Goal: Information Seeking & Learning: Learn about a topic

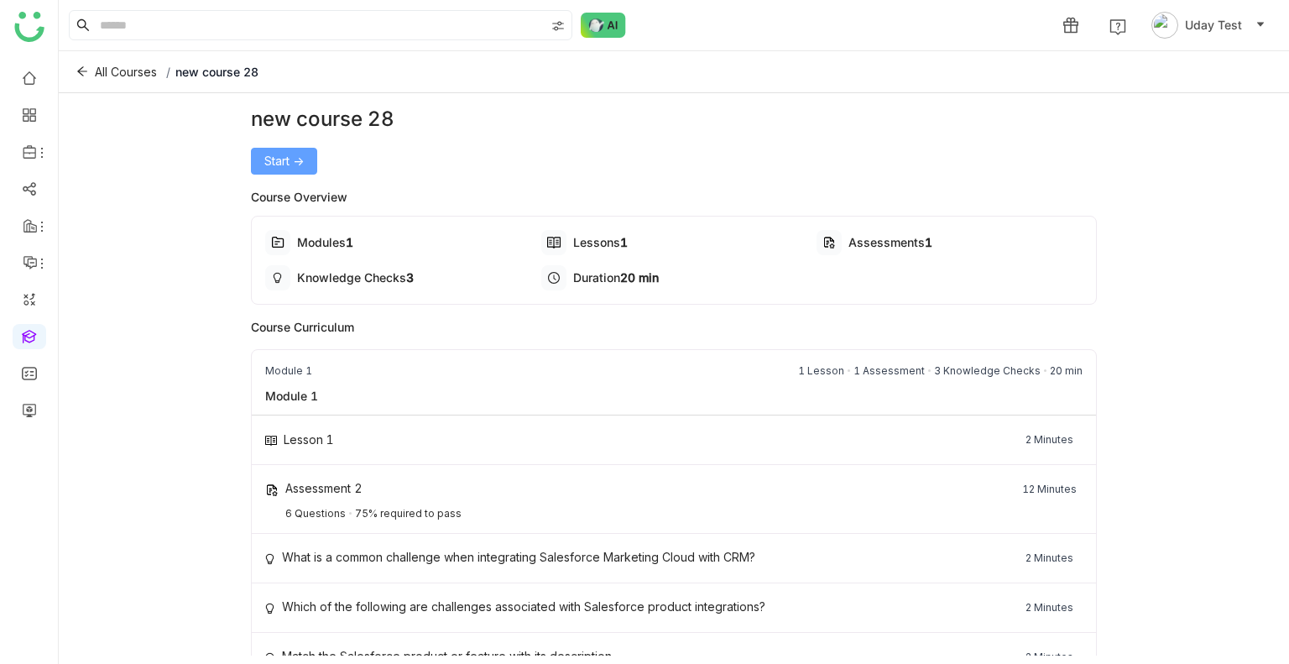
click at [276, 160] on span "Start ->" at bounding box center [283, 161] width 39 height 18
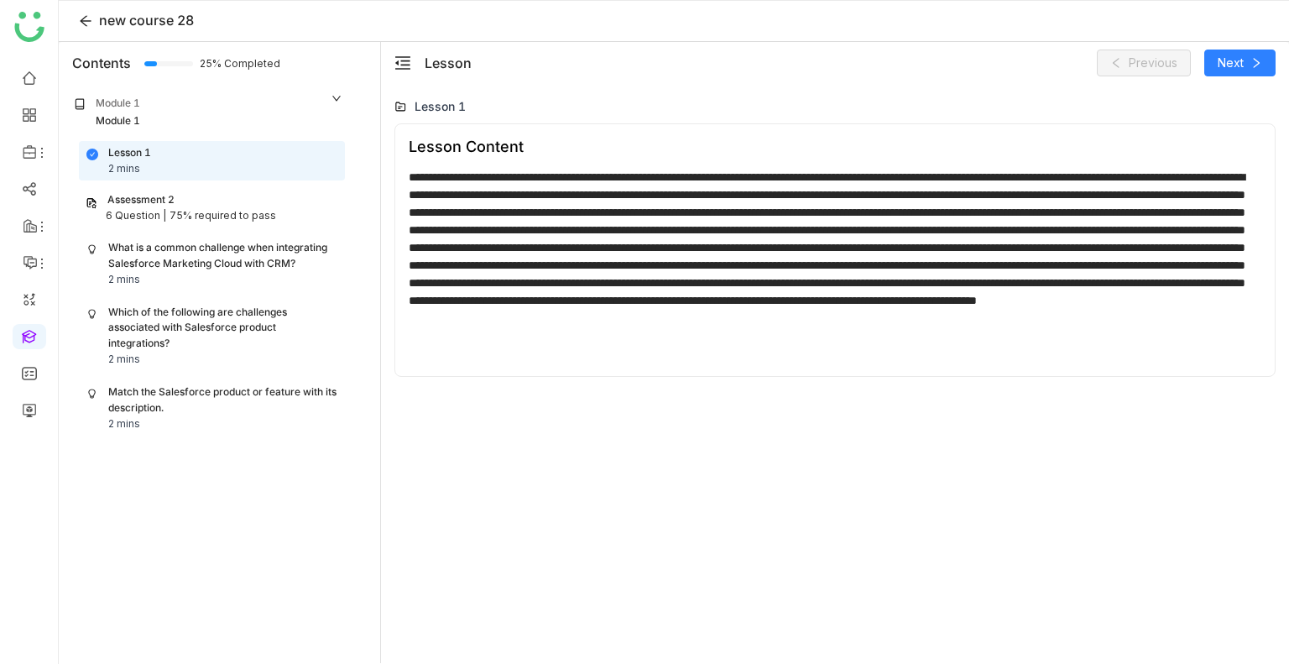
click at [164, 203] on div "Assessment 2" at bounding box center [140, 200] width 67 height 16
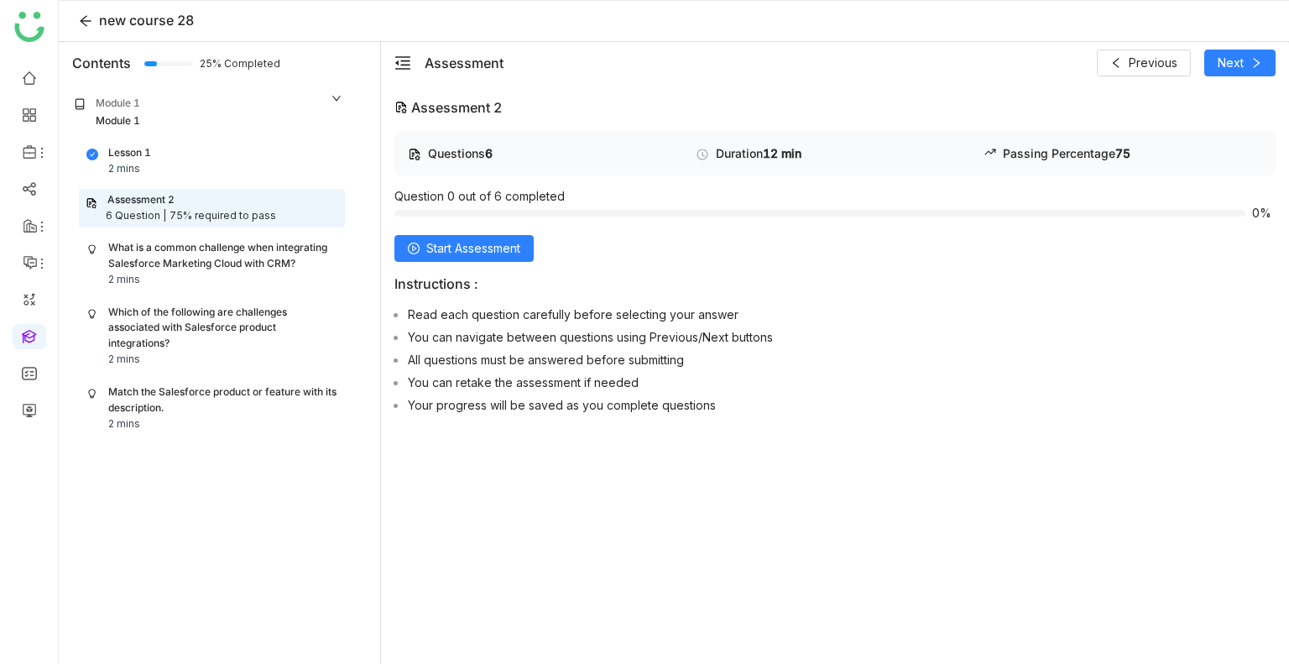
click at [154, 404] on div "Match the Salesforce product or feature with its description." at bounding box center [222, 400] width 229 height 32
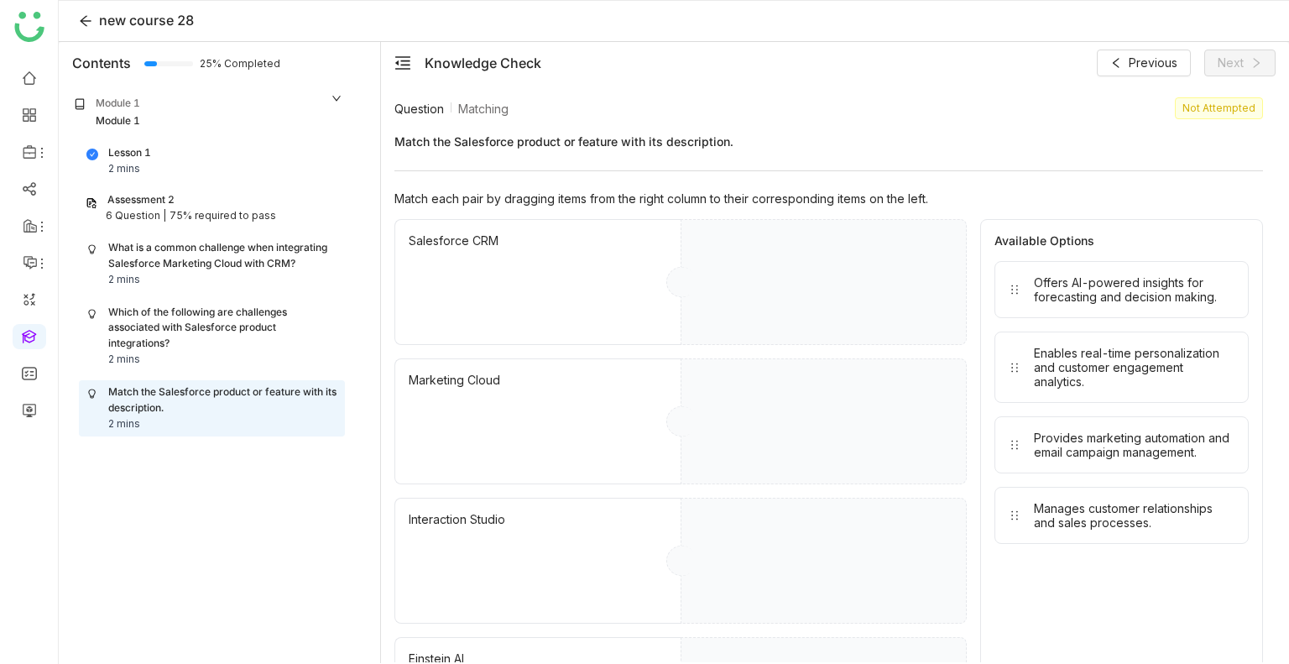
click at [1054, 299] on div "Offers AI-powered insights for forecasting and decision making." at bounding box center [1134, 289] width 201 height 29
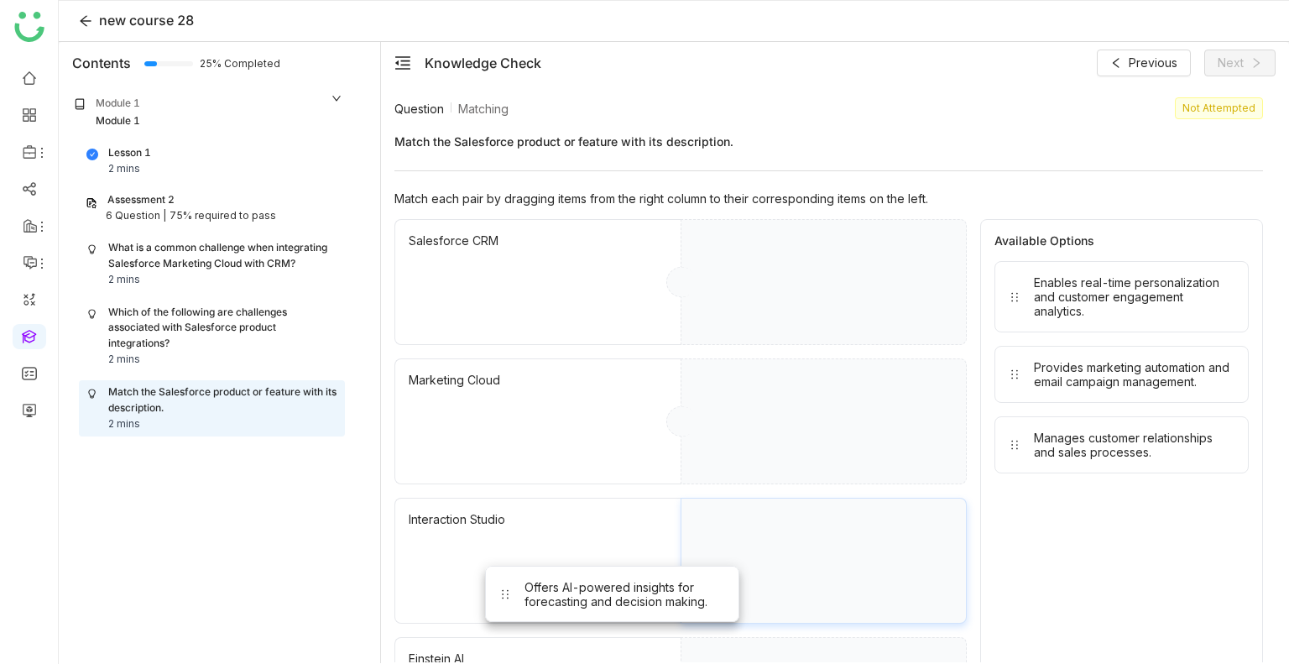
drag, startPoint x: 1054, startPoint y: 299, endPoint x: 544, endPoint y: 605, distance: 595.0
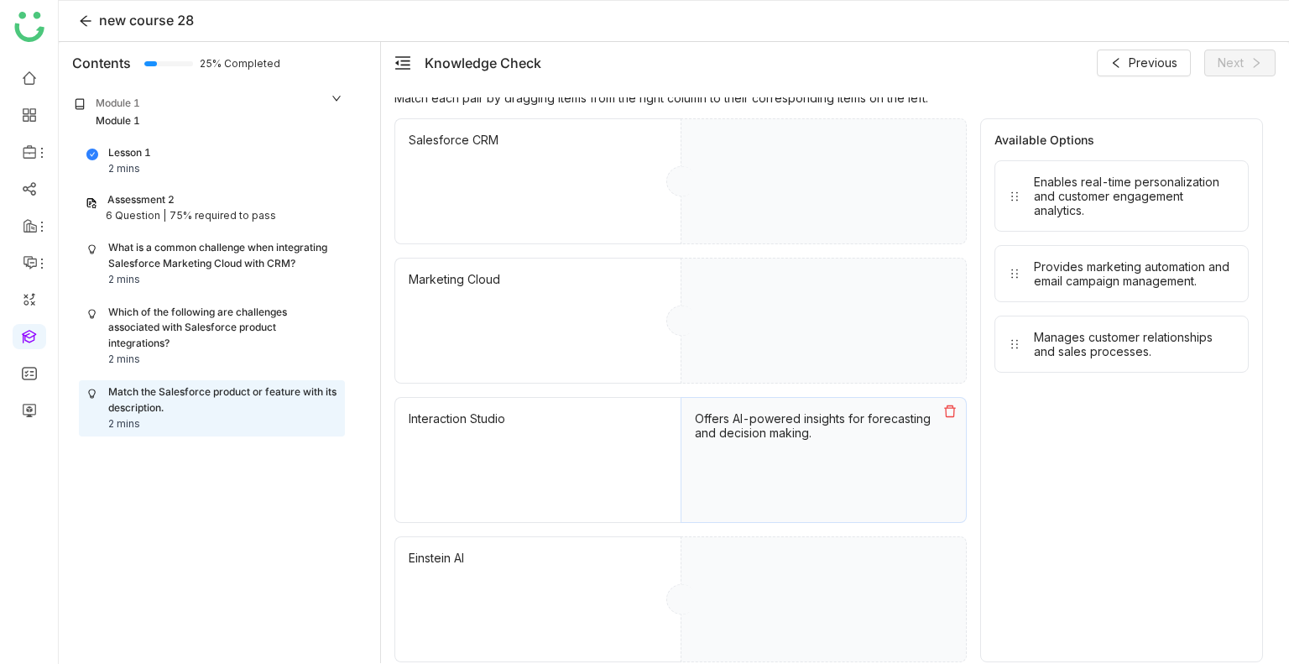
scroll to position [102, 0]
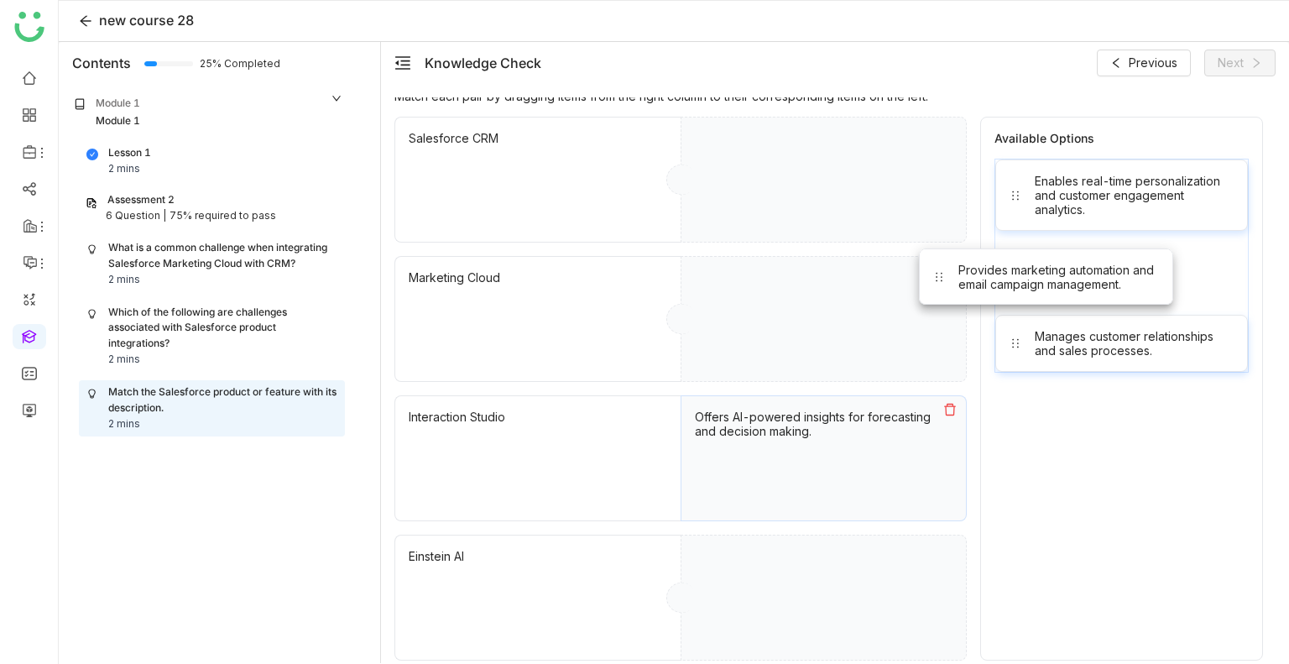
drag, startPoint x: 1108, startPoint y: 277, endPoint x: 876, endPoint y: 331, distance: 237.9
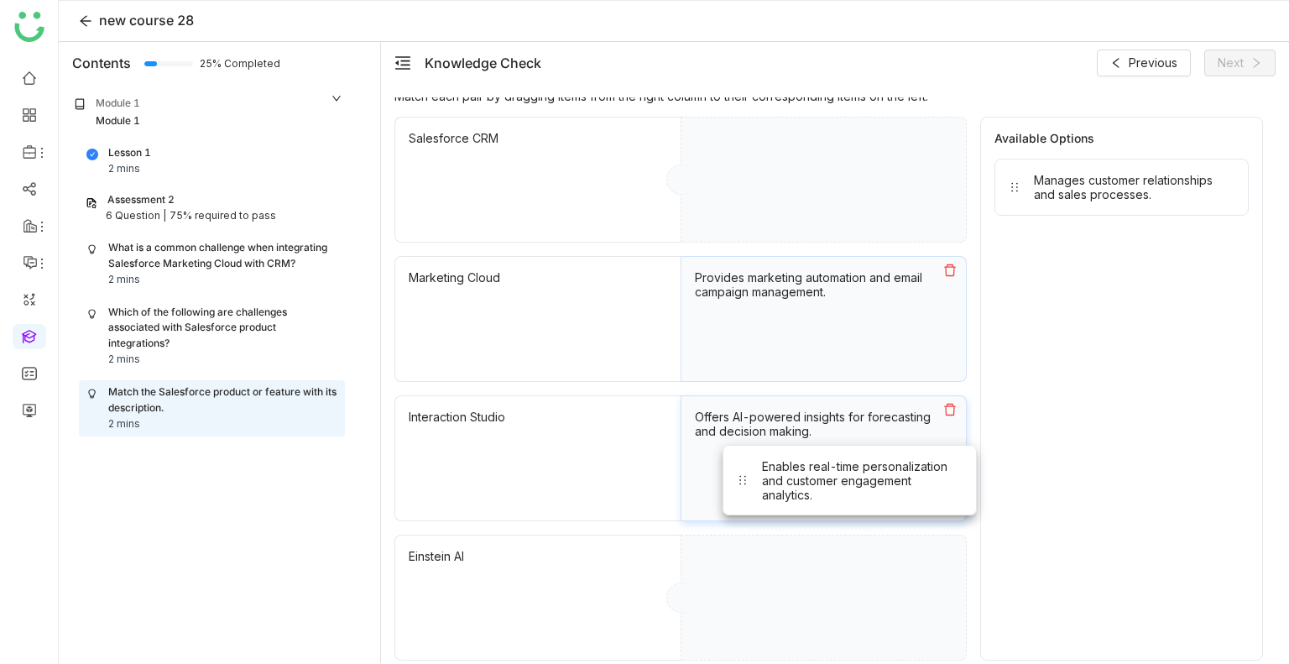
drag, startPoint x: 1092, startPoint y: 185, endPoint x: 800, endPoint y: 559, distance: 474.0
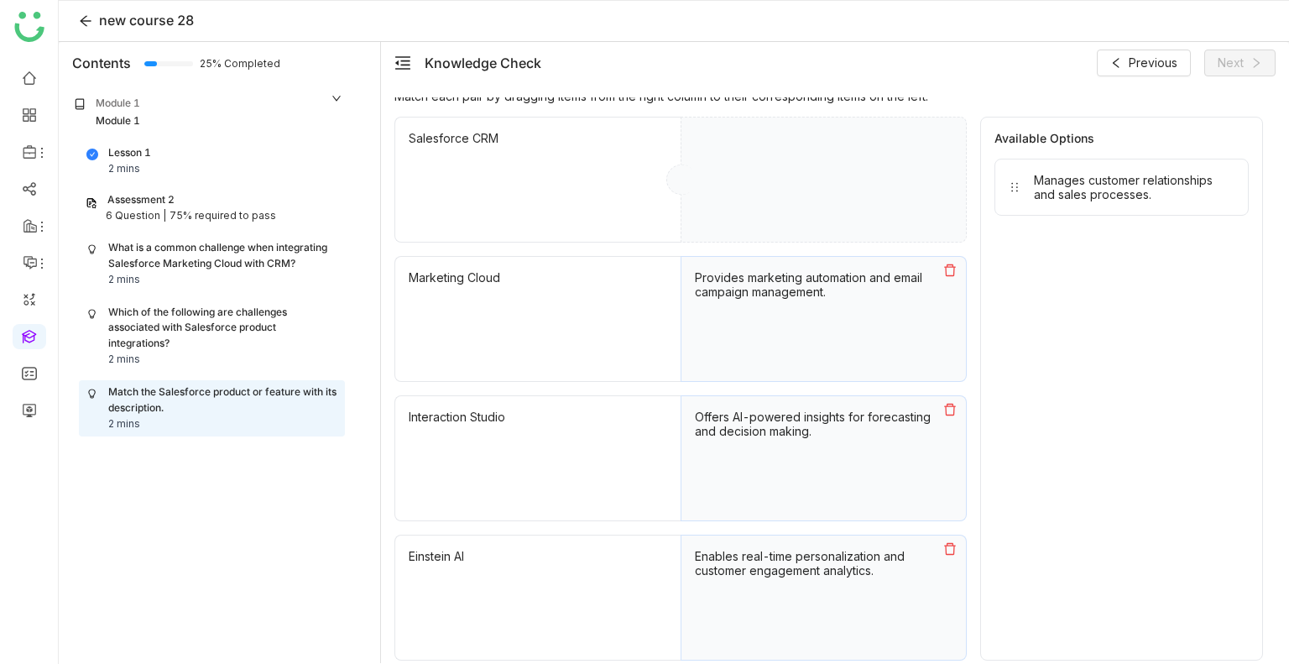
drag, startPoint x: 1123, startPoint y: 195, endPoint x: 779, endPoint y: 231, distance: 345.9
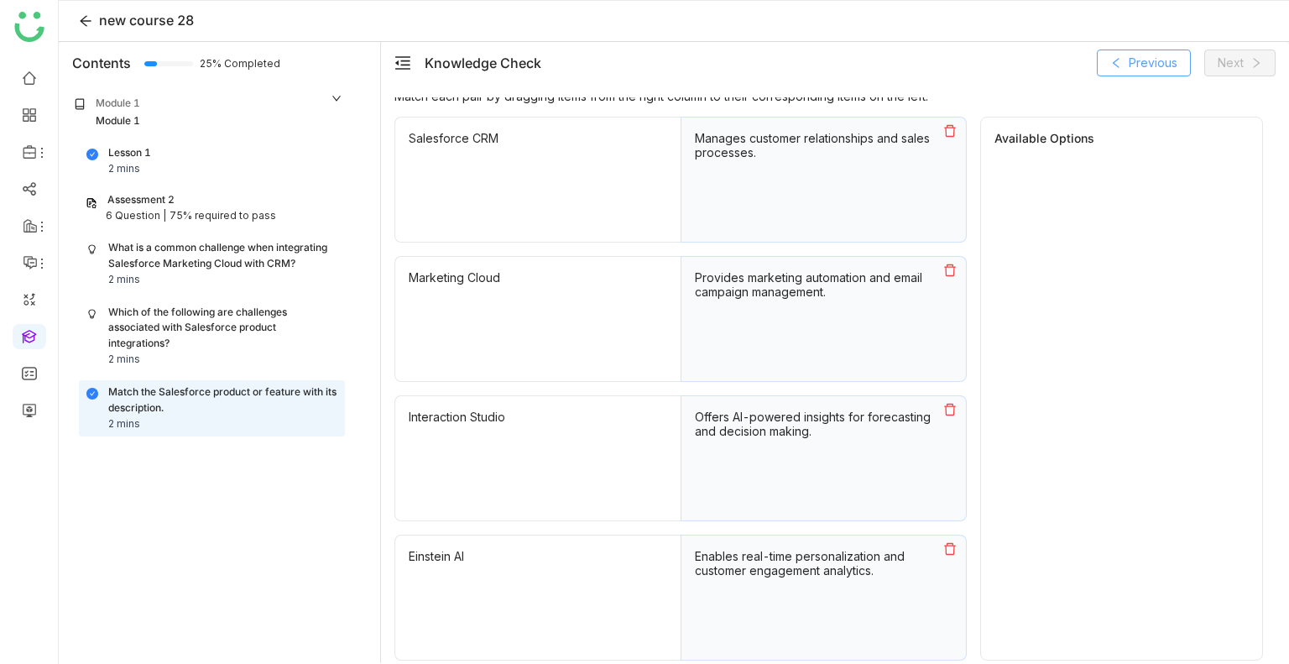
click at [1161, 61] on span "Previous" at bounding box center [1153, 63] width 49 height 18
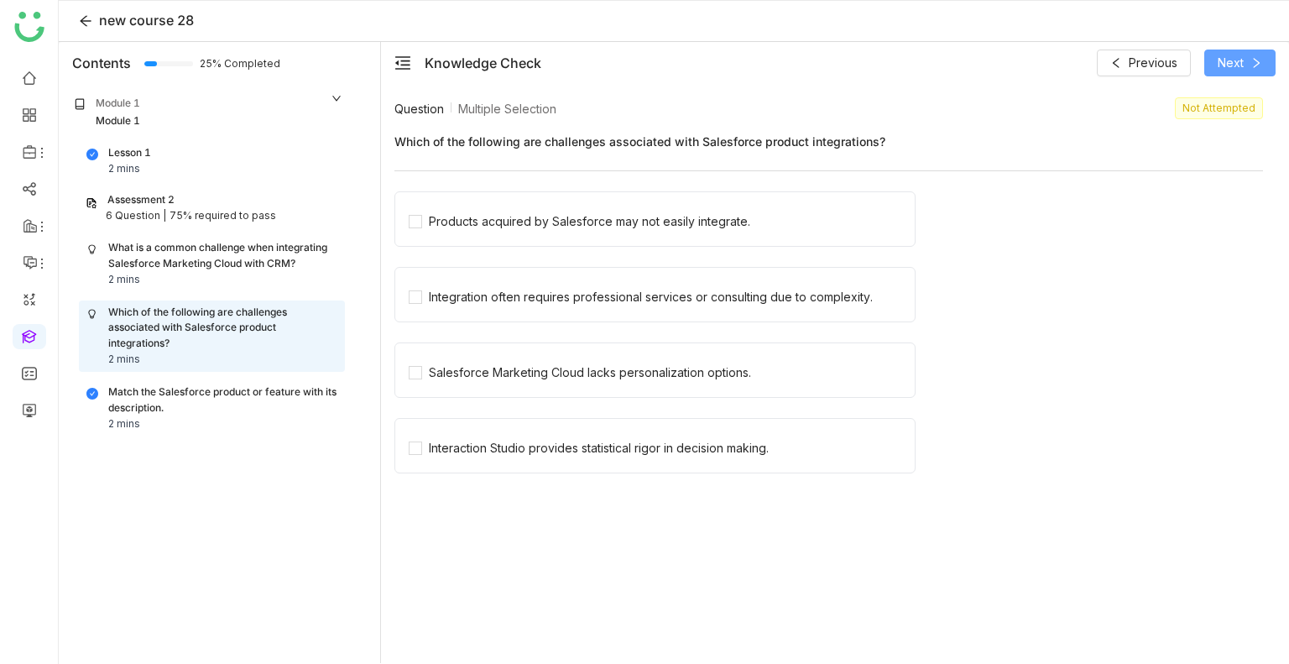
click at [1210, 54] on button "Next" at bounding box center [1239, 63] width 71 height 27
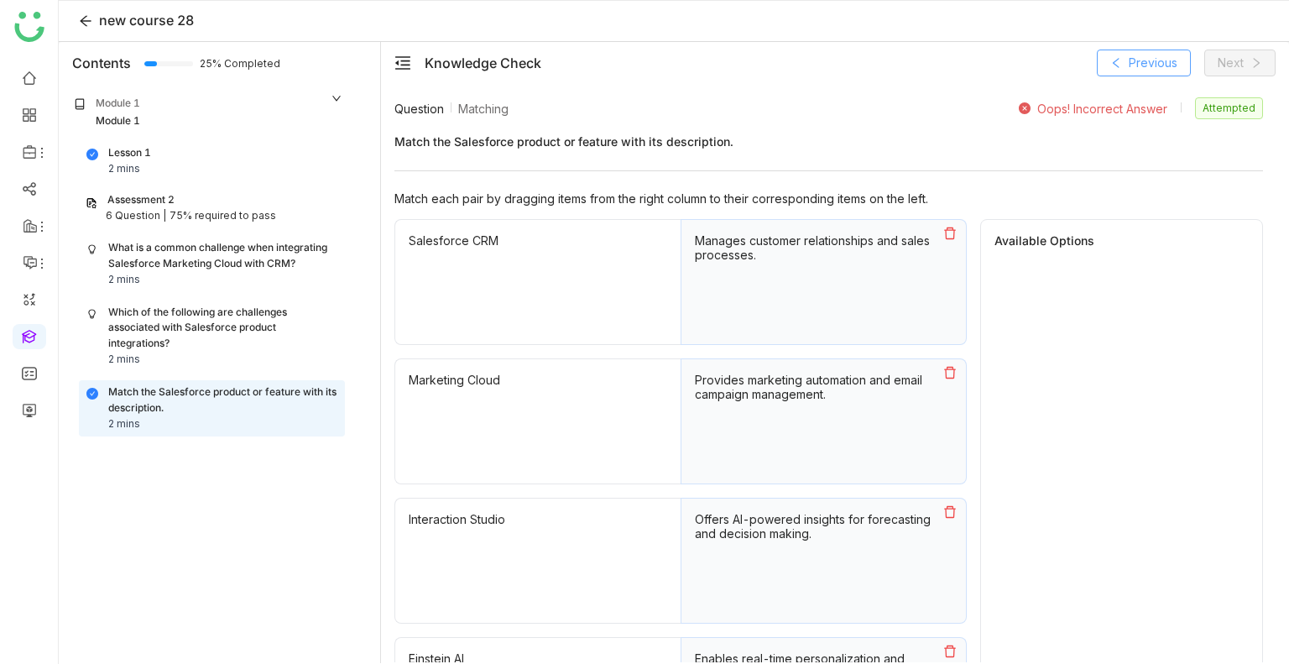
click at [1121, 73] on button "Previous" at bounding box center [1144, 63] width 94 height 27
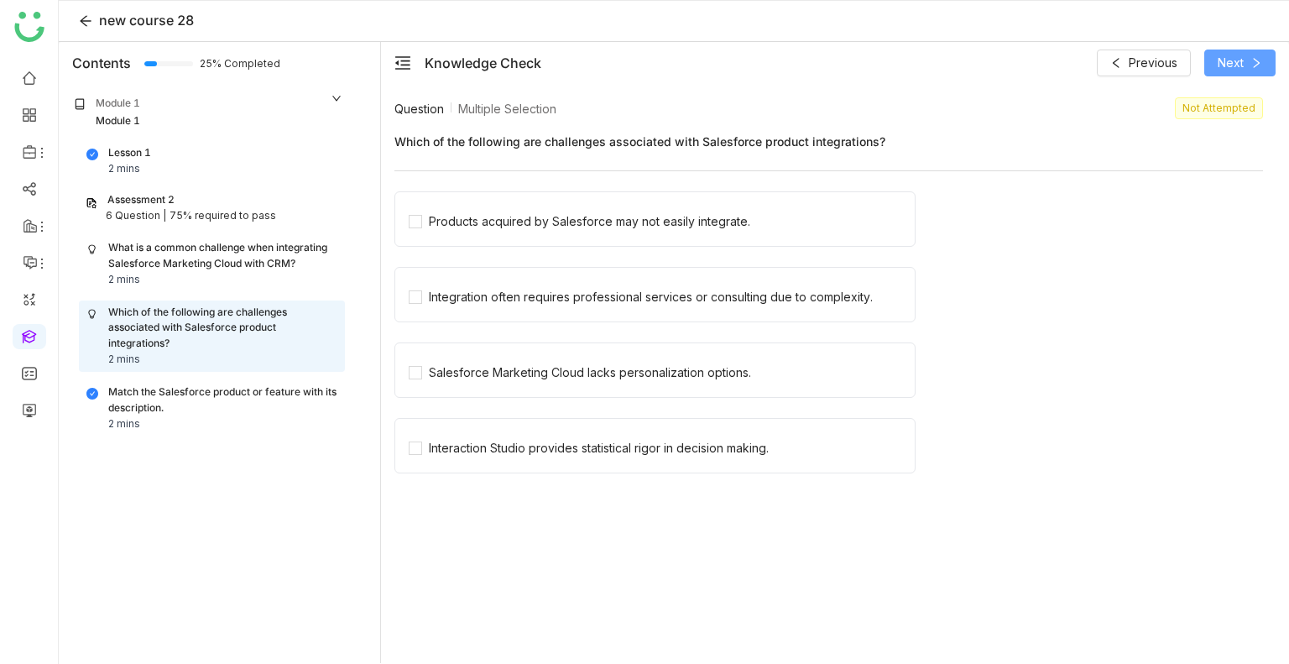
click at [1222, 70] on span "Next" at bounding box center [1230, 63] width 26 height 18
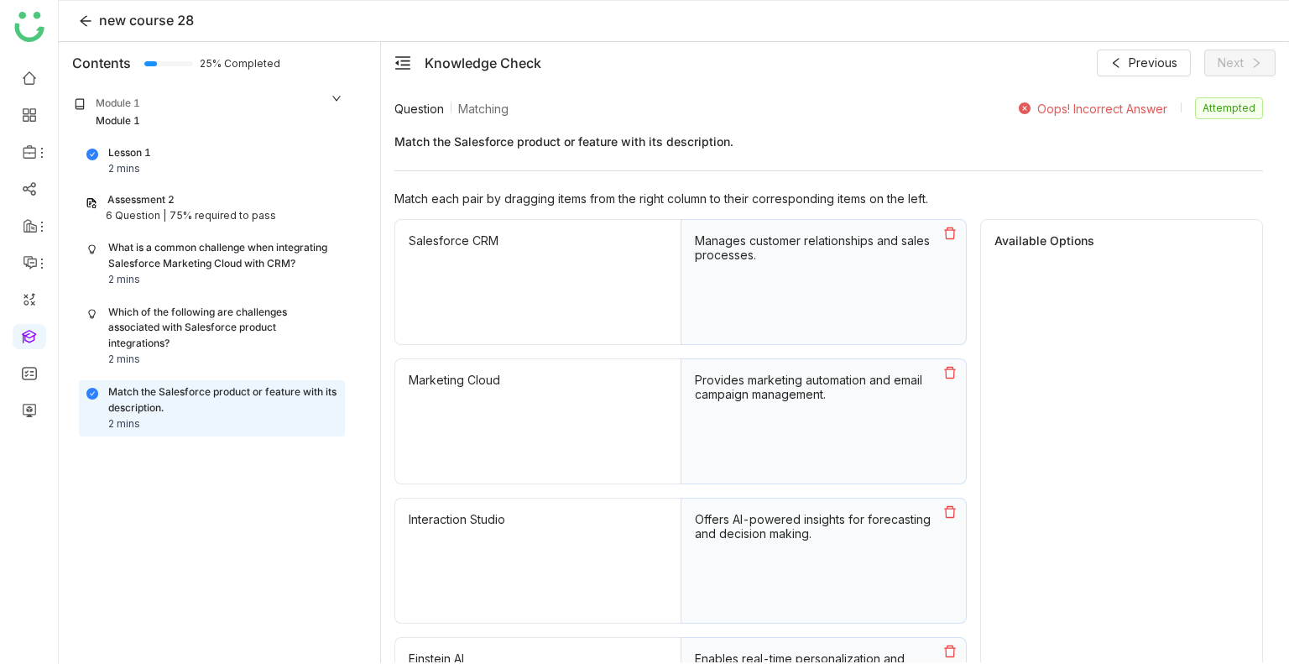
click at [950, 233] on icon at bounding box center [949, 233] width 13 height 13
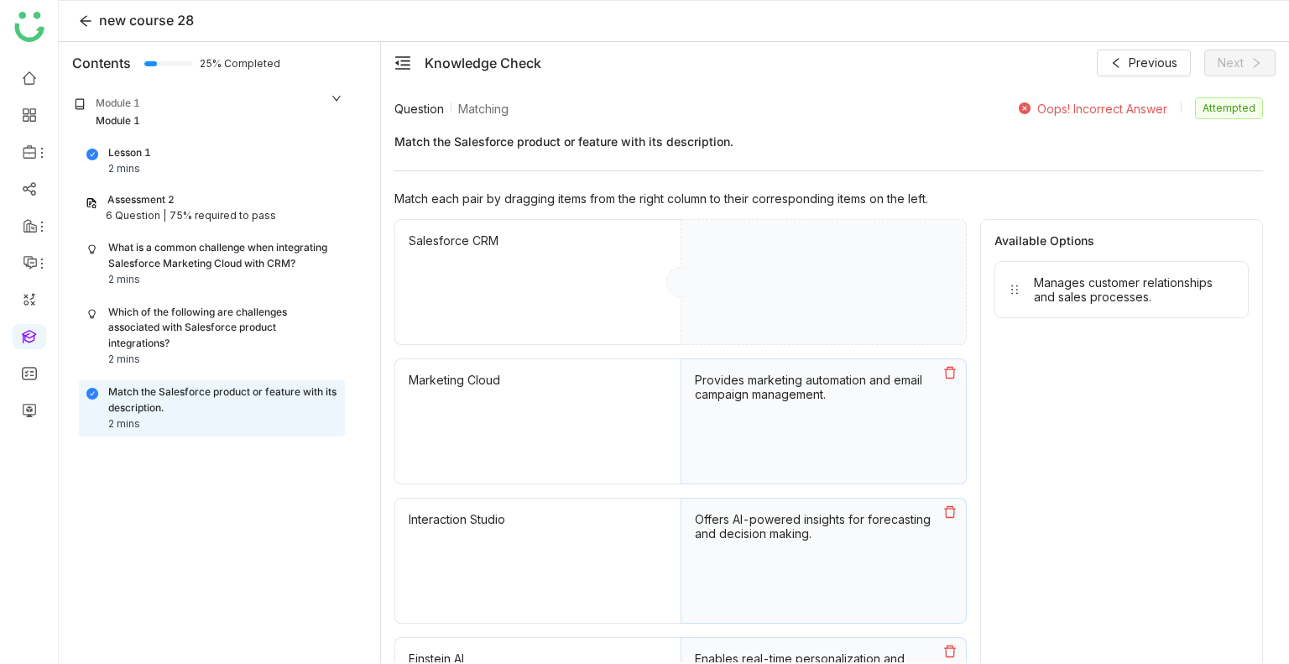
click at [943, 373] on icon at bounding box center [949, 372] width 13 height 13
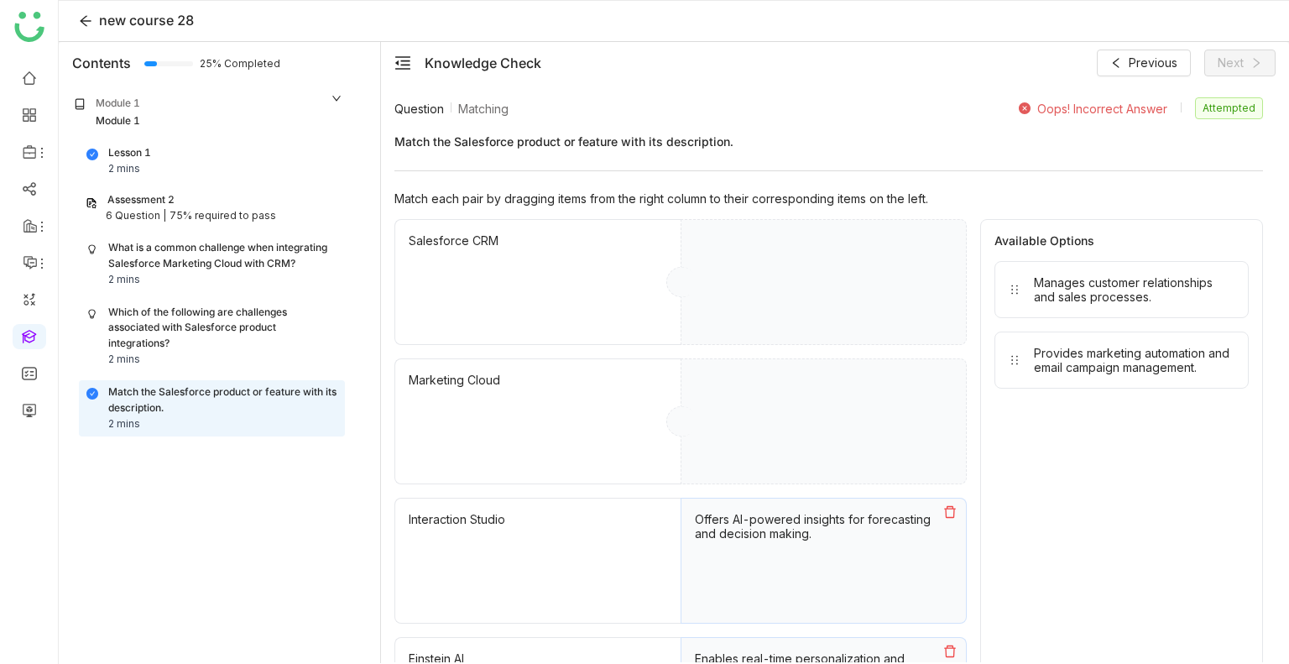
click at [945, 505] on icon at bounding box center [949, 511] width 13 height 13
click at [947, 644] on icon at bounding box center [949, 650] width 13 height 13
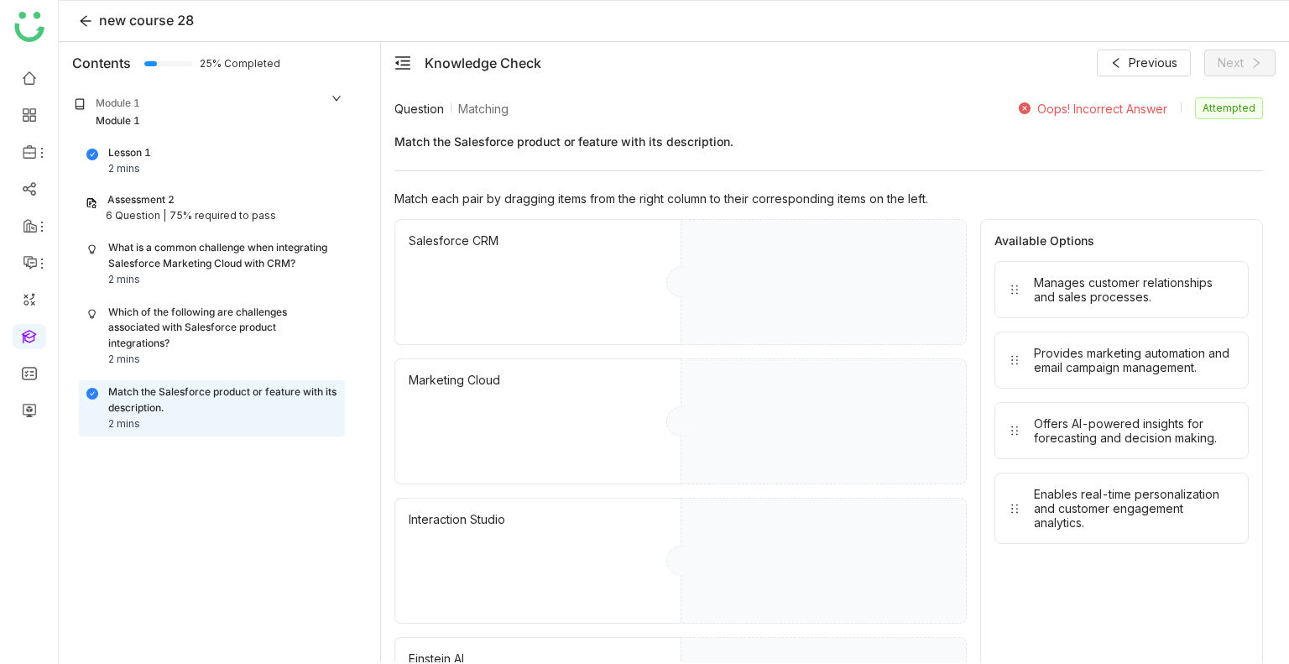
drag, startPoint x: 1128, startPoint y: 281, endPoint x: 953, endPoint y: 278, distance: 174.6
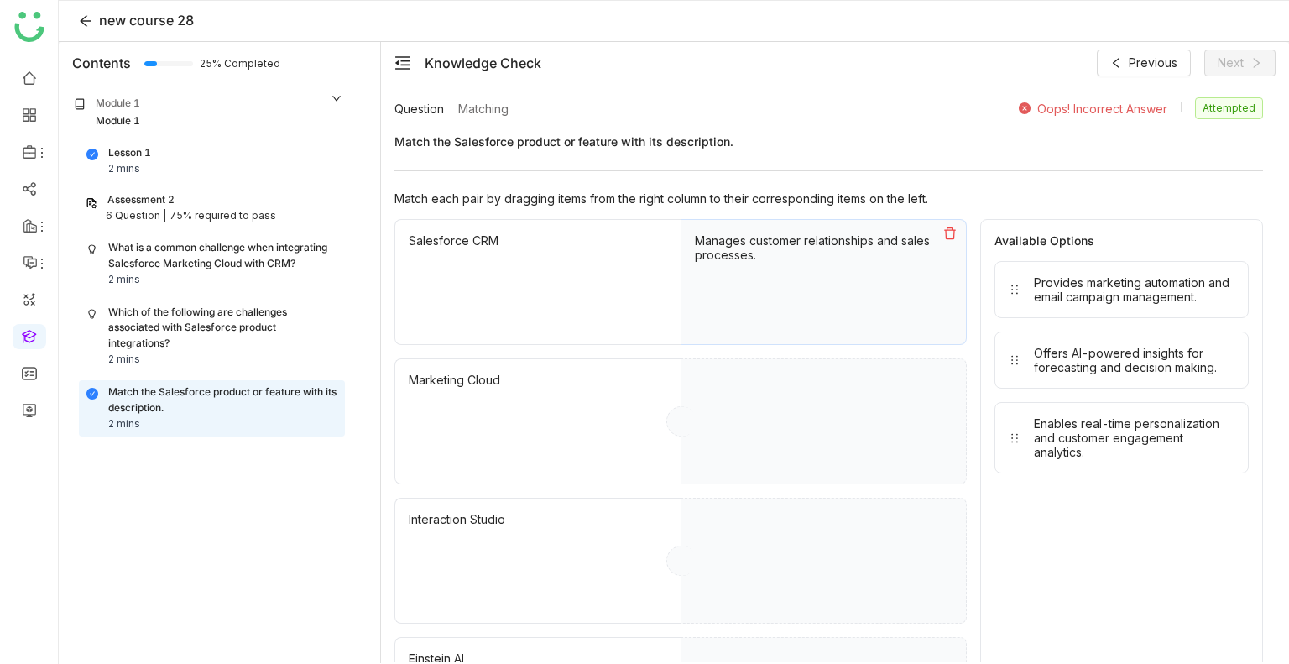
drag, startPoint x: 1097, startPoint y: 286, endPoint x: 936, endPoint y: 361, distance: 178.3
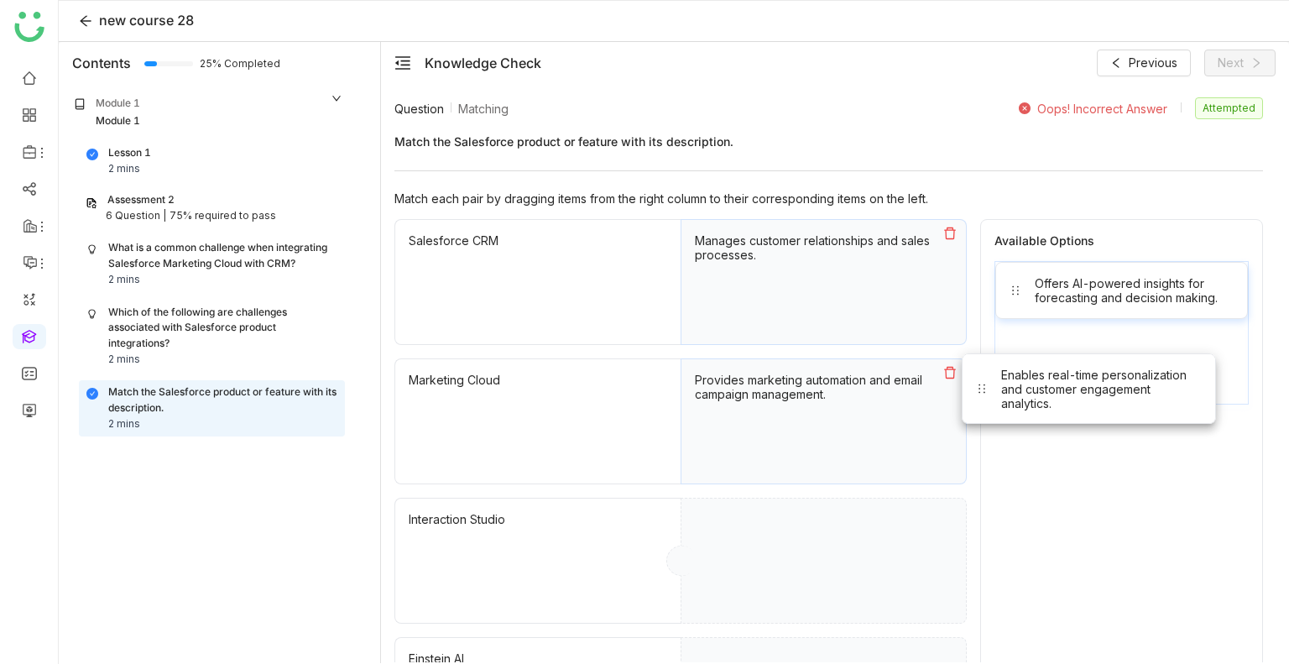
drag, startPoint x: 1070, startPoint y: 331, endPoint x: 962, endPoint y: 452, distance: 162.2
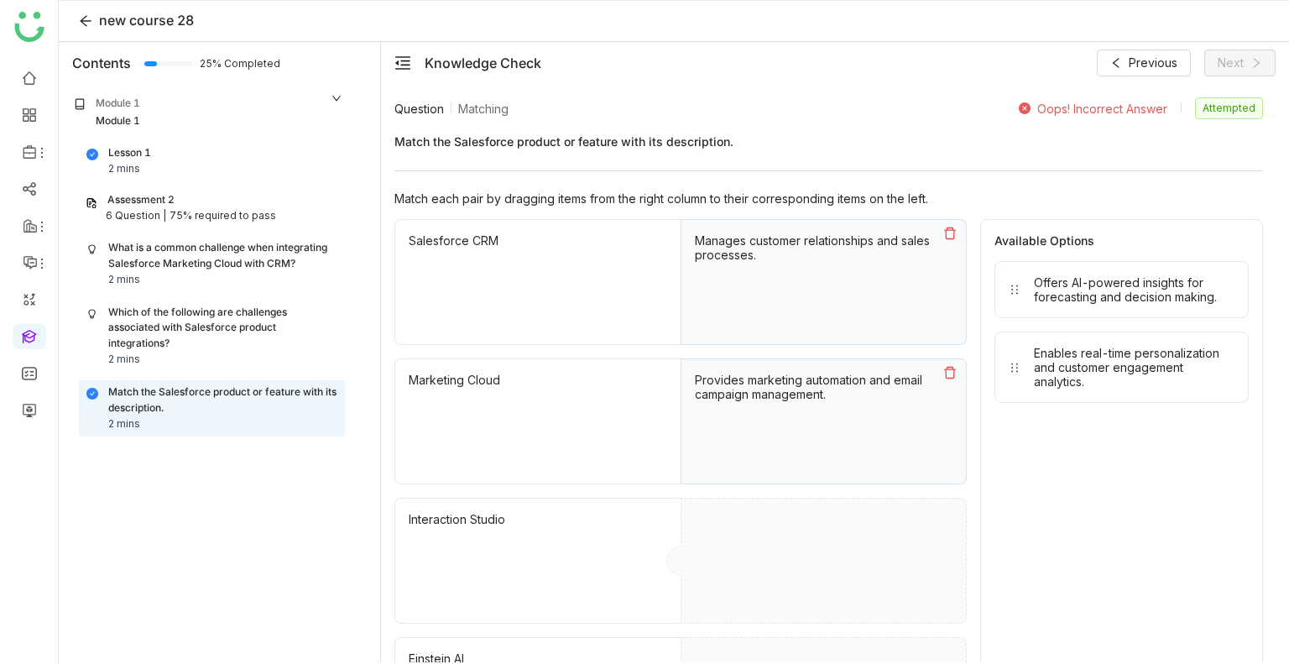
drag, startPoint x: 1077, startPoint y: 300, endPoint x: 843, endPoint y: 703, distance: 465.8
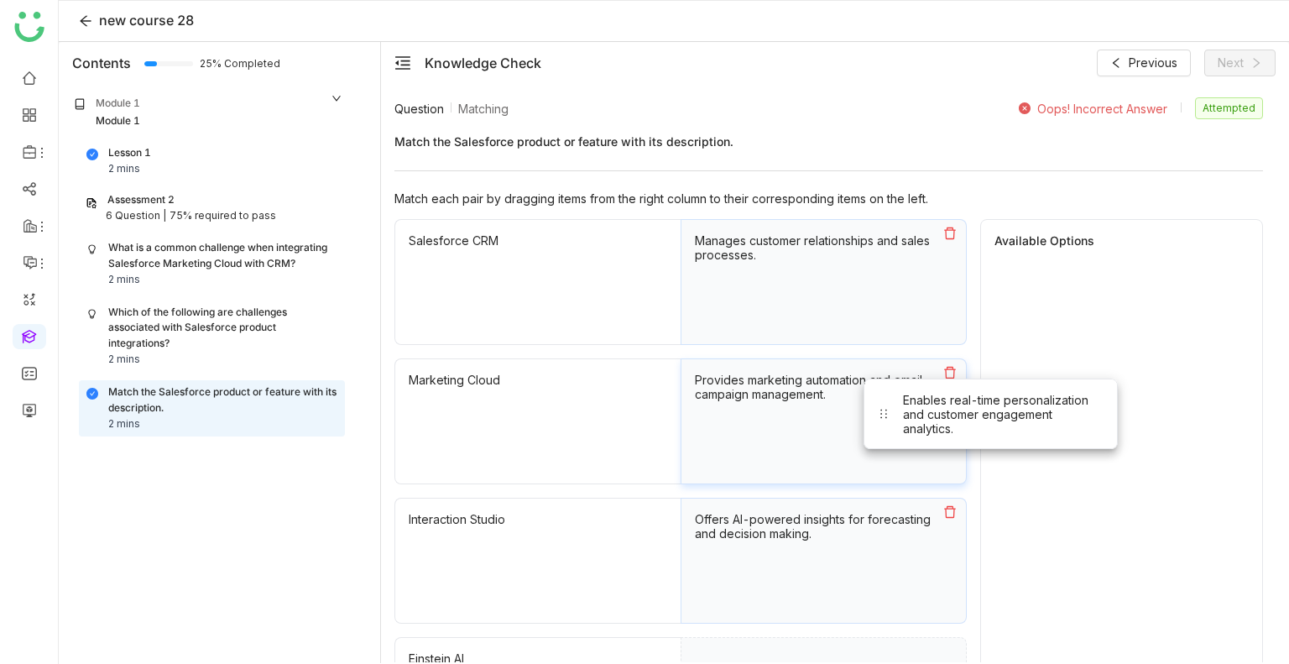
drag, startPoint x: 1084, startPoint y: 308, endPoint x: 830, endPoint y: 622, distance: 403.9
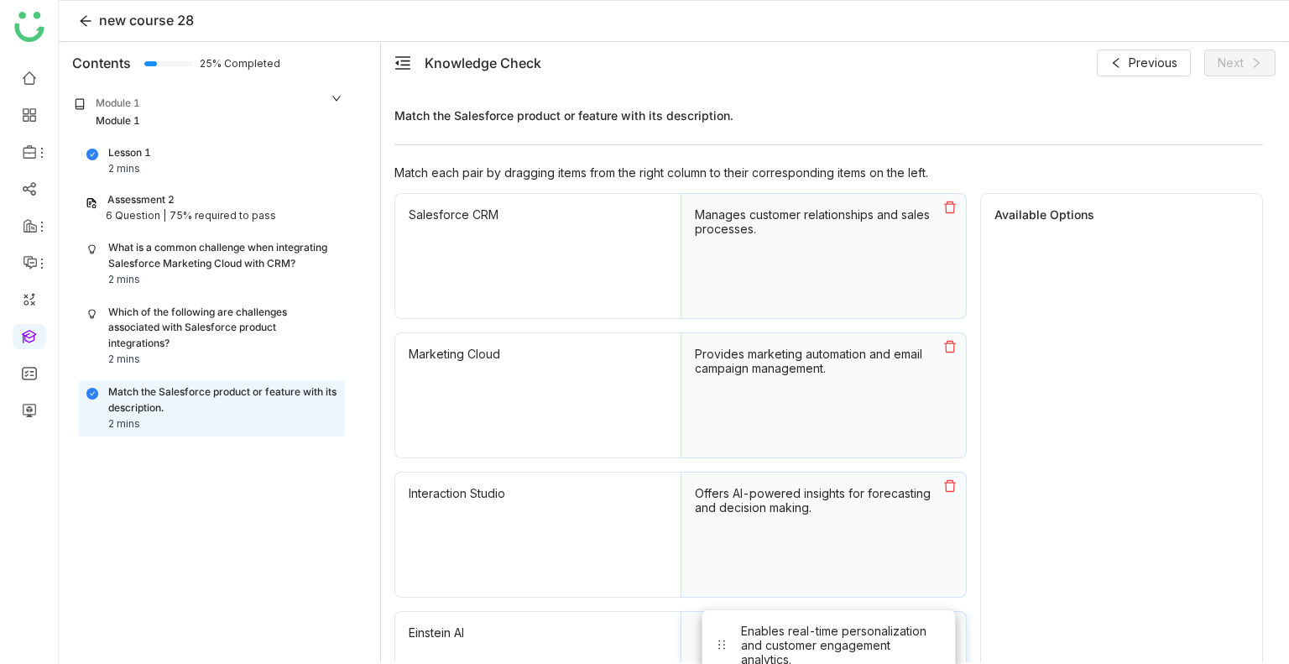
drag, startPoint x: 1074, startPoint y: 298, endPoint x: 782, endPoint y: 644, distance: 453.1
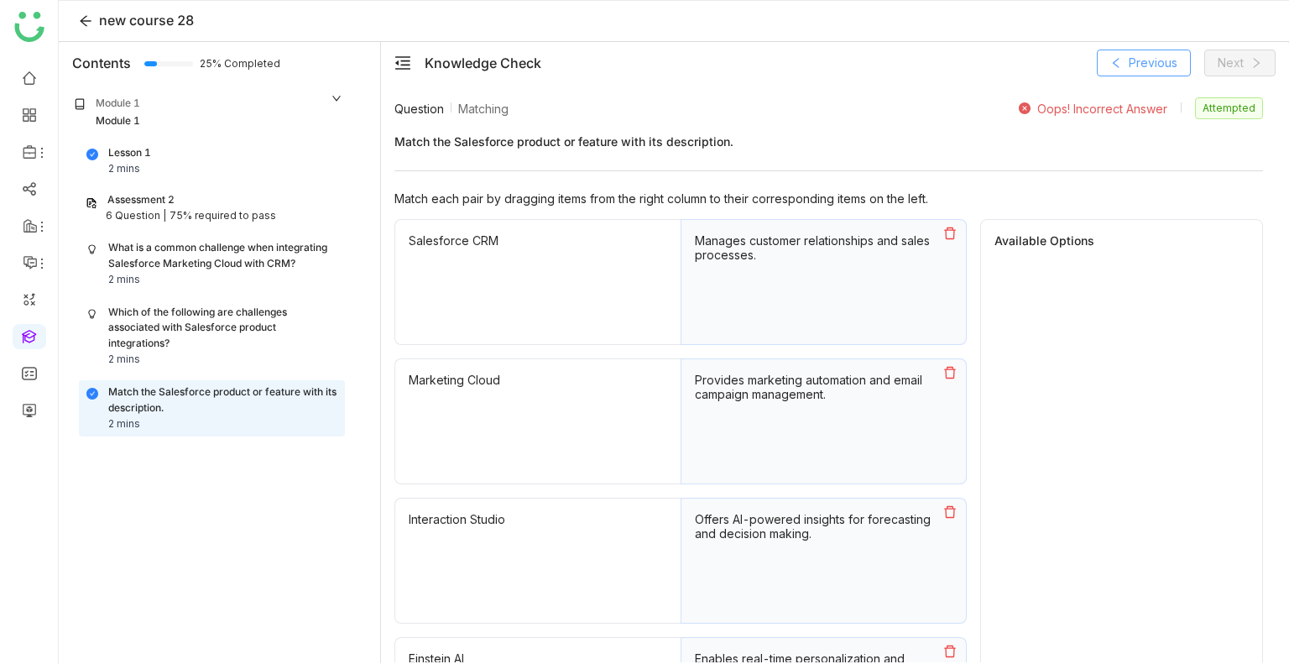
click at [1144, 71] on span "Previous" at bounding box center [1153, 63] width 49 height 18
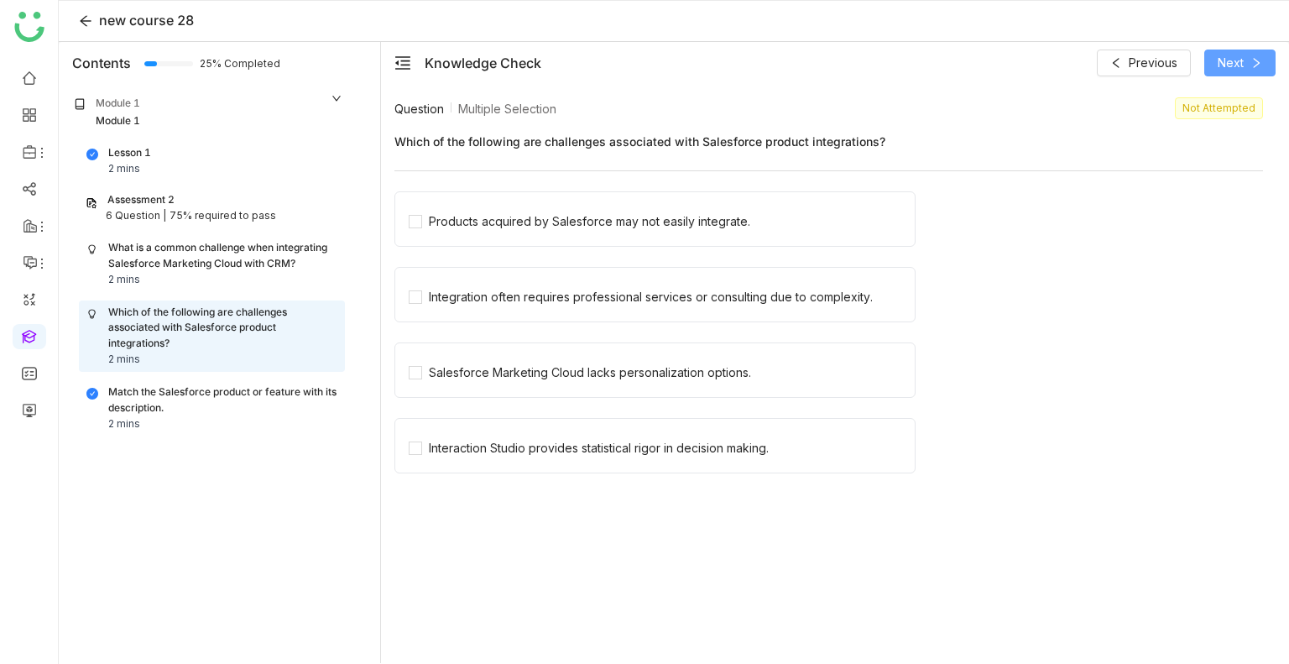
click at [1221, 64] on span "Next" at bounding box center [1230, 63] width 26 height 18
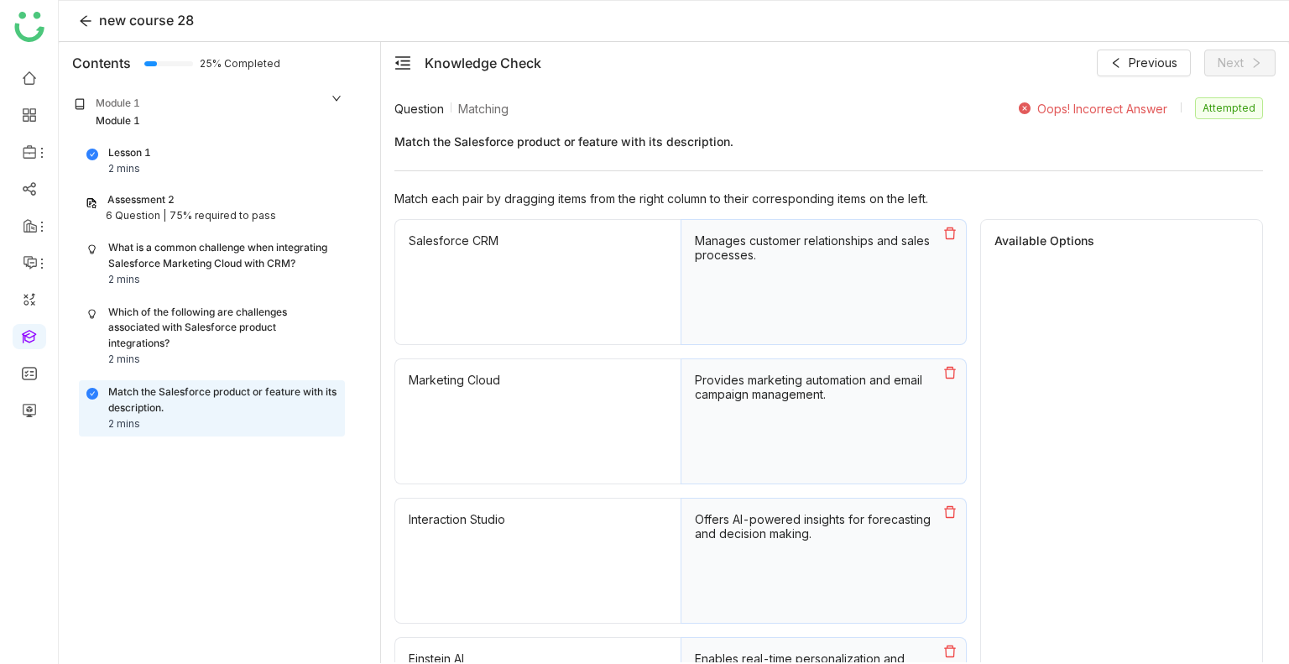
click at [952, 237] on icon at bounding box center [950, 233] width 12 height 12
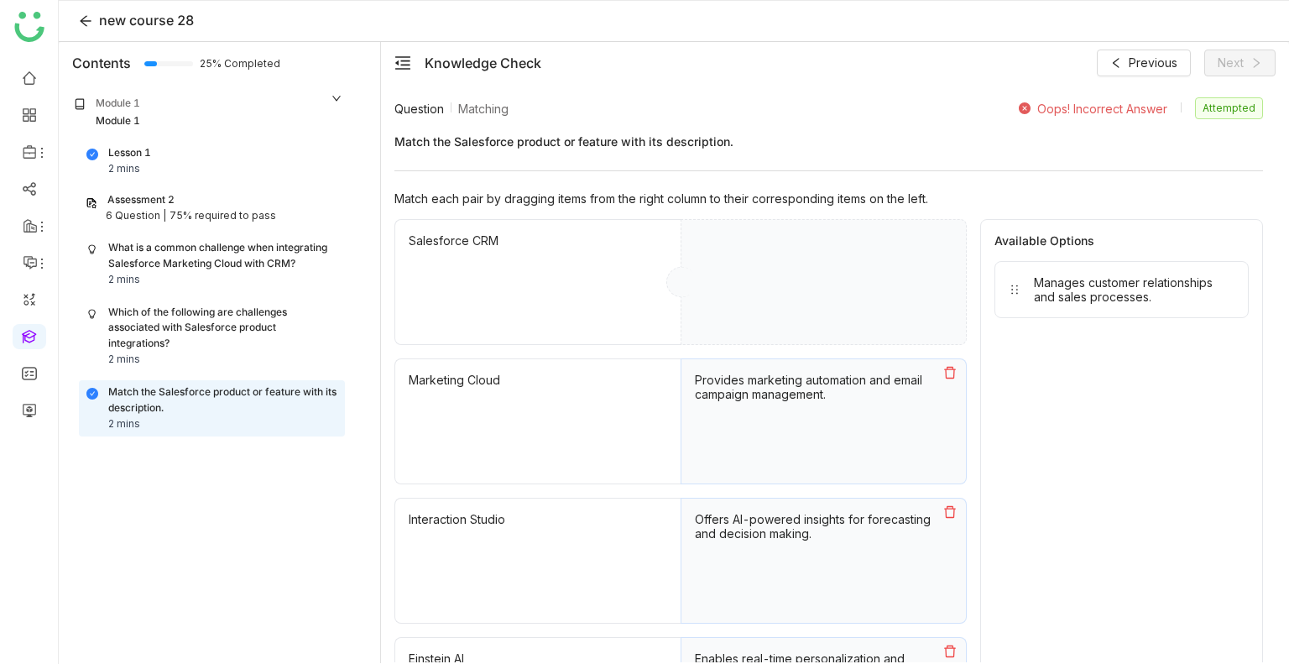
click at [948, 367] on icon at bounding box center [950, 373] width 12 height 12
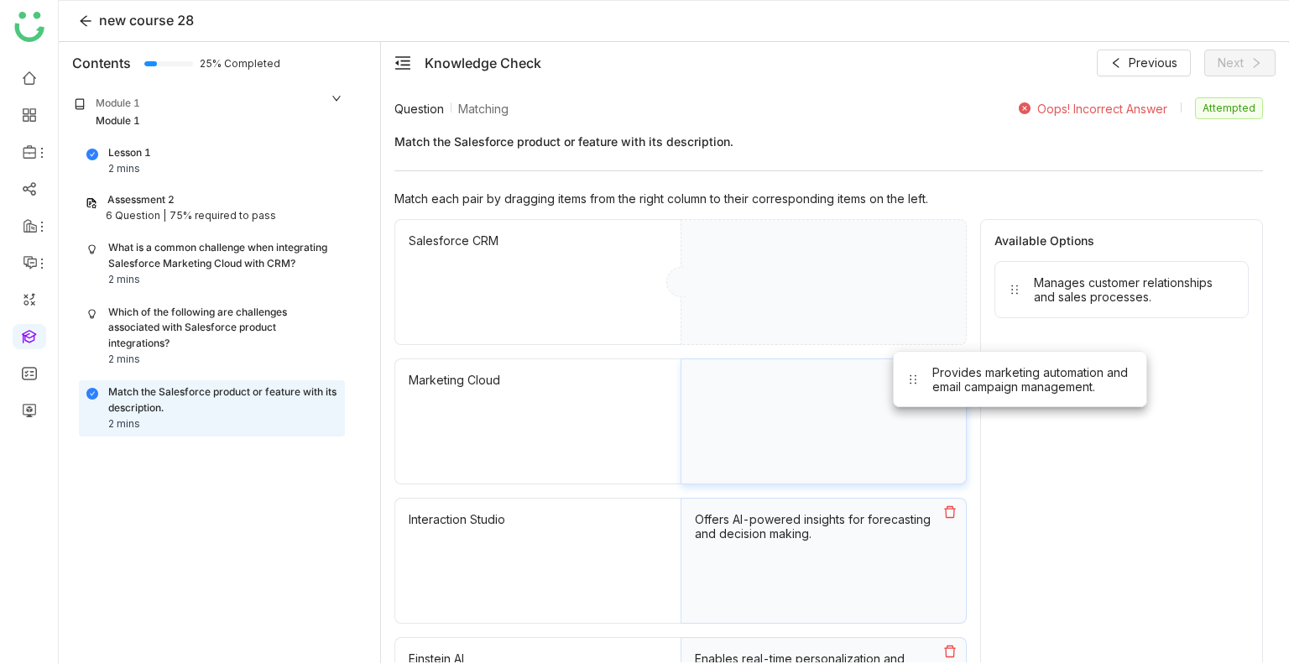
drag, startPoint x: 1067, startPoint y: 371, endPoint x: 835, endPoint y: 441, distance: 242.9
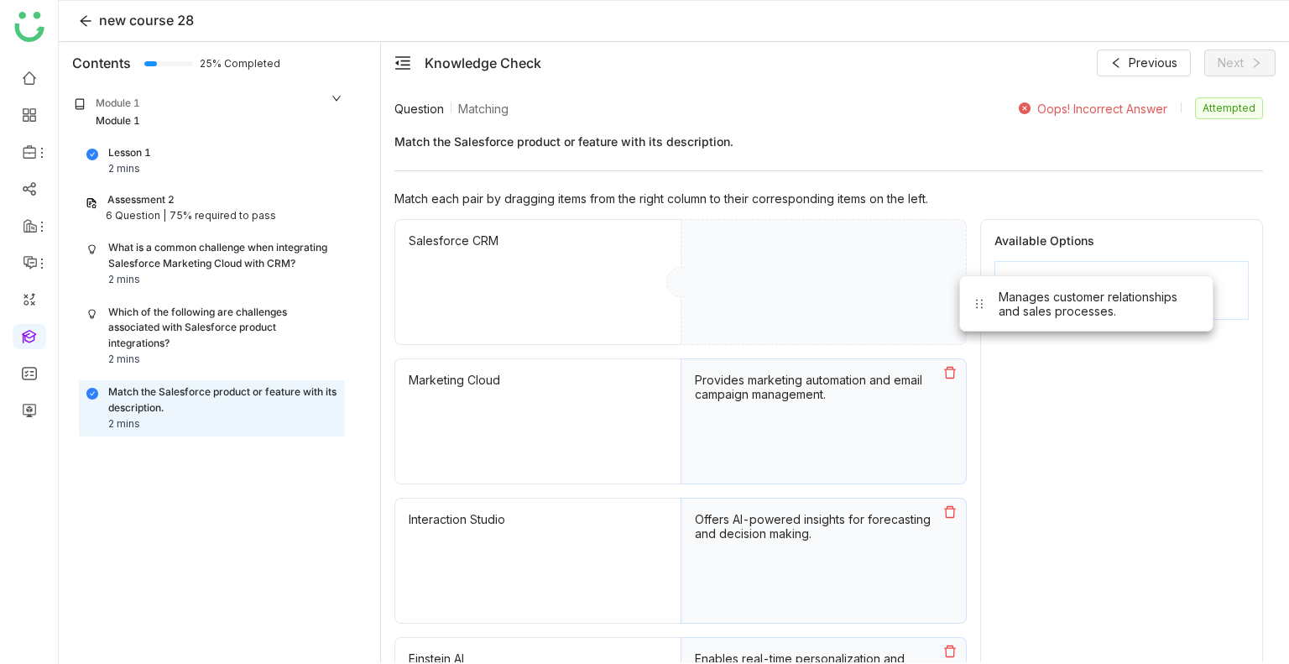
drag, startPoint x: 1086, startPoint y: 281, endPoint x: 732, endPoint y: 258, distance: 354.8
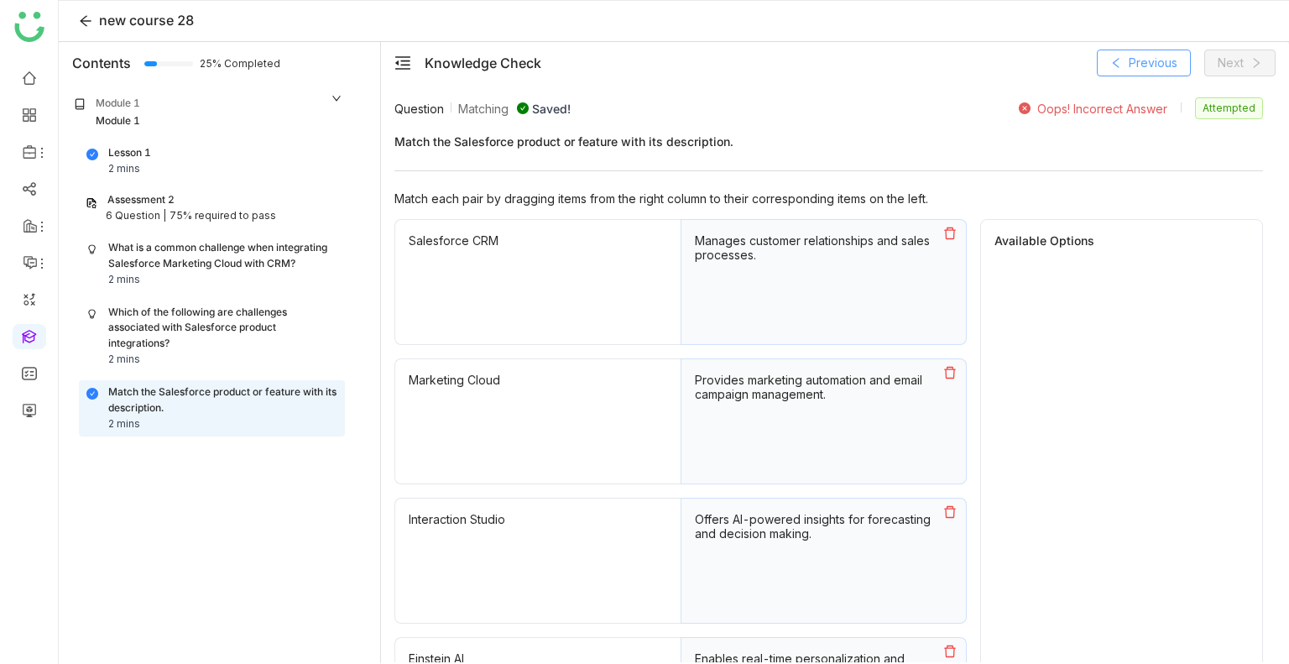
click at [1145, 71] on span "Previous" at bounding box center [1153, 63] width 49 height 18
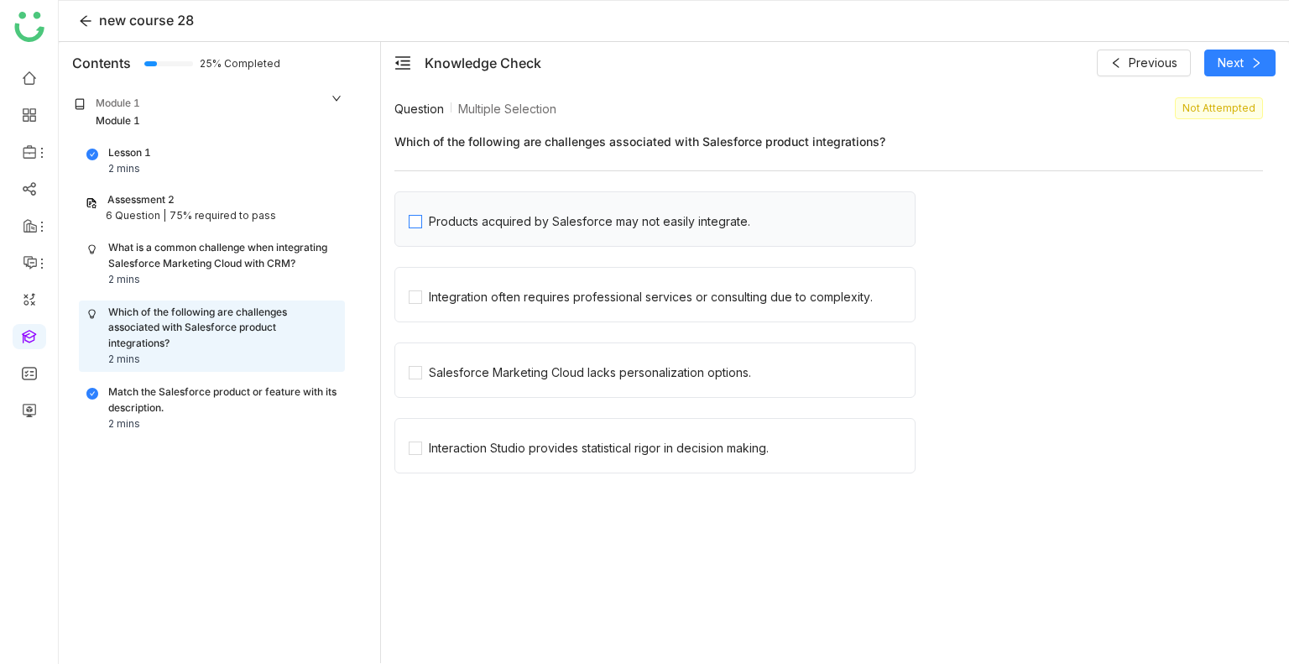
click at [619, 214] on div "Products acquired by Salesforce may not easily integrate." at bounding box center [589, 221] width 321 height 18
click at [547, 275] on div "Integration often requires professional services or consulting due to complexit…" at bounding box center [654, 294] width 521 height 55
click at [530, 298] on div "Integration often requires professional services or consulting due to complexit…" at bounding box center [651, 297] width 444 height 18
click at [209, 285] on div "What is a common challenge when integrating Salesforce Marketing Cloud with CRM…" at bounding box center [211, 264] width 251 height 48
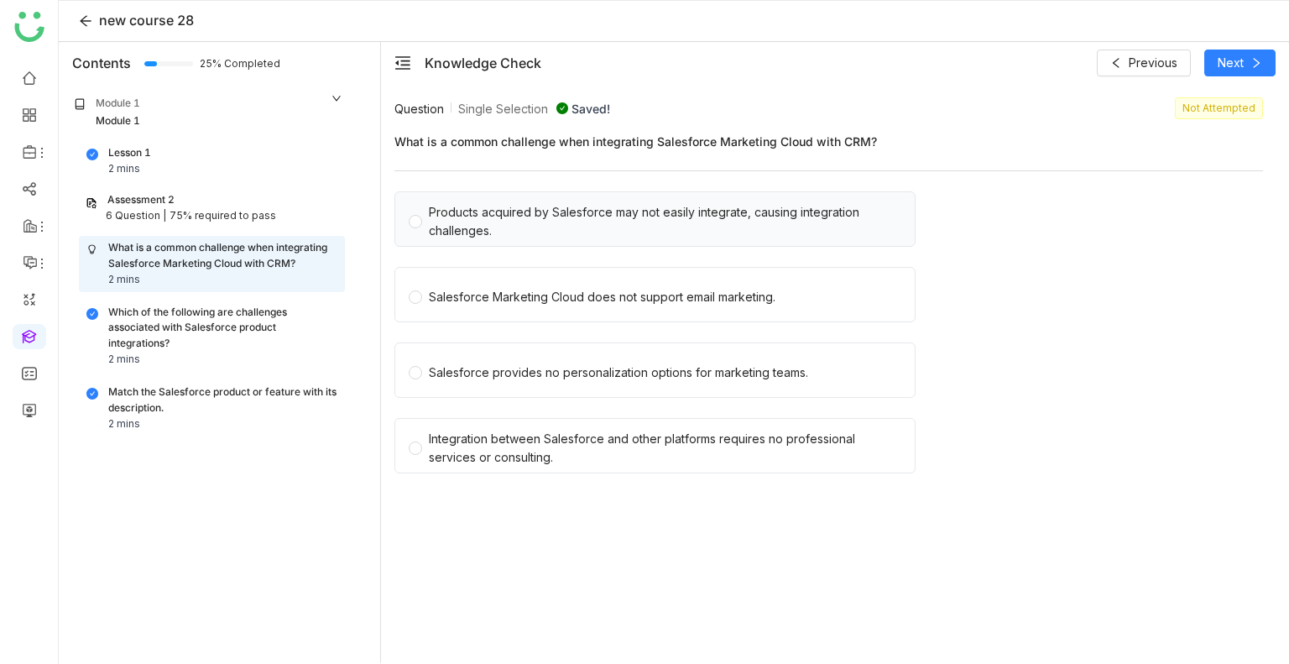
click at [517, 228] on div "Products acquired by Salesforce may not easily integrate, causing integration c…" at bounding box center [665, 221] width 472 height 37
click at [514, 295] on div "Salesforce Marketing Cloud does not support email marketing." at bounding box center [602, 297] width 347 height 18
click at [223, 331] on div "Which of the following are challenges associated with Salesforce product integr…" at bounding box center [222, 329] width 229 height 48
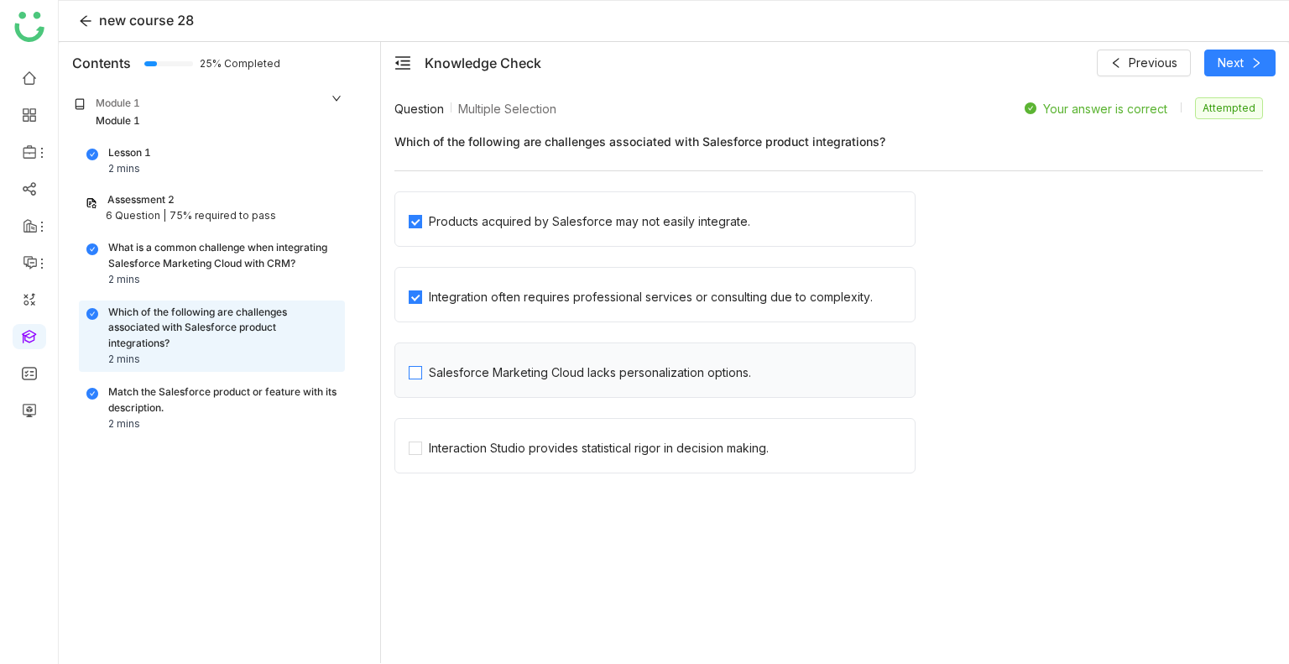
click at [437, 369] on div "Salesforce Marketing Cloud lacks personalization options." at bounding box center [590, 372] width 322 height 18
click at [211, 140] on div "Module 1 Module 1" at bounding box center [208, 112] width 293 height 57
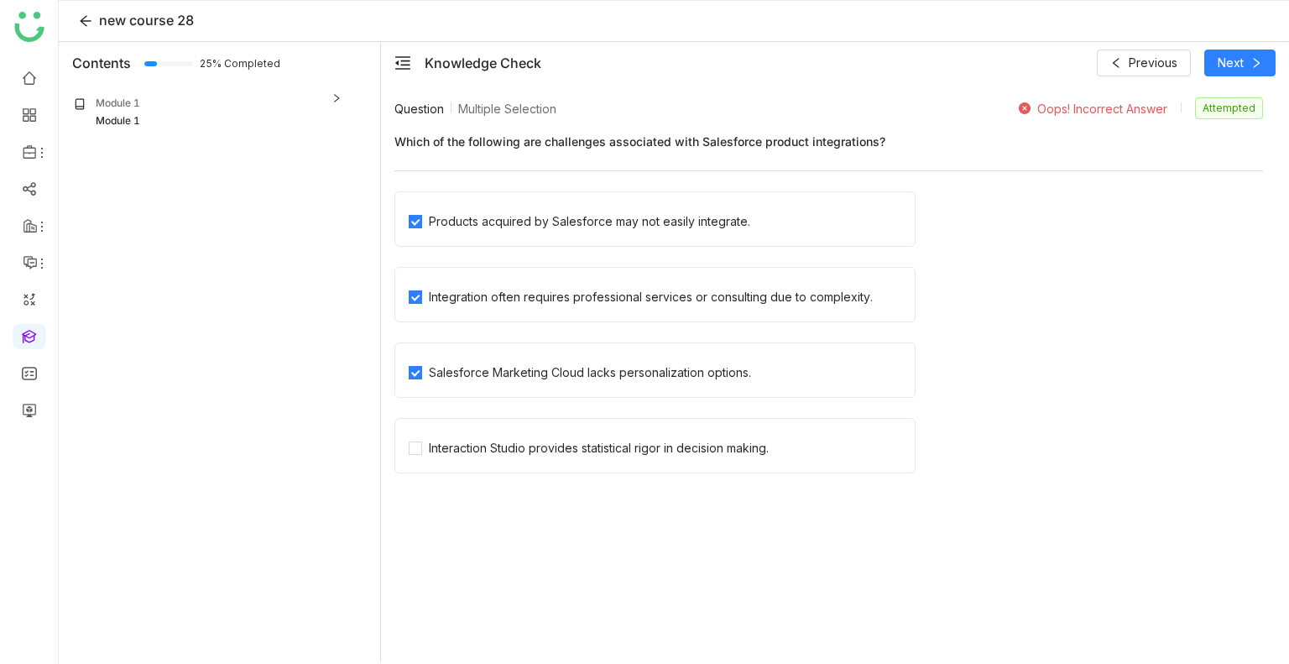
click at [211, 140] on div "Module 1 Module 1" at bounding box center [208, 112] width 293 height 57
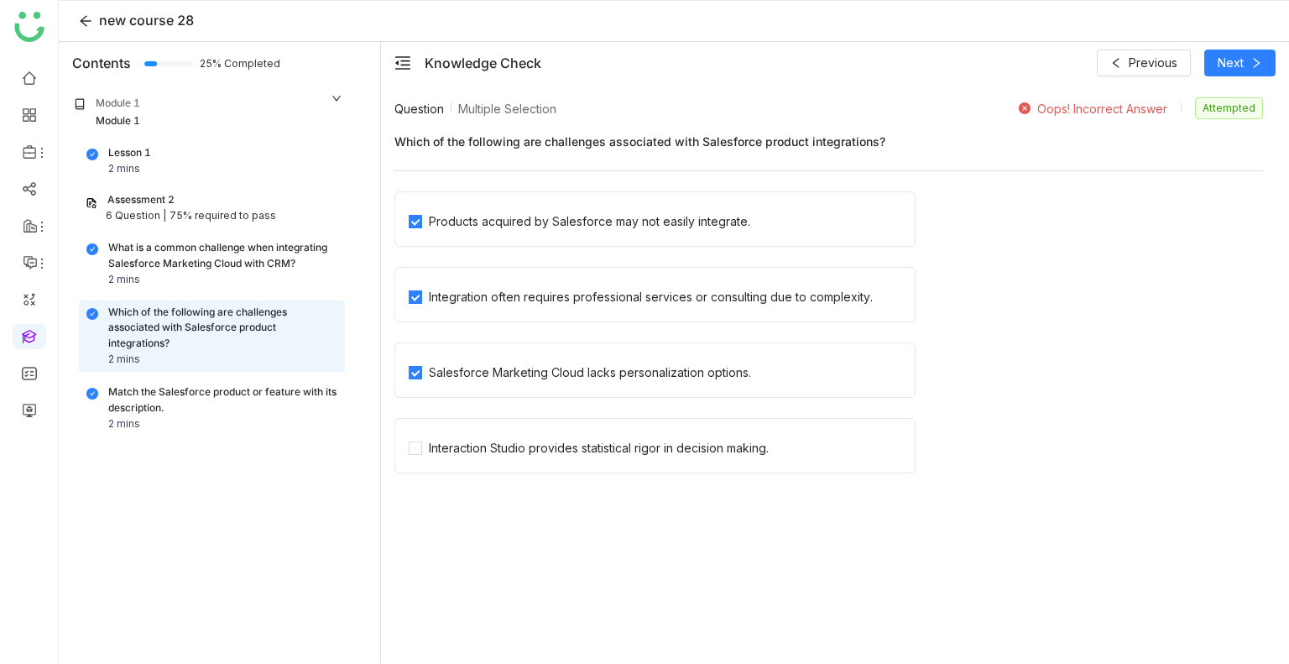
click at [234, 171] on div "Lesson 1 2 mins" at bounding box center [211, 161] width 251 height 32
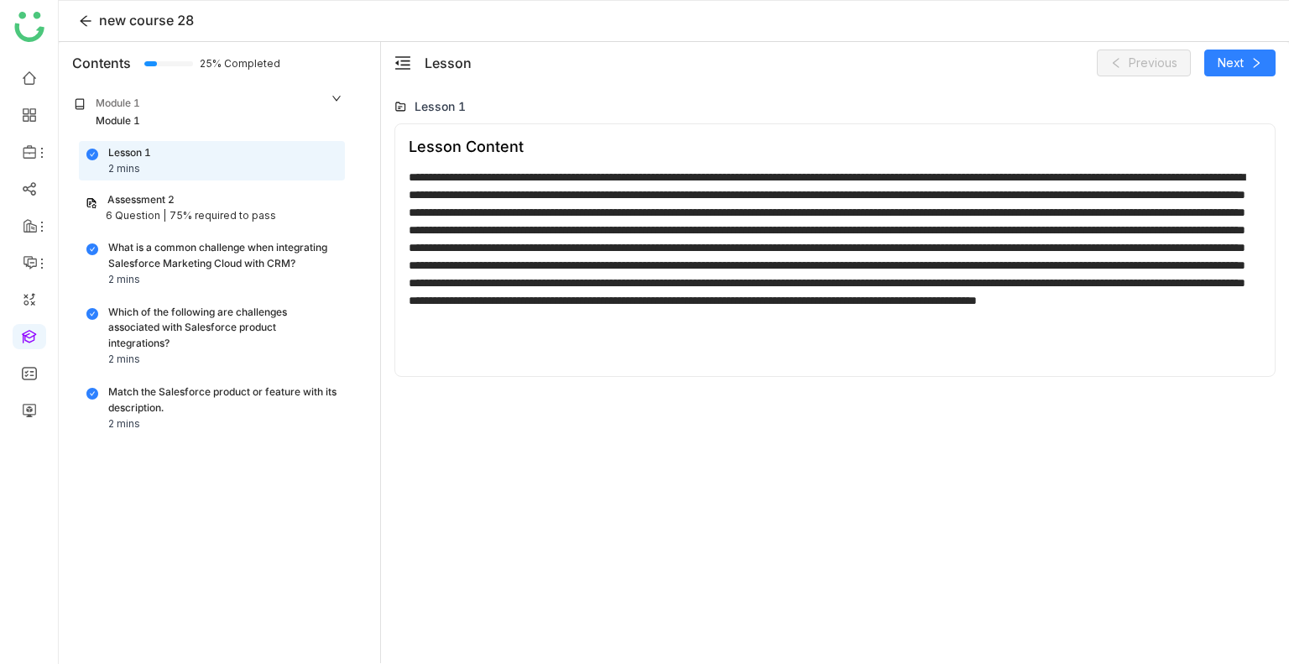
click at [238, 197] on div "Assessment 2" at bounding box center [212, 200] width 253 height 16
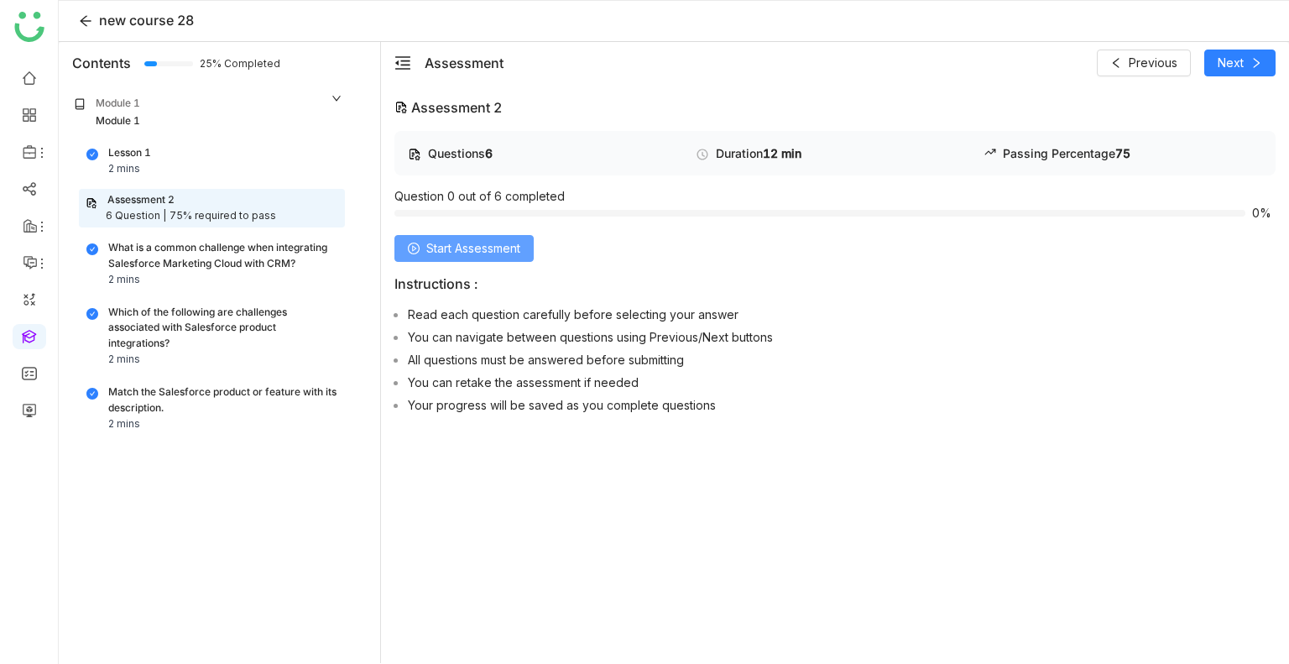
click at [423, 246] on button "Start Assessment" at bounding box center [463, 248] width 139 height 27
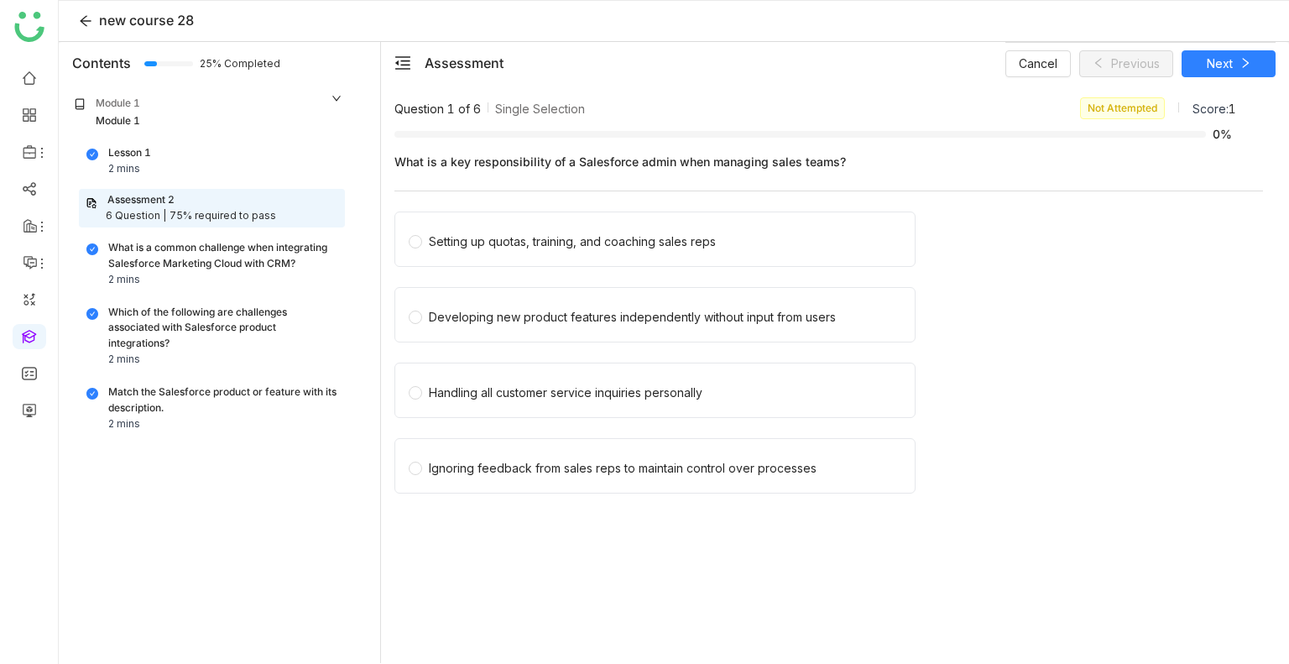
click at [174, 150] on div "Lesson 1 2 mins" at bounding box center [211, 161] width 251 height 32
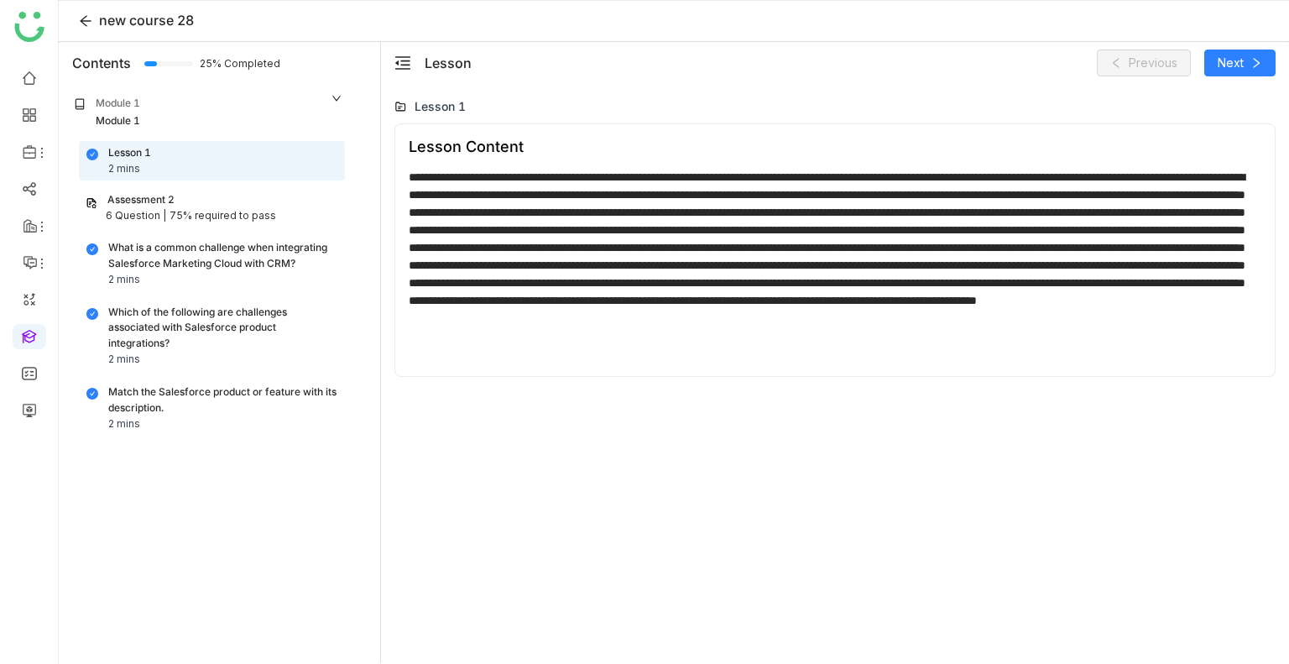
click at [211, 204] on div "Assessment 2" at bounding box center [212, 200] width 253 height 16
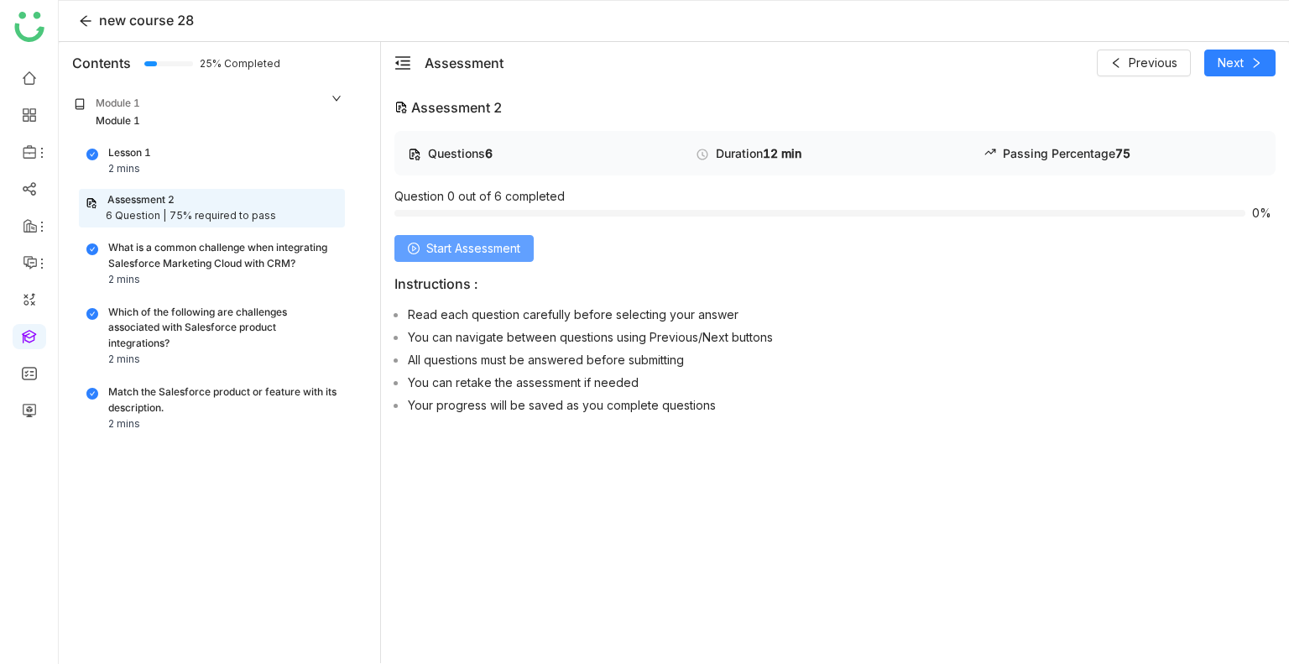
click at [452, 242] on span "Start Assessment" at bounding box center [473, 248] width 94 height 18
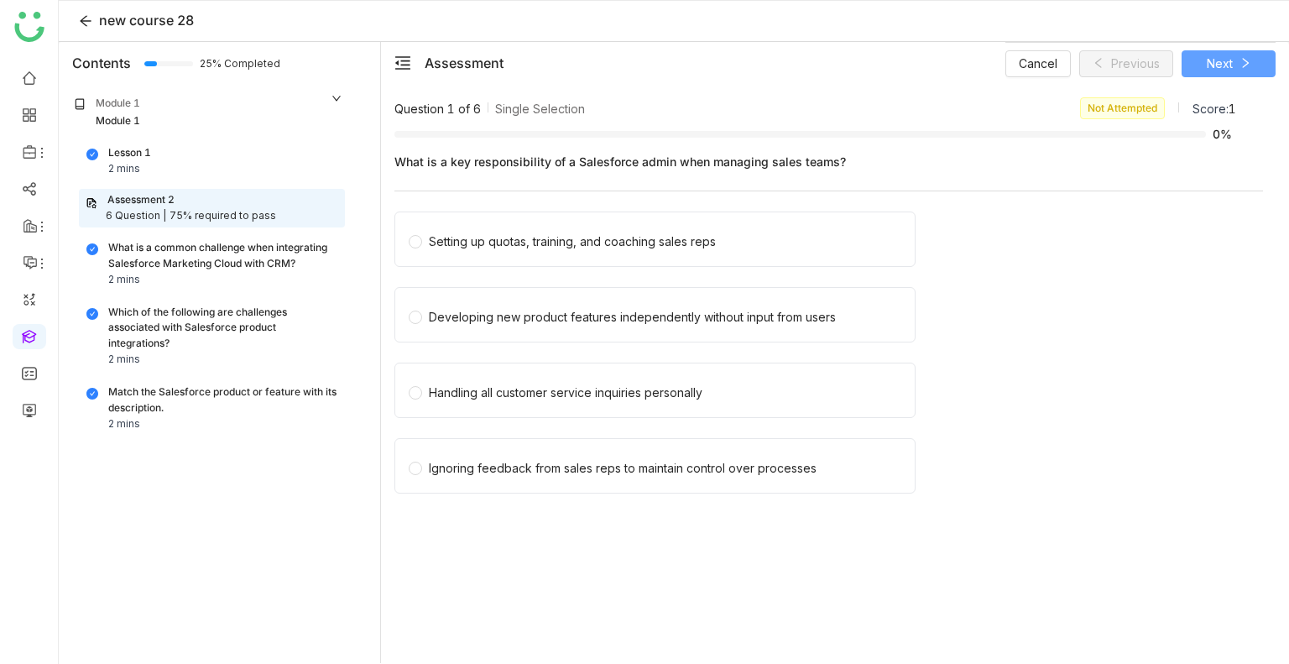
click at [1211, 67] on span "Next" at bounding box center [1220, 64] width 26 height 18
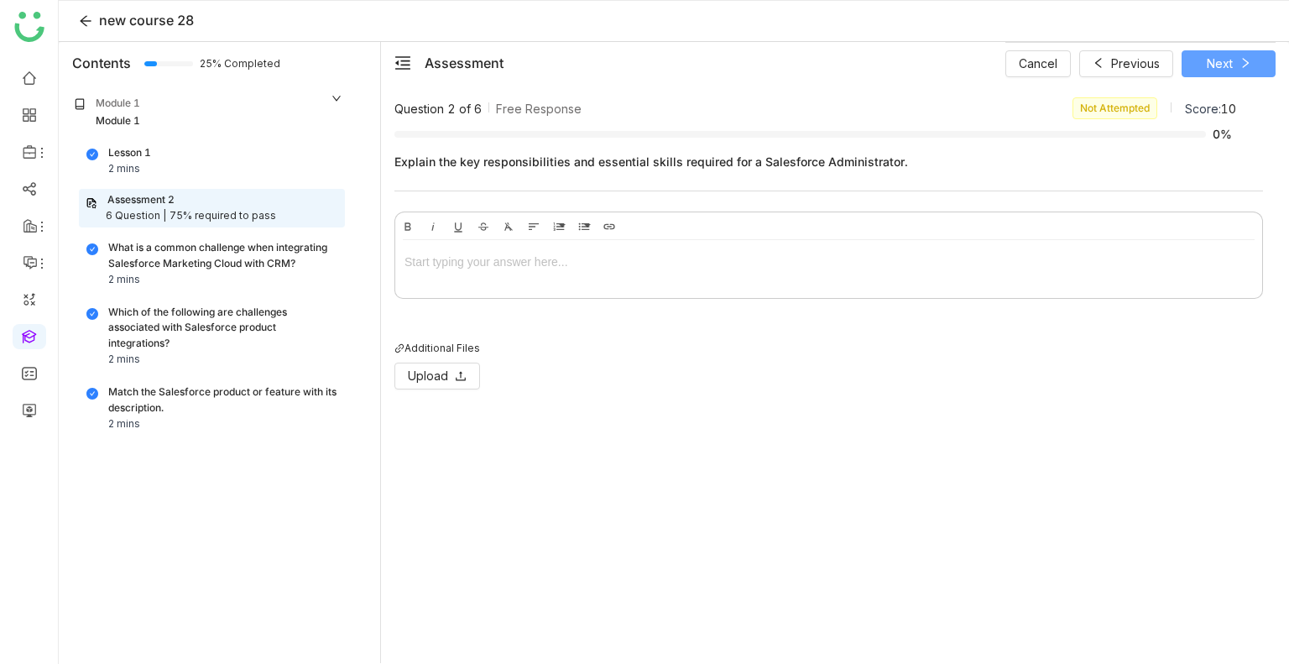
click at [1217, 55] on span "Next" at bounding box center [1220, 64] width 26 height 18
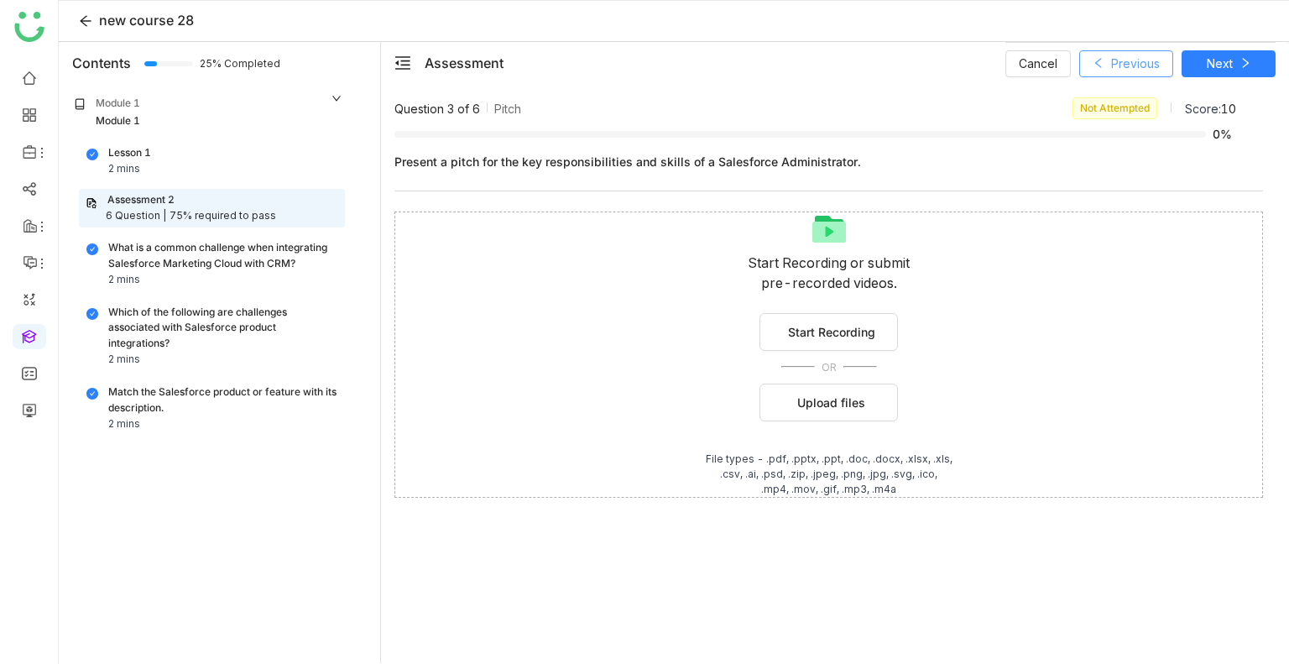
click at [1129, 66] on span "Previous" at bounding box center [1135, 64] width 49 height 18
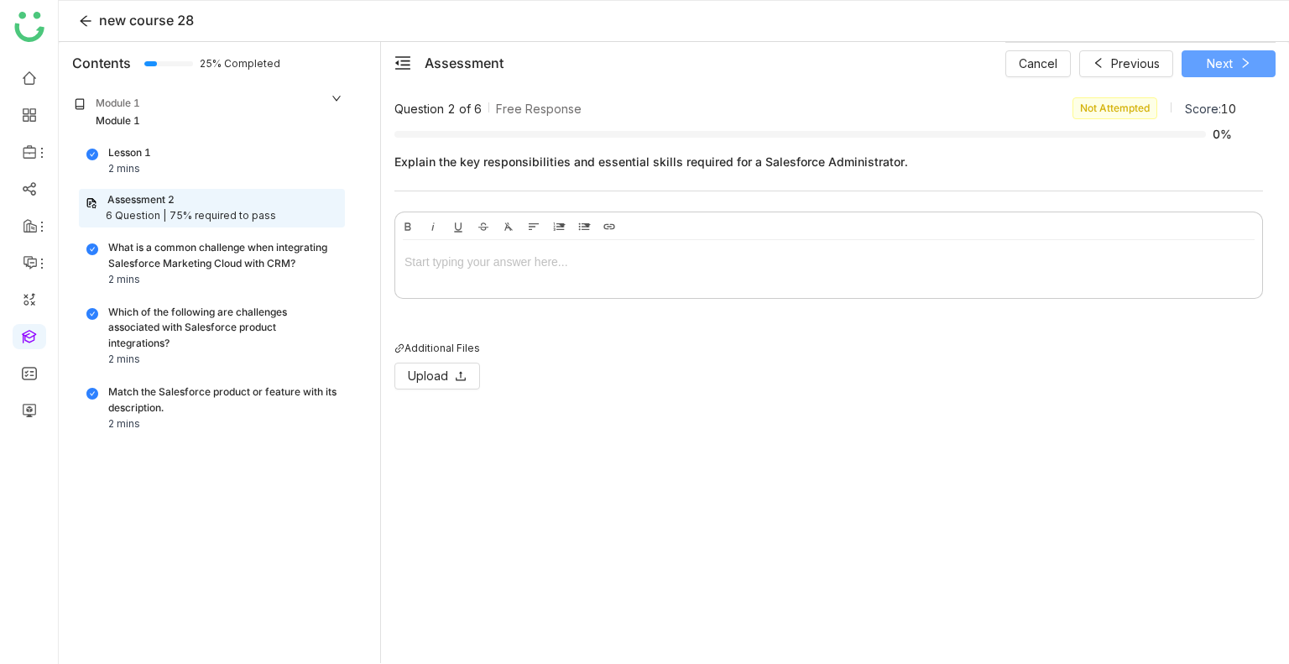
click at [1217, 60] on span "Next" at bounding box center [1220, 64] width 26 height 18
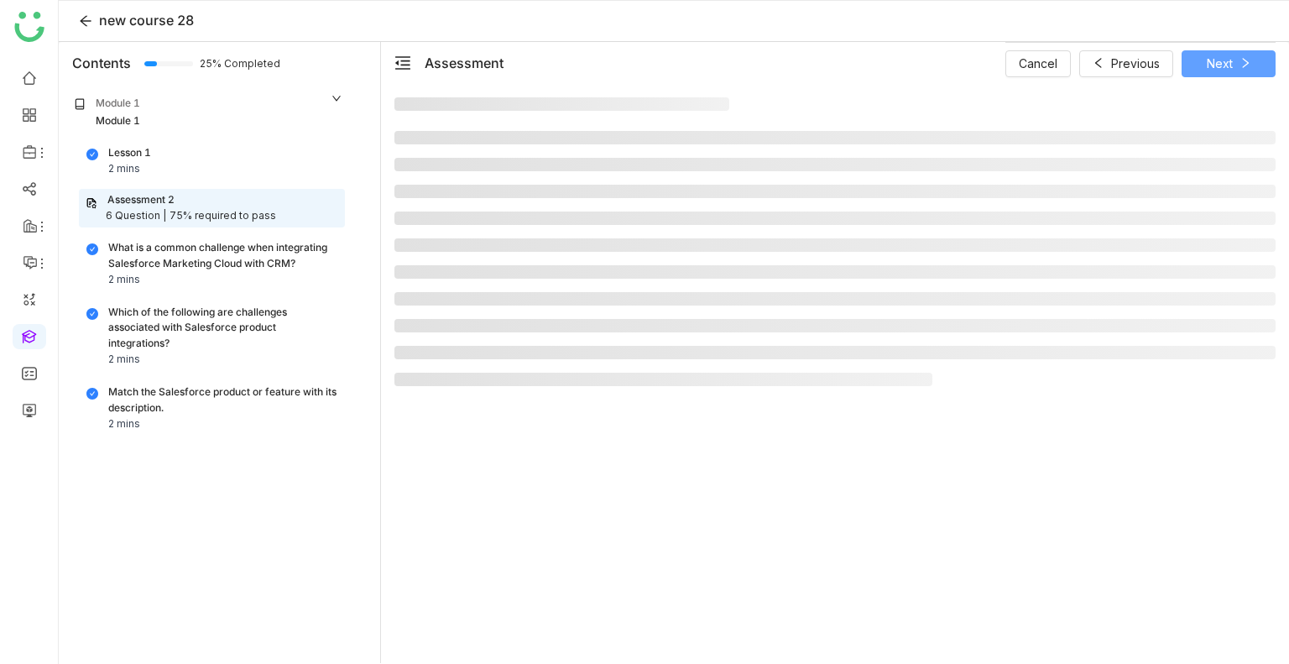
click at [1217, 60] on span "Next" at bounding box center [1220, 64] width 26 height 18
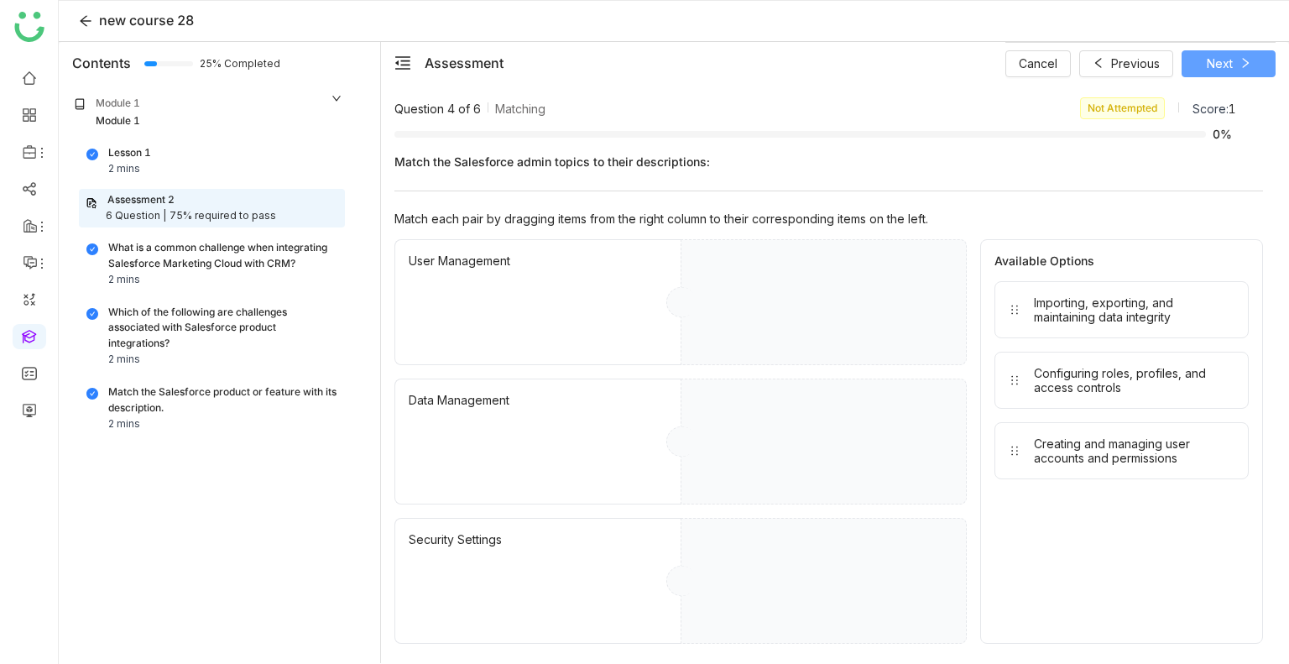
click at [1217, 60] on span "Next" at bounding box center [1220, 64] width 26 height 18
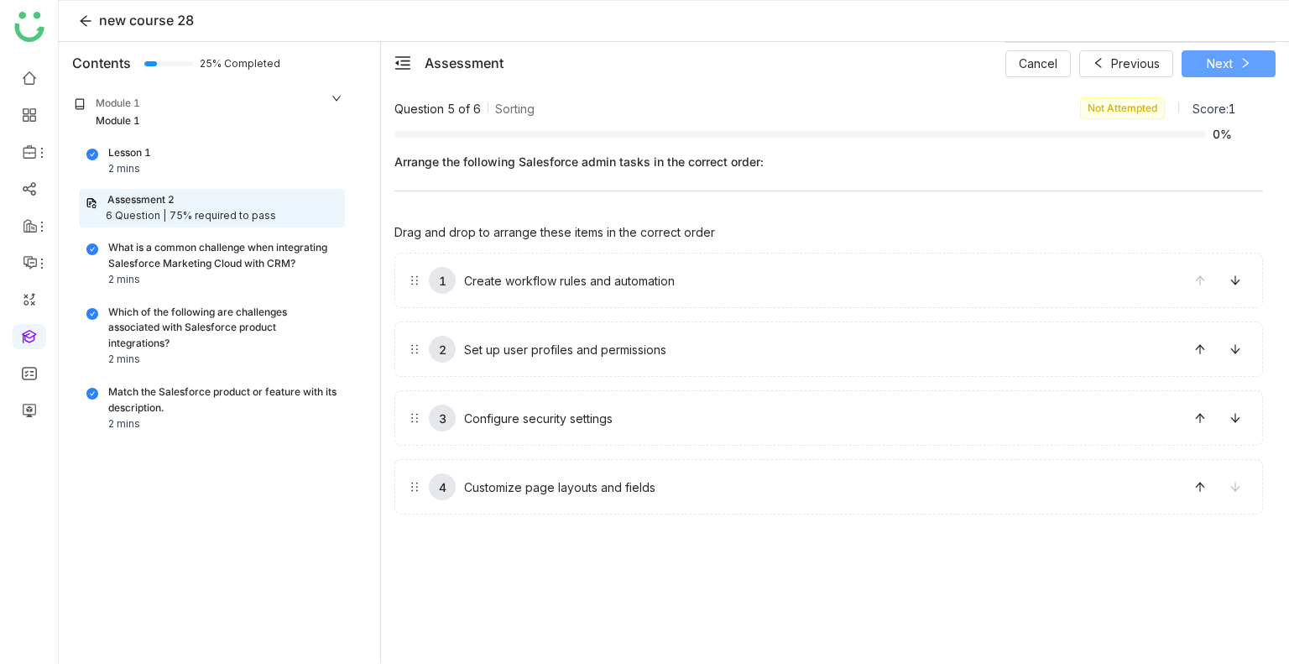
click at [1217, 60] on span "Next" at bounding box center [1220, 64] width 26 height 18
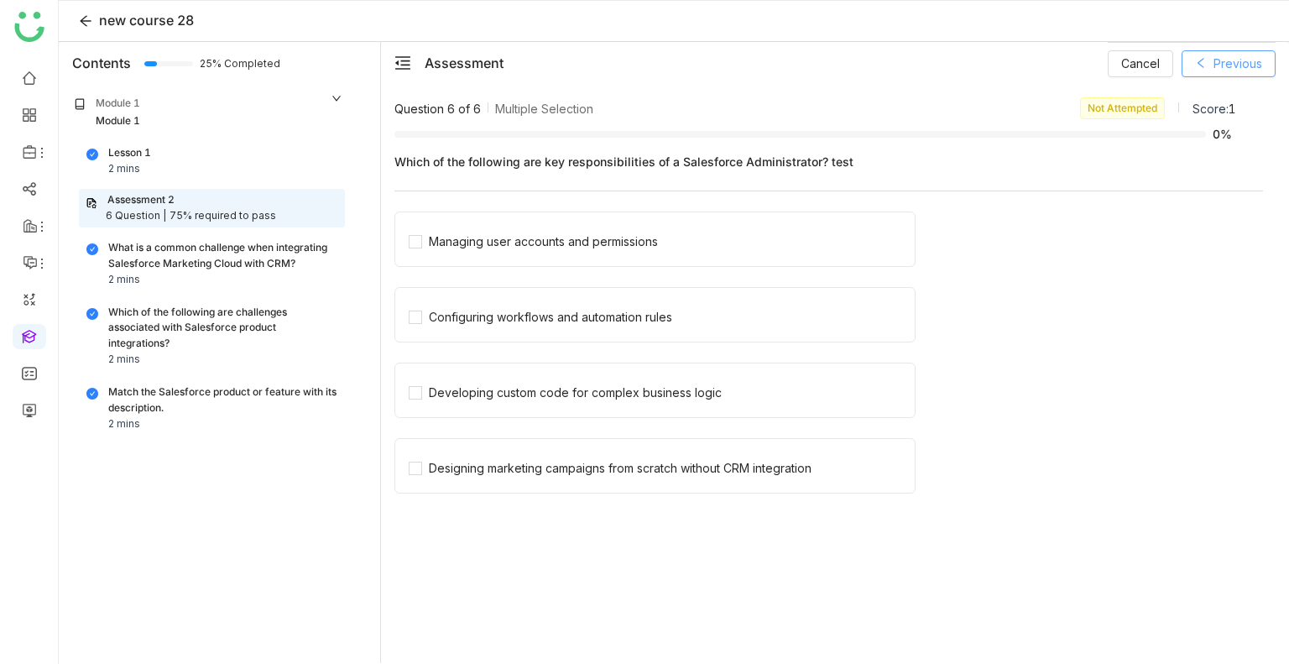
click at [1217, 60] on span "Previous" at bounding box center [1237, 64] width 49 height 18
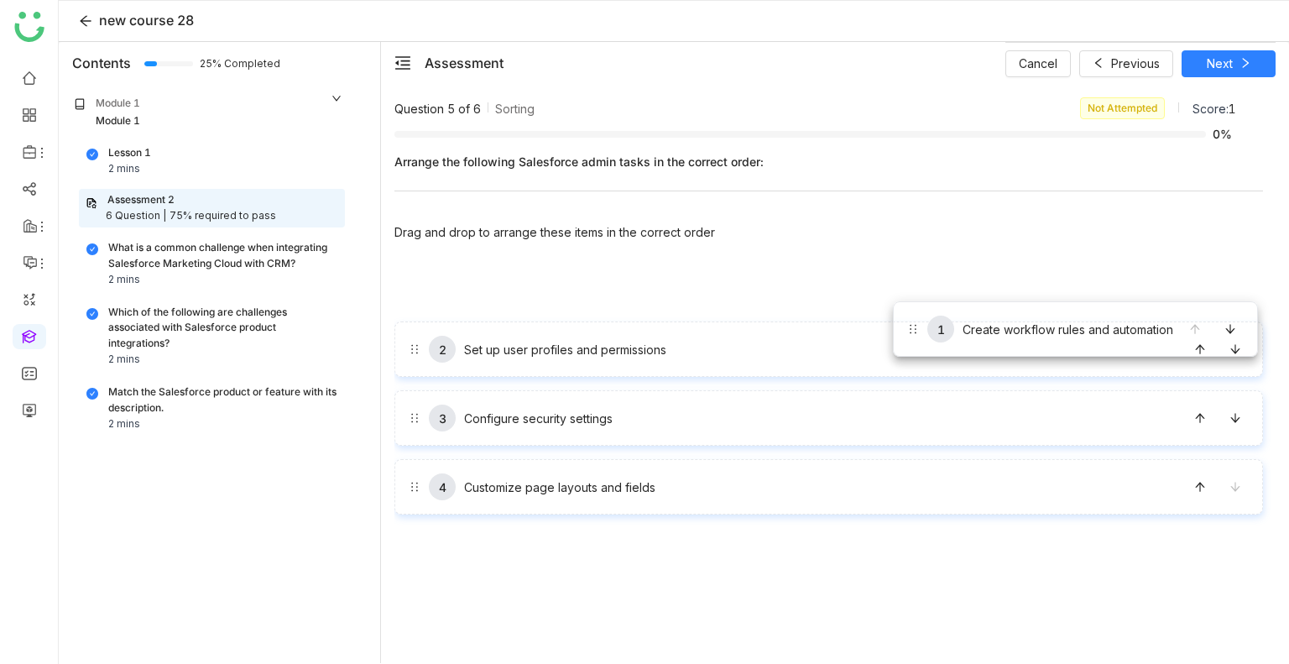
drag, startPoint x: 895, startPoint y: 278, endPoint x: 893, endPoint y: 348, distance: 70.5
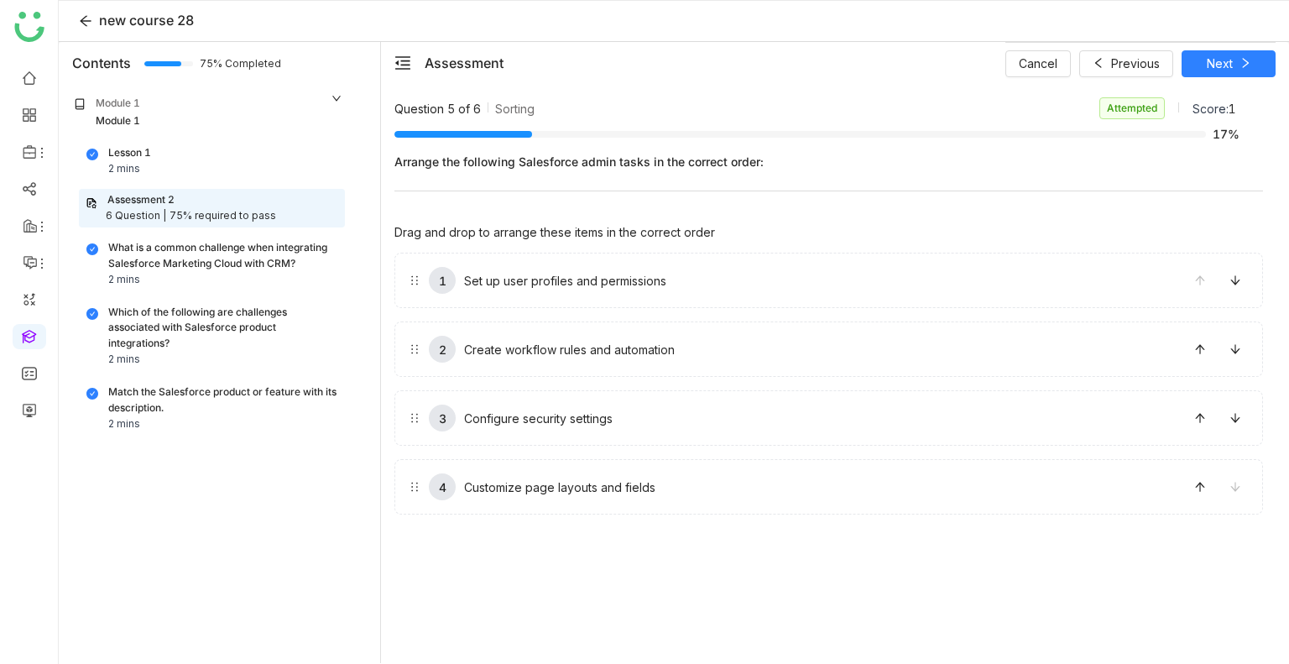
drag, startPoint x: 1071, startPoint y: 348, endPoint x: 1066, endPoint y: 263, distance: 84.9
drag, startPoint x: 1066, startPoint y: 263, endPoint x: 1086, endPoint y: 410, distance: 148.2
click at [1208, 60] on span "Next" at bounding box center [1220, 64] width 26 height 18
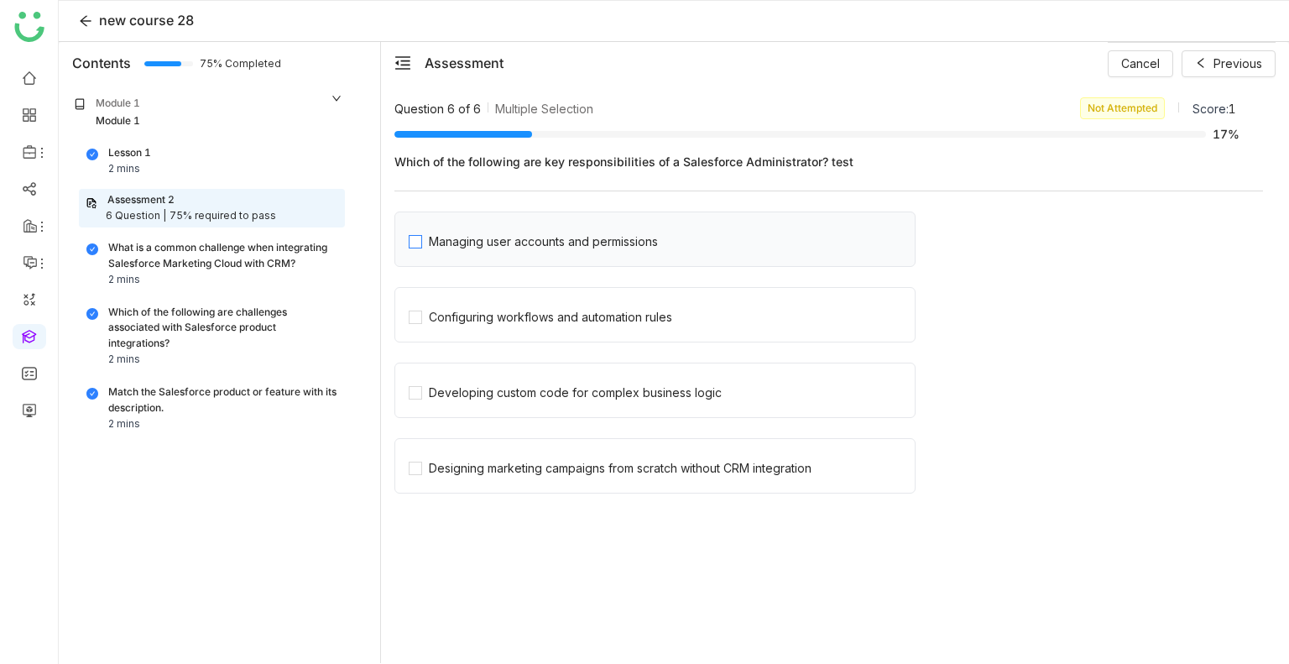
click at [467, 237] on div "Managing user accounts and permissions" at bounding box center [543, 241] width 229 height 18
click at [477, 324] on div "Configuring workflows and automation rules" at bounding box center [550, 317] width 243 height 18
click at [1202, 62] on icon at bounding box center [1201, 63] width 12 height 12
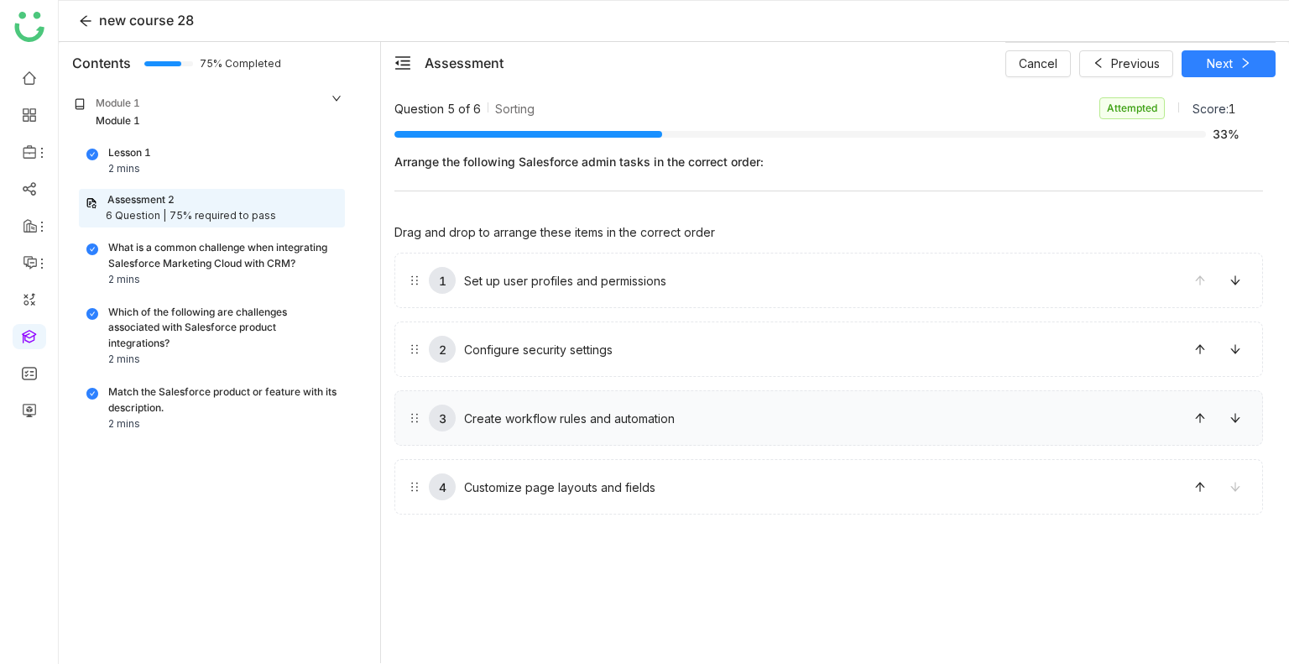
drag, startPoint x: 680, startPoint y: 255, endPoint x: 688, endPoint y: 391, distance: 136.1
click at [1217, 48] on div "Cancel Previous Next" at bounding box center [1140, 63] width 270 height 42
click at [1217, 62] on span "Next" at bounding box center [1220, 64] width 26 height 18
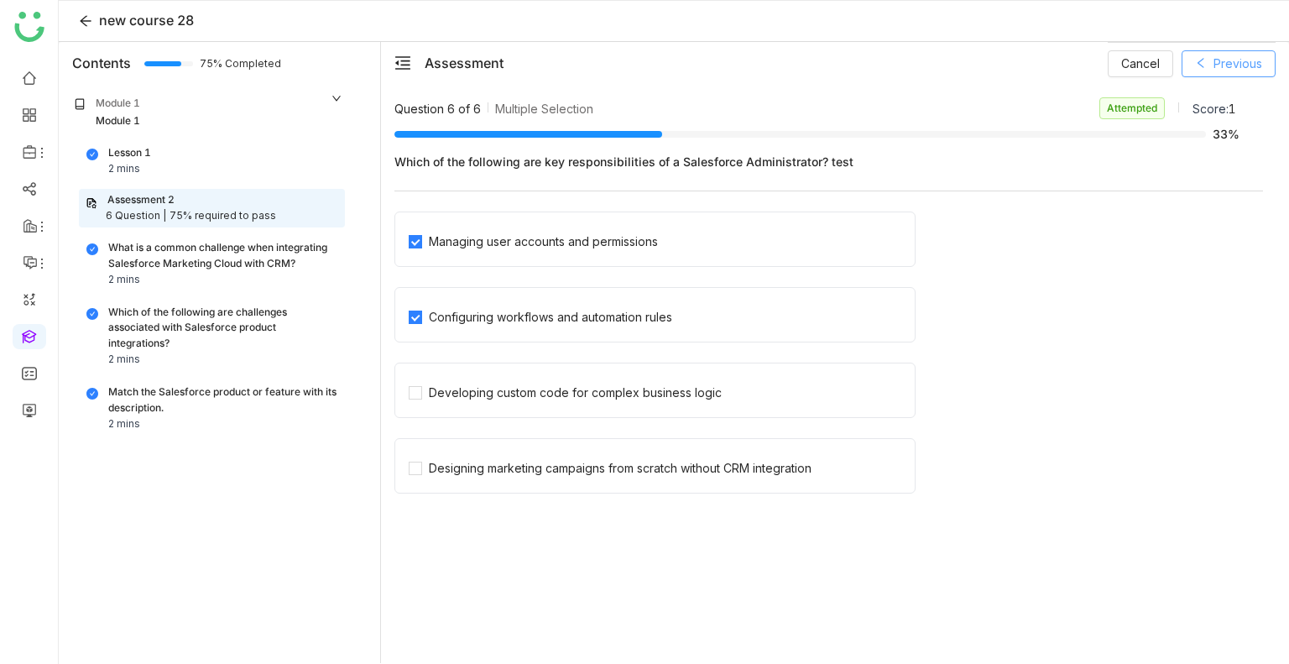
click at [1202, 72] on button "Previous" at bounding box center [1228, 63] width 94 height 27
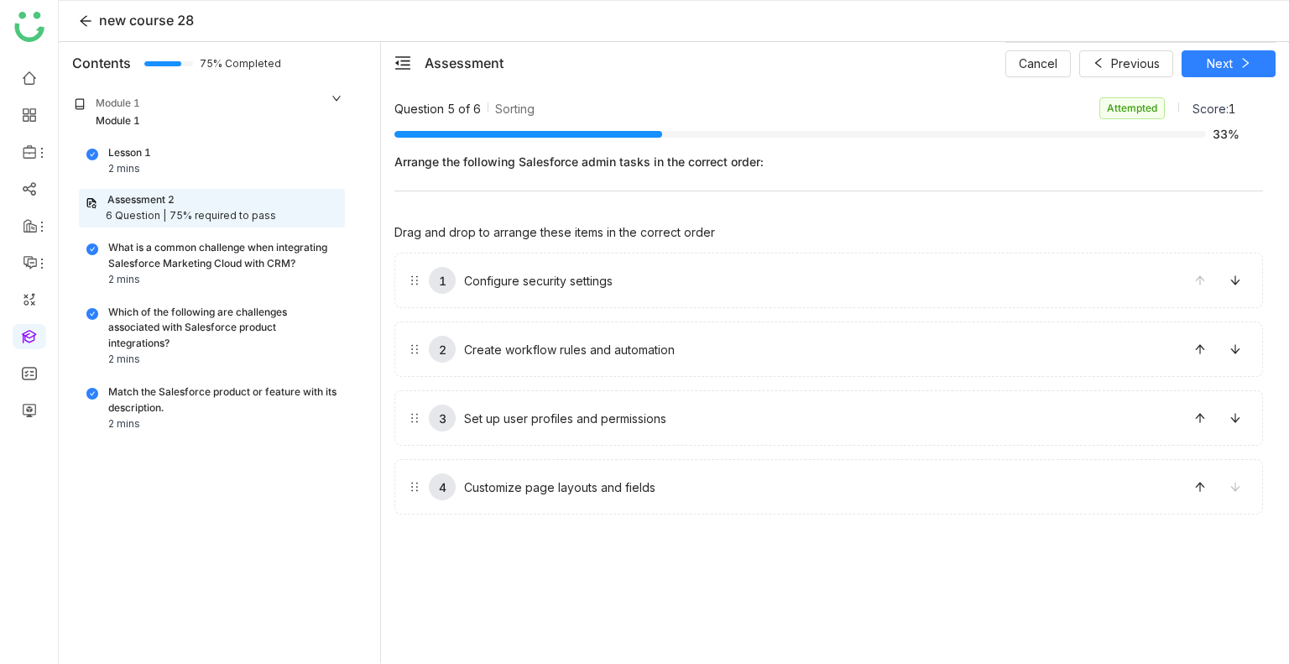
click at [107, 117] on div "Module 1" at bounding box center [118, 121] width 44 height 16
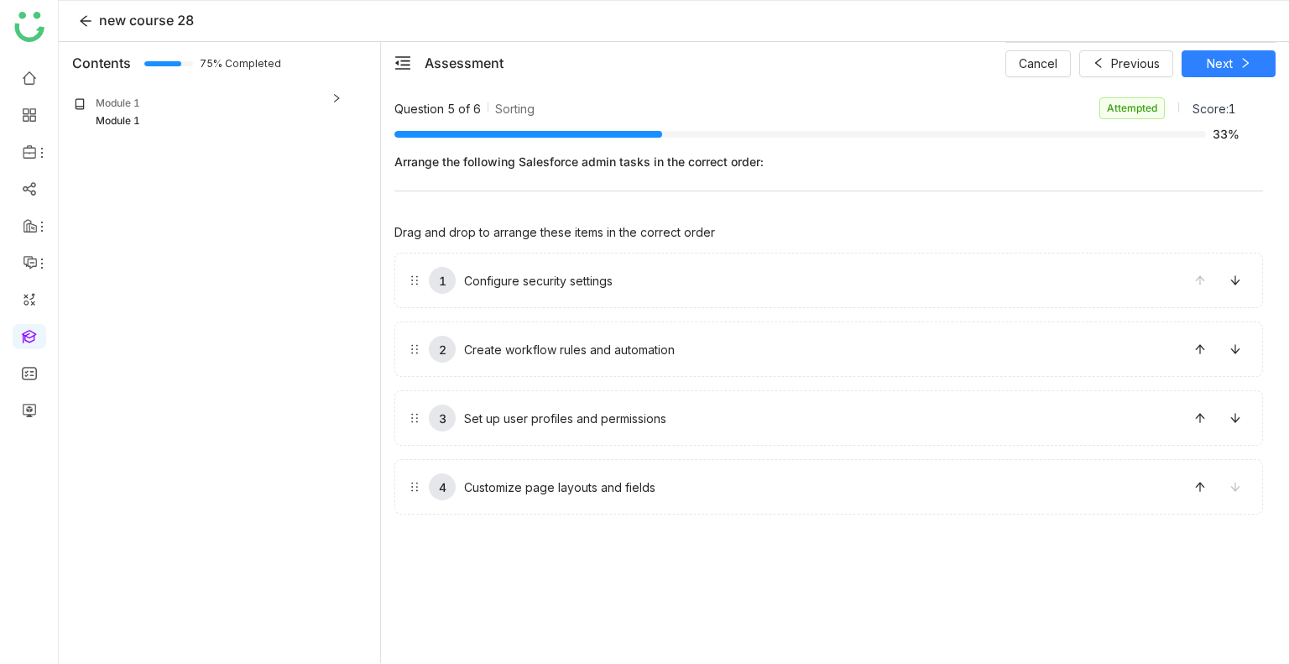
click at [107, 117] on div "Module 1" at bounding box center [118, 121] width 44 height 16
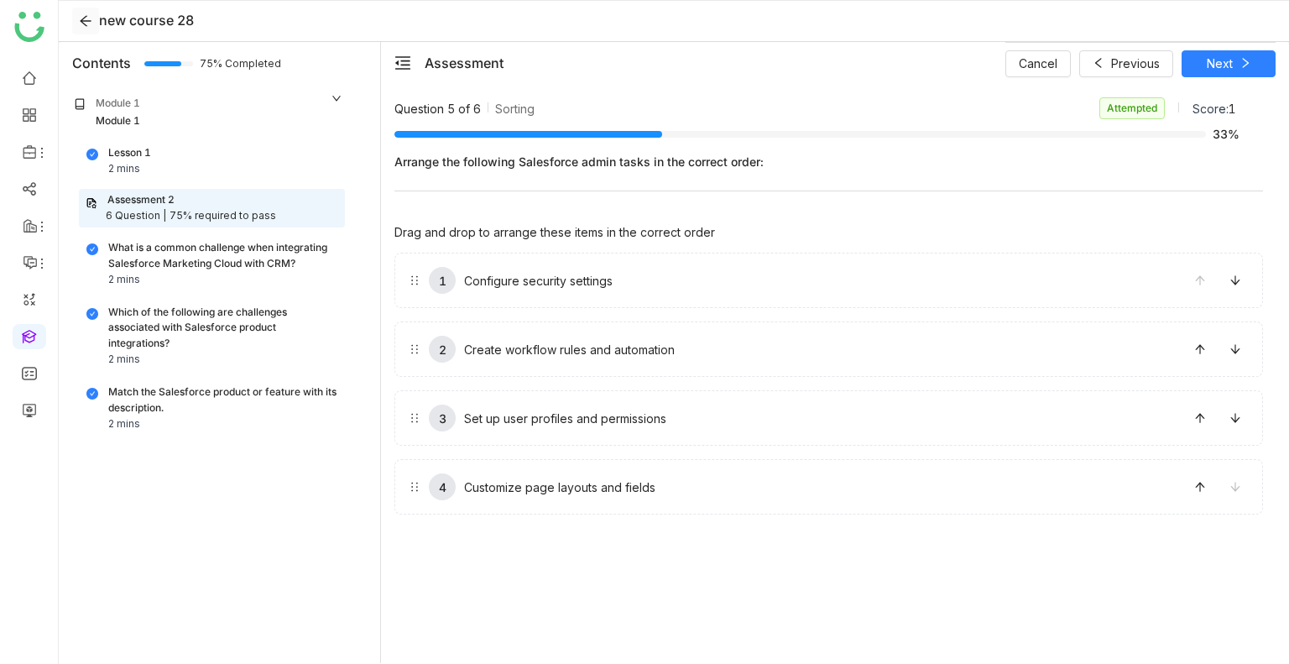
click at [86, 28] on button at bounding box center [85, 21] width 27 height 27
click at [84, 25] on icon at bounding box center [85, 20] width 13 height 13
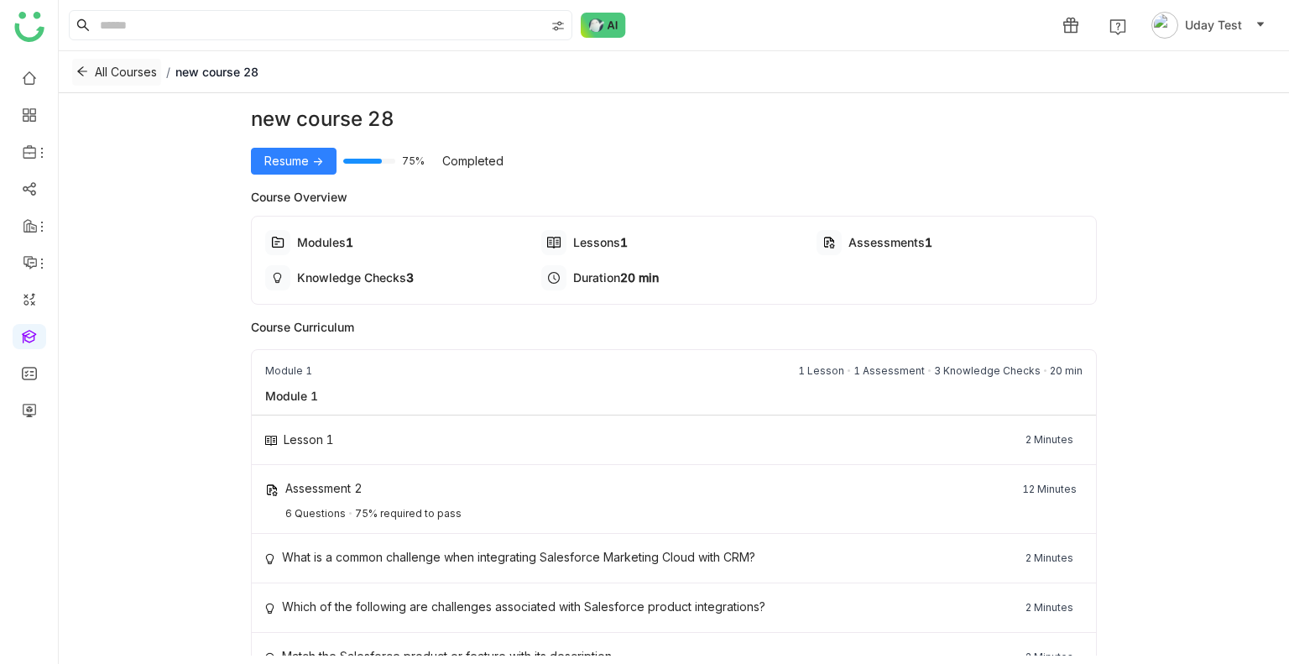
click at [81, 69] on icon at bounding box center [82, 71] width 12 height 12
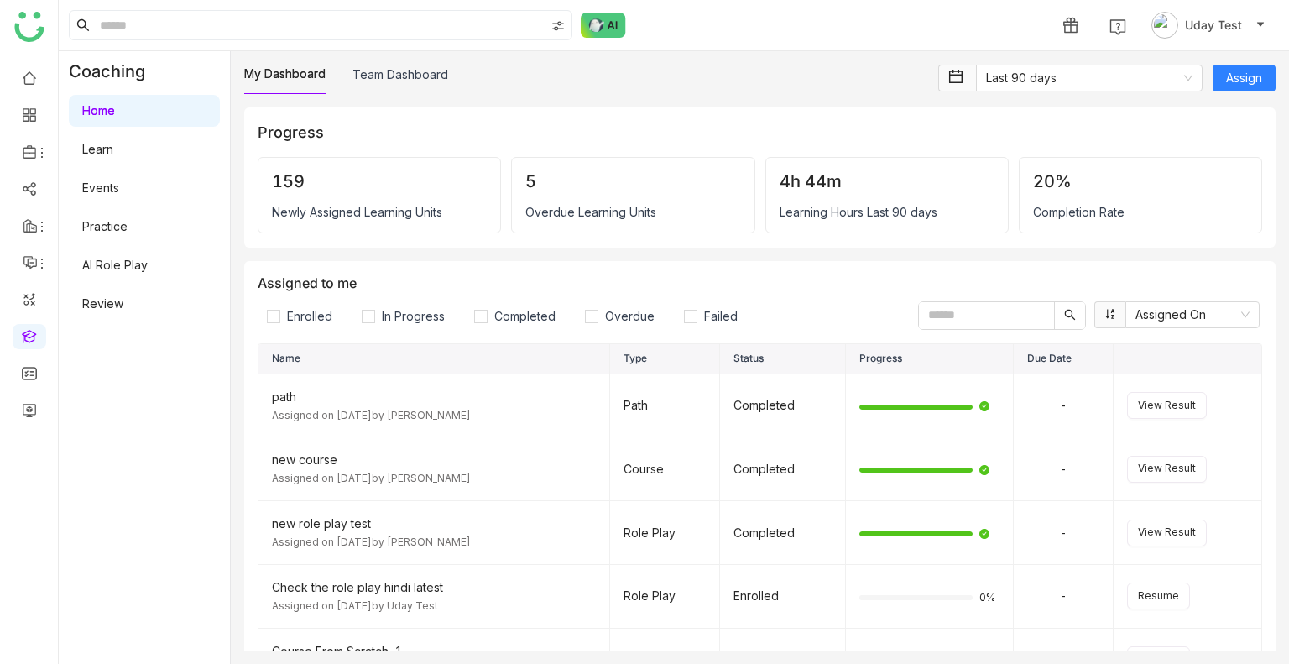
click at [102, 156] on link "Learn" at bounding box center [97, 149] width 31 height 14
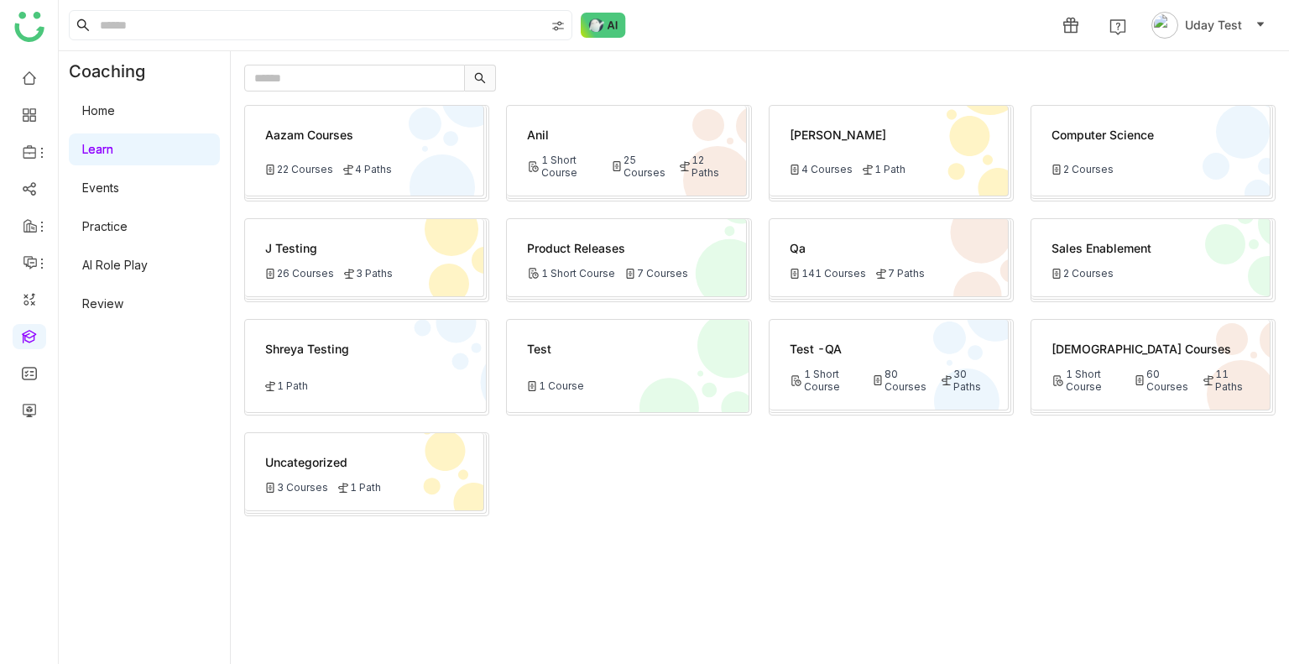
click at [614, 145] on div "Anil 1 Short Course 25 Courses 12 Paths" at bounding box center [626, 151] width 239 height 91
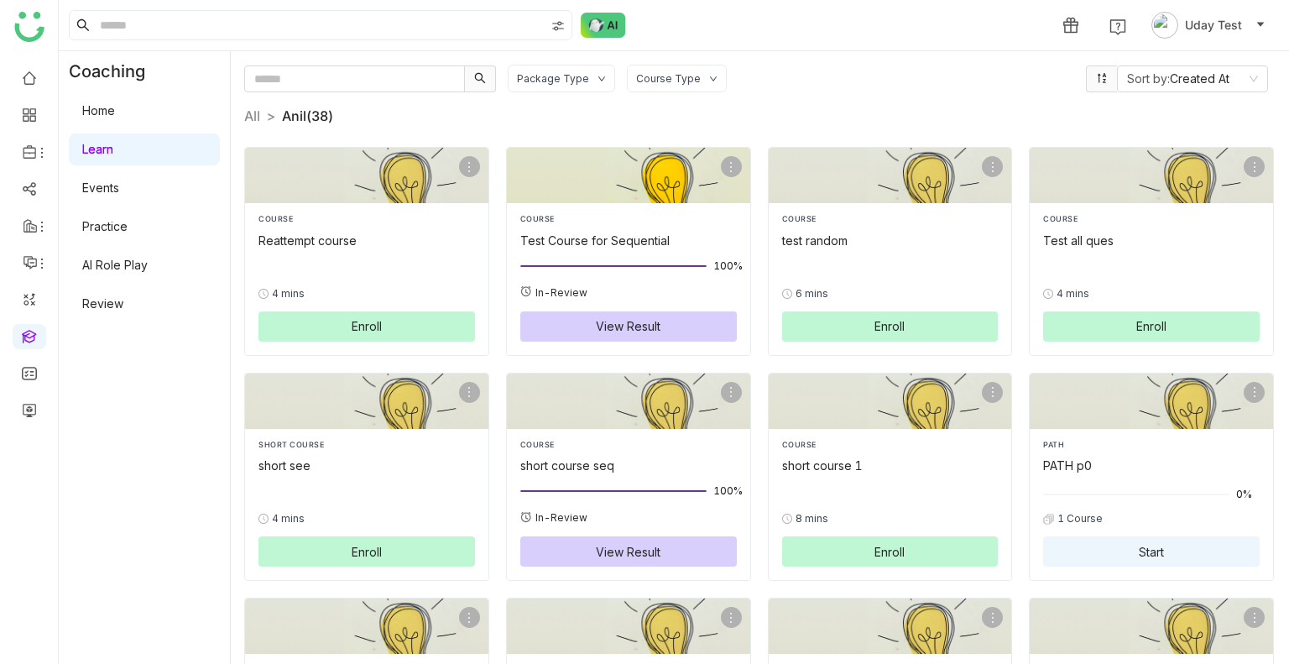
click at [572, 263] on div at bounding box center [628, 265] width 216 height 18
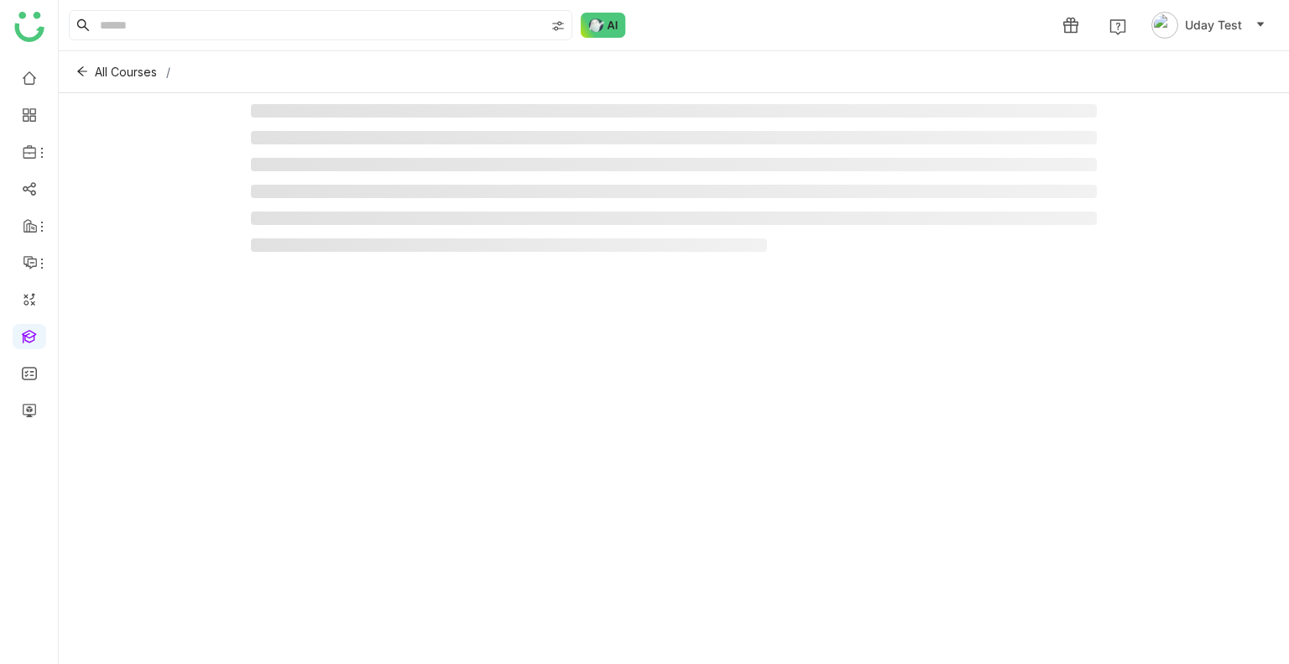
click at [572, 263] on div at bounding box center [674, 374] width 847 height 541
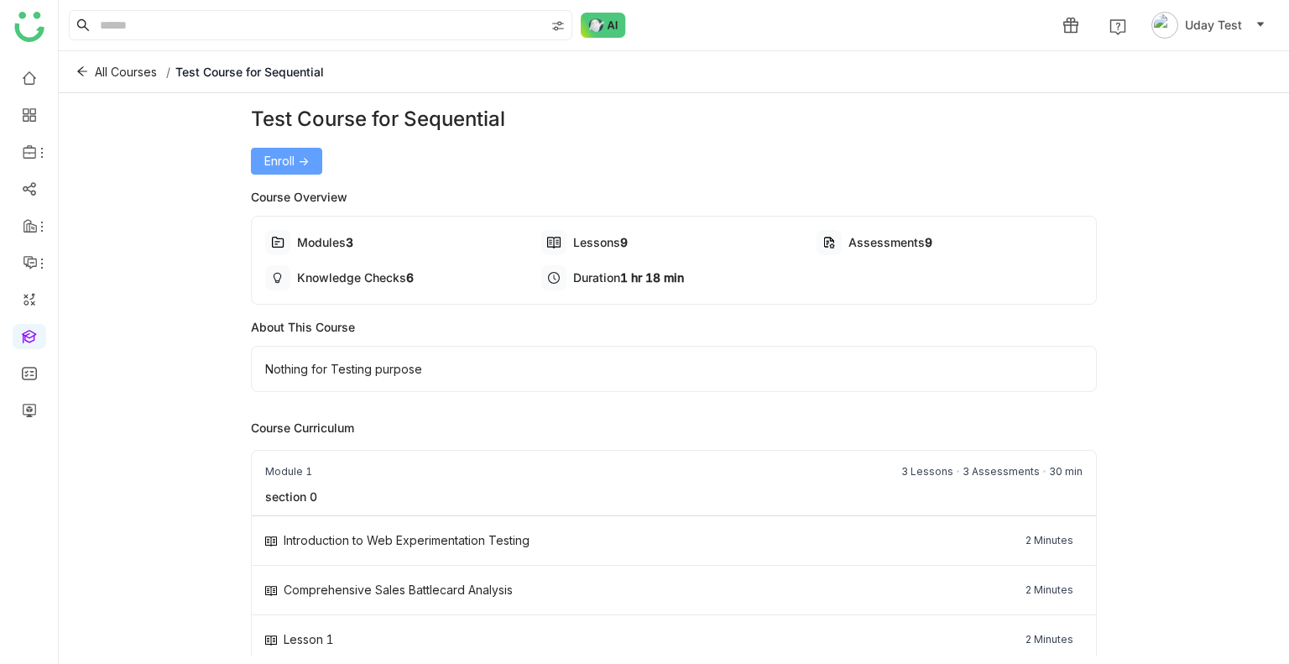
click at [282, 155] on span "Enroll ->" at bounding box center [286, 161] width 44 height 18
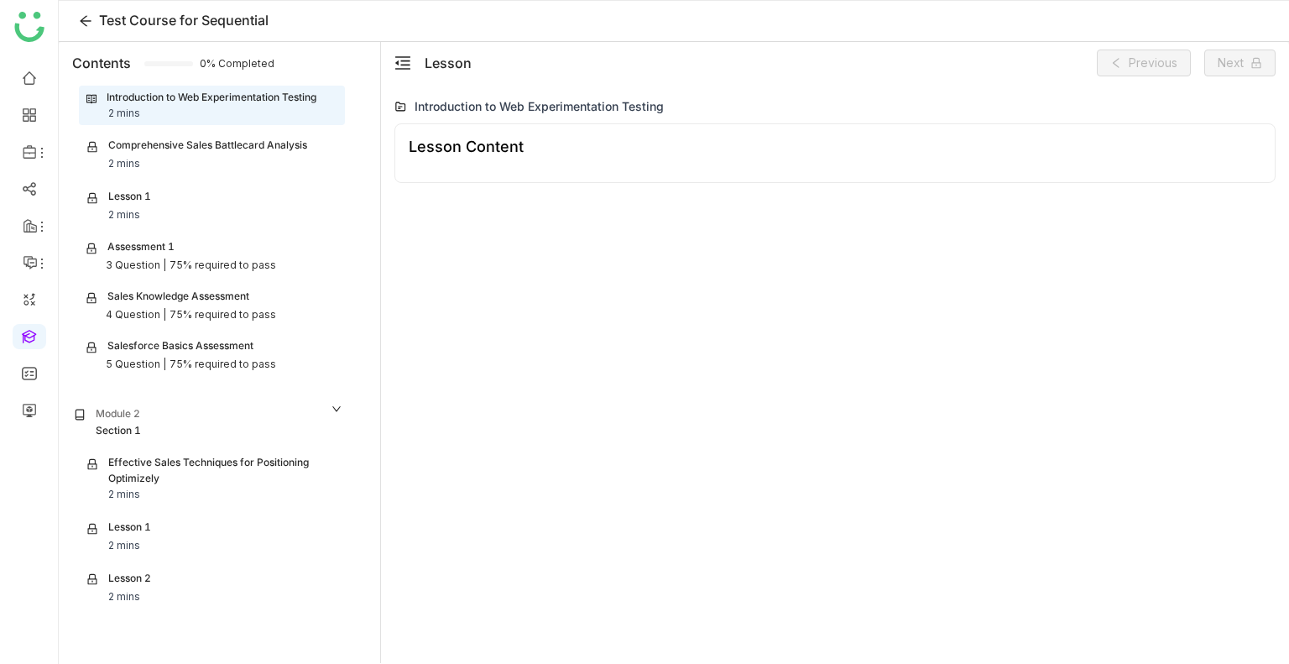
scroll to position [57, 0]
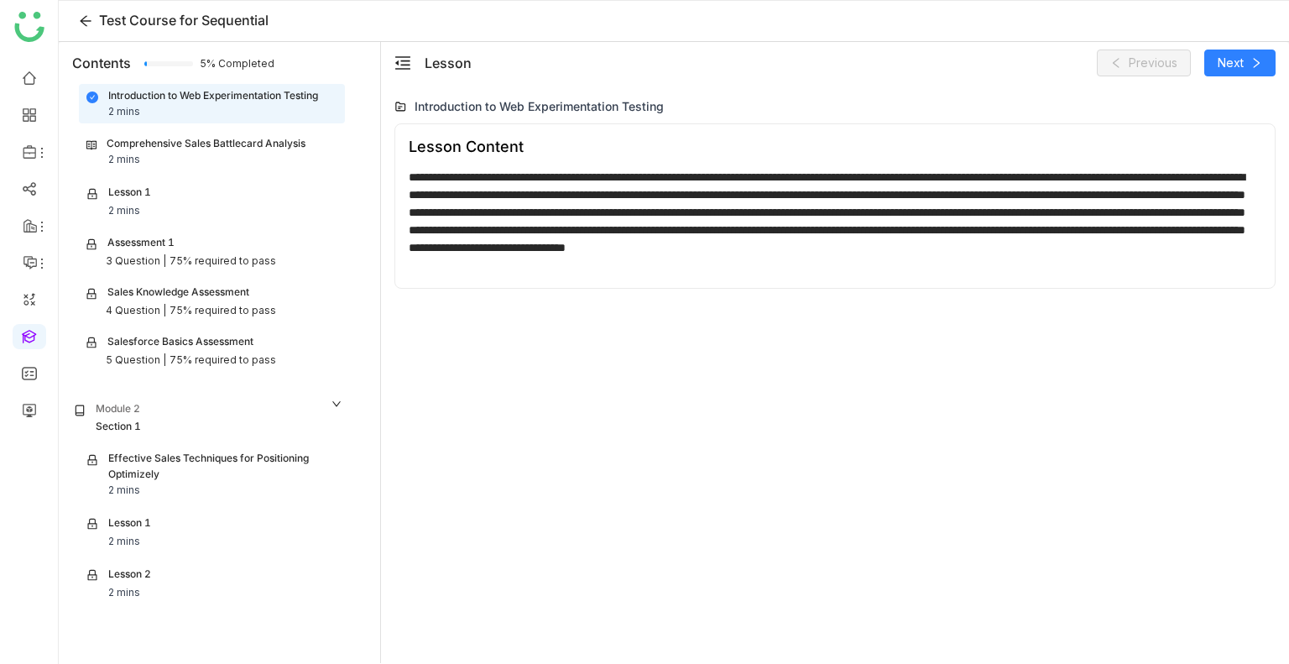
click at [282, 155] on div "Comprehensive Sales Battlecard Analysis 2 mins" at bounding box center [211, 152] width 251 height 32
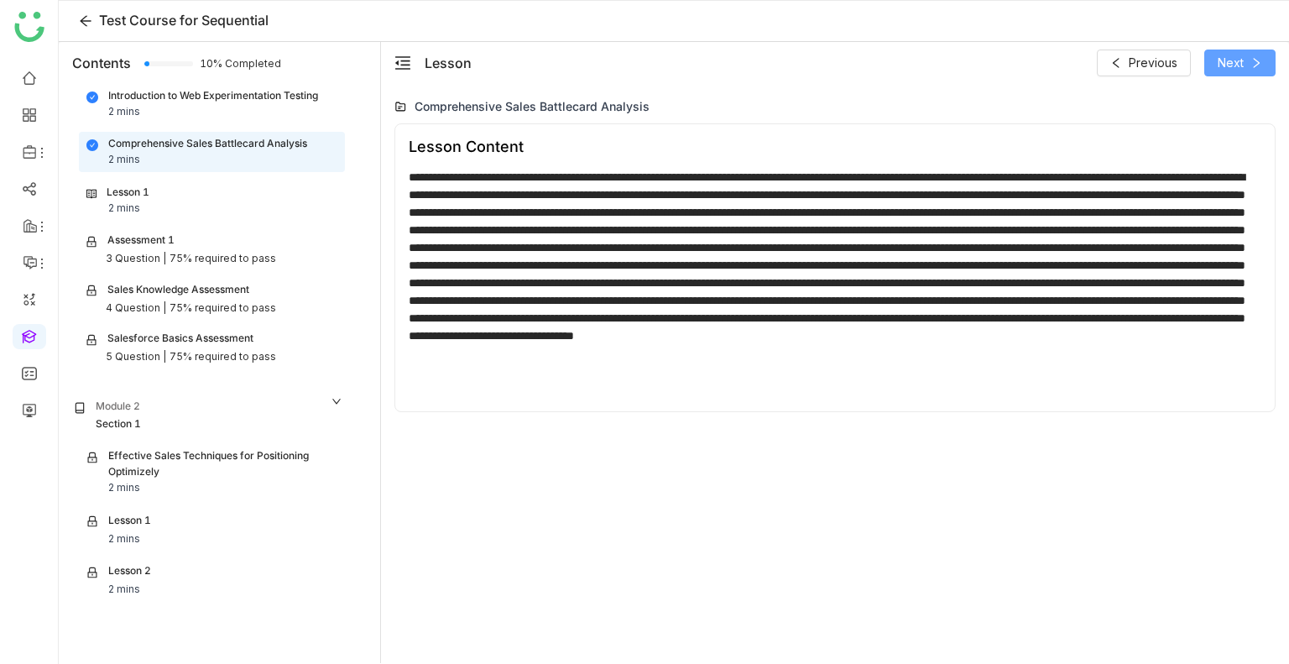
click at [1233, 66] on span "Next" at bounding box center [1230, 63] width 26 height 18
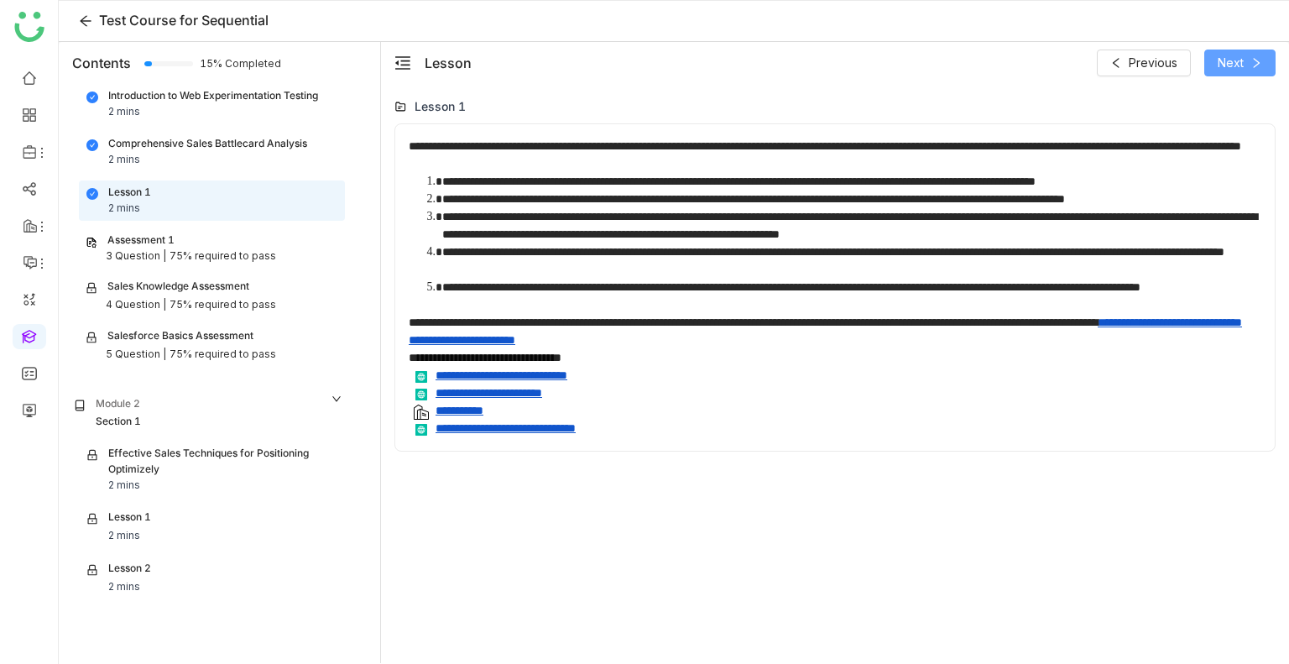
click at [1223, 70] on span "Next" at bounding box center [1230, 63] width 26 height 18
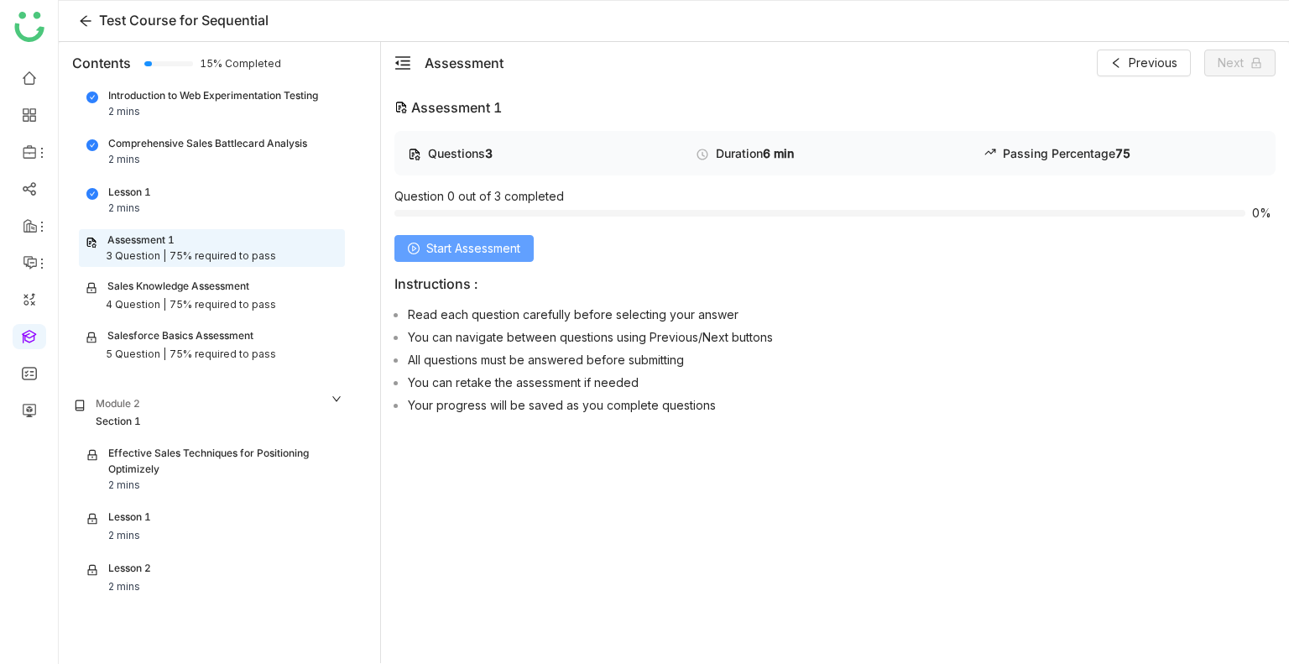
click at [469, 244] on span "Start Assessment" at bounding box center [473, 248] width 94 height 18
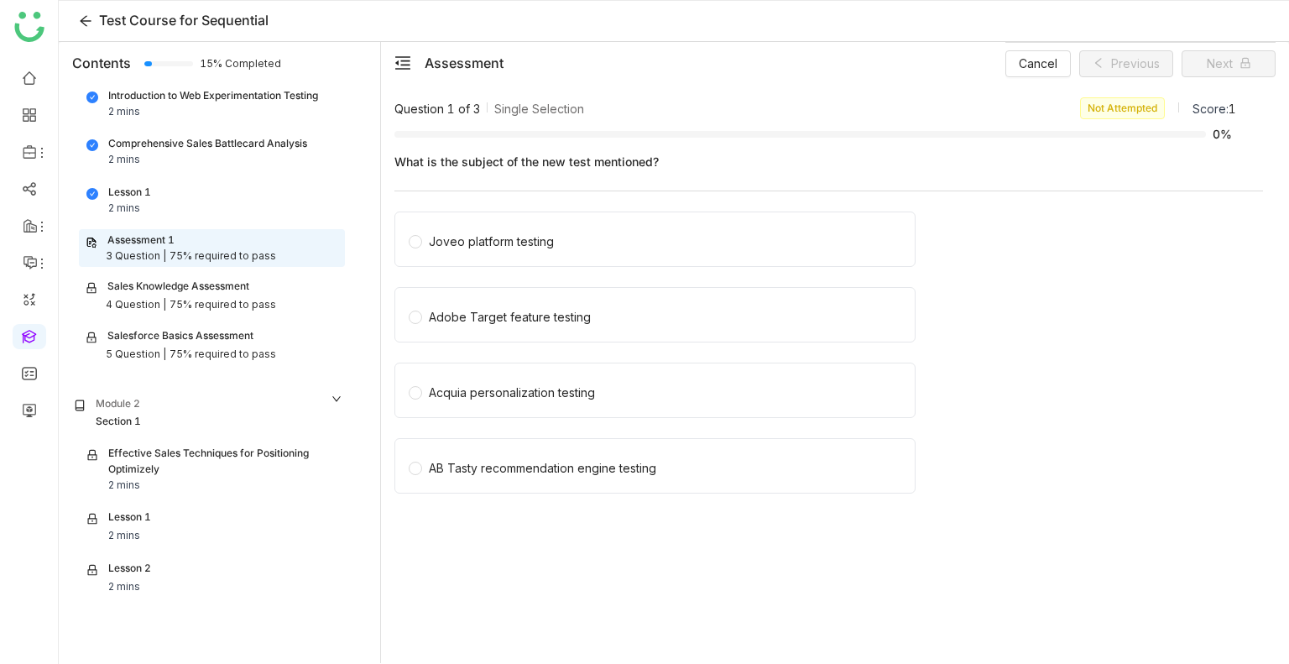
click at [469, 244] on div "Joveo platform testing" at bounding box center [491, 241] width 125 height 18
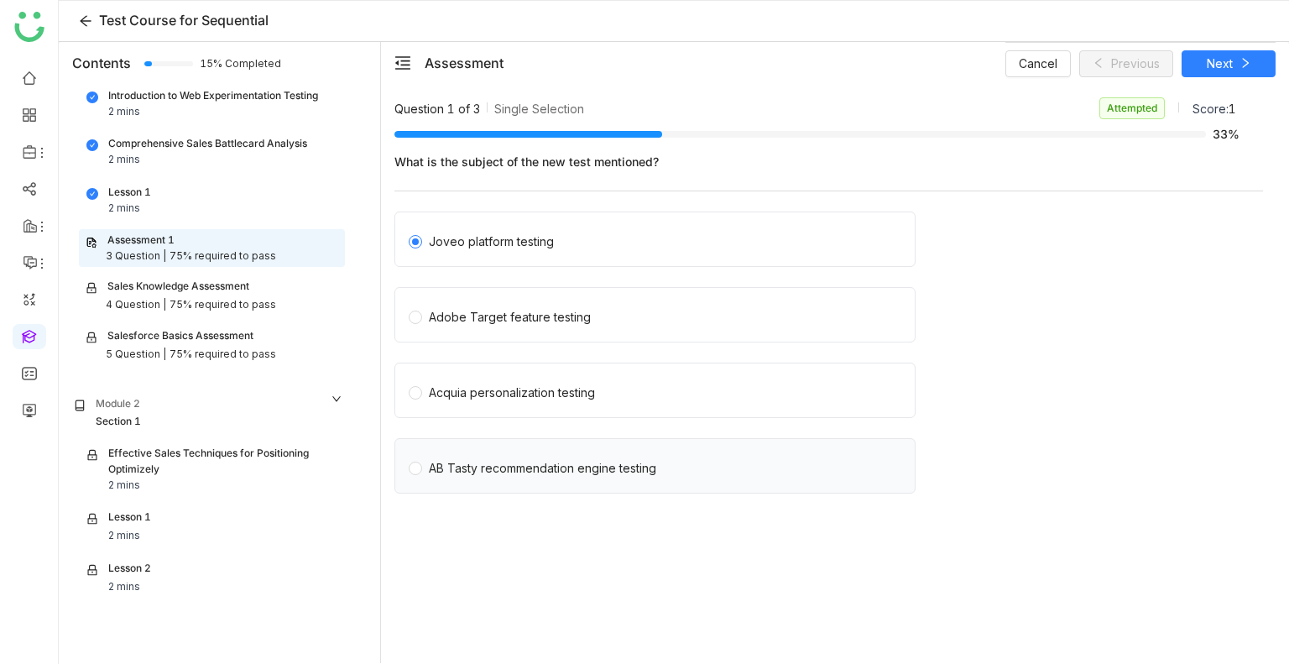
click at [560, 461] on div "AB Tasty recommendation engine testing" at bounding box center [542, 468] width 227 height 18
click at [518, 251] on div "Joveo platform testing" at bounding box center [654, 238] width 521 height 55
click at [497, 241] on div "Joveo platform testing" at bounding box center [491, 241] width 125 height 18
click at [496, 304] on span "Adobe Target feature testing" at bounding box center [509, 314] width 175 height 23
click at [1210, 60] on span "Next" at bounding box center [1220, 64] width 26 height 18
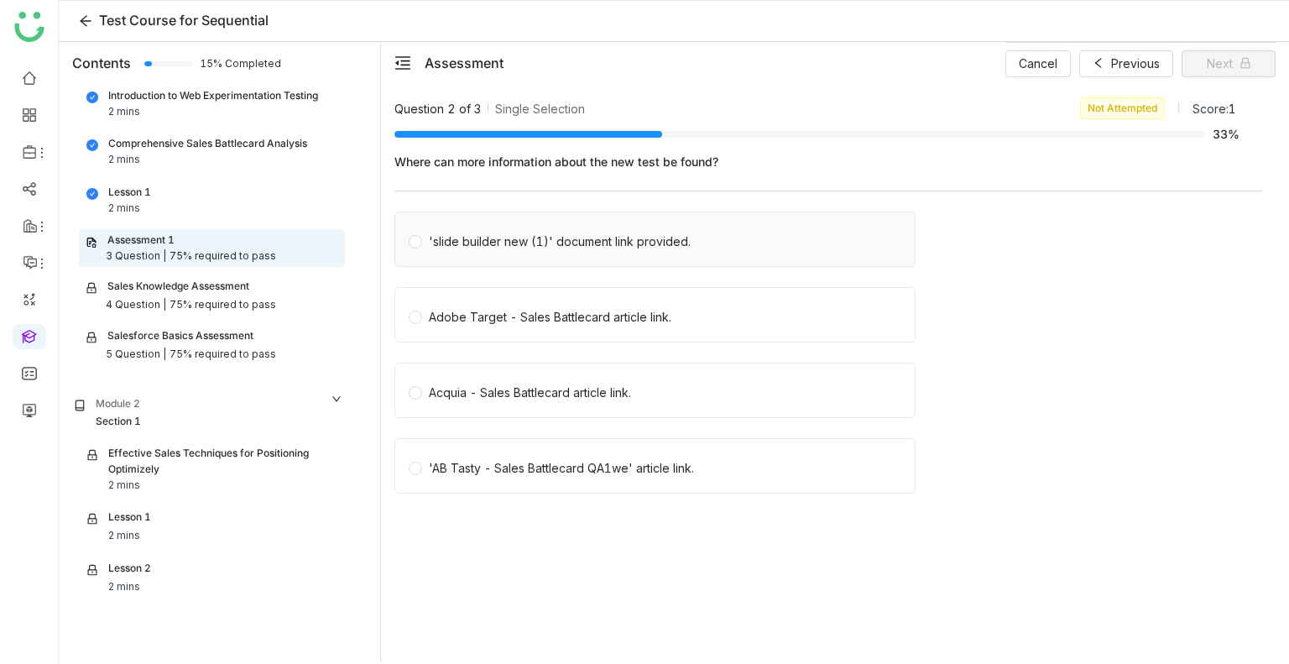
click at [524, 242] on div "'slide builder new (1)' document link provided." at bounding box center [560, 241] width 262 height 18
click at [538, 311] on div "Adobe Target - Sales Battlecard article link." at bounding box center [550, 317] width 242 height 18
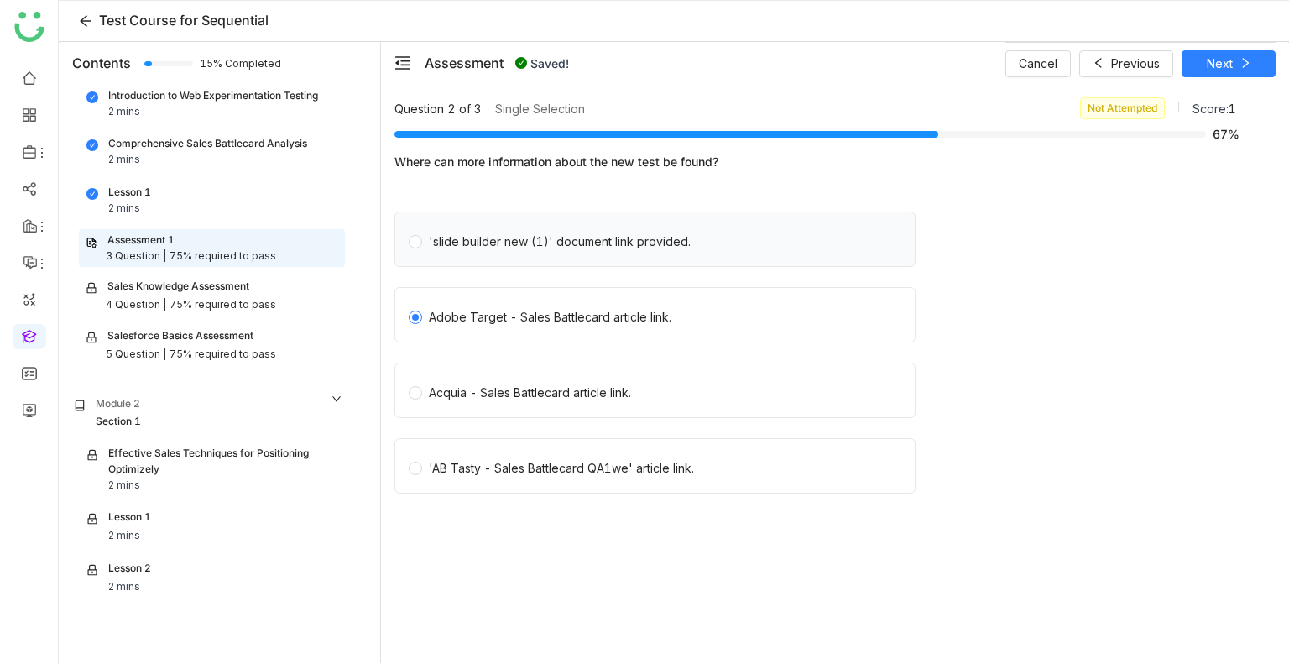
click at [661, 231] on span "'slide builder new (1)' document link provided." at bounding box center [559, 238] width 275 height 23
click at [1250, 73] on button "Next" at bounding box center [1228, 63] width 94 height 27
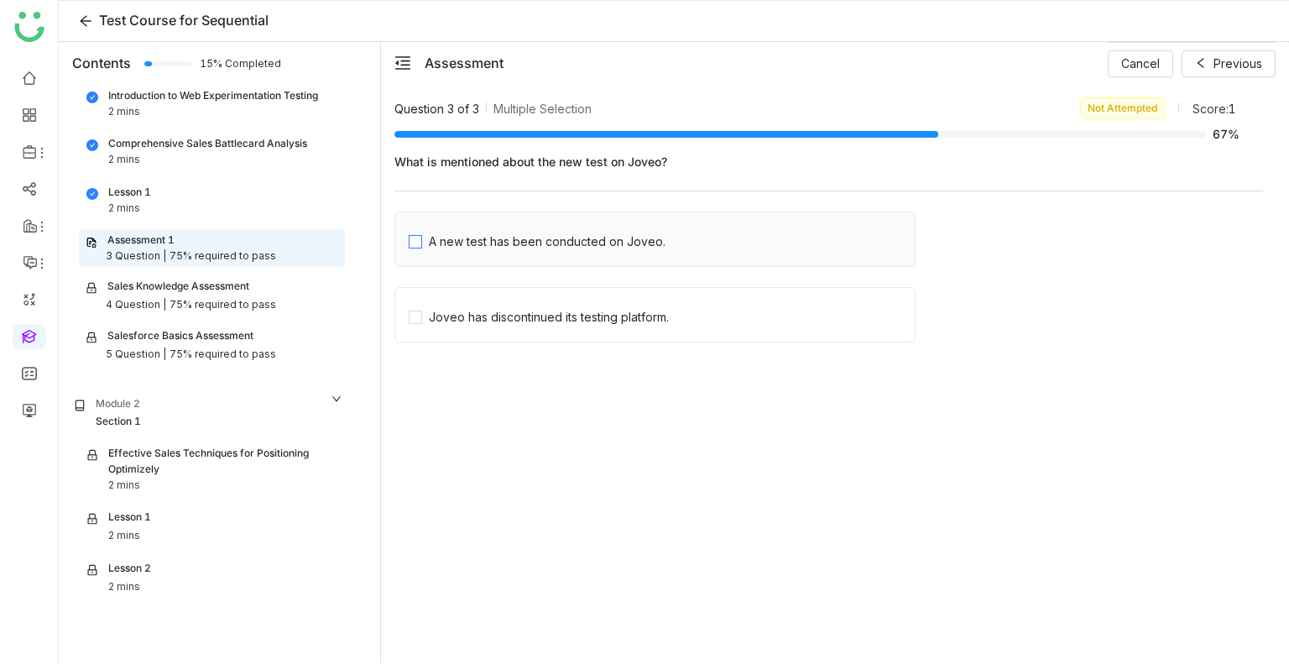
click at [498, 248] on div "A new test has been conducted on Joveo." at bounding box center [547, 241] width 237 height 18
click at [513, 328] on div "Joveo has discontinued its testing platform." at bounding box center [654, 314] width 521 height 55
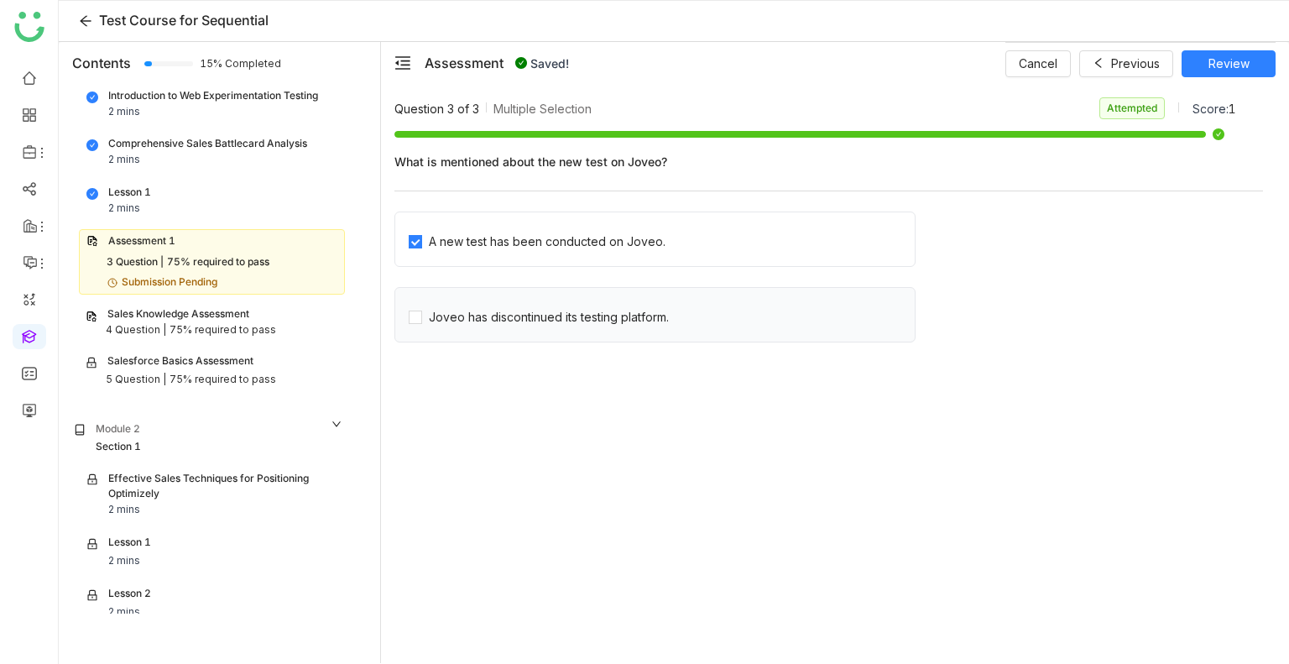
click at [541, 328] on div "Joveo has discontinued its testing platform." at bounding box center [654, 314] width 521 height 55
click at [253, 107] on div "Introduction to Web Experimentation Testing 2 mins" at bounding box center [211, 104] width 251 height 32
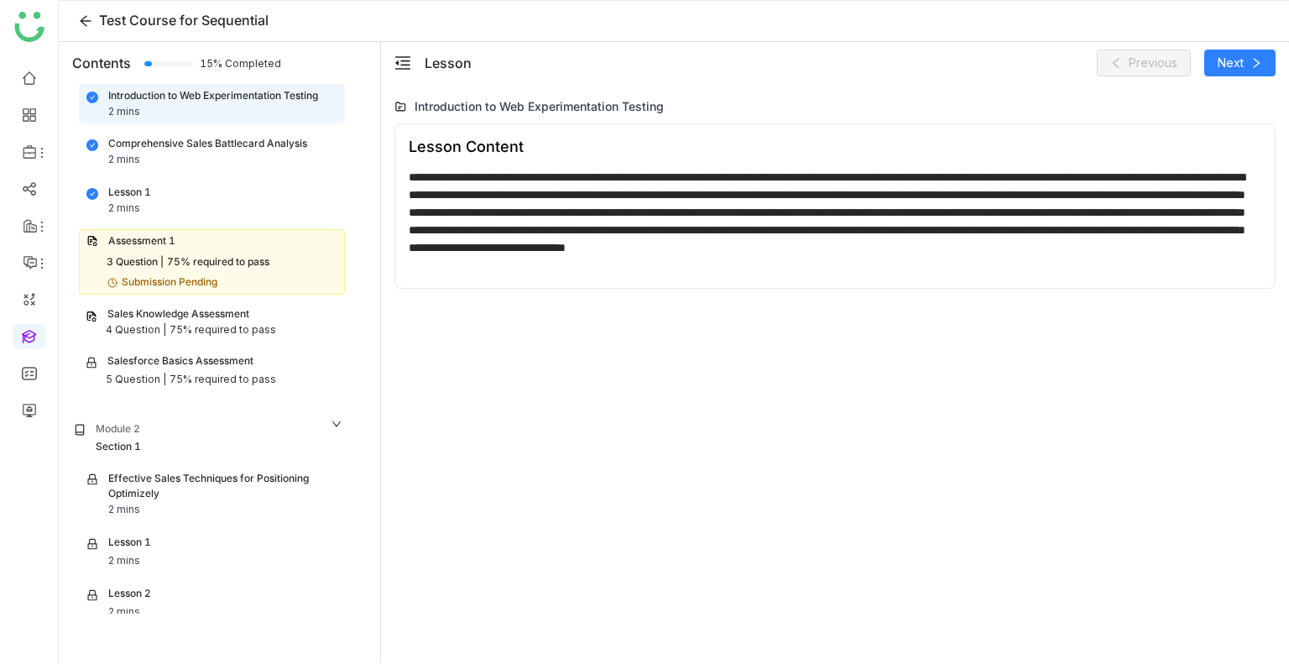
click at [214, 265] on div "75% required to pass" at bounding box center [218, 262] width 102 height 16
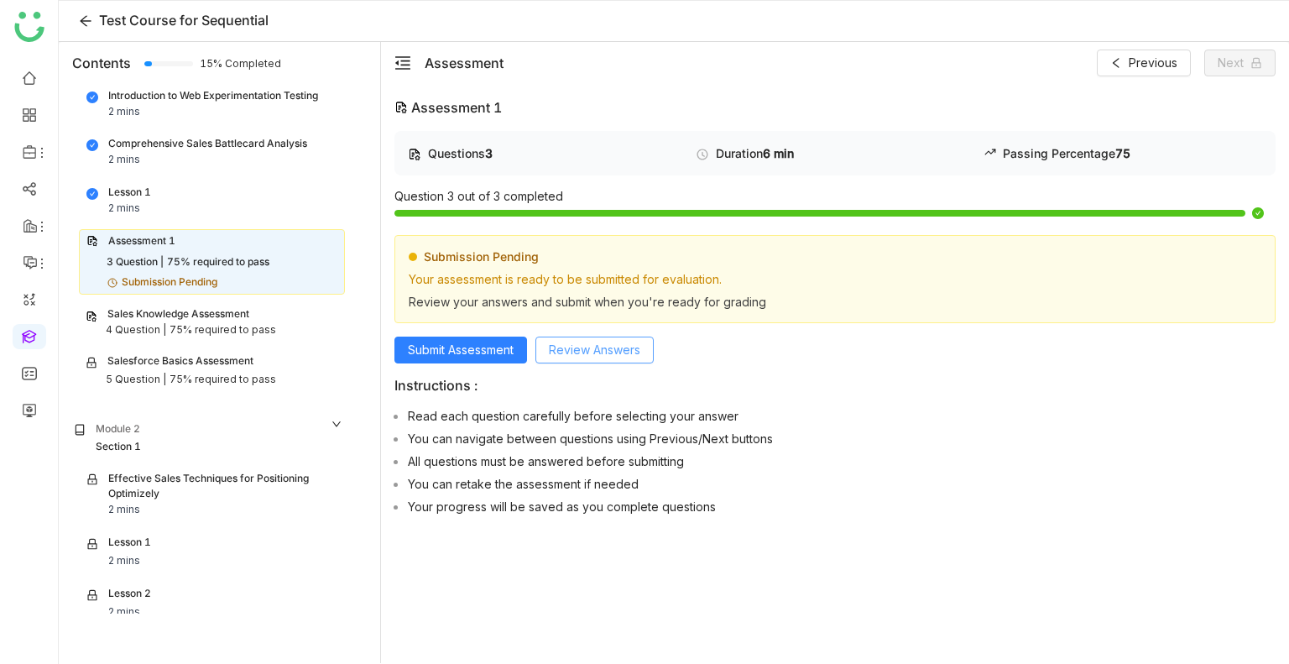
click at [577, 345] on span "Review Answers" at bounding box center [594, 350] width 91 height 18
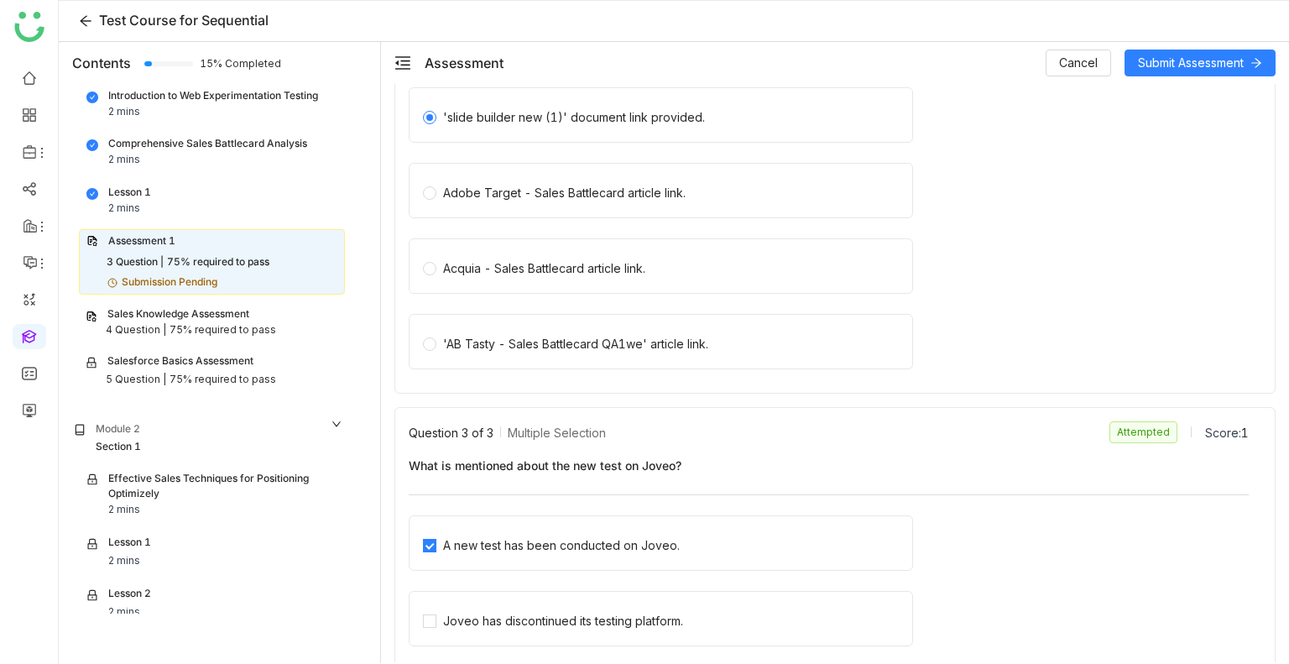
scroll to position [693, 0]
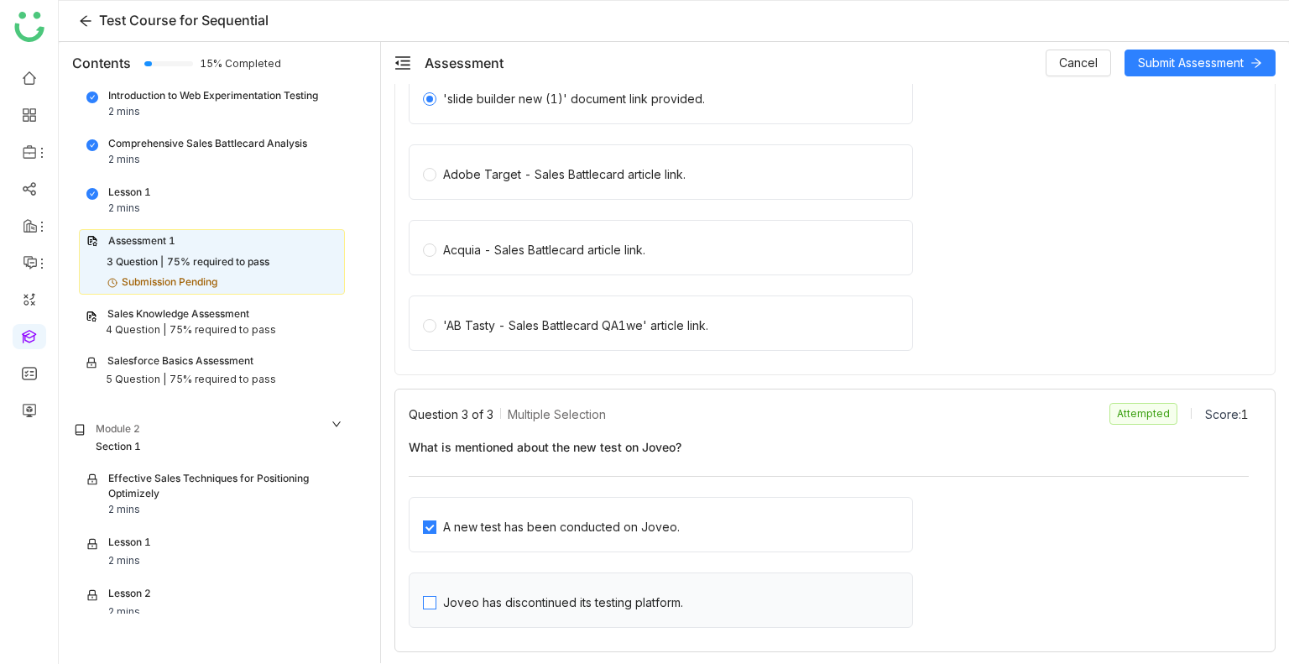
click at [510, 595] on div "Joveo has discontinued its testing platform." at bounding box center [563, 602] width 240 height 18
click at [519, 594] on div "Joveo has discontinued its testing platform." at bounding box center [563, 602] width 240 height 18
click at [530, 608] on div "Joveo has discontinued its testing platform." at bounding box center [563, 602] width 240 height 18
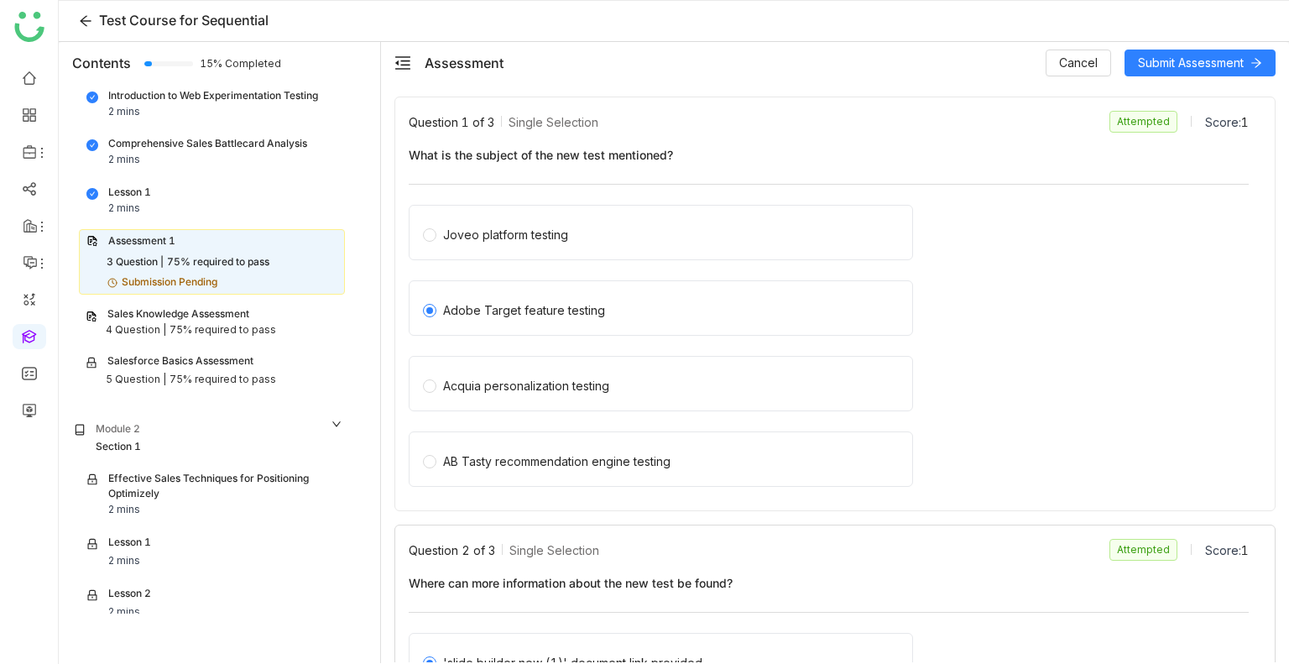
scroll to position [0, 0]
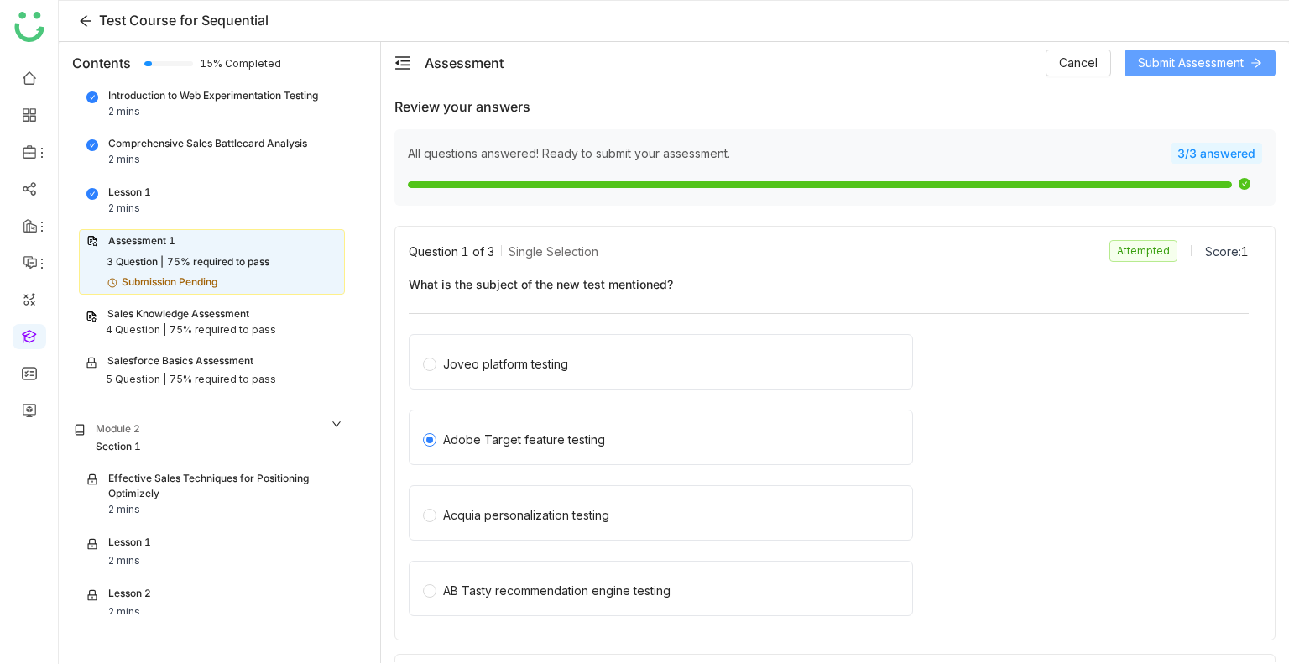
click at [1166, 70] on span "Submit Assessment" at bounding box center [1191, 63] width 106 height 18
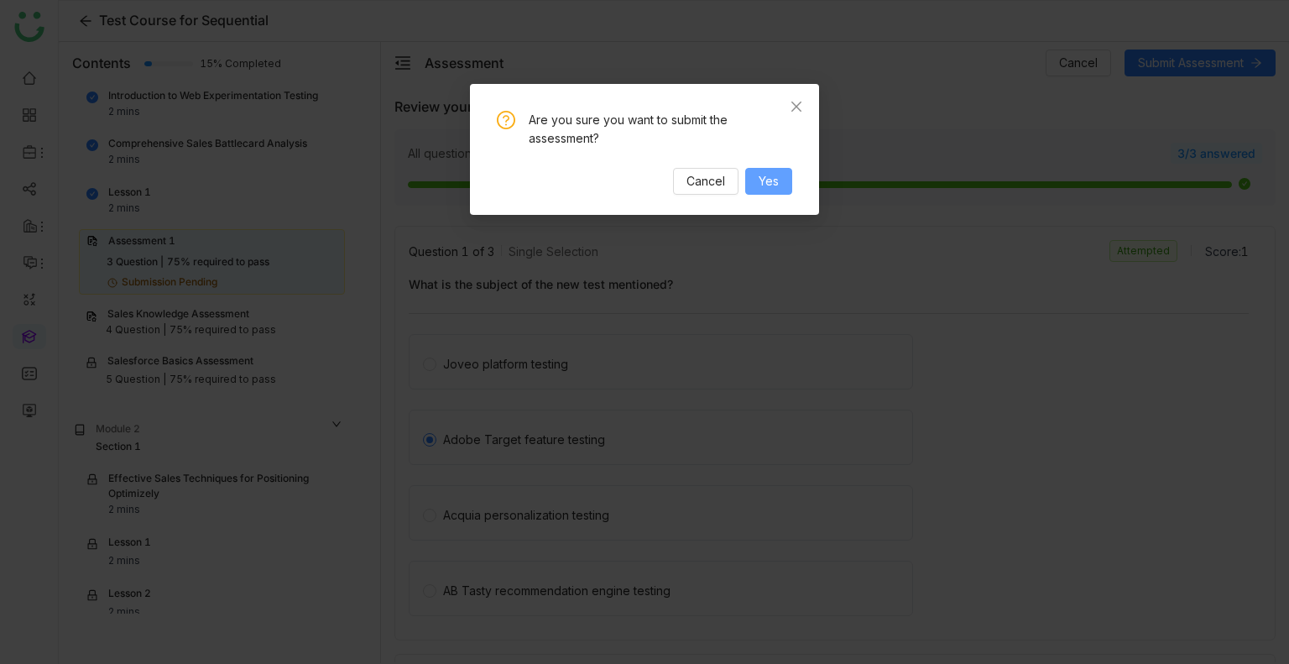
click at [753, 172] on button "Yes" at bounding box center [768, 181] width 47 height 27
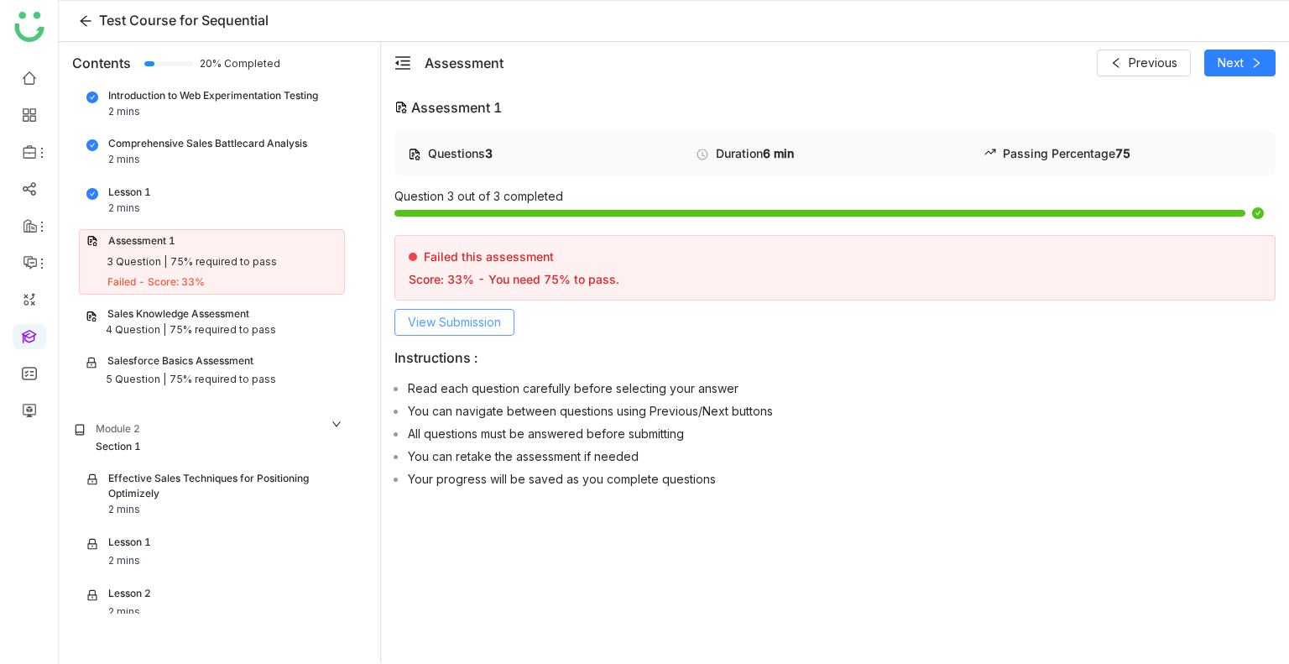
click at [443, 328] on span "View Submission" at bounding box center [454, 322] width 93 height 18
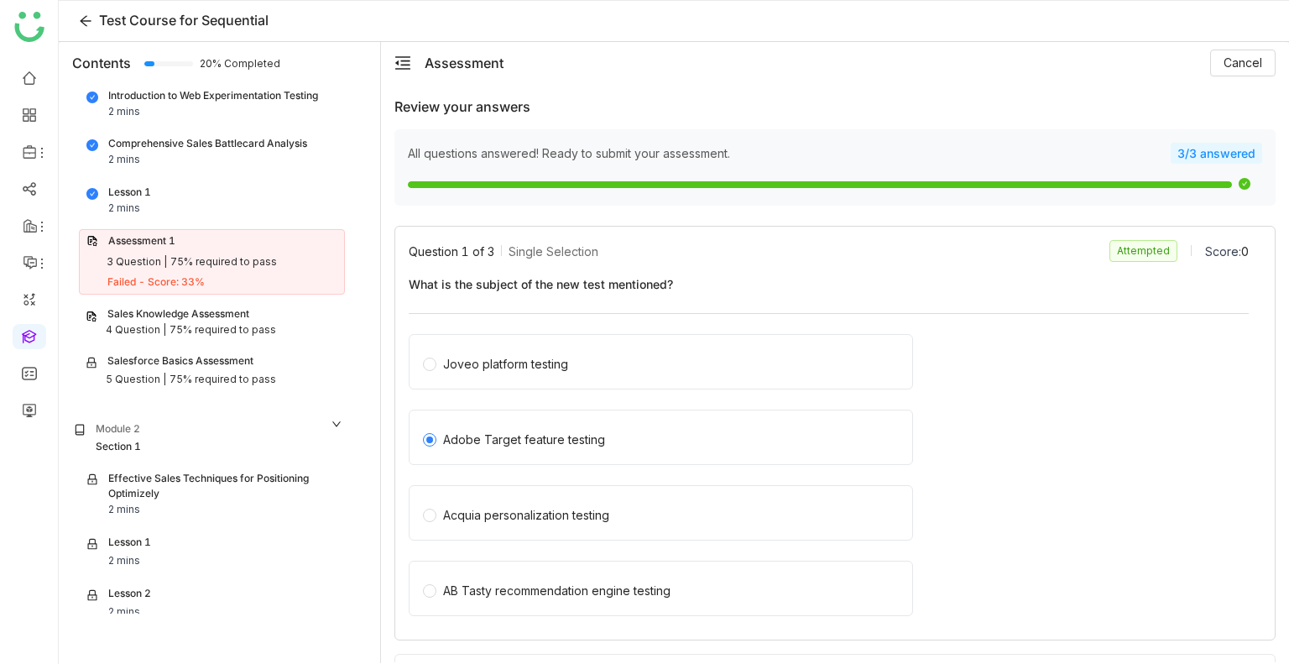
scroll to position [319, 0]
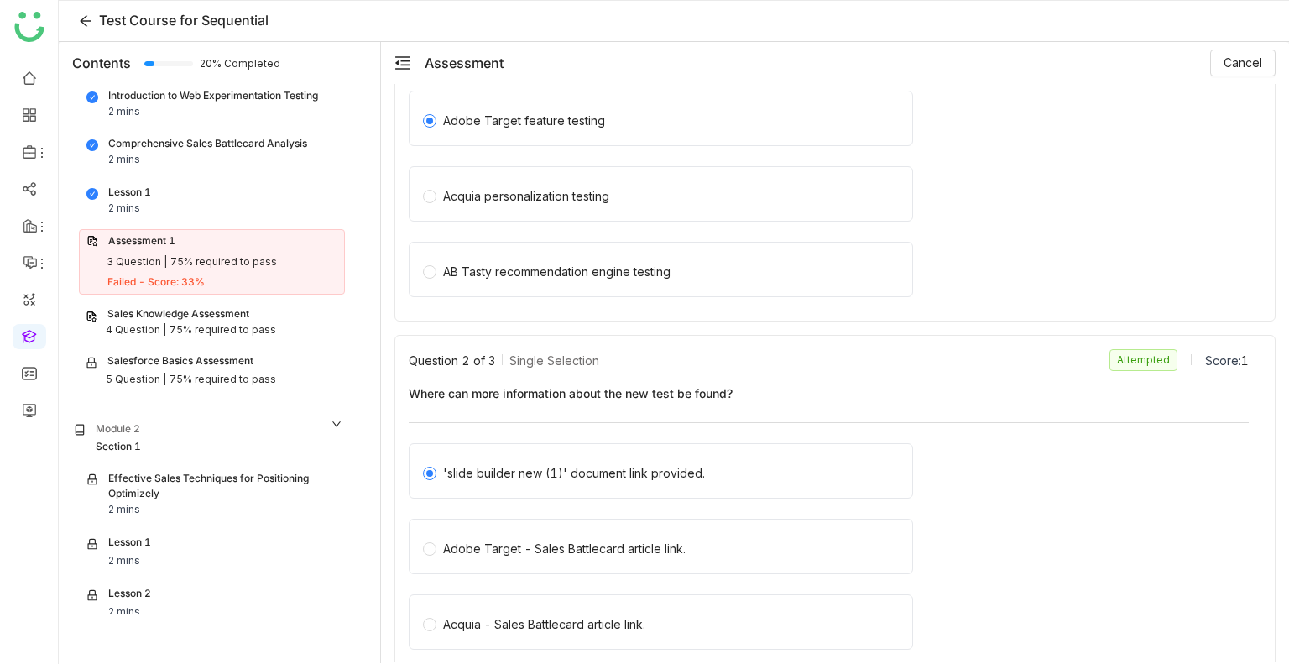
click at [182, 311] on div "Sales Knowledge Assessment" at bounding box center [178, 314] width 142 height 16
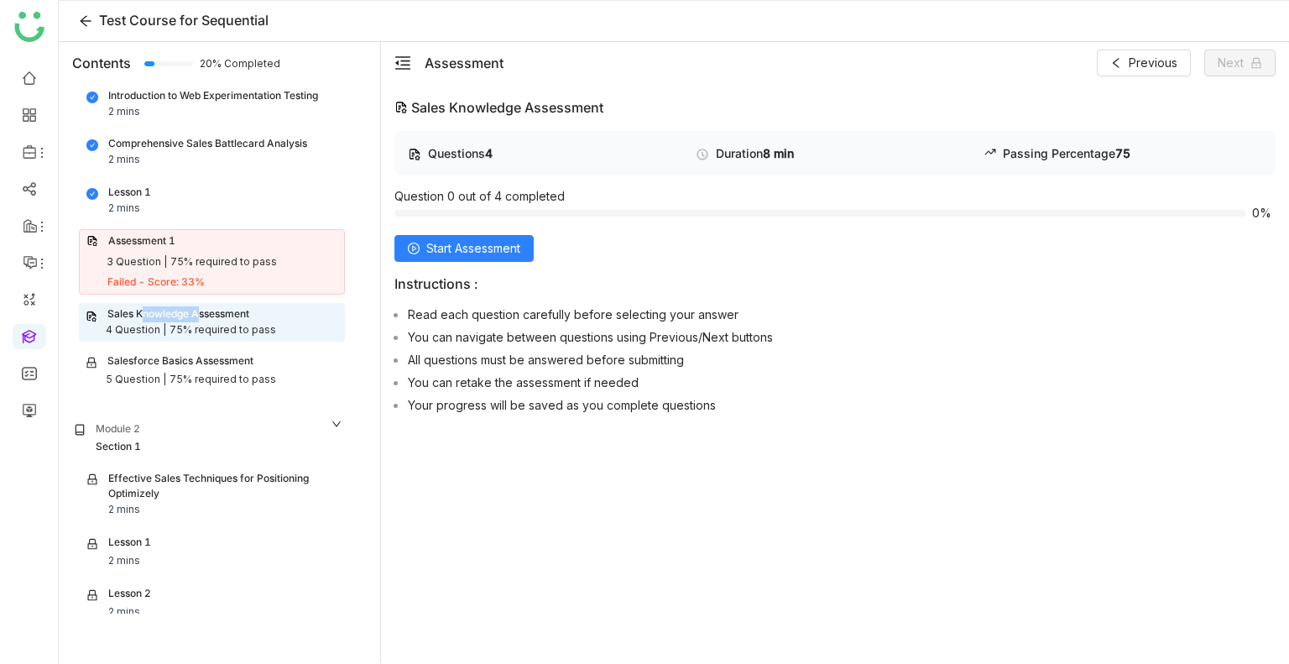
click at [182, 311] on div "Sales Knowledge Assessment" at bounding box center [178, 314] width 142 height 16
click at [482, 266] on div "Questions 4 Duration 8 min Passing Percentage 75 Question 0 out of 4 completed …" at bounding box center [834, 275] width 881 height 289
click at [466, 248] on span "Start Assessment" at bounding box center [473, 248] width 94 height 18
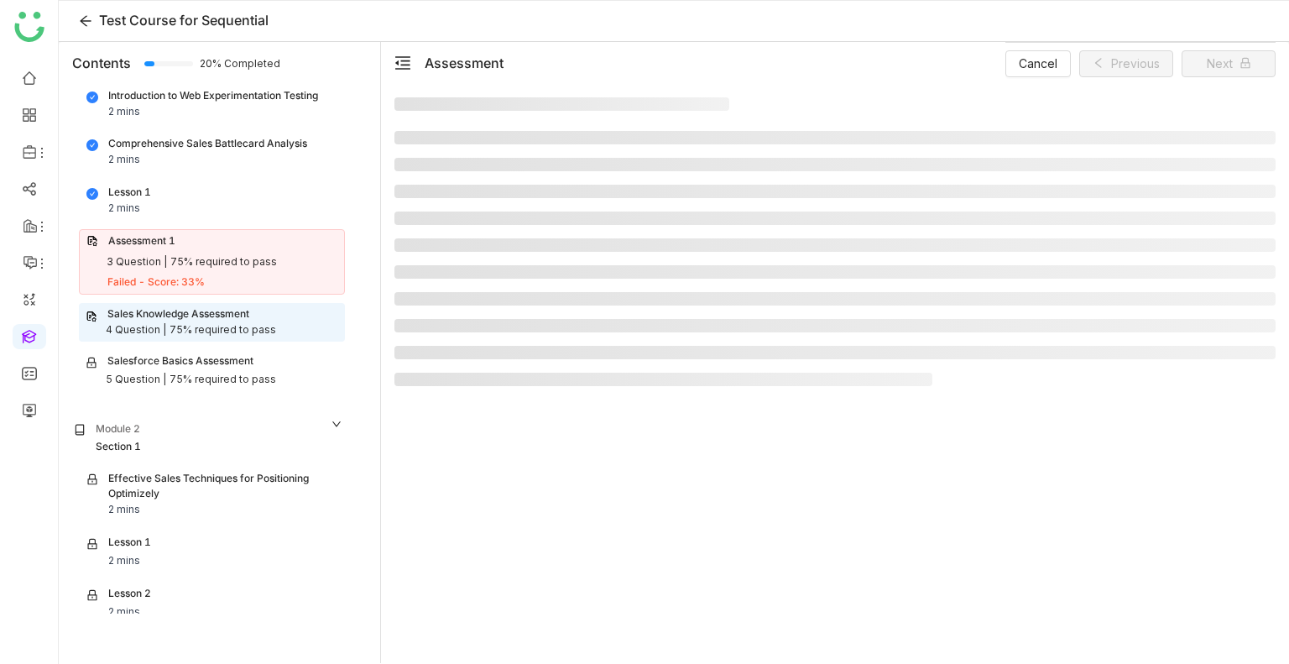
click at [466, 248] on li at bounding box center [834, 244] width 881 height 13
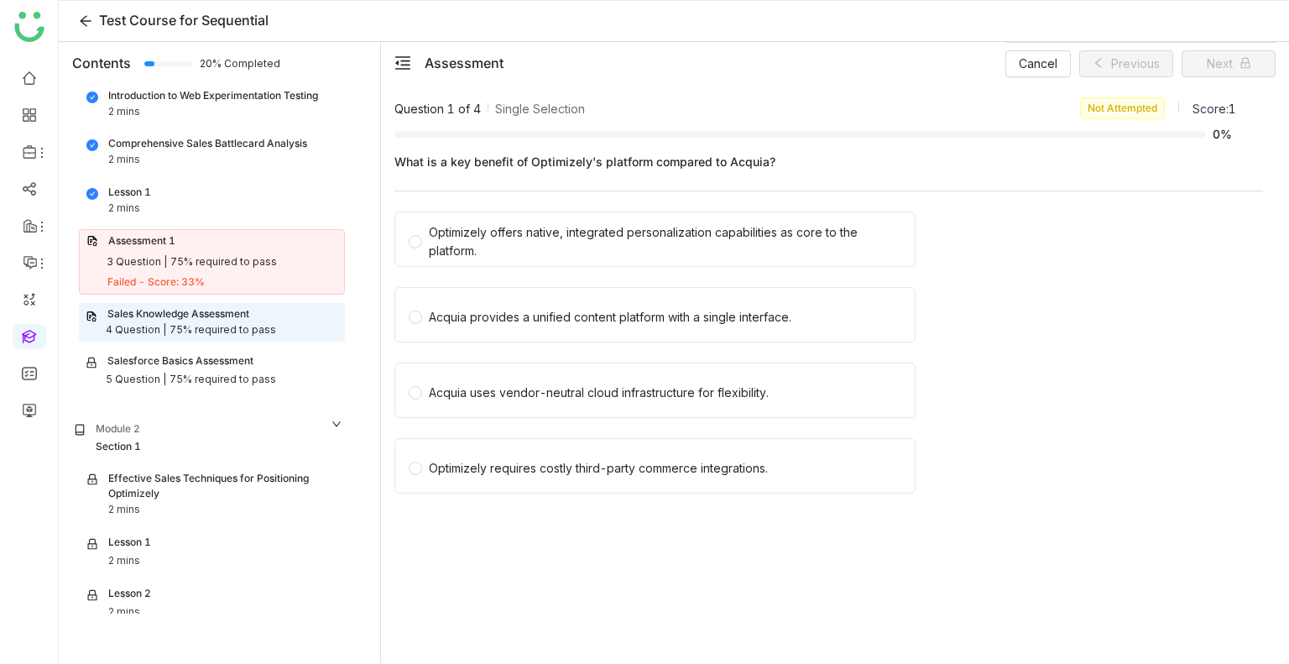
click at [466, 248] on div "Optimizely offers native, integrated personalization capabilities as core to th…" at bounding box center [665, 241] width 472 height 37
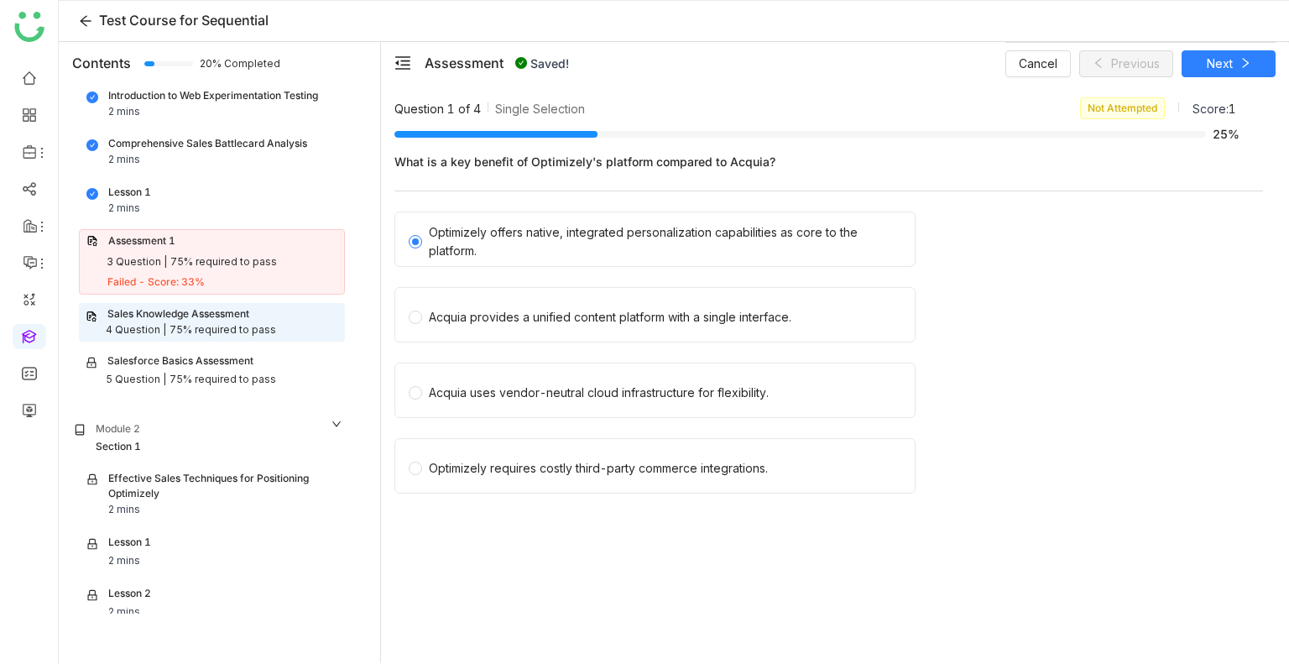
click at [1196, 48] on div "Cancel Previous Next" at bounding box center [1140, 63] width 270 height 42
click at [1205, 57] on button "Next" at bounding box center [1228, 63] width 94 height 27
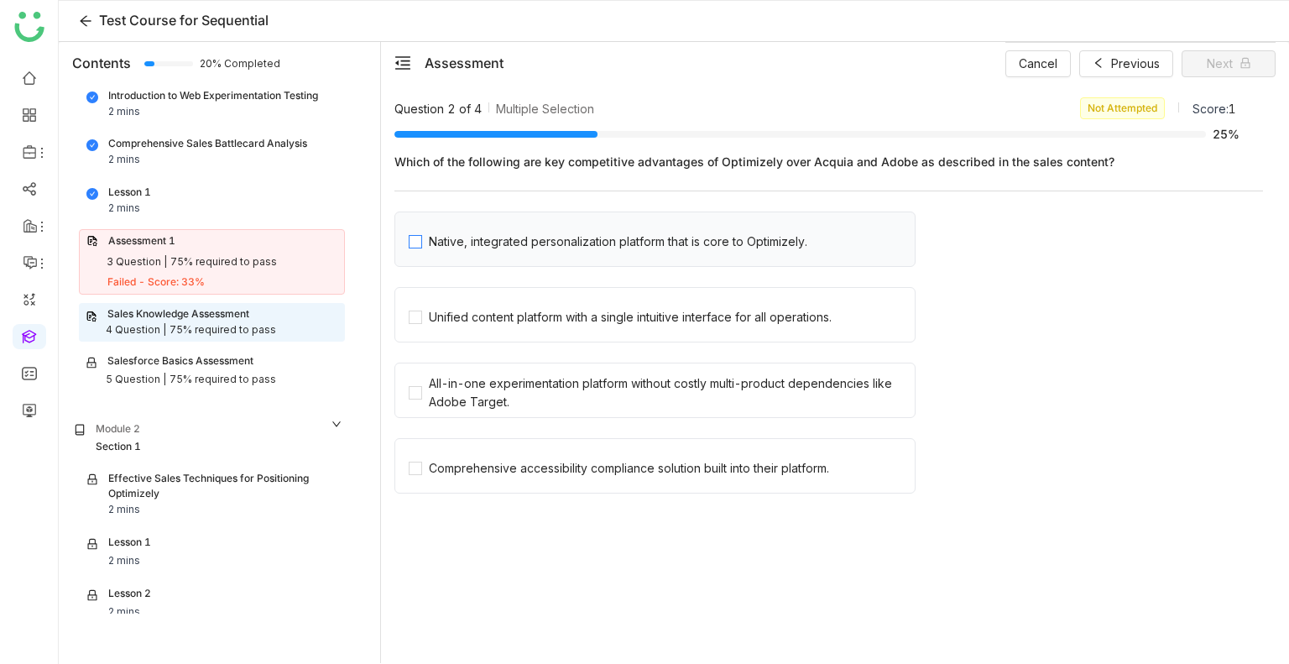
click at [584, 231] on span "Native, integrated personalization platform that is core to Optimizely." at bounding box center [618, 238] width 392 height 23
click at [586, 304] on span "Unified content platform with a single intuitive interface for all operations." at bounding box center [630, 314] width 416 height 23
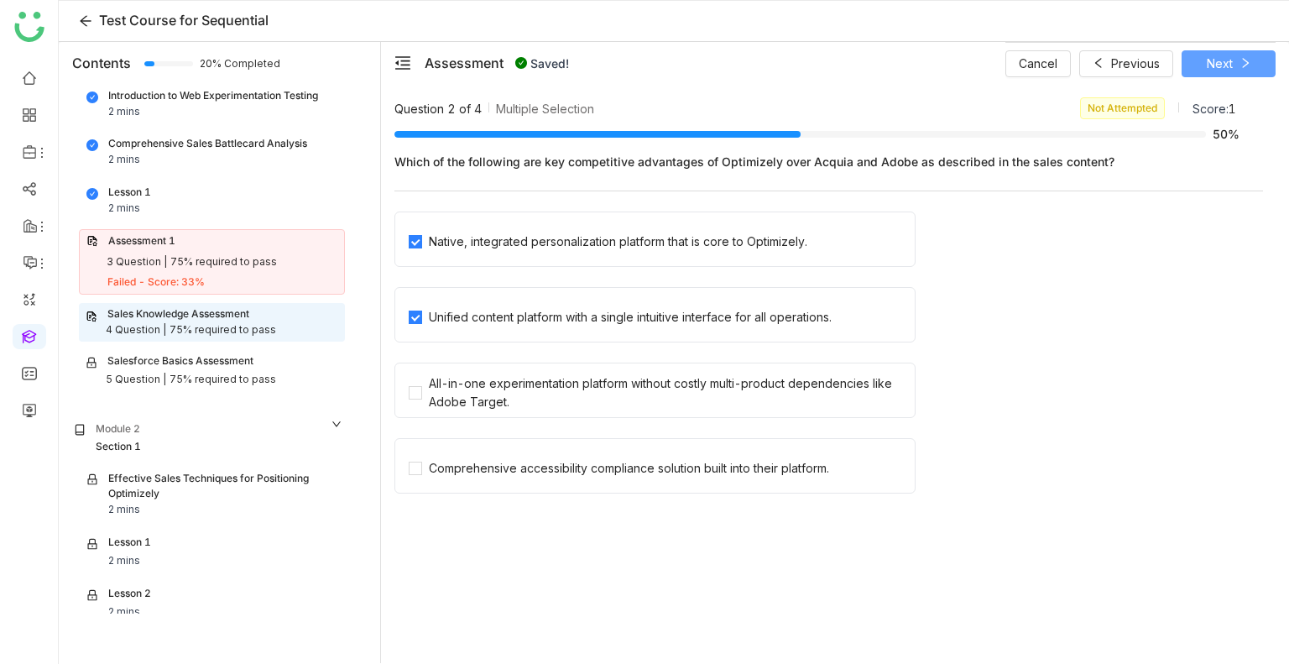
click at [1196, 56] on button "Next" at bounding box center [1228, 63] width 94 height 27
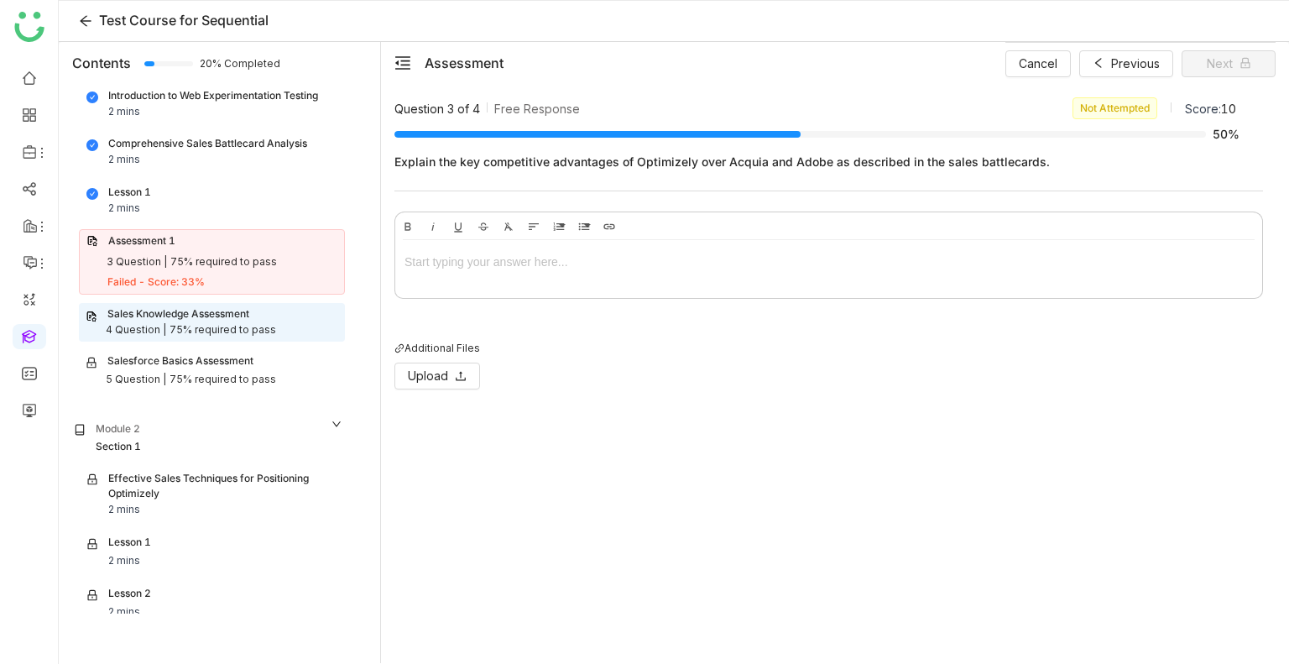
click at [570, 264] on div at bounding box center [828, 262] width 848 height 18
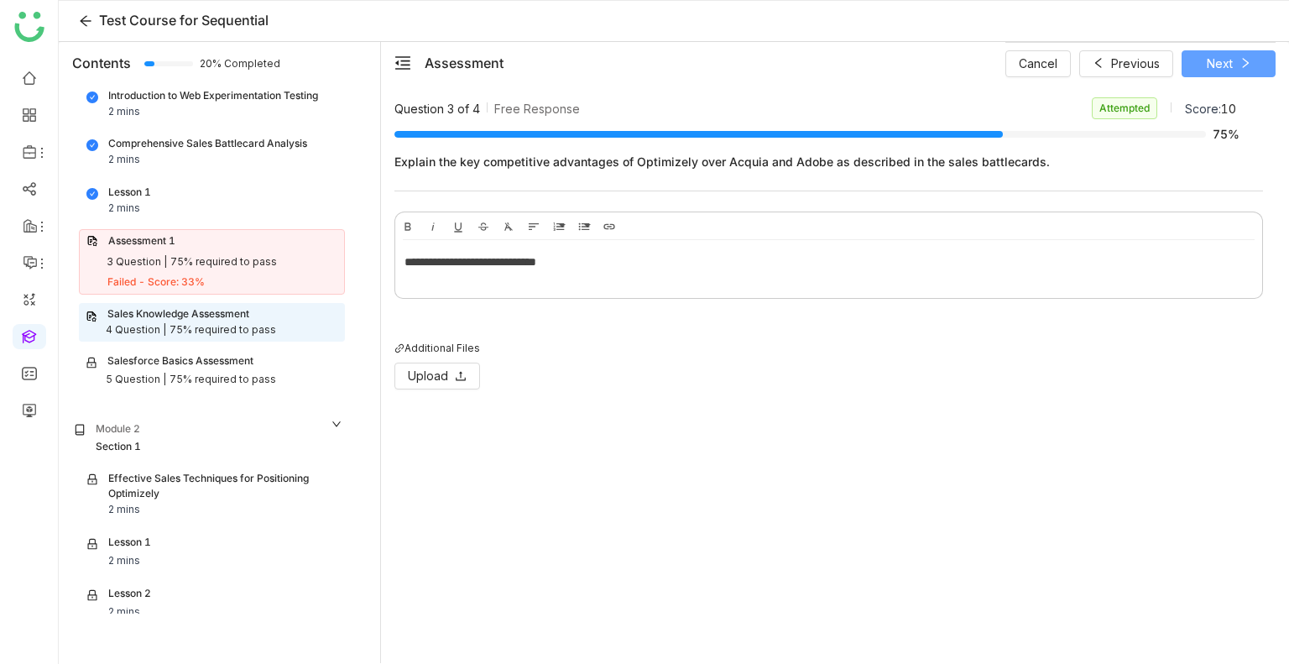
click at [1193, 73] on button "Next" at bounding box center [1228, 63] width 94 height 27
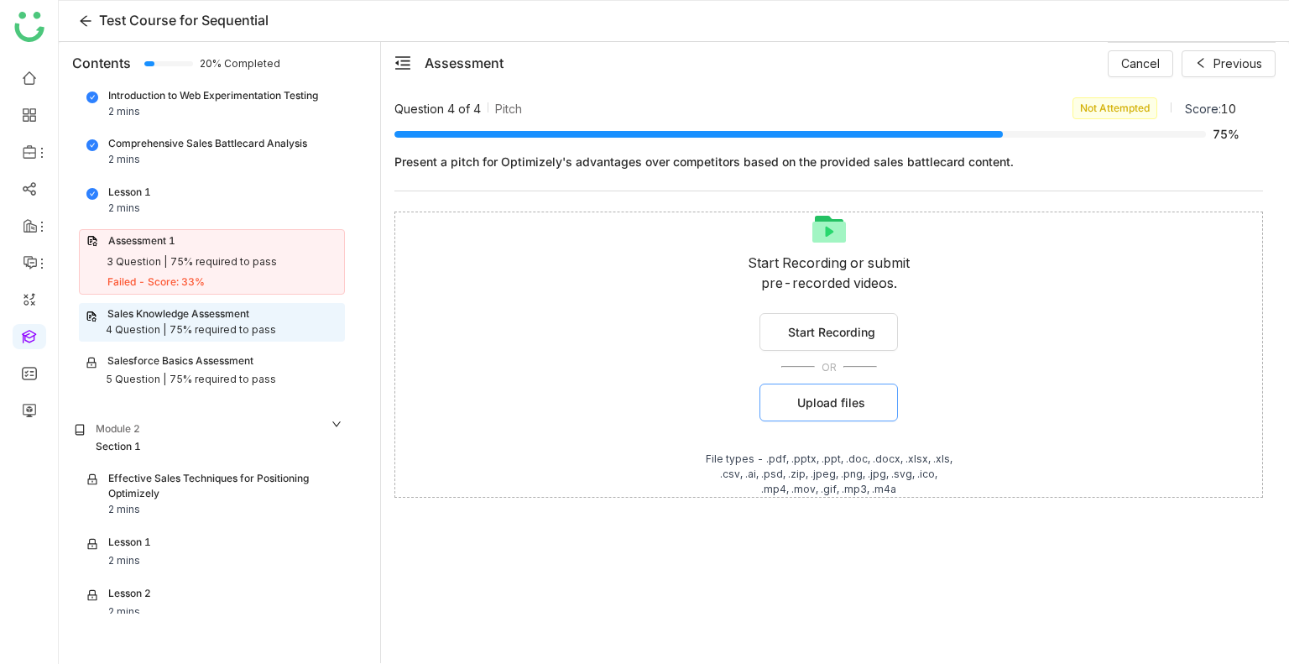
click at [859, 394] on span "Upload files" at bounding box center [831, 403] width 68 height 18
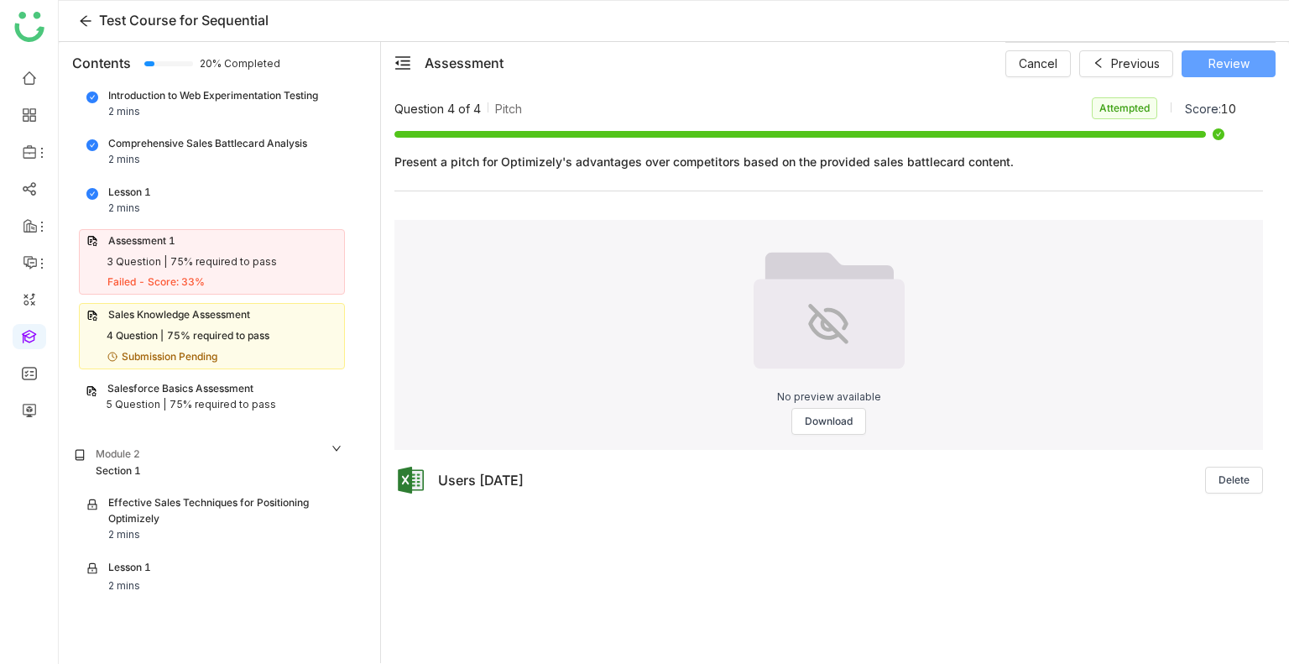
click at [1232, 55] on span "Review" at bounding box center [1228, 64] width 41 height 18
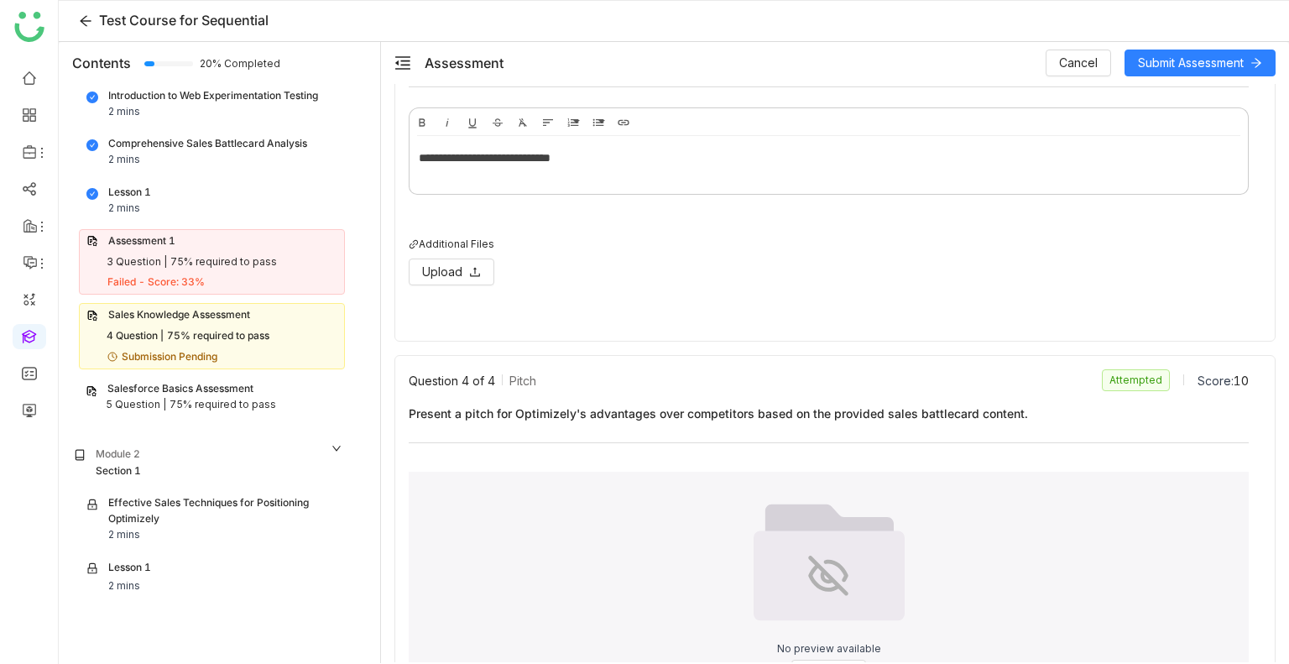
scroll to position [1192, 0]
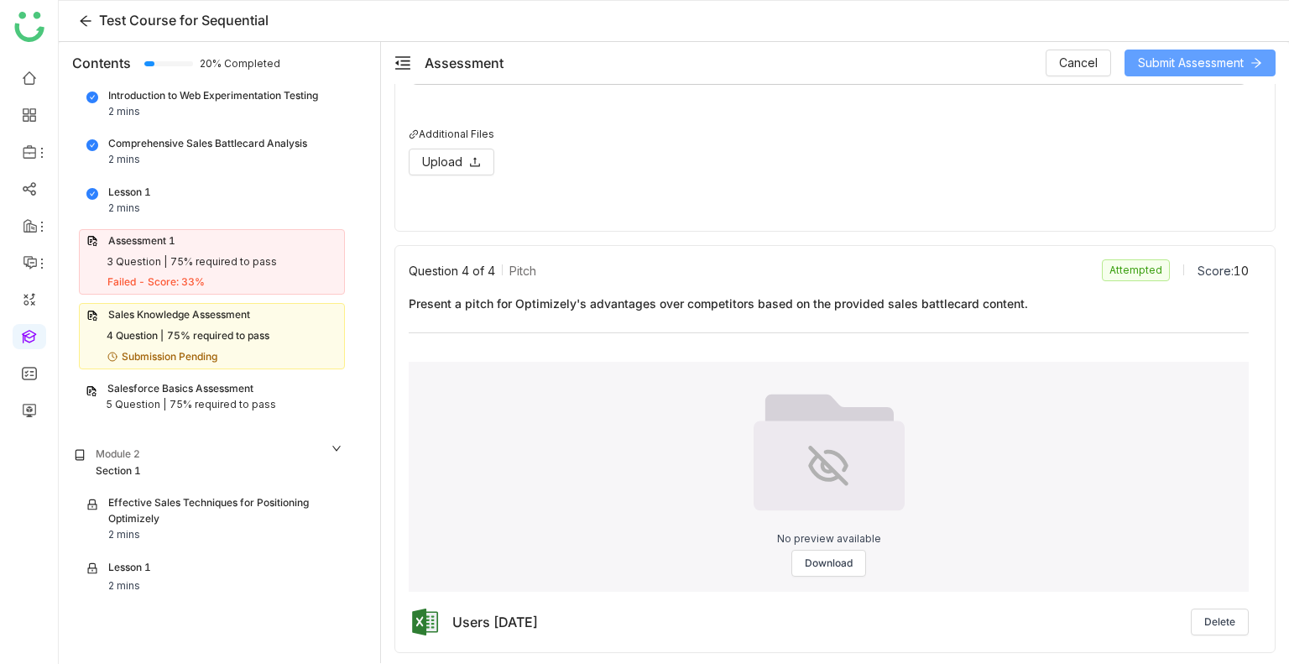
click at [1206, 54] on span "Submit Assessment" at bounding box center [1191, 63] width 106 height 18
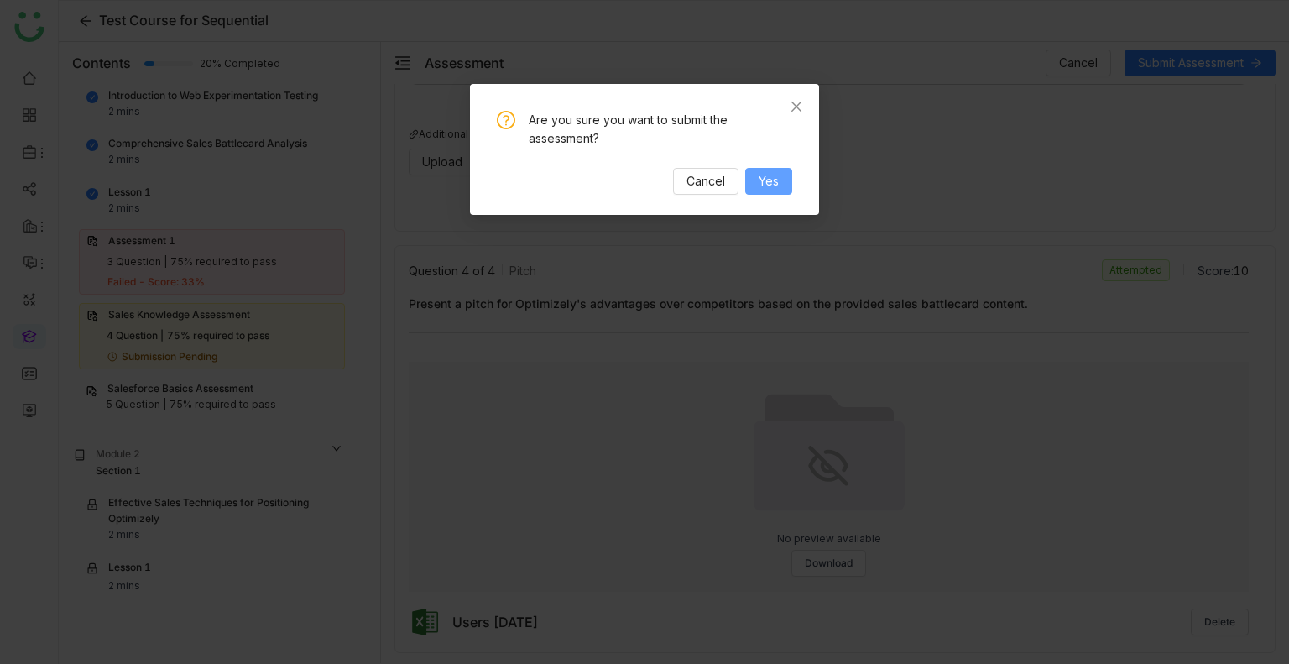
click at [762, 194] on button "Yes" at bounding box center [768, 181] width 47 height 27
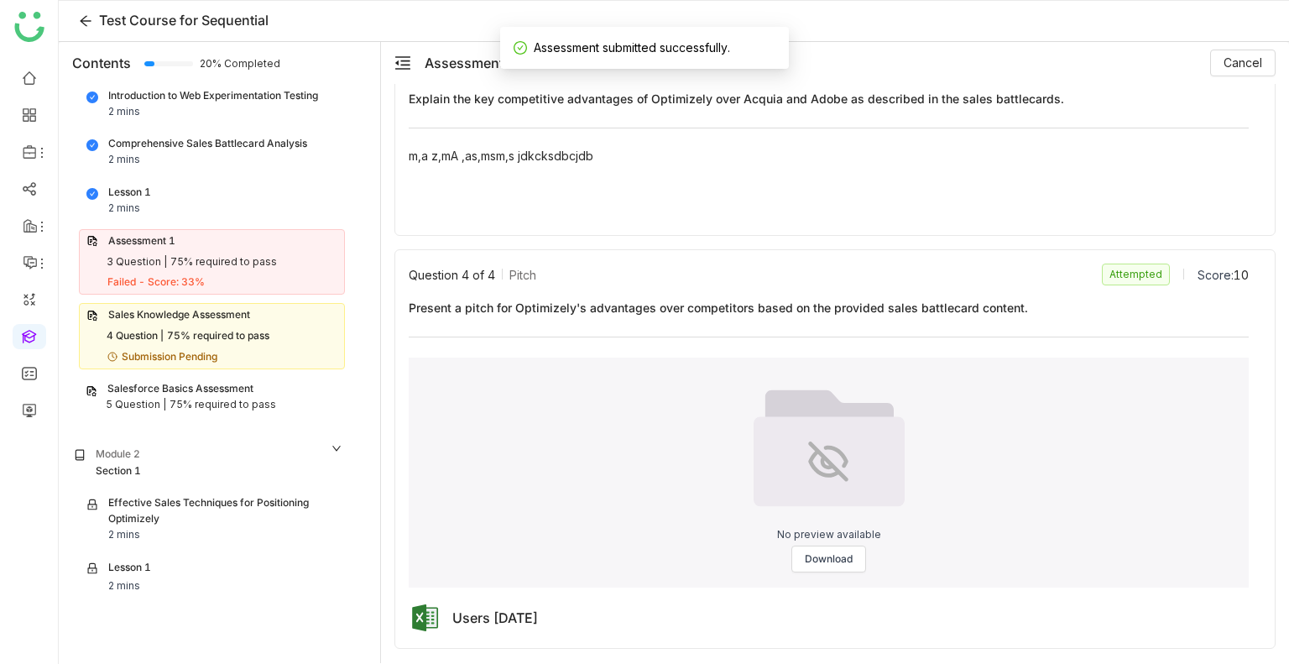
scroll to position [1082, 0]
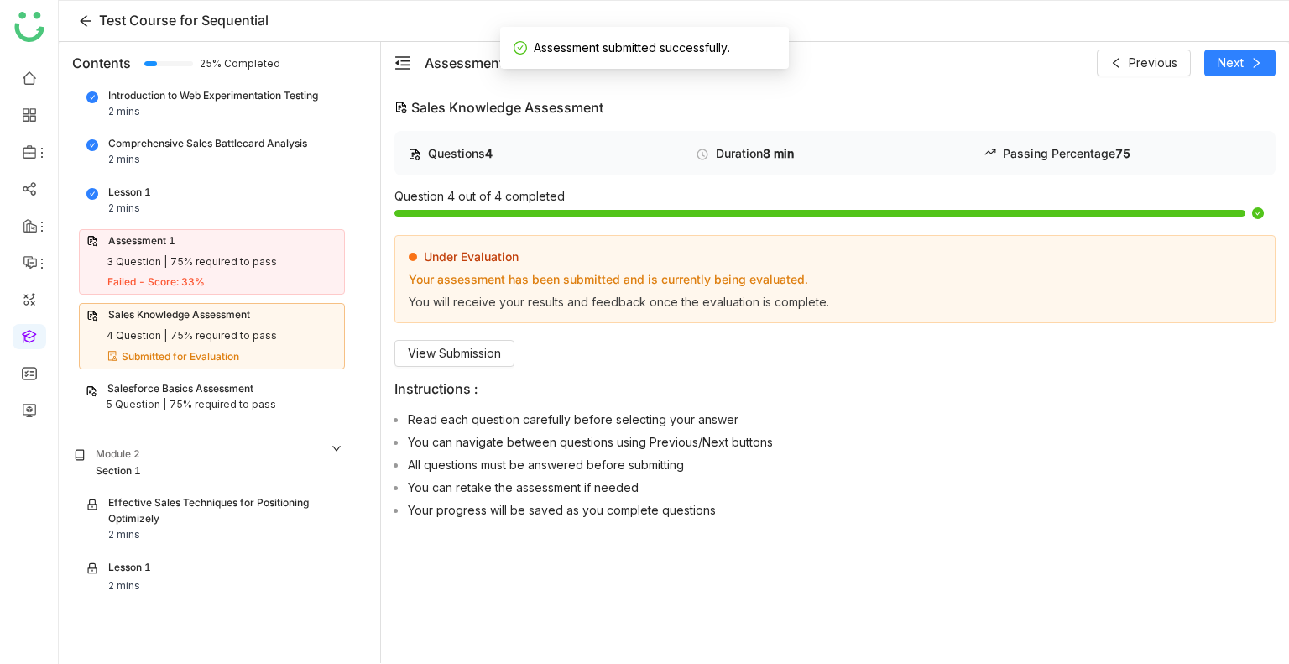
click at [305, 335] on div "4 Question | 75% required to pass" at bounding box center [211, 336] width 251 height 16
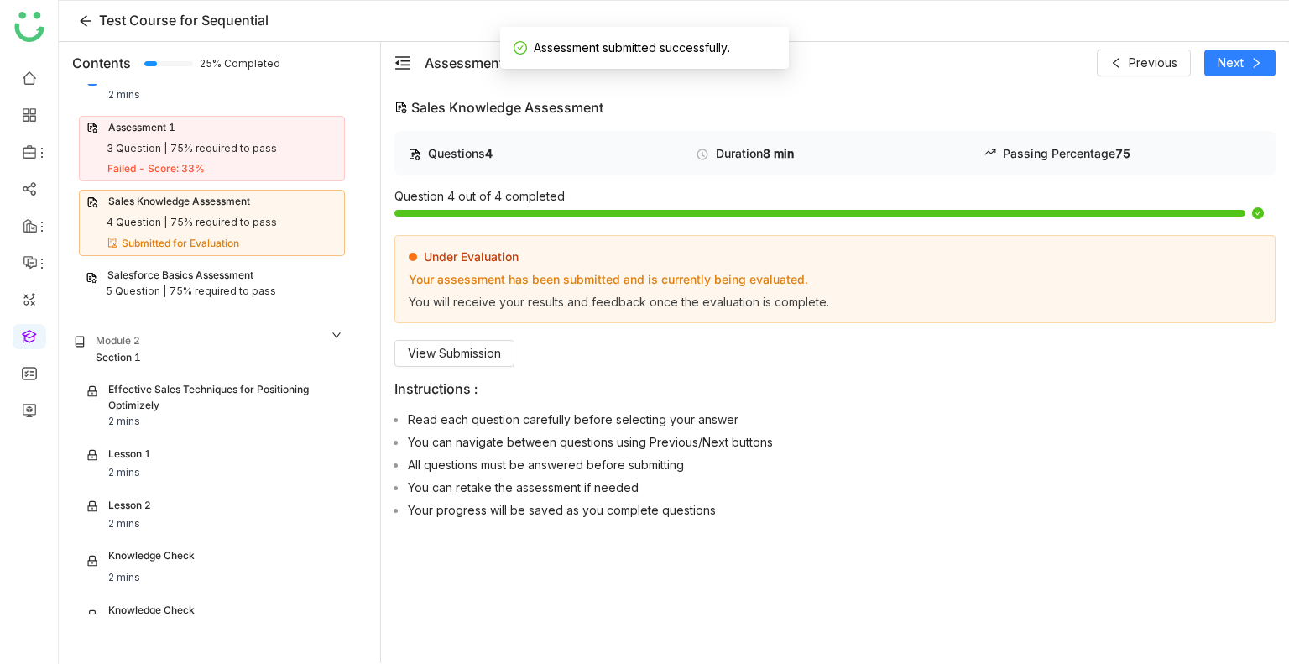
scroll to position [175, 0]
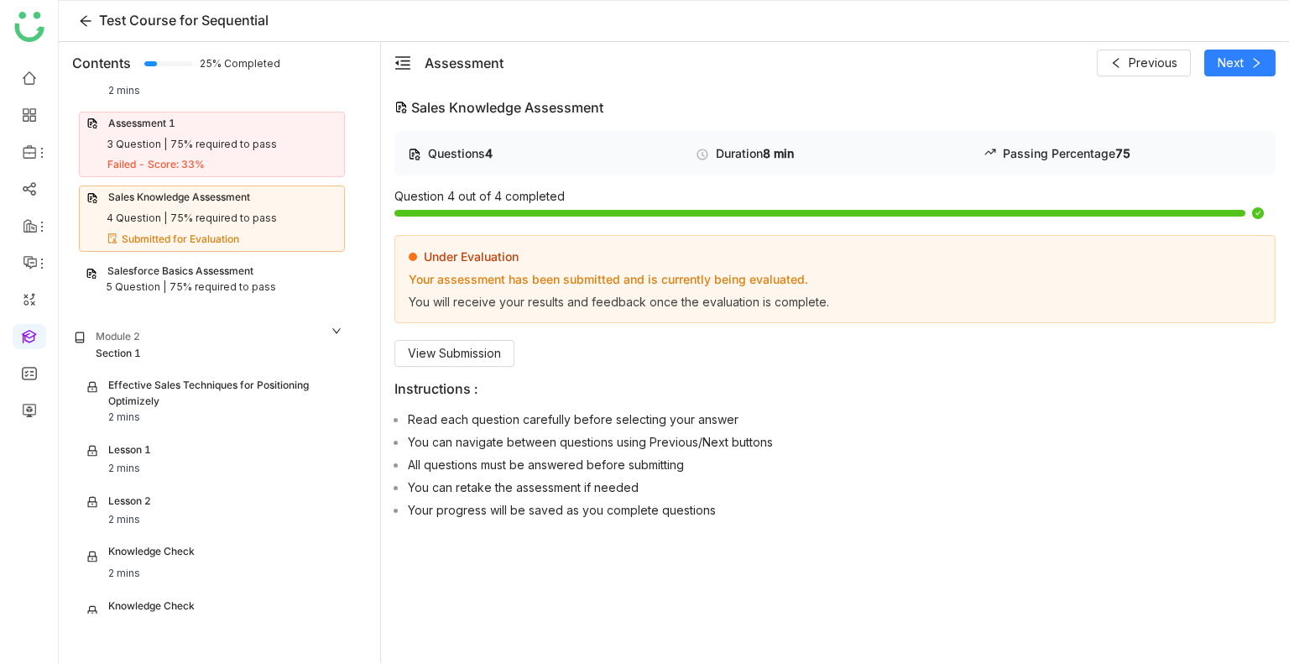
click at [163, 301] on nz-collapse-panel "Module 1 section 0 Introduction to Web Experimentation Testing 2 mins Comprehen…" at bounding box center [208, 113] width 293 height 408
click at [180, 281] on div "75% required to pass" at bounding box center [222, 287] width 107 height 16
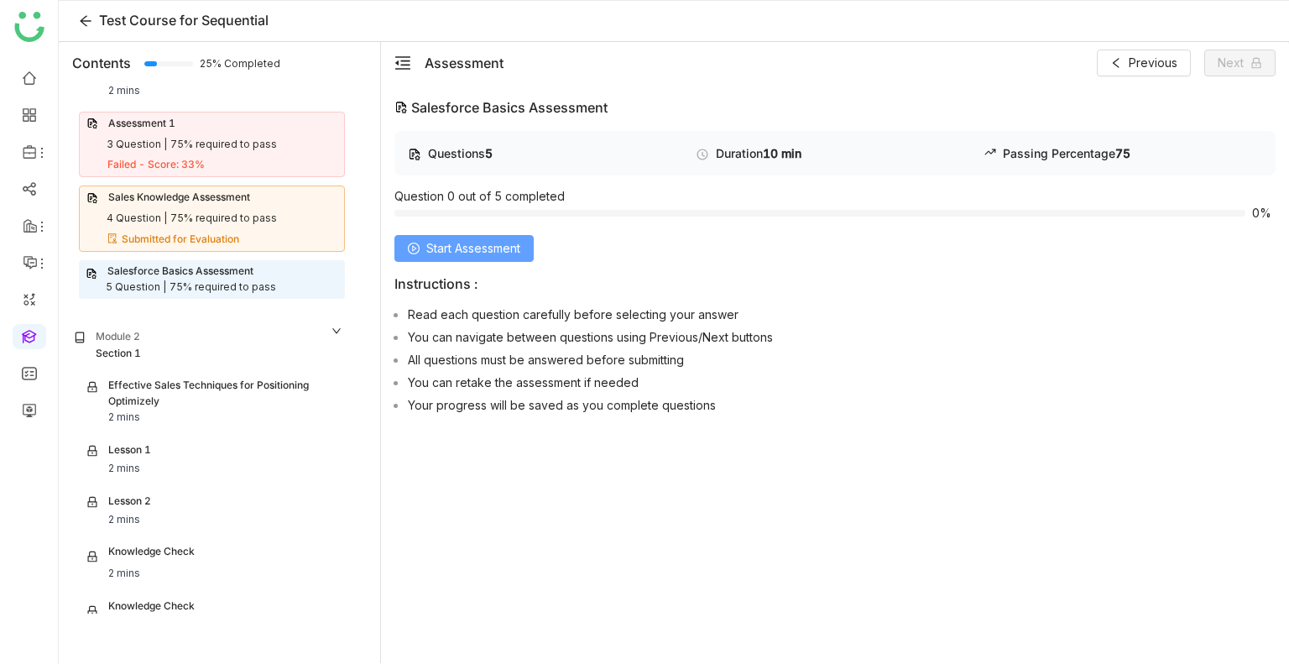
click at [451, 236] on button "Start Assessment" at bounding box center [463, 248] width 139 height 27
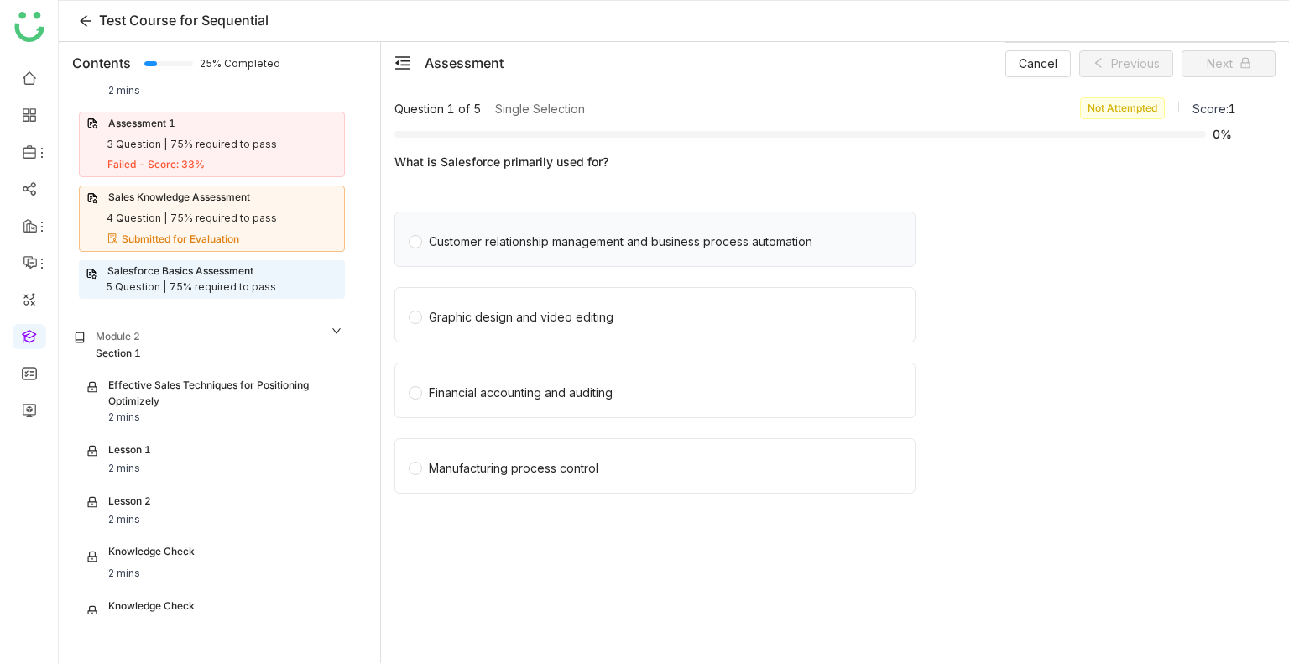
click at [540, 234] on div "Customer relationship management and business process automation" at bounding box center [620, 241] width 383 height 18
click at [530, 336] on div "Graphic design and video editing" at bounding box center [654, 314] width 521 height 55
click at [1225, 60] on span "Next" at bounding box center [1220, 64] width 26 height 18
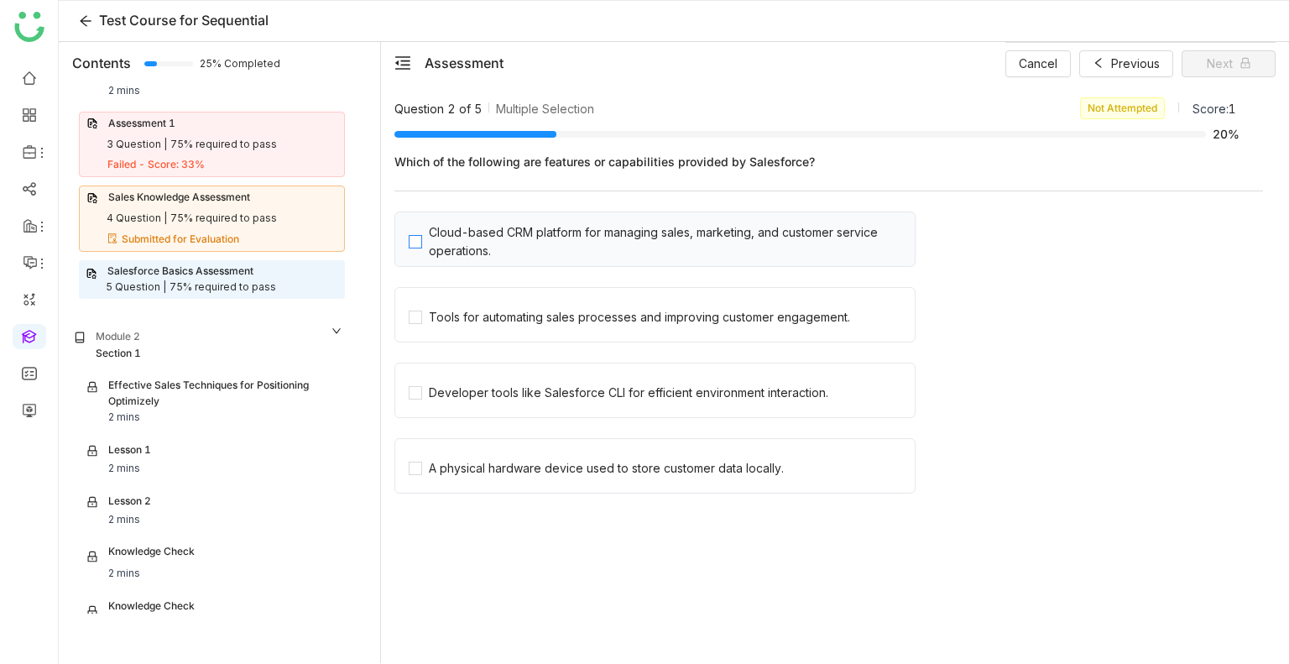
click at [461, 243] on div "Cloud-based CRM platform for managing sales, marketing, and customer service op…" at bounding box center [668, 241] width 479 height 37
click at [464, 292] on div "Tools for automating sales processes and improving customer engagement." at bounding box center [654, 314] width 521 height 55
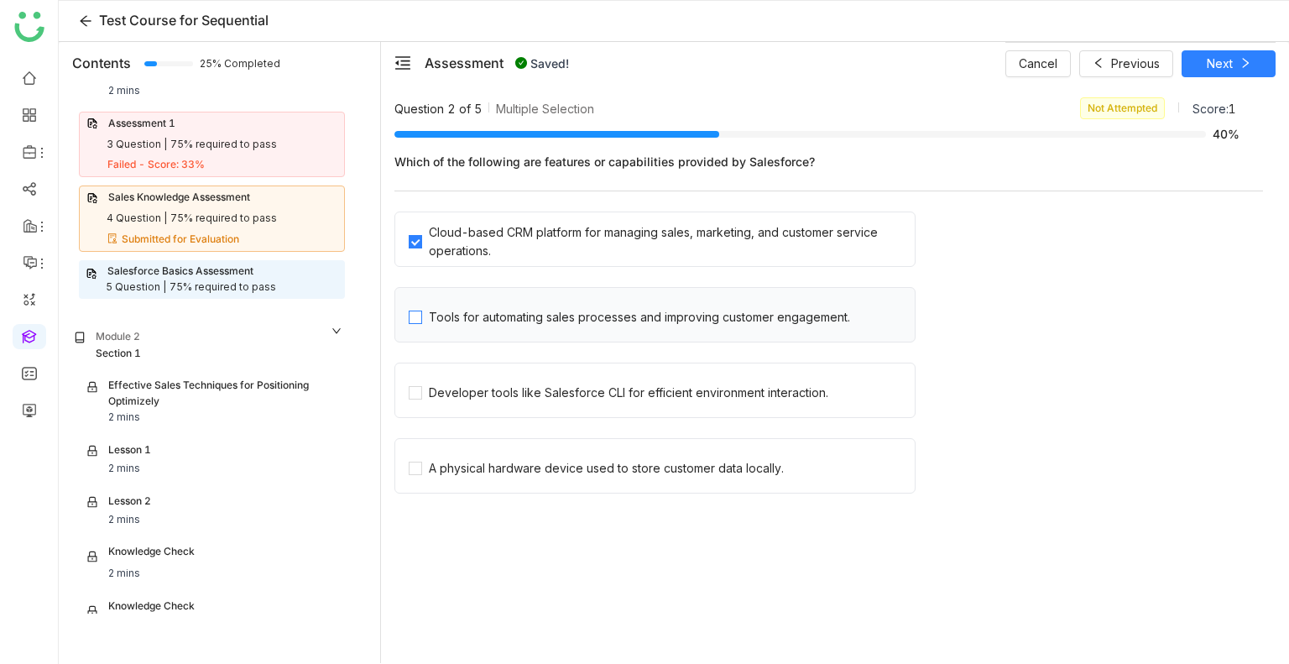
click at [472, 308] on div "Tools for automating sales processes and improving customer engagement." at bounding box center [639, 317] width 421 height 18
click at [1218, 56] on span "Next" at bounding box center [1220, 64] width 26 height 18
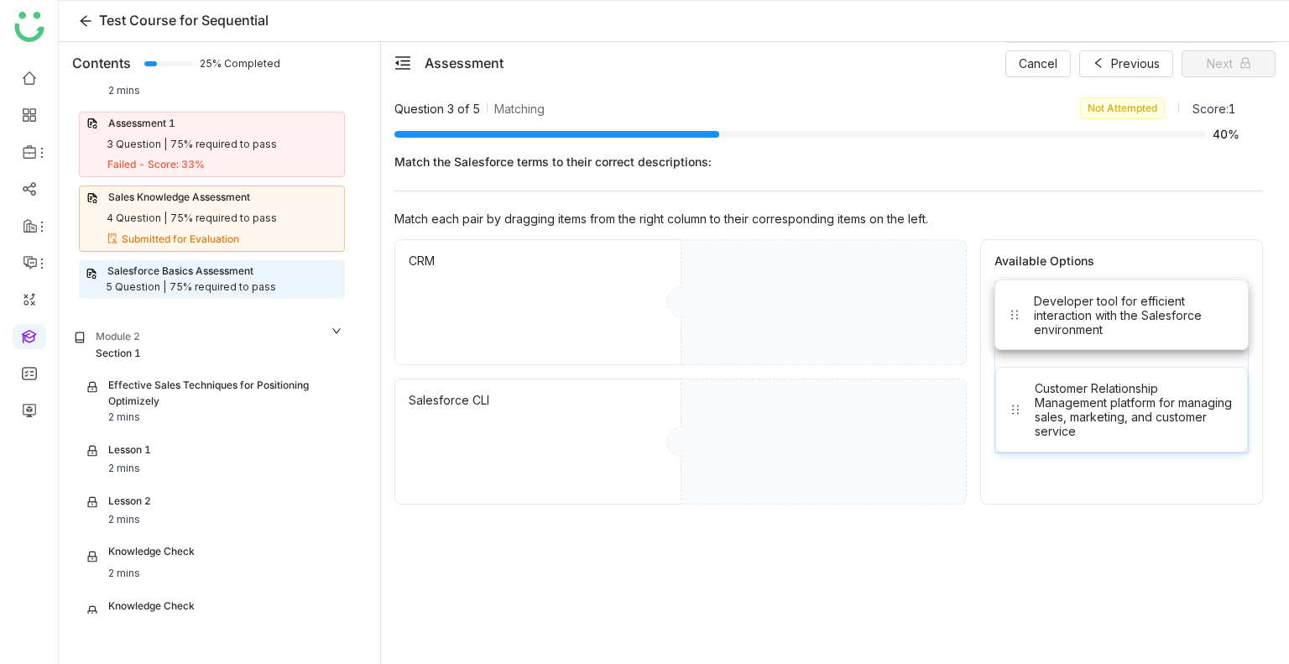
drag, startPoint x: 1151, startPoint y: 301, endPoint x: 980, endPoint y: 280, distance: 172.4
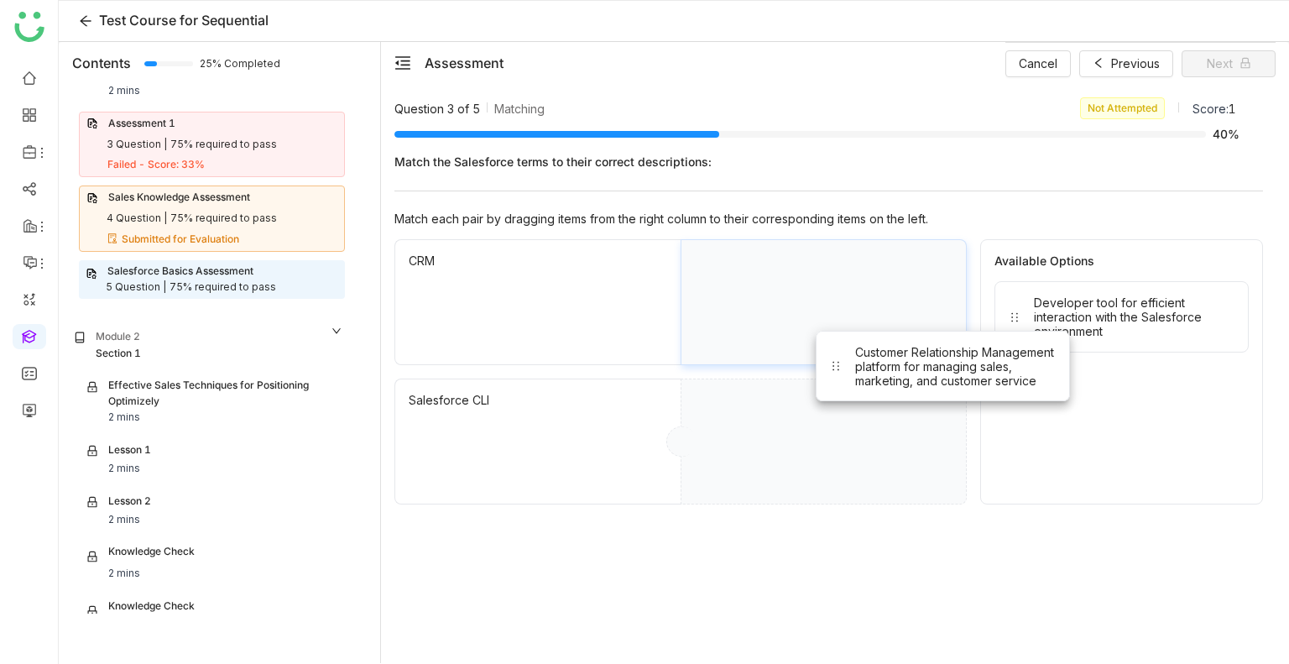
drag, startPoint x: 1105, startPoint y: 385, endPoint x: 889, endPoint y: 405, distance: 216.6
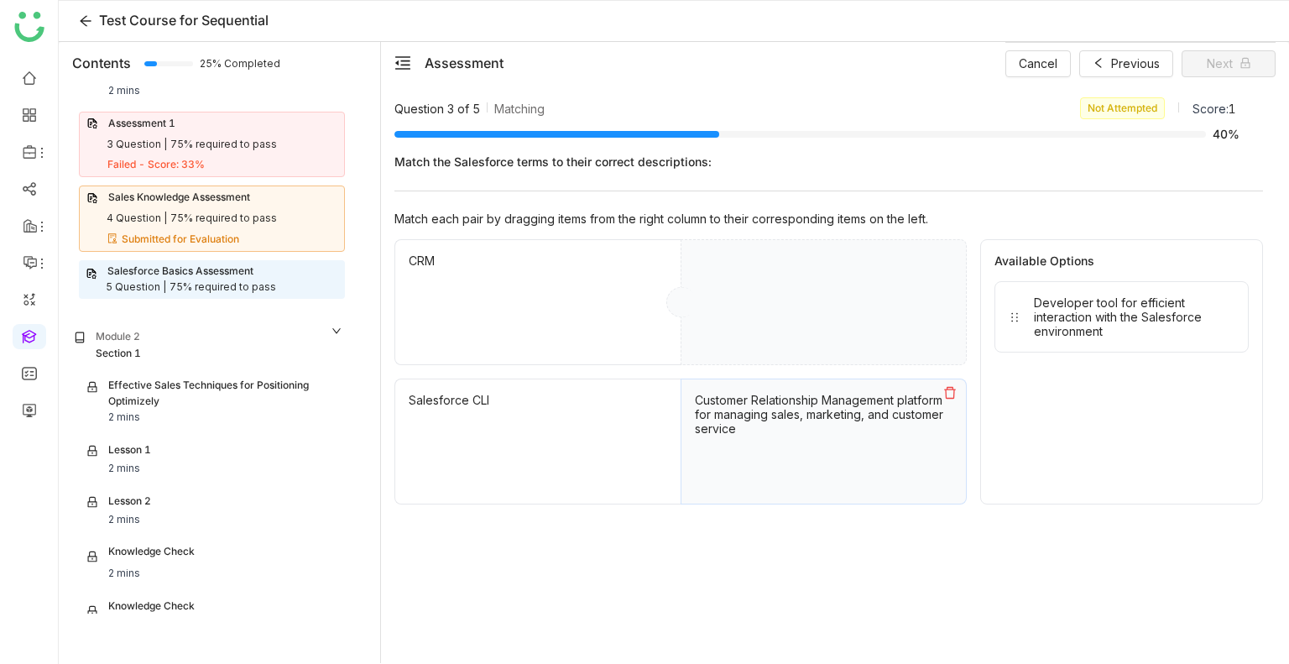
drag, startPoint x: 1160, startPoint y: 295, endPoint x: 861, endPoint y: 331, distance: 301.7
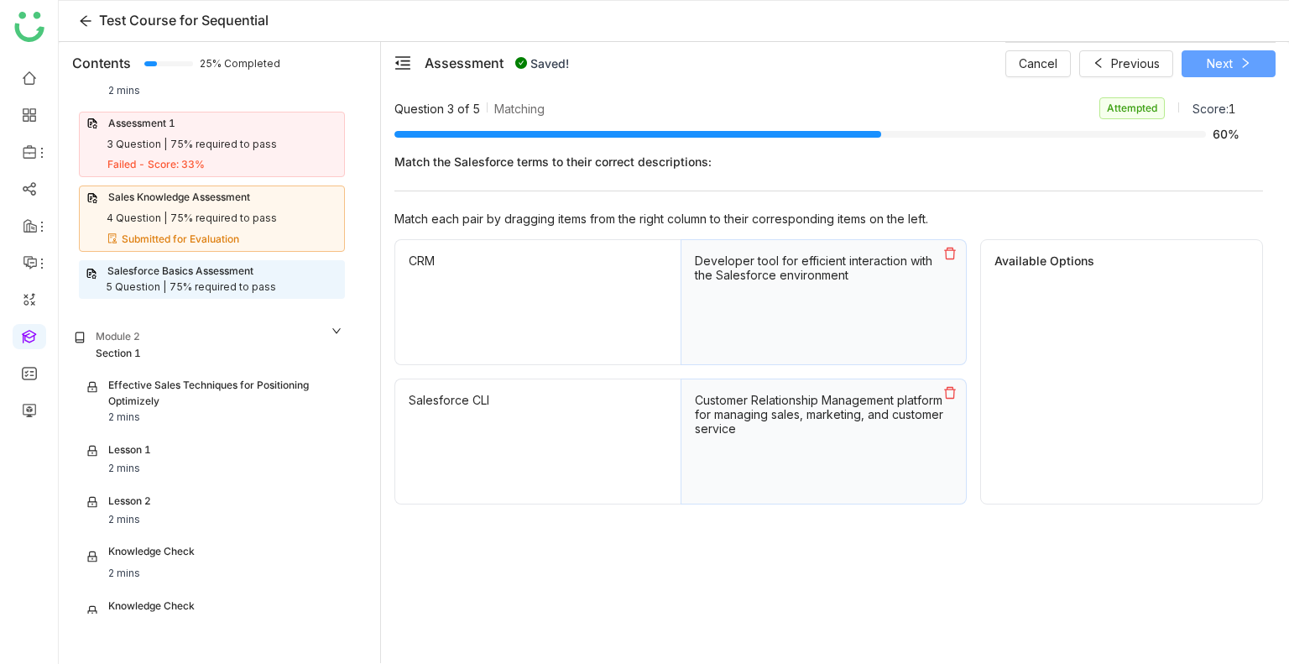
click at [1228, 61] on span "Next" at bounding box center [1220, 64] width 26 height 18
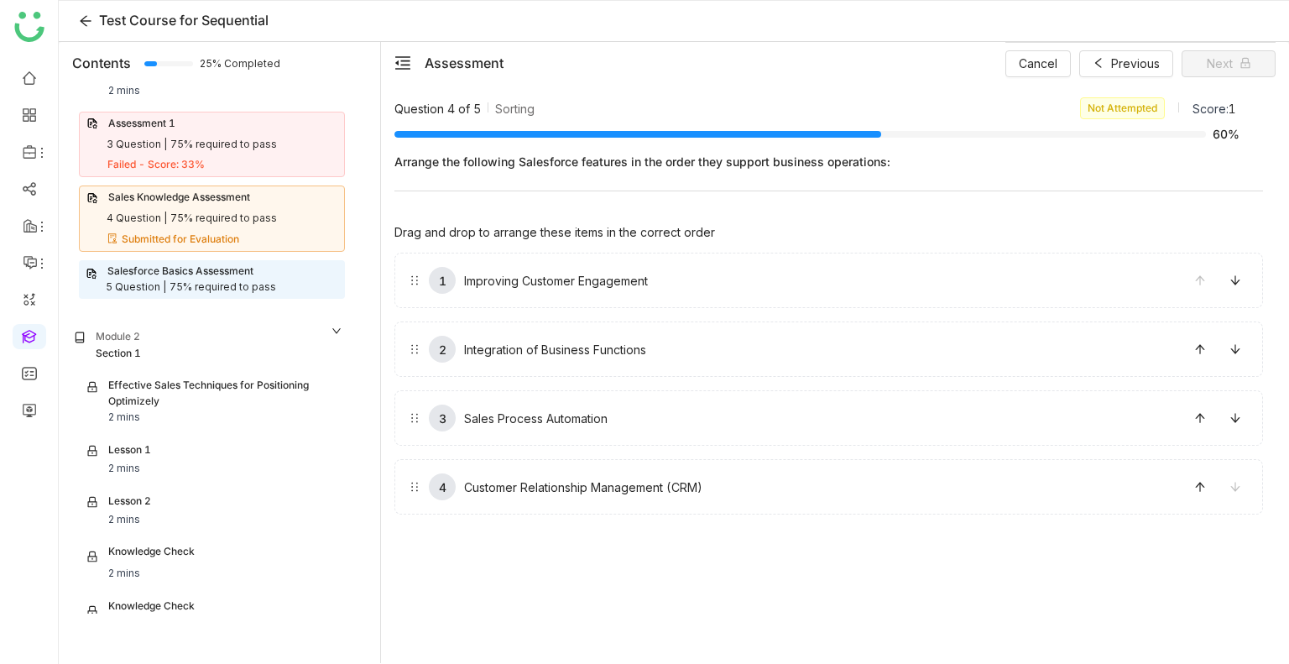
drag, startPoint x: 566, startPoint y: 294, endPoint x: 552, endPoint y: 349, distance: 57.0
click at [1203, 50] on button "Next" at bounding box center [1228, 63] width 94 height 27
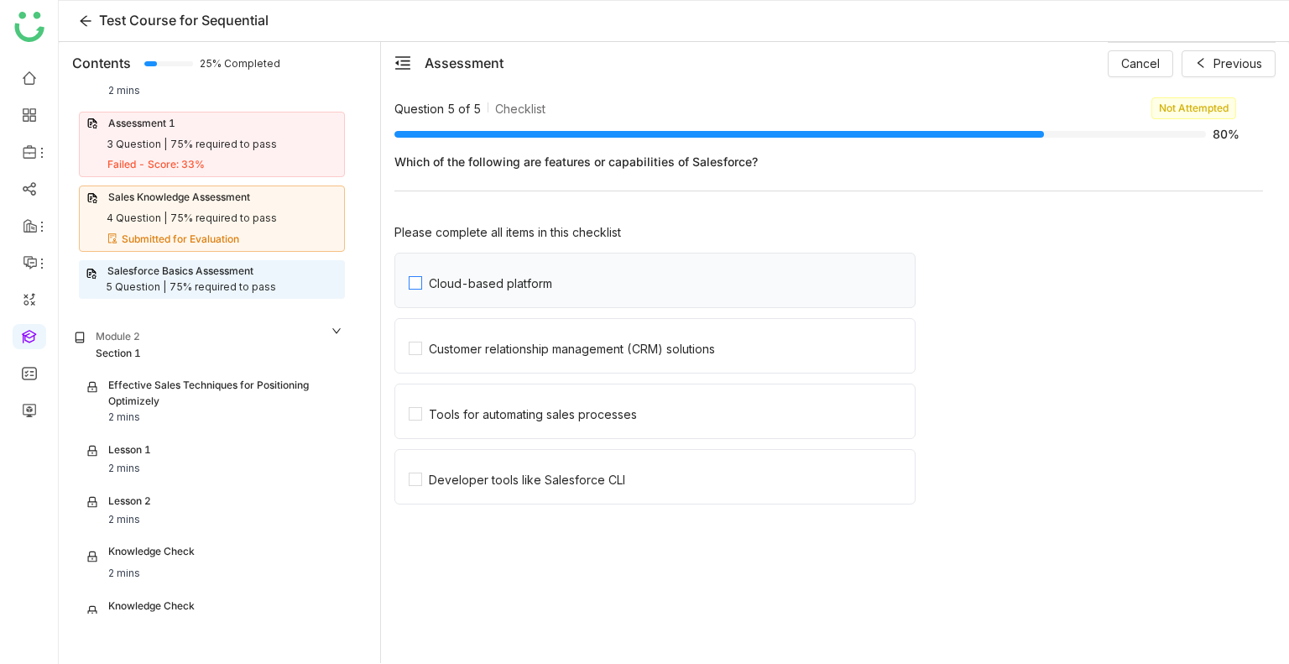
click at [534, 289] on label "Cloud-based platform" at bounding box center [662, 280] width 506 height 54
click at [501, 370] on label "Customer relationship management (CRM) solutions" at bounding box center [662, 346] width 506 height 54
click at [524, 409] on div "Tools for automating sales processes" at bounding box center [533, 414] width 208 height 14
click at [517, 472] on div "Developer tools like Salesforce CLI" at bounding box center [527, 479] width 196 height 14
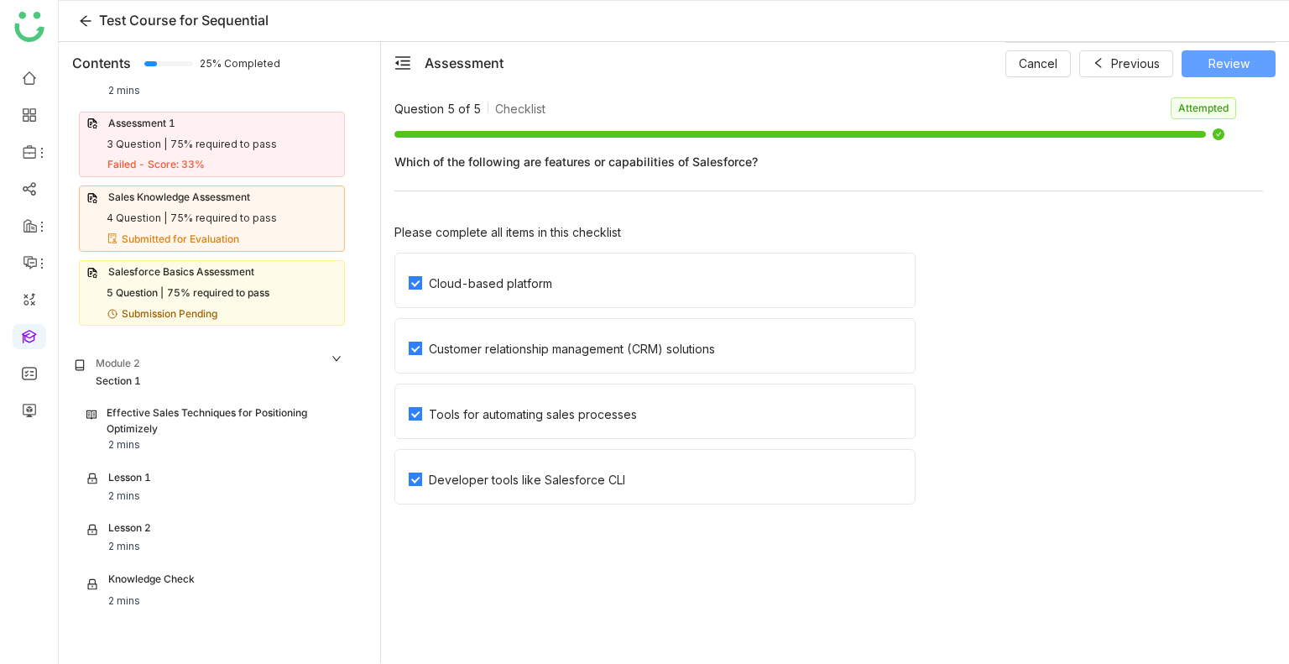
click at [1228, 61] on span "Review" at bounding box center [1228, 64] width 41 height 18
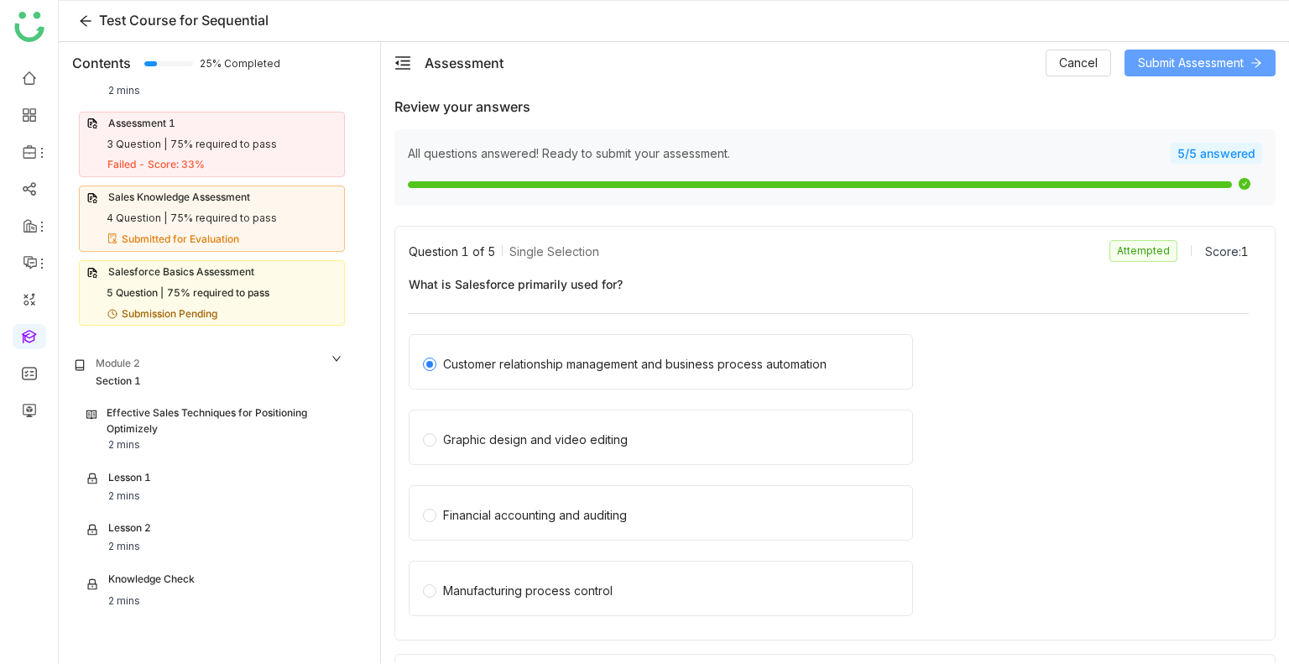
click at [1228, 61] on span "Submit Assessment" at bounding box center [1191, 63] width 106 height 18
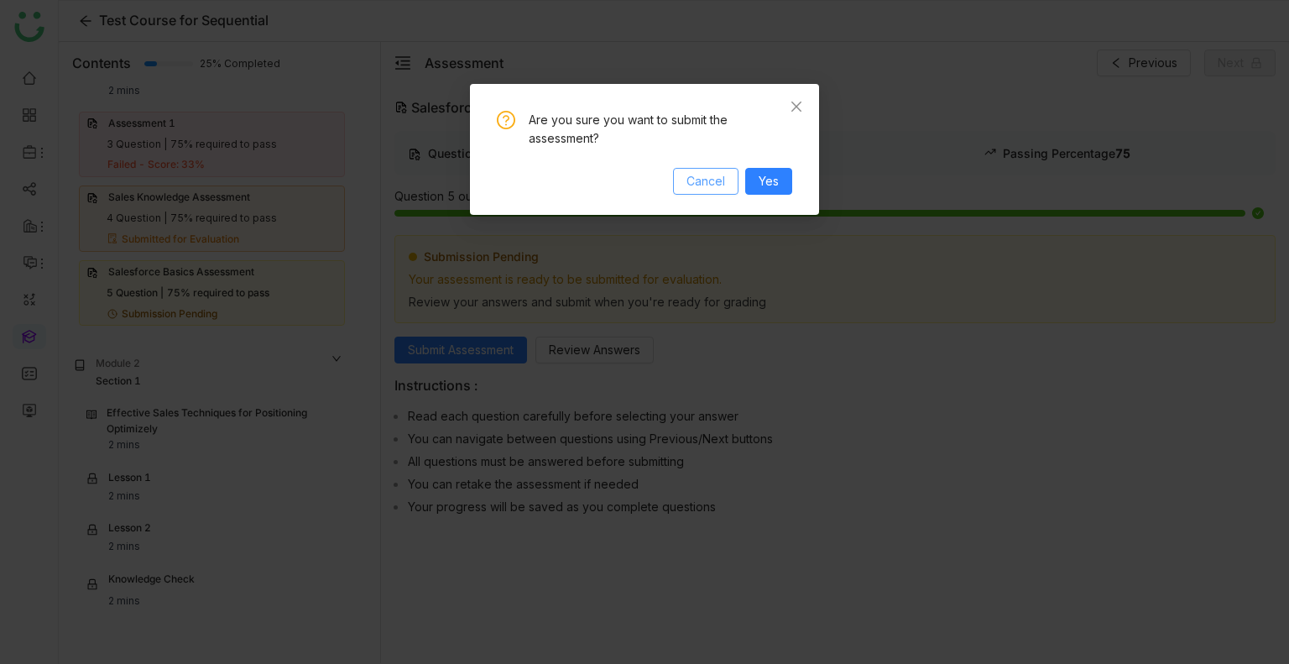
click at [716, 180] on span "Cancel" at bounding box center [705, 181] width 39 height 18
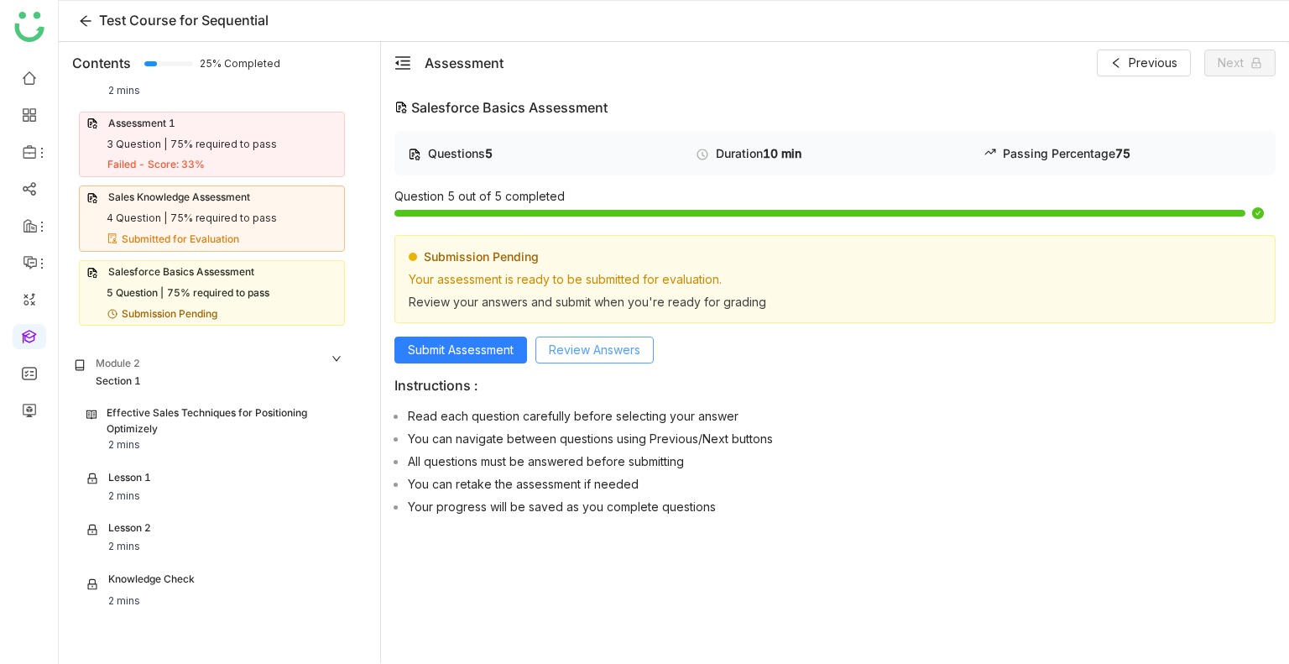
click at [570, 341] on span "Review Answers" at bounding box center [594, 350] width 91 height 18
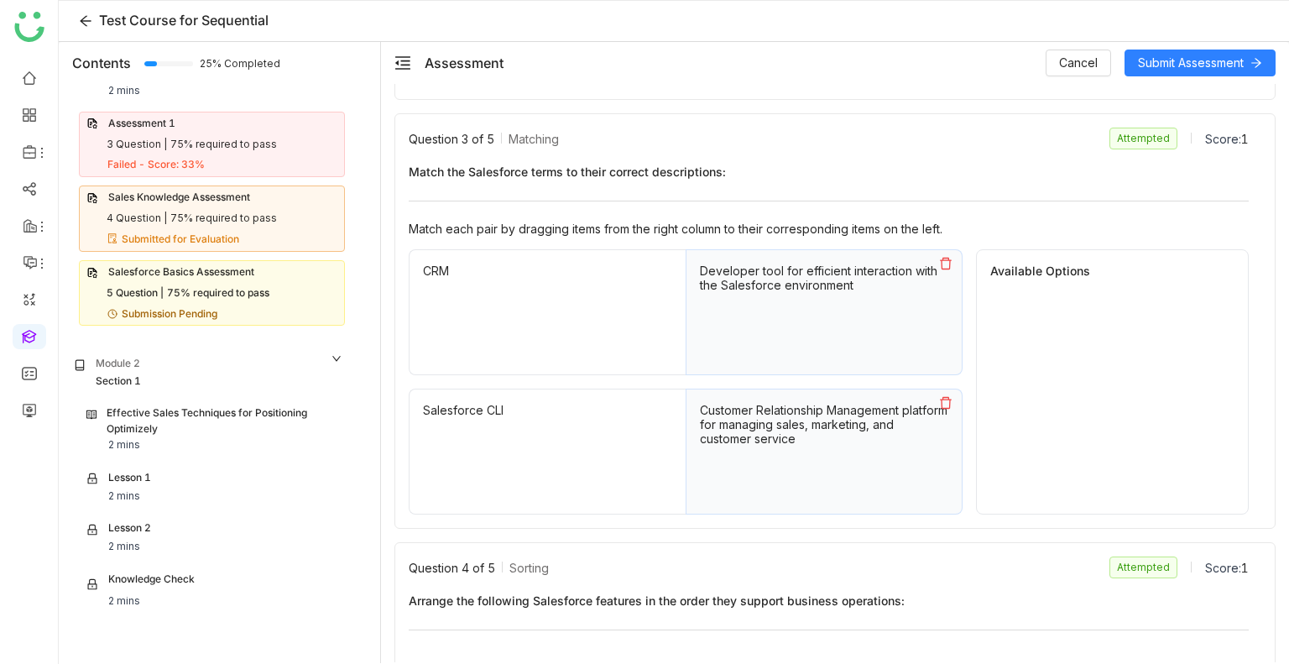
scroll to position [990, 0]
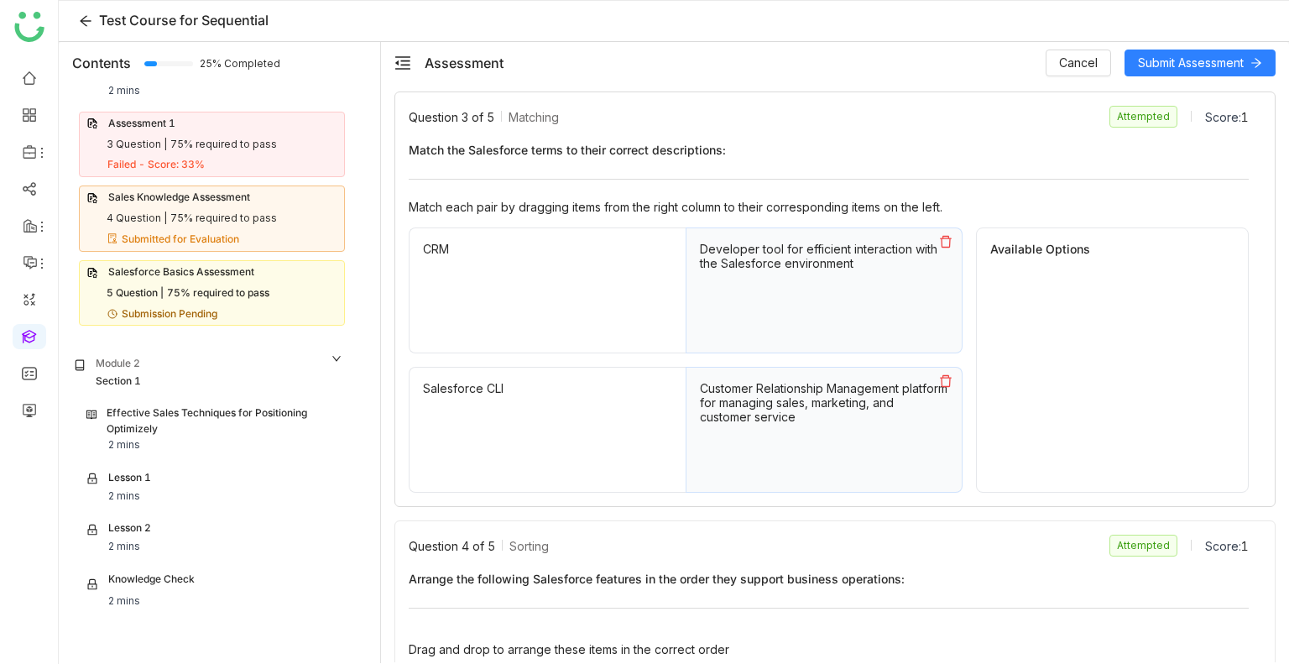
click at [939, 374] on icon at bounding box center [945, 380] width 13 height 13
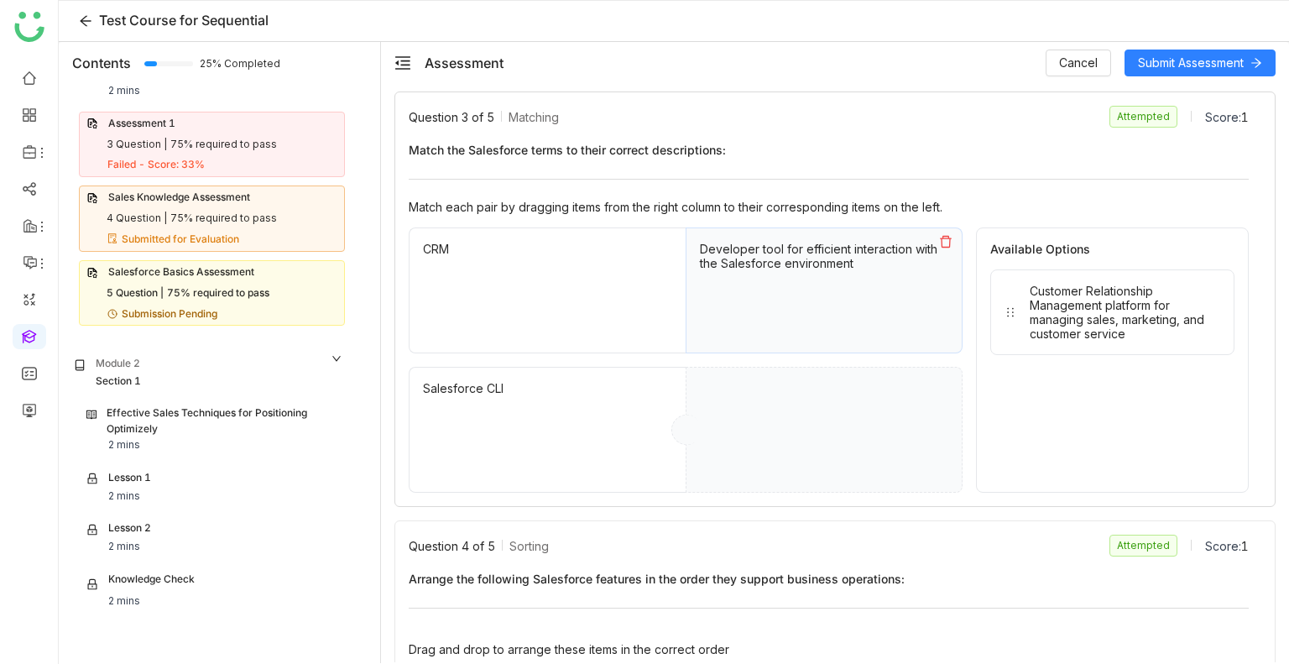
click at [939, 235] on icon at bounding box center [945, 241] width 13 height 13
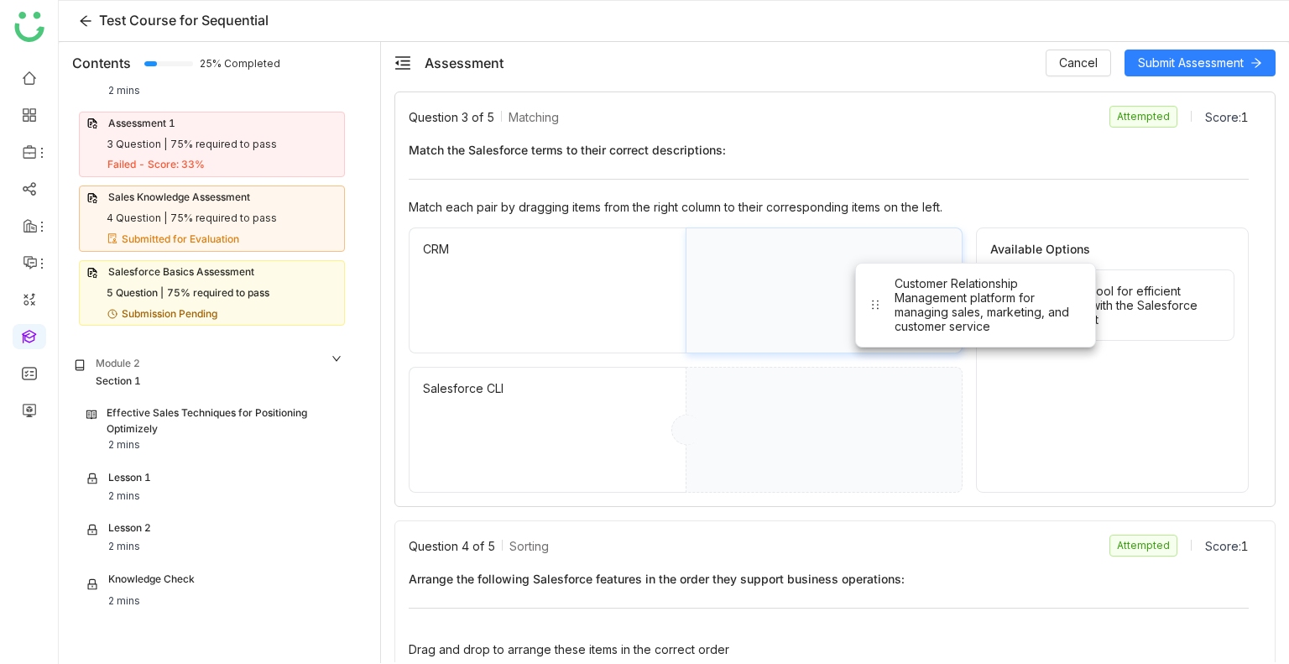
drag, startPoint x: 1051, startPoint y: 301, endPoint x: 824, endPoint y: 272, distance: 229.3
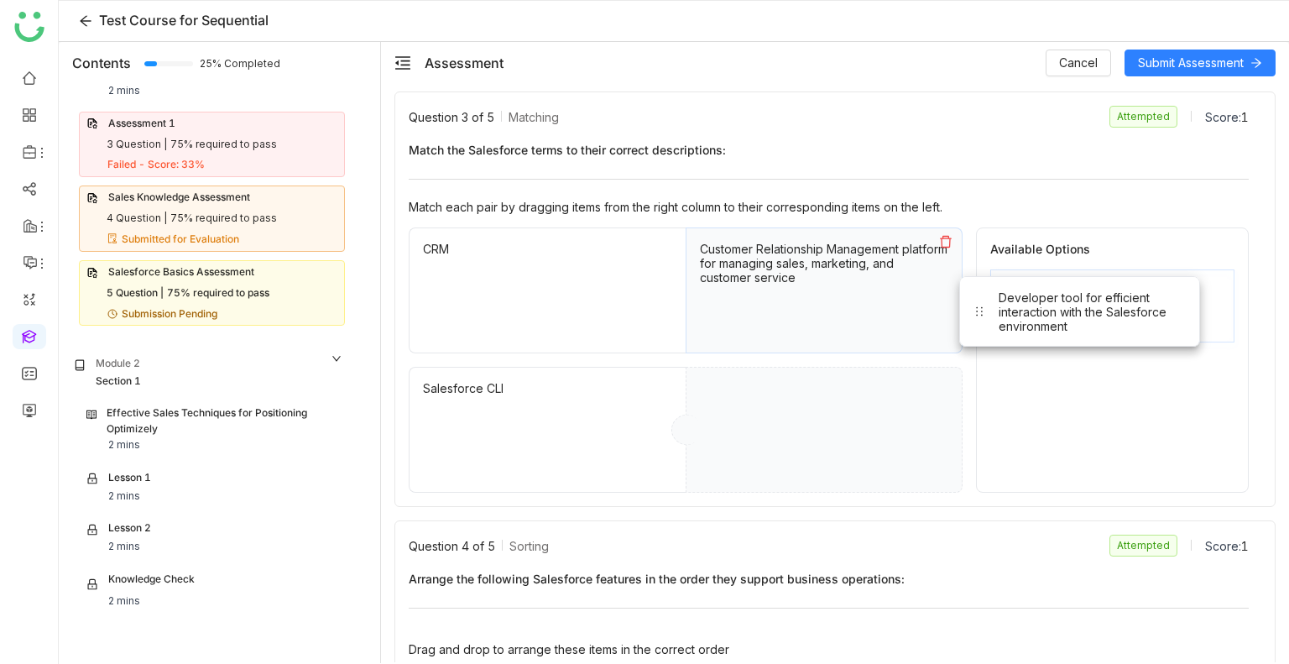
drag, startPoint x: 1061, startPoint y: 287, endPoint x: 766, endPoint y: 419, distance: 322.6
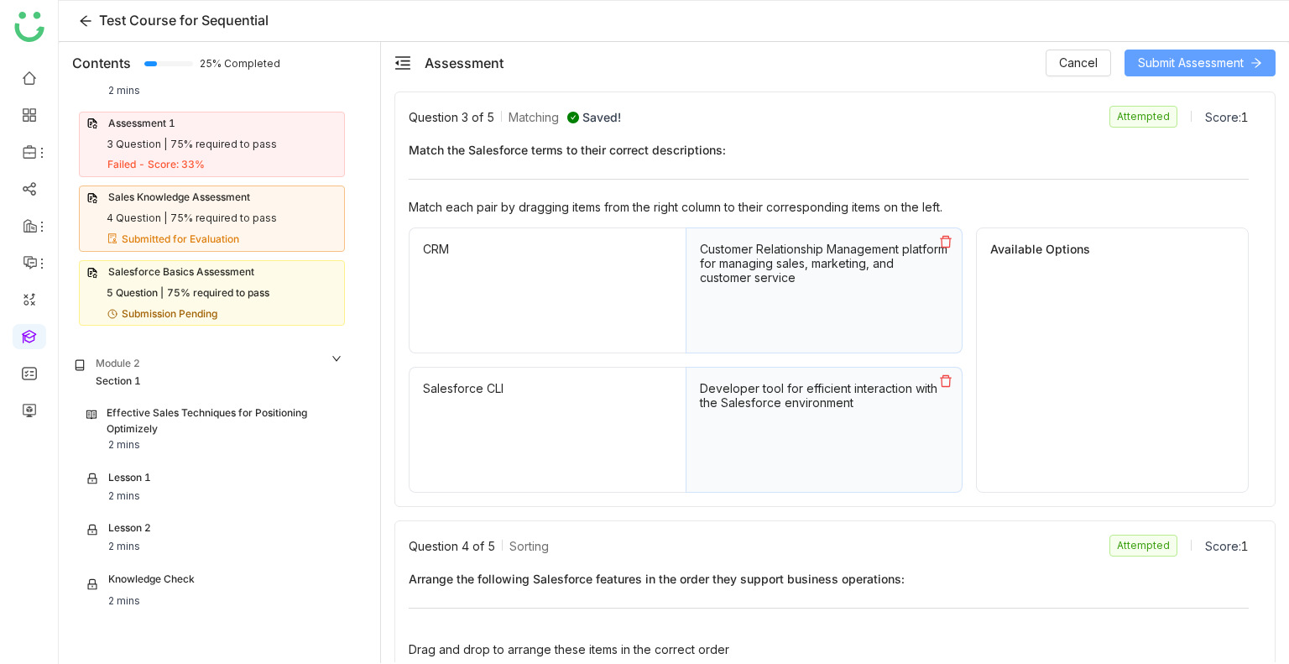
click at [1148, 64] on span "Submit Assessment" at bounding box center [1191, 63] width 106 height 18
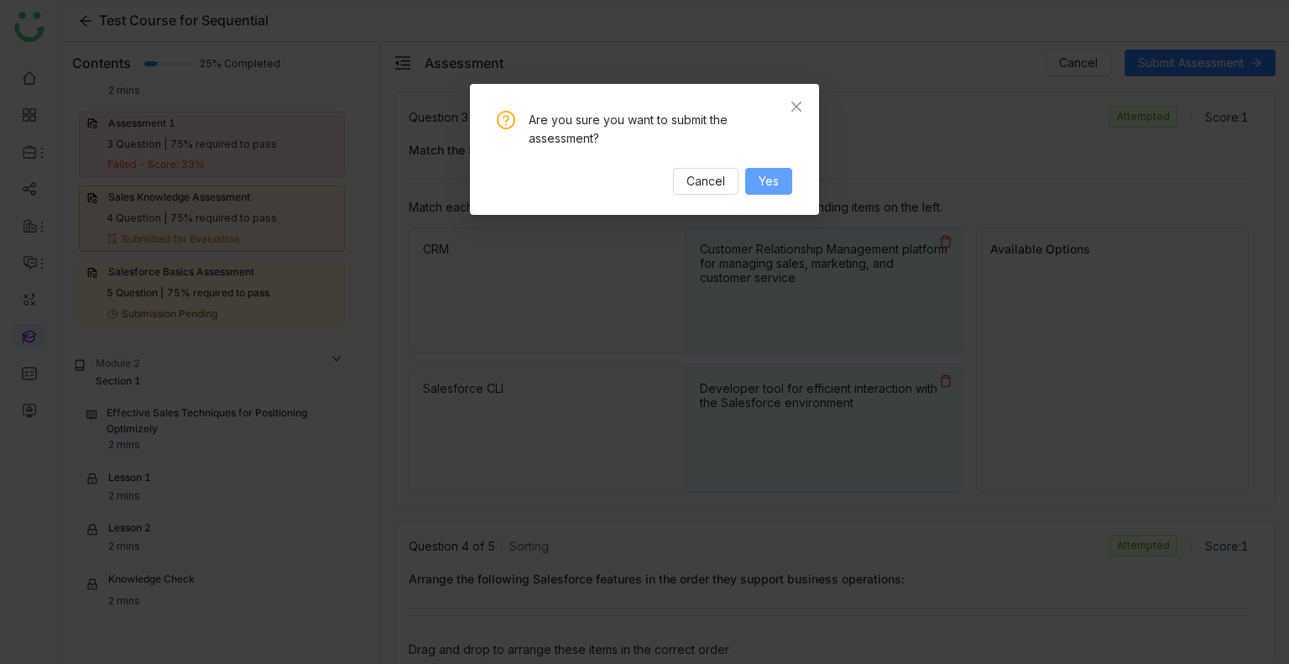
click at [765, 190] on button "Yes" at bounding box center [768, 181] width 47 height 27
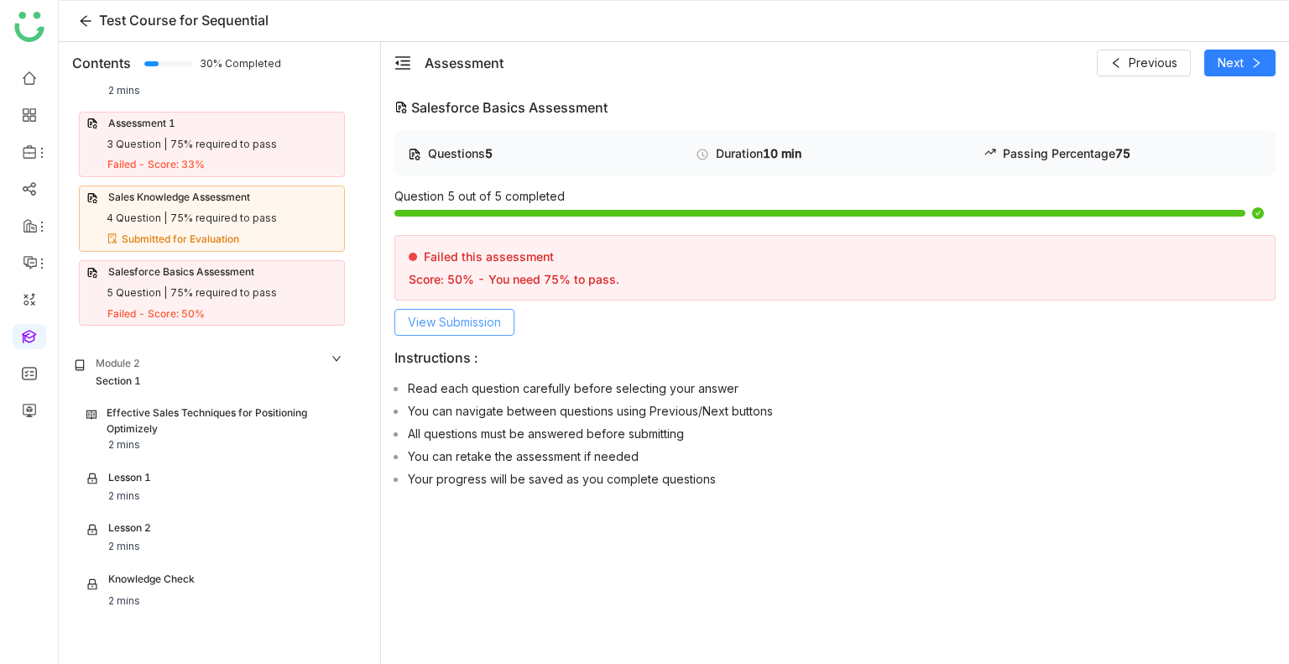
click at [443, 321] on span "View Submission" at bounding box center [454, 322] width 93 height 18
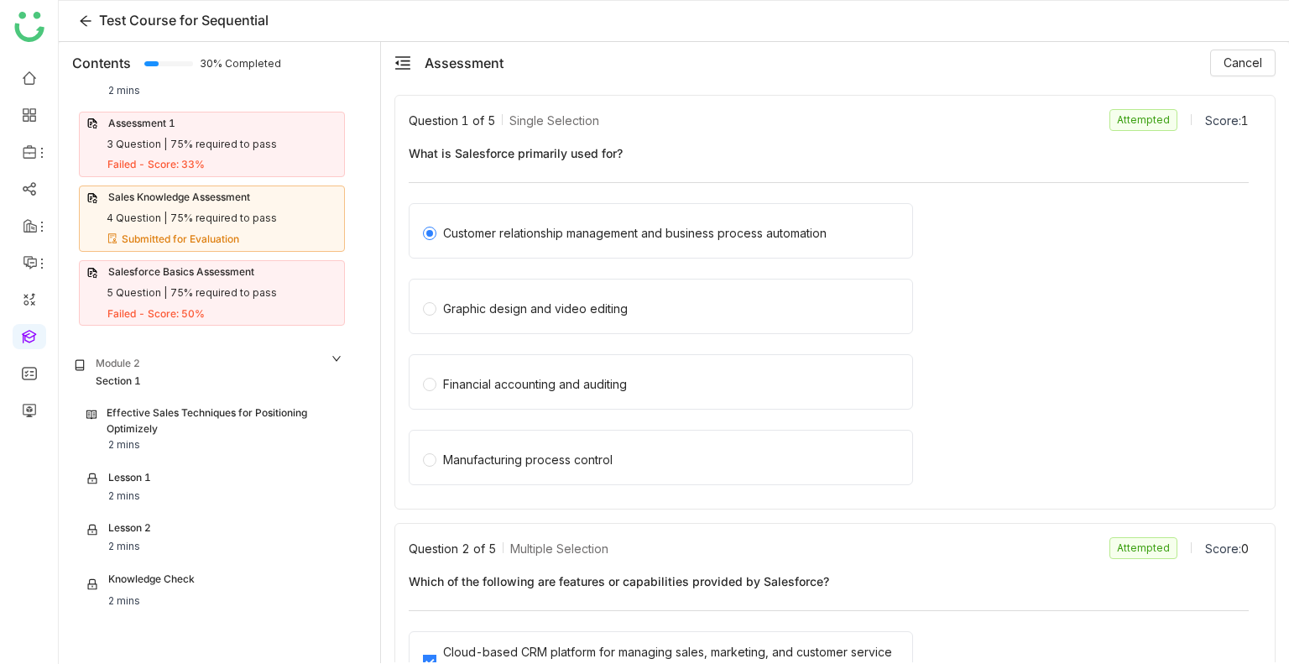
scroll to position [0, 0]
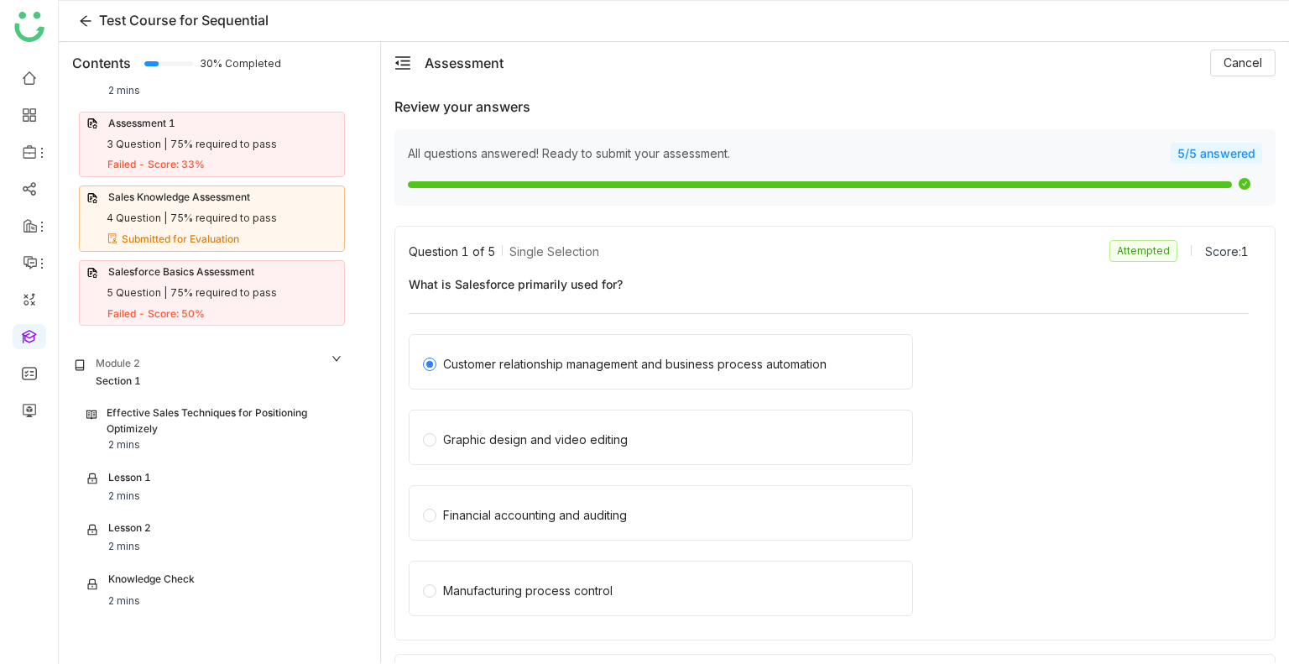
click at [111, 405] on div "Effective Sales Techniques for Positioning Optimizely" at bounding box center [222, 421] width 231 height 32
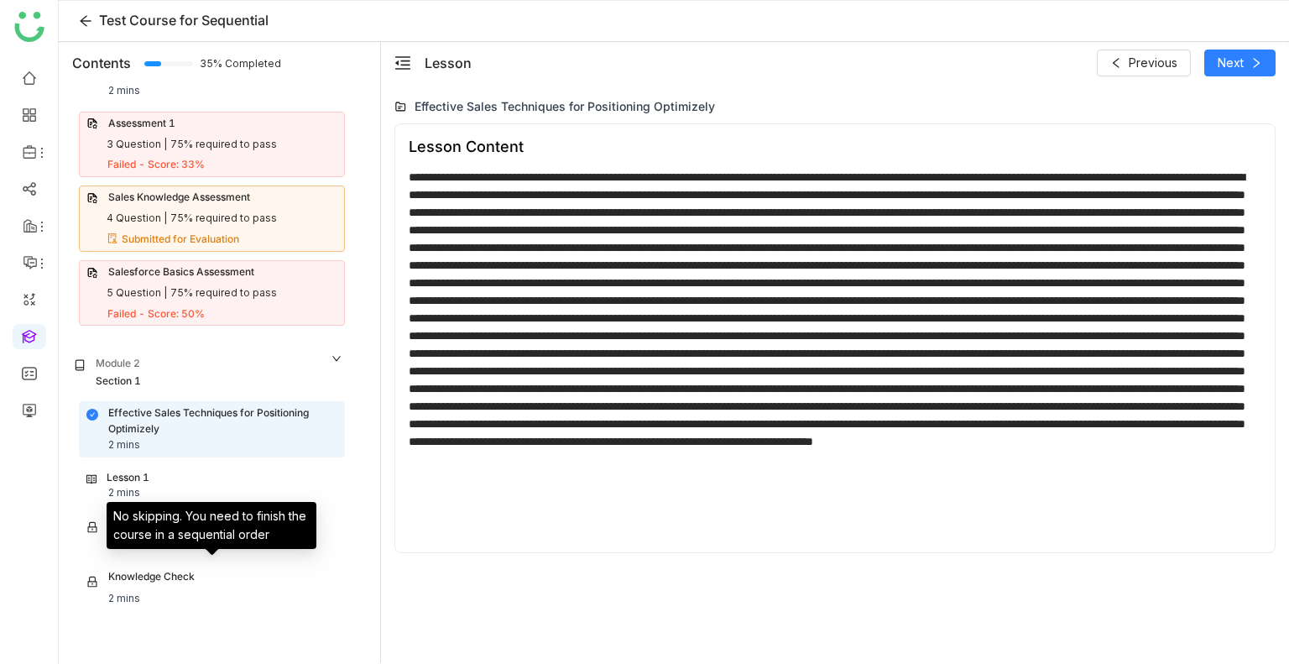
click at [162, 571] on div "Knowledge Check" at bounding box center [151, 580] width 86 height 22
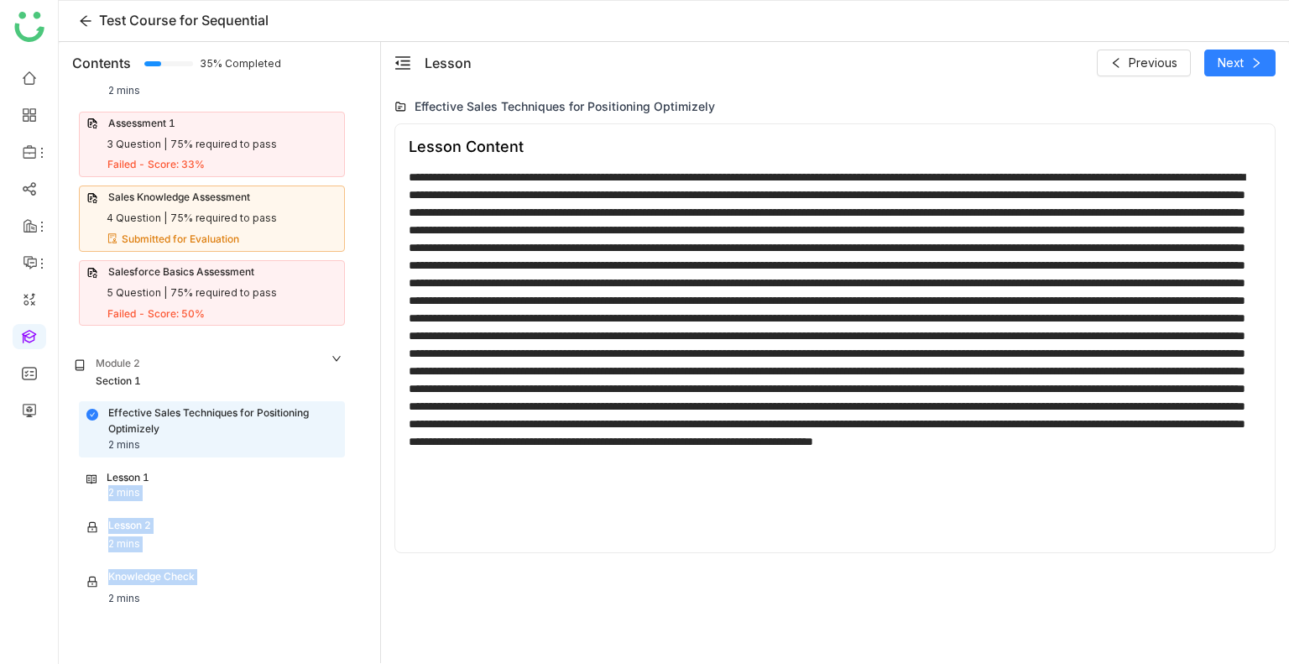
drag, startPoint x: 162, startPoint y: 571, endPoint x: 139, endPoint y: 482, distance: 91.0
click at [139, 482] on div "Effective Sales Techniques for Positioning Optimizely 2 mins Lesson 1 2 mins Le…" at bounding box center [208, 634] width 293 height 467
click at [139, 485] on div "2 mins" at bounding box center [124, 493] width 32 height 16
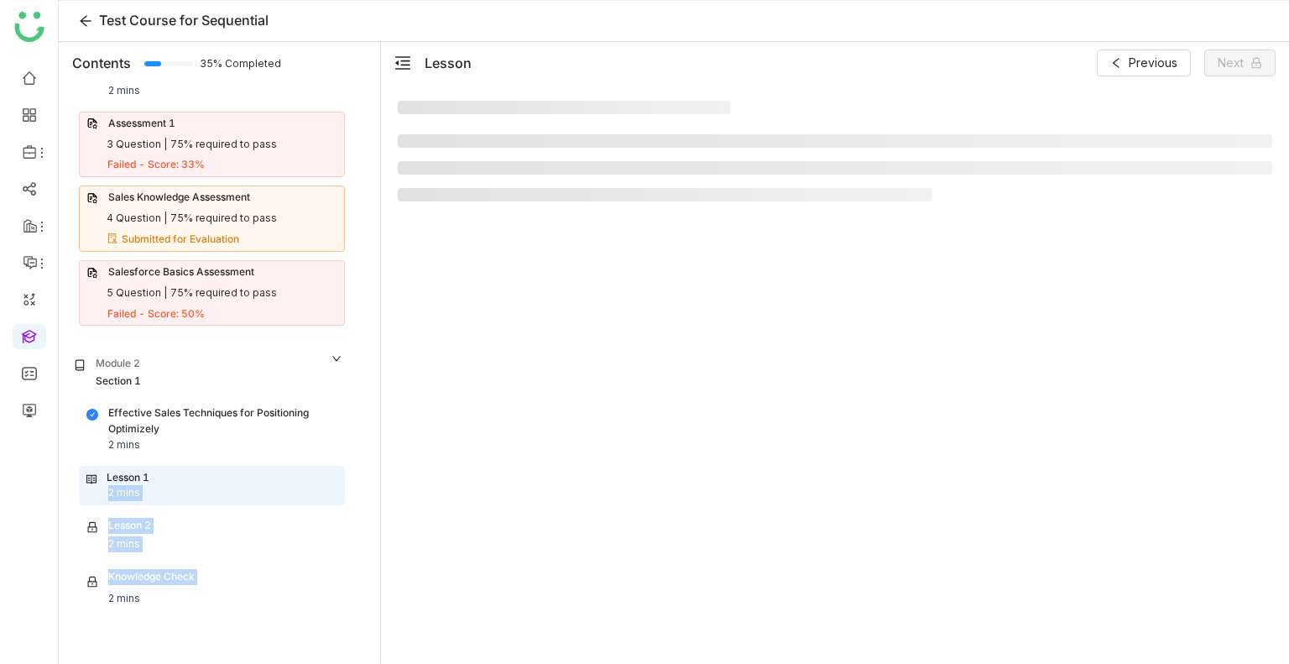
click at [139, 485] on div "2 mins" at bounding box center [124, 493] width 32 height 16
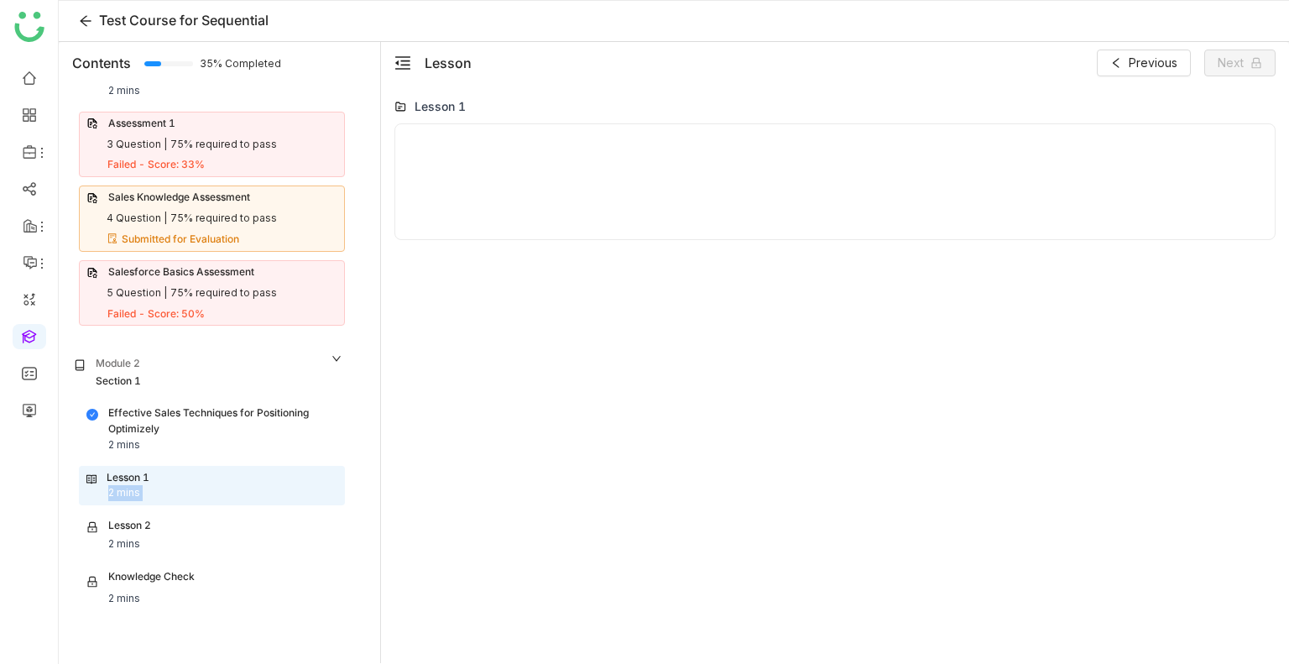
click at [139, 485] on div "2 mins" at bounding box center [124, 493] width 32 height 16
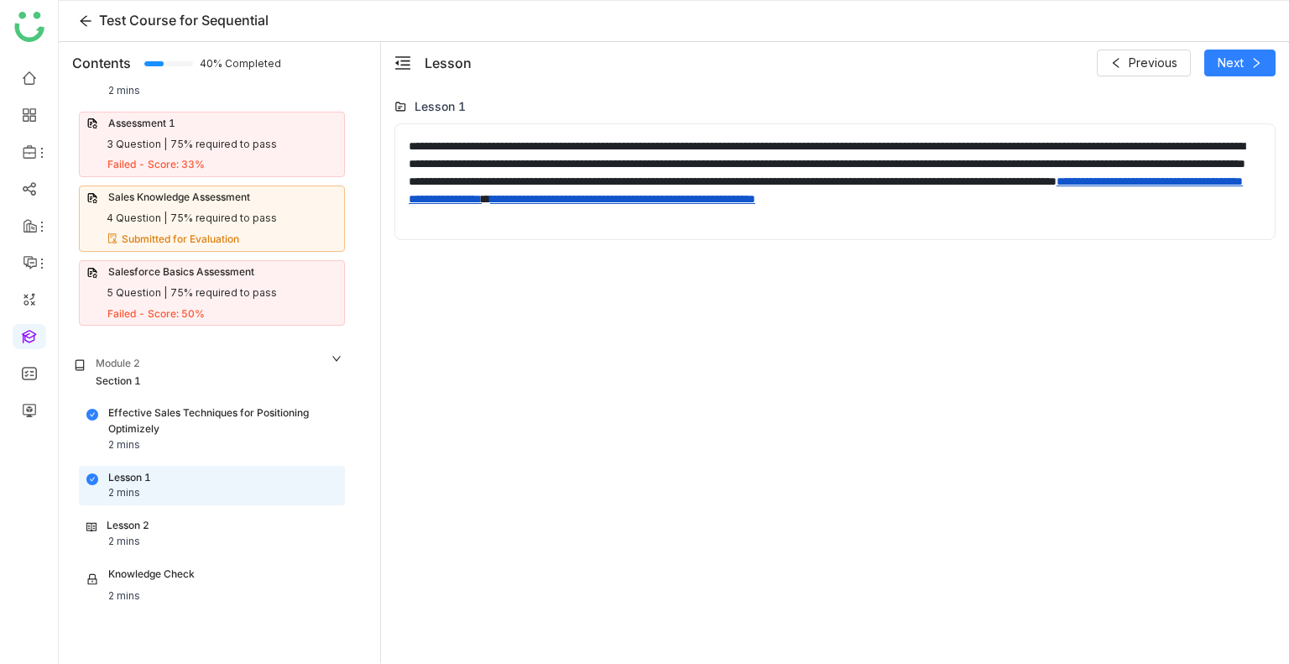
click at [279, 544] on div "Lesson 2 2 mins" at bounding box center [211, 534] width 251 height 32
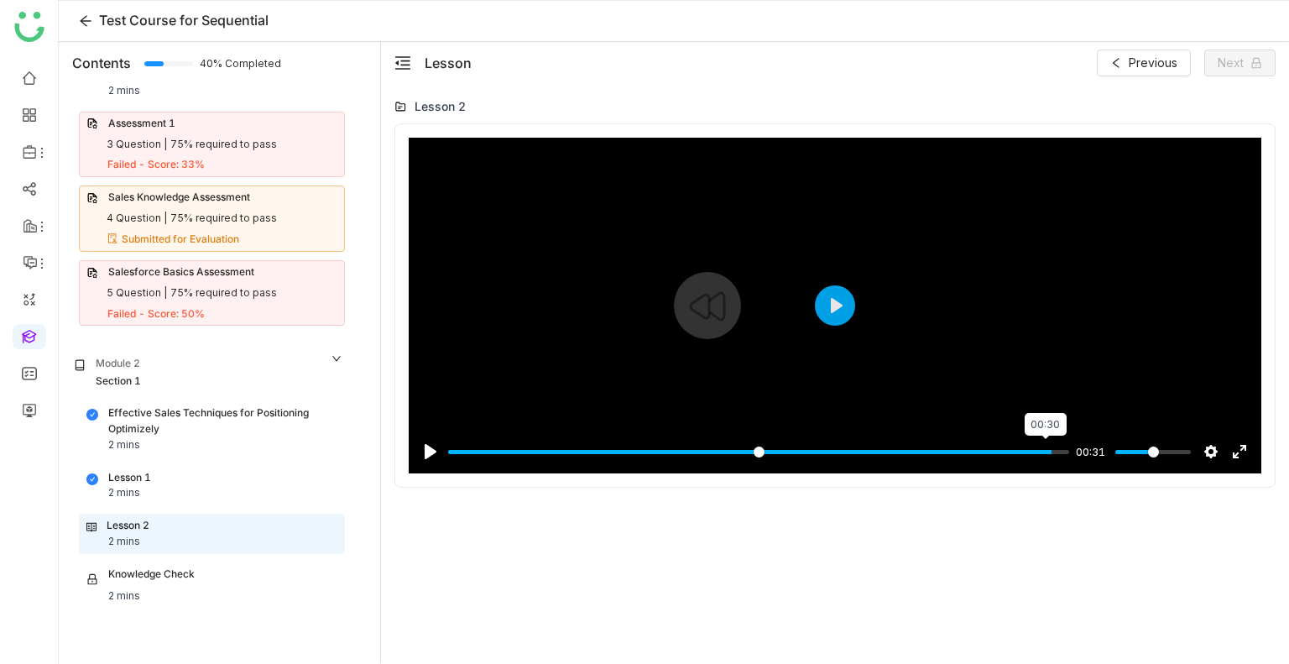
click at [1044, 448] on input "Seek" at bounding box center [758, 452] width 621 height 16
click at [844, 305] on button "Play" at bounding box center [835, 305] width 40 height 40
type input "***"
click at [207, 566] on div "Knowledge Check 2 mins" at bounding box center [211, 582] width 251 height 32
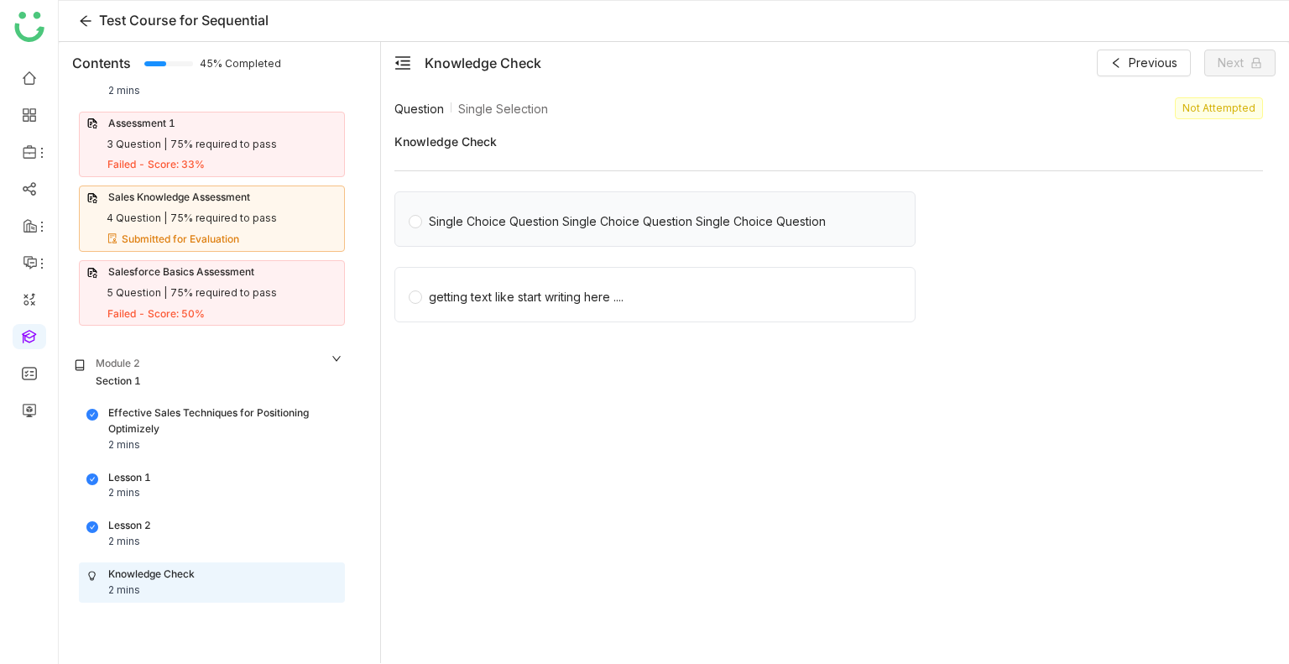
click at [457, 229] on div "Single Choice Question Single Choice Question Single Choice Question" at bounding box center [627, 221] width 397 height 18
click at [618, 301] on div "getting text like start writing here ...." at bounding box center [526, 297] width 195 height 18
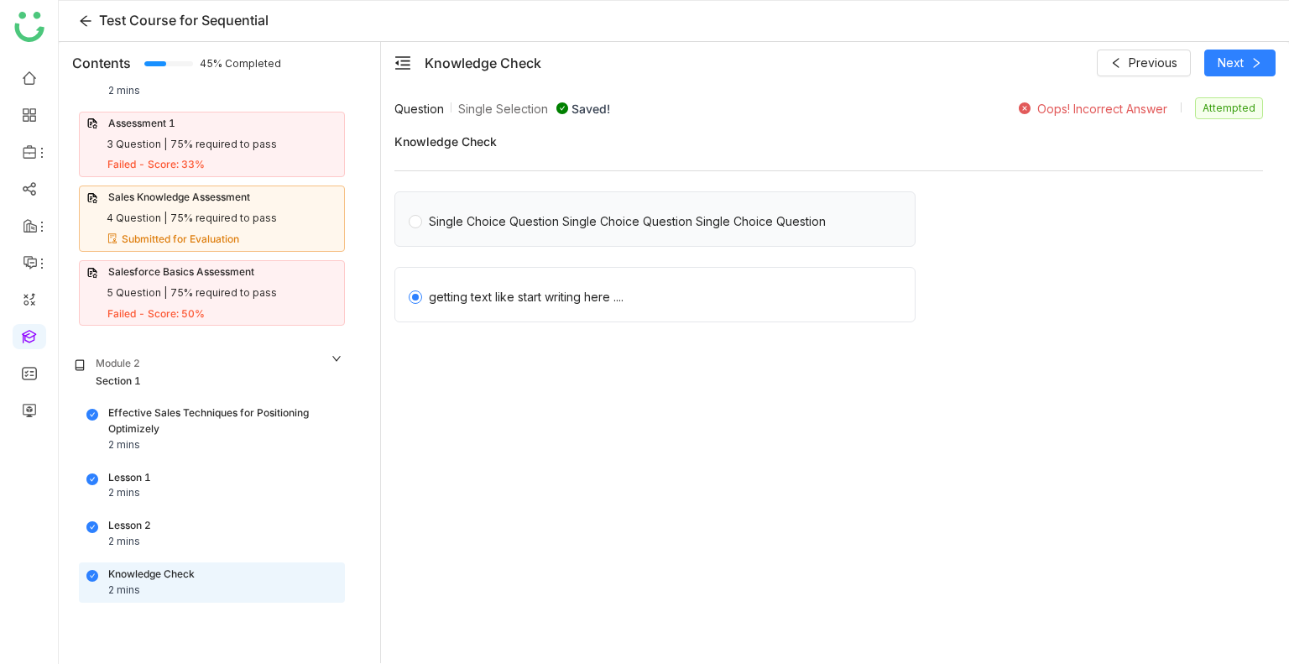
click at [571, 229] on div "Single Choice Question Single Choice Question Single Choice Question" at bounding box center [627, 221] width 397 height 18
click at [1227, 56] on span "Next" at bounding box center [1230, 63] width 26 height 18
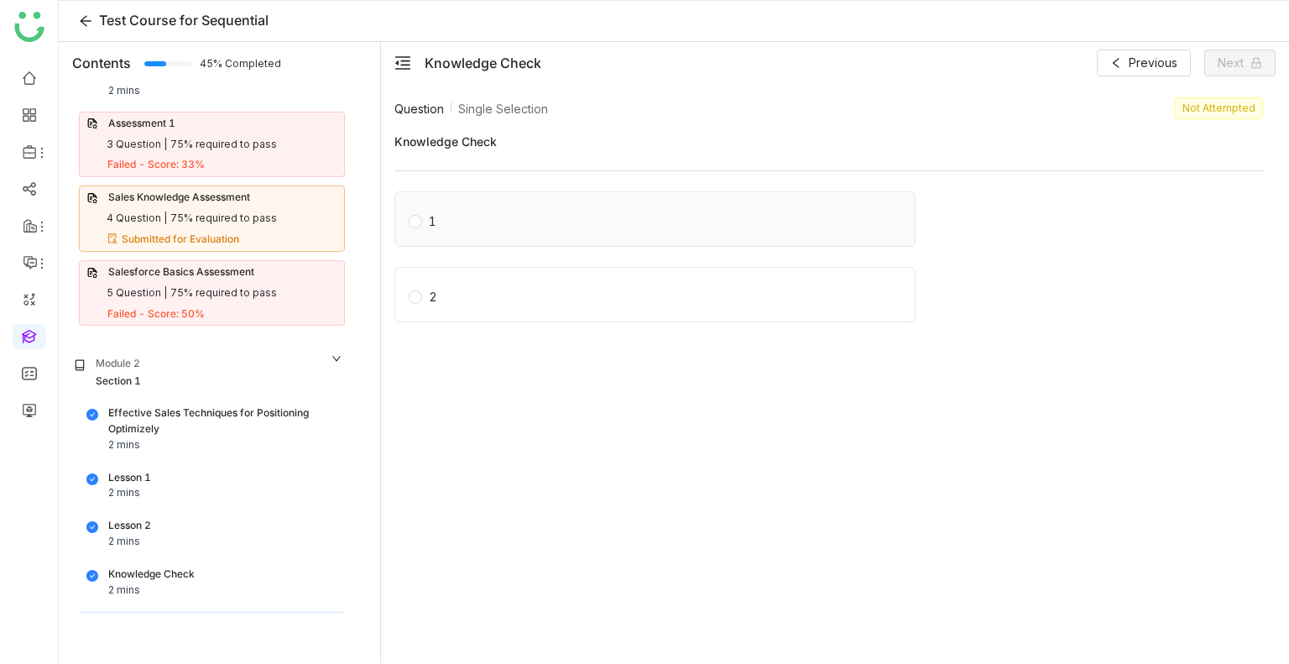
click at [509, 227] on label "1" at bounding box center [658, 218] width 499 height 23
click at [437, 298] on span "2" at bounding box center [433, 294] width 22 height 23
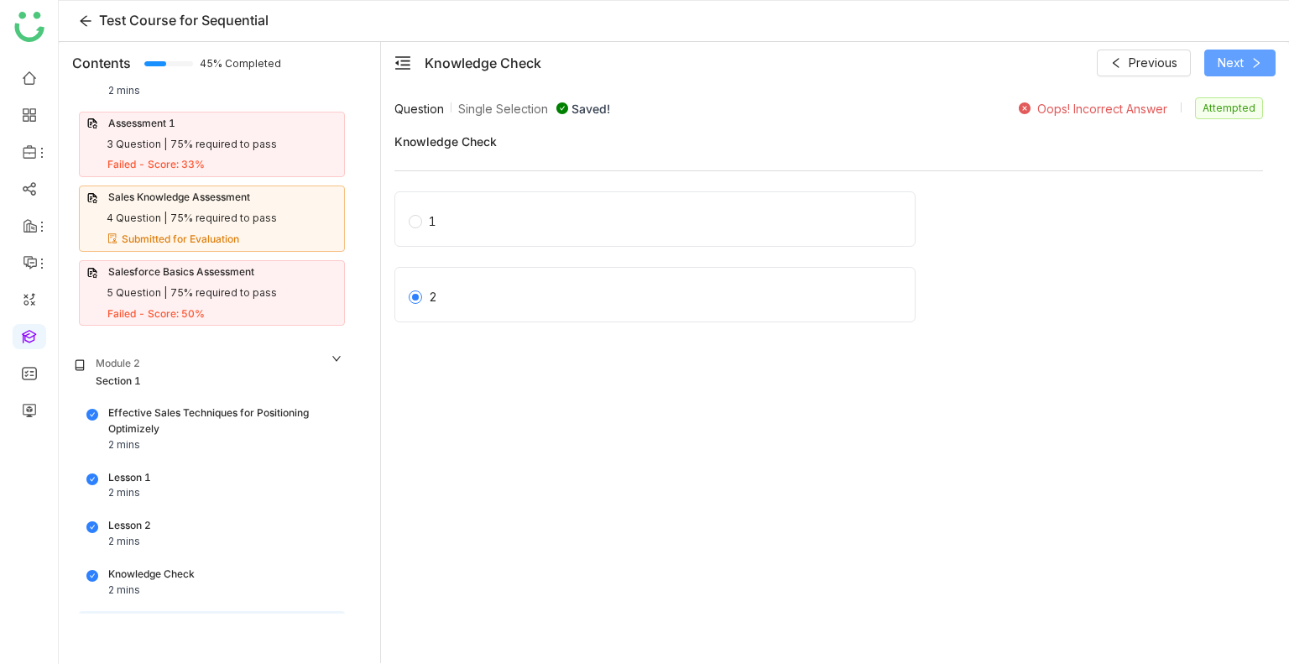
click at [1242, 65] on span "Next" at bounding box center [1230, 63] width 26 height 18
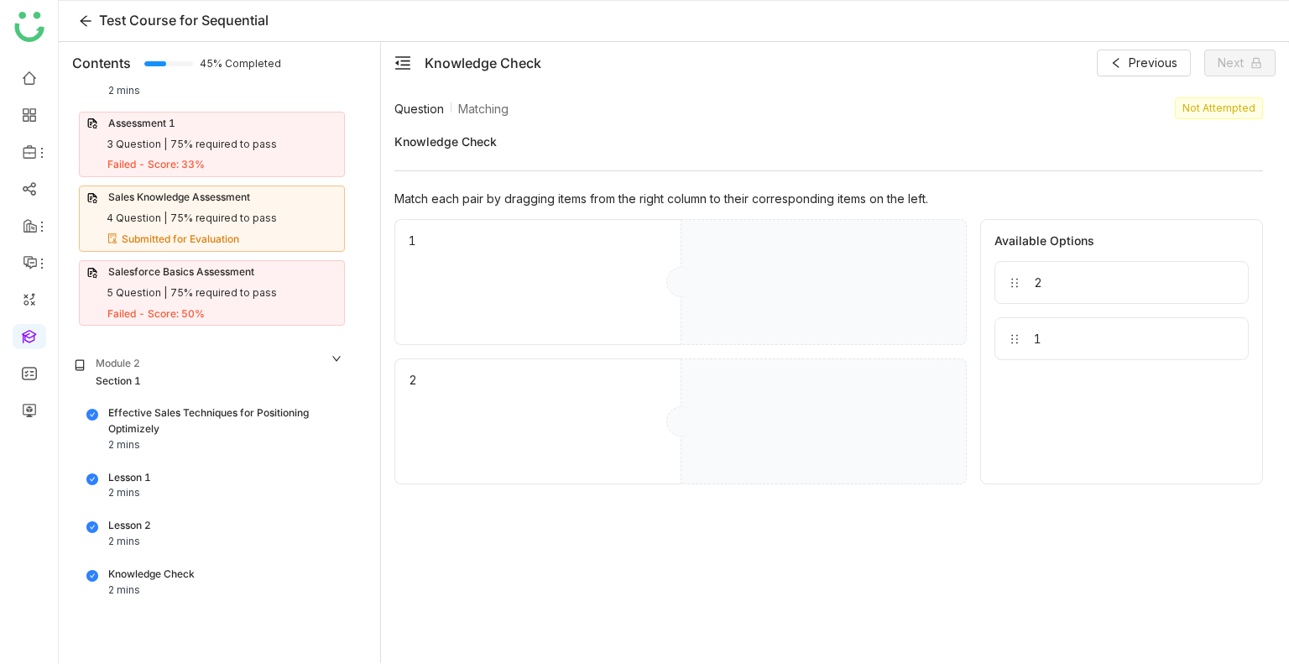
drag, startPoint x: 1067, startPoint y: 338, endPoint x: 852, endPoint y: 294, distance: 220.2
drag, startPoint x: 1098, startPoint y: 288, endPoint x: 750, endPoint y: 450, distance: 384.0
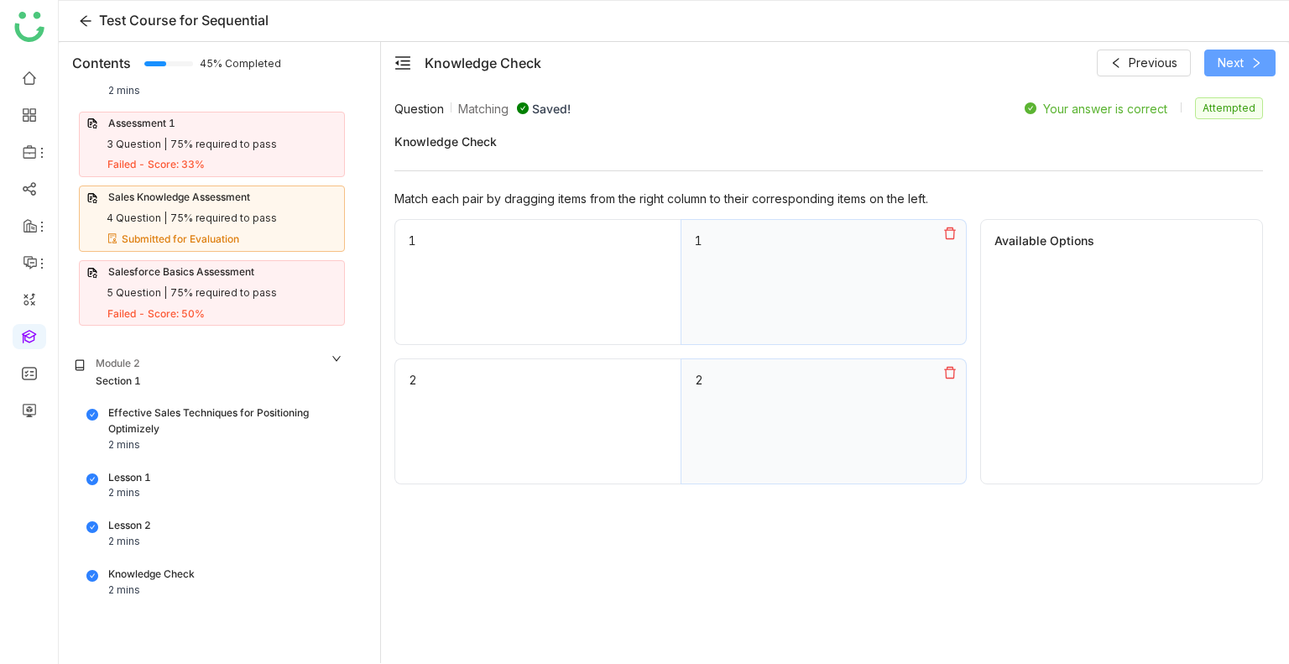
click at [1225, 69] on span "Next" at bounding box center [1230, 63] width 26 height 18
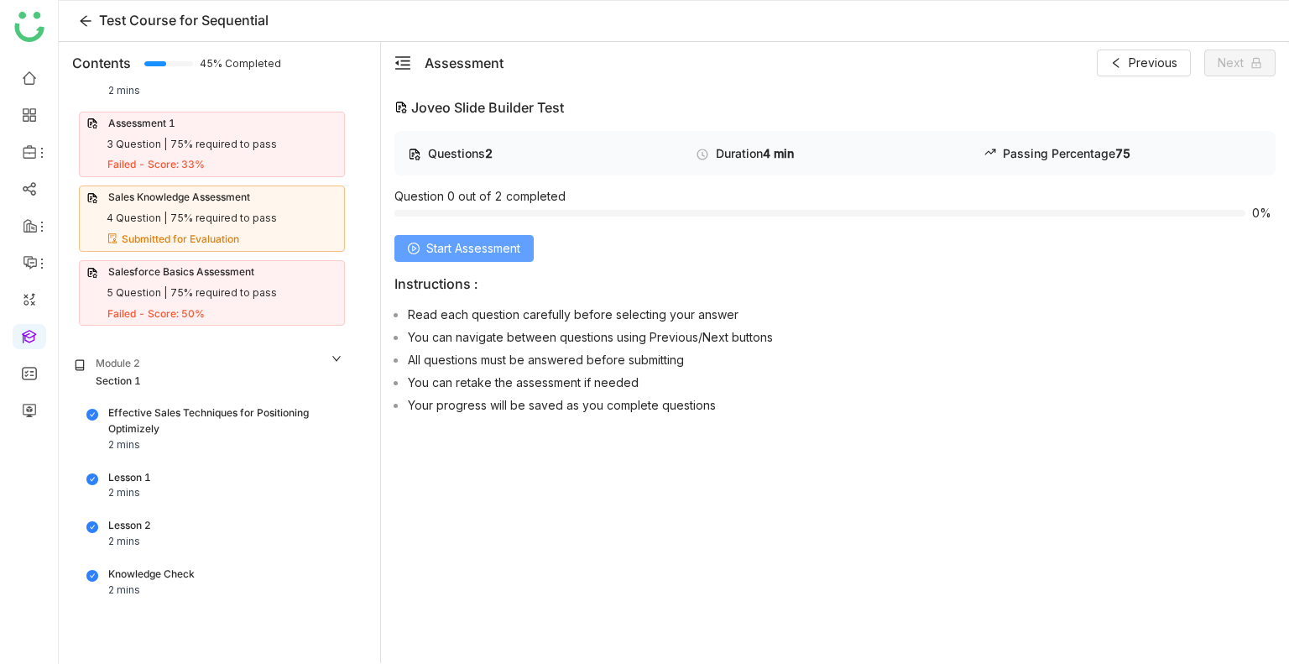
click at [435, 247] on span "Start Assessment" at bounding box center [473, 248] width 94 height 18
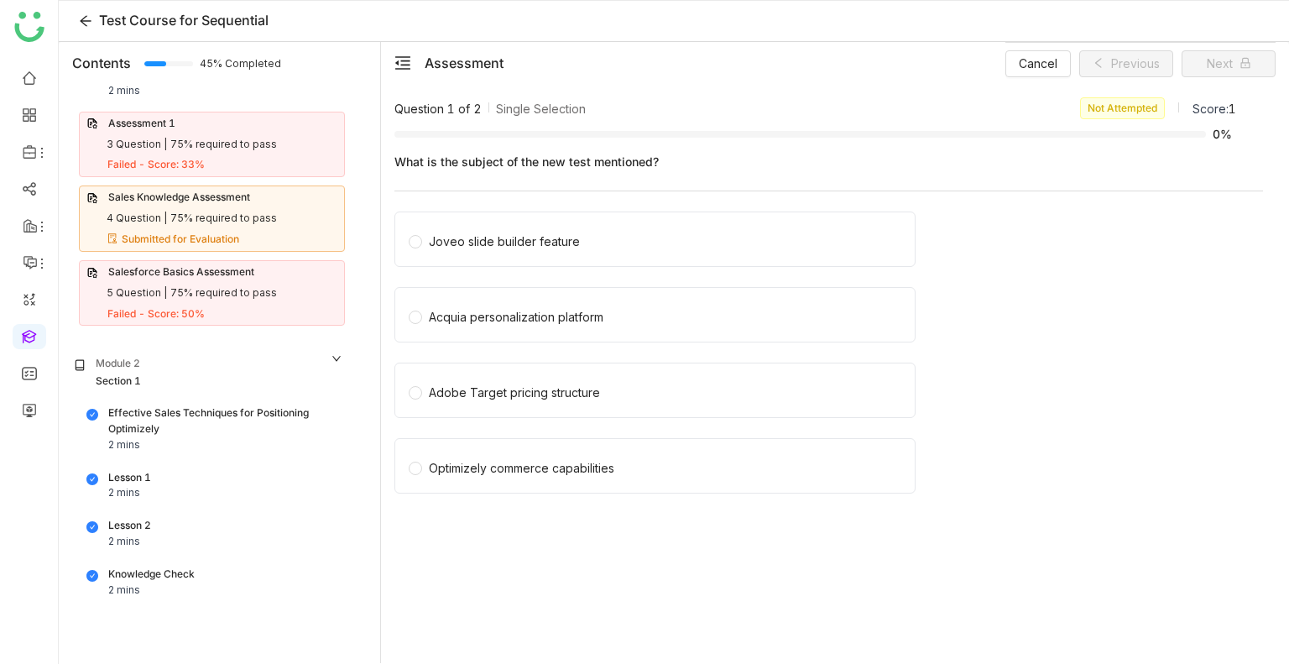
click at [503, 199] on div "What is the subject of the new test mentioned? Joveo slide builder feature Acqu…" at bounding box center [828, 330] width 868 height 373
click at [512, 235] on div "Joveo slide builder feature" at bounding box center [504, 241] width 151 height 18
click at [534, 303] on span "Acquia personalization platform" at bounding box center [516, 314] width 188 height 23
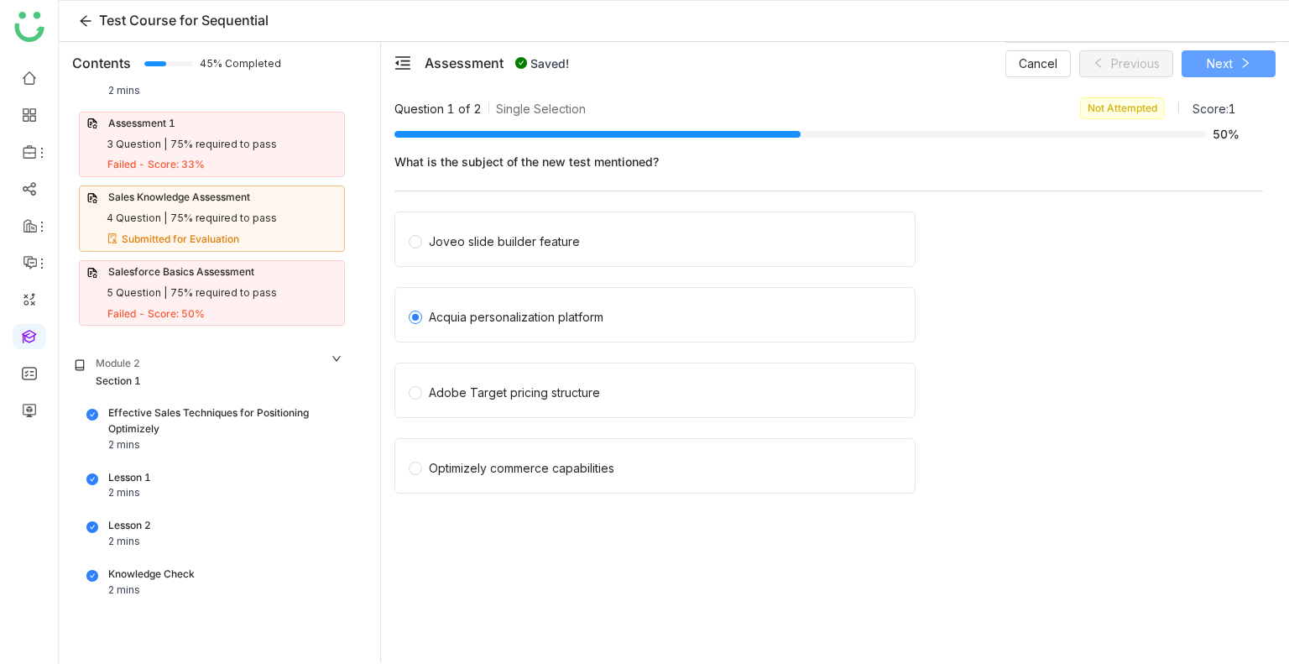
click at [1208, 56] on span "Next" at bounding box center [1220, 64] width 26 height 18
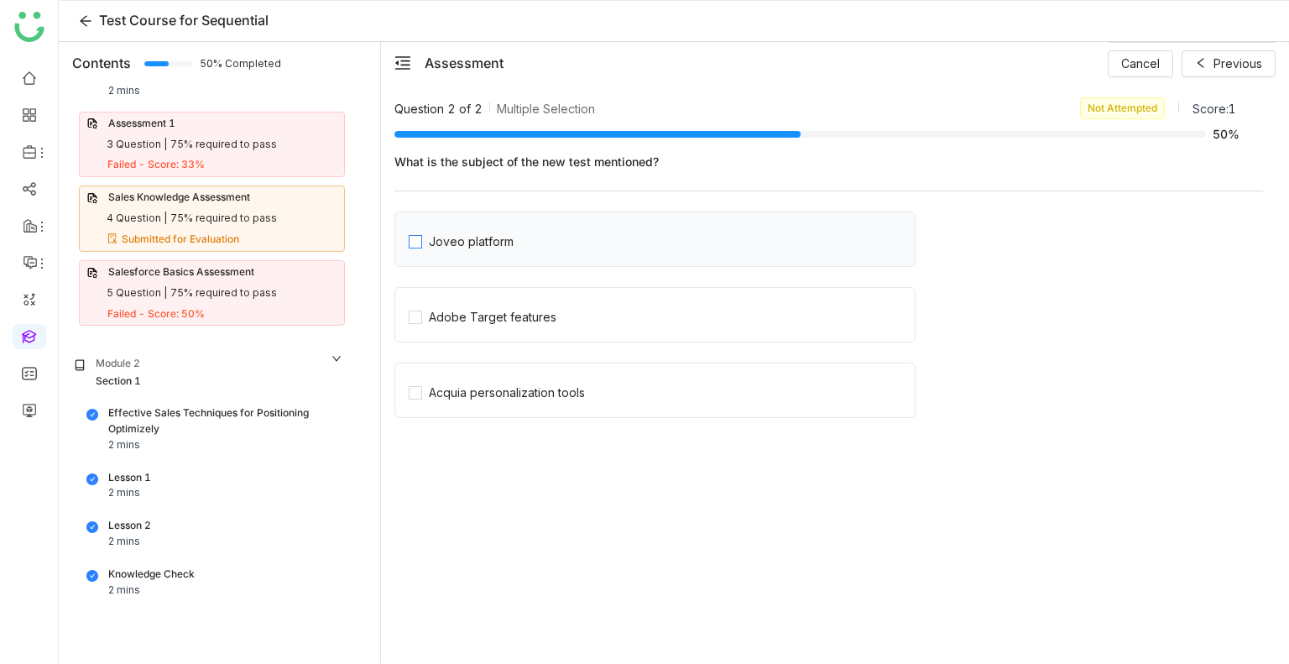
click at [530, 237] on label "Joveo platform" at bounding box center [662, 238] width 506 height 23
click at [491, 318] on div "Adobe Target features" at bounding box center [493, 317] width 128 height 18
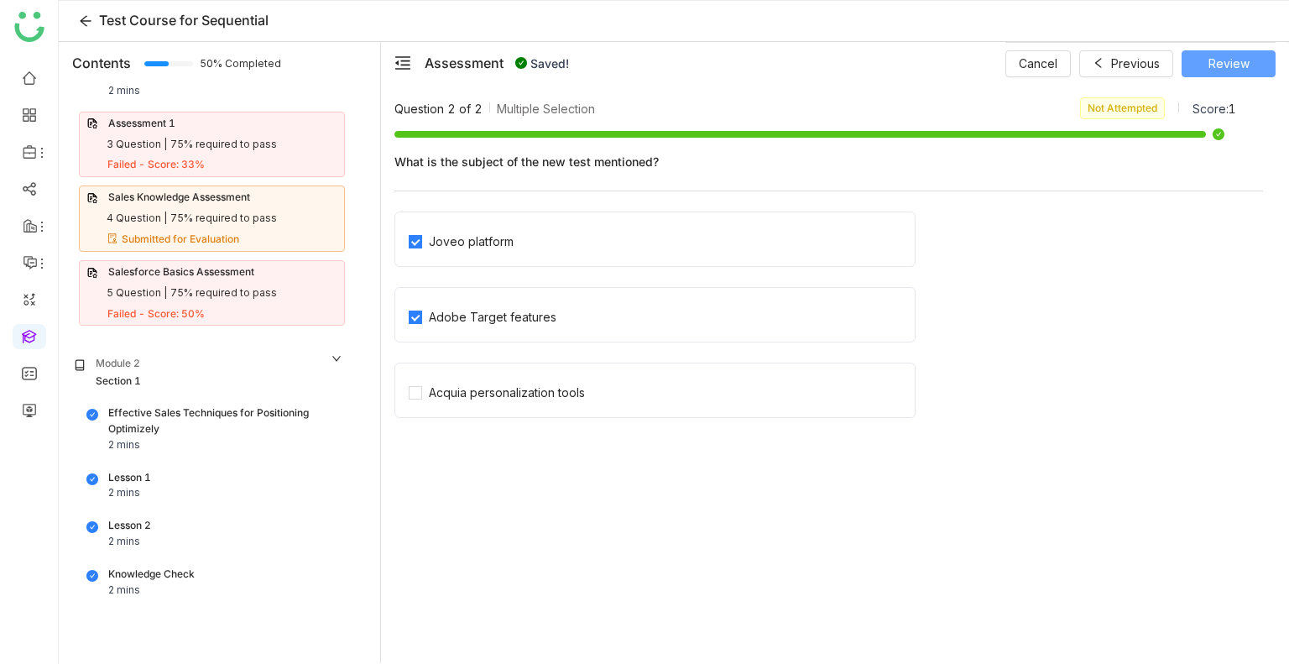
click at [1209, 60] on span "Review" at bounding box center [1228, 64] width 41 height 18
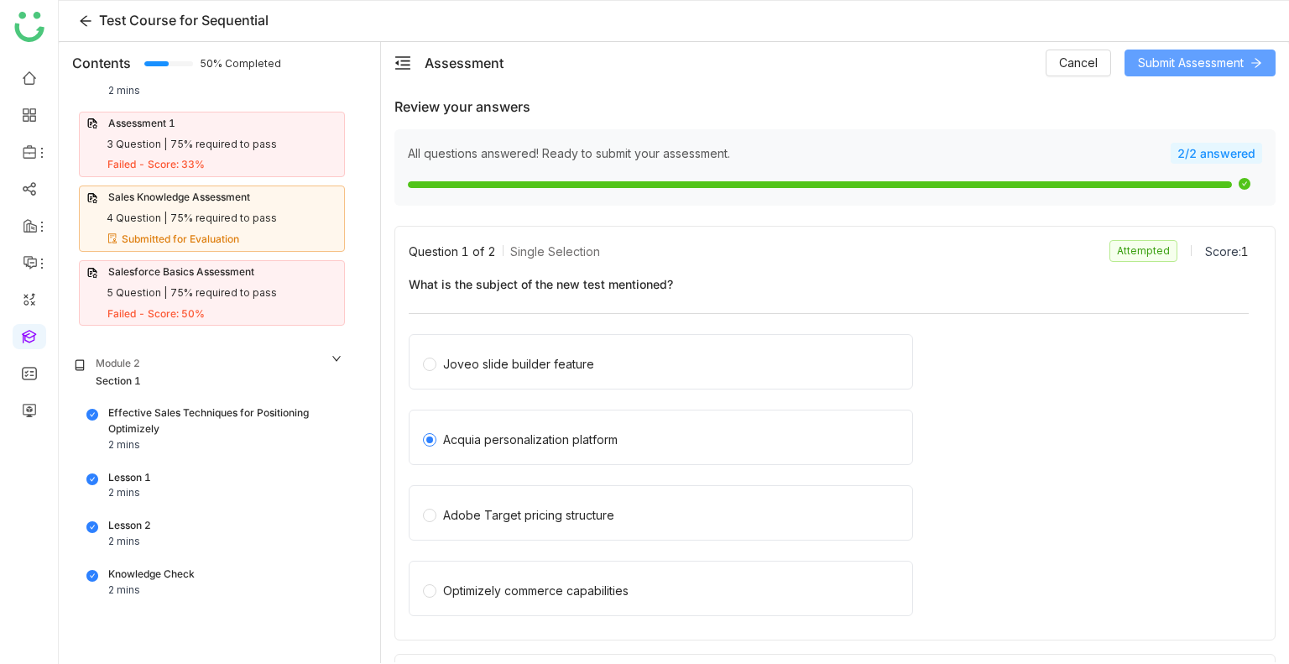
click at [1209, 60] on span "Submit Assessment" at bounding box center [1191, 63] width 106 height 18
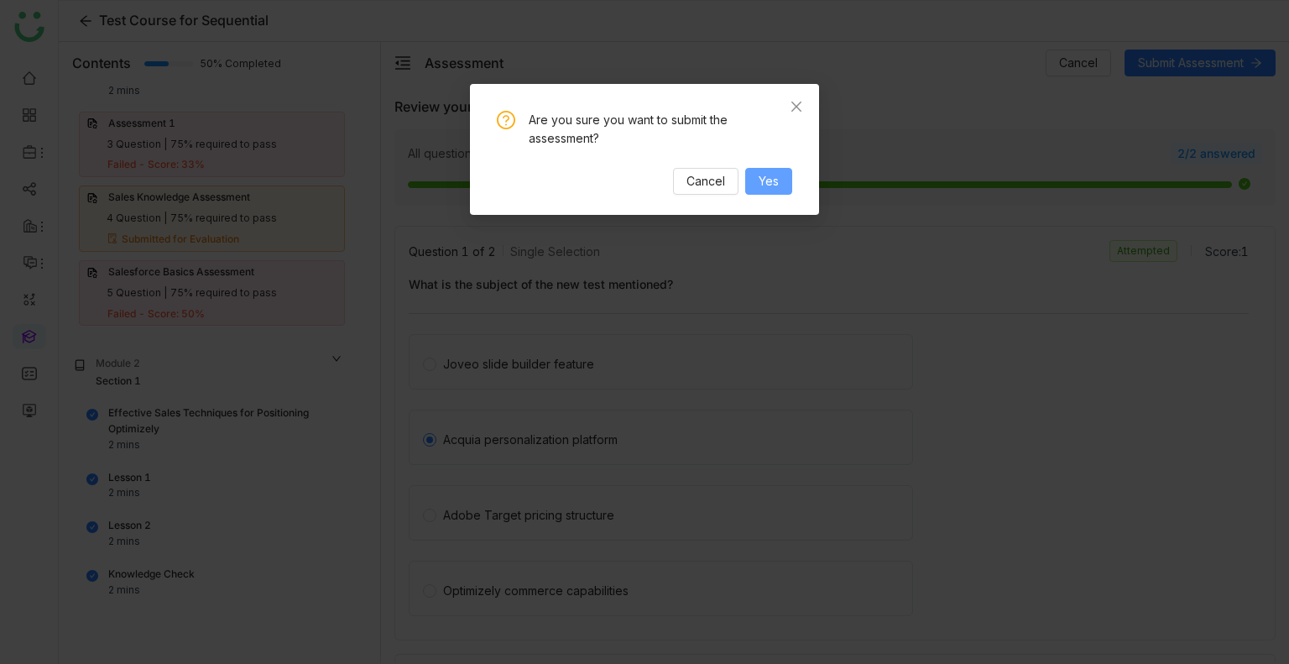
click at [777, 177] on span "Yes" at bounding box center [769, 181] width 20 height 18
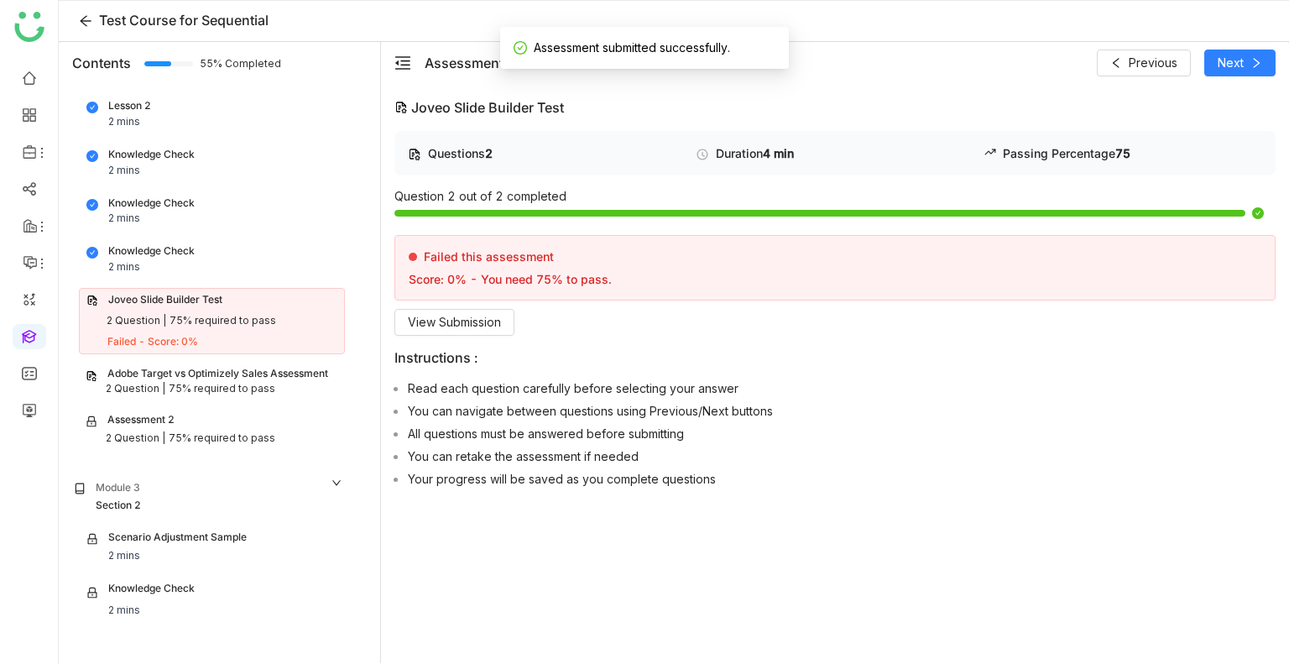
scroll to position [759, 0]
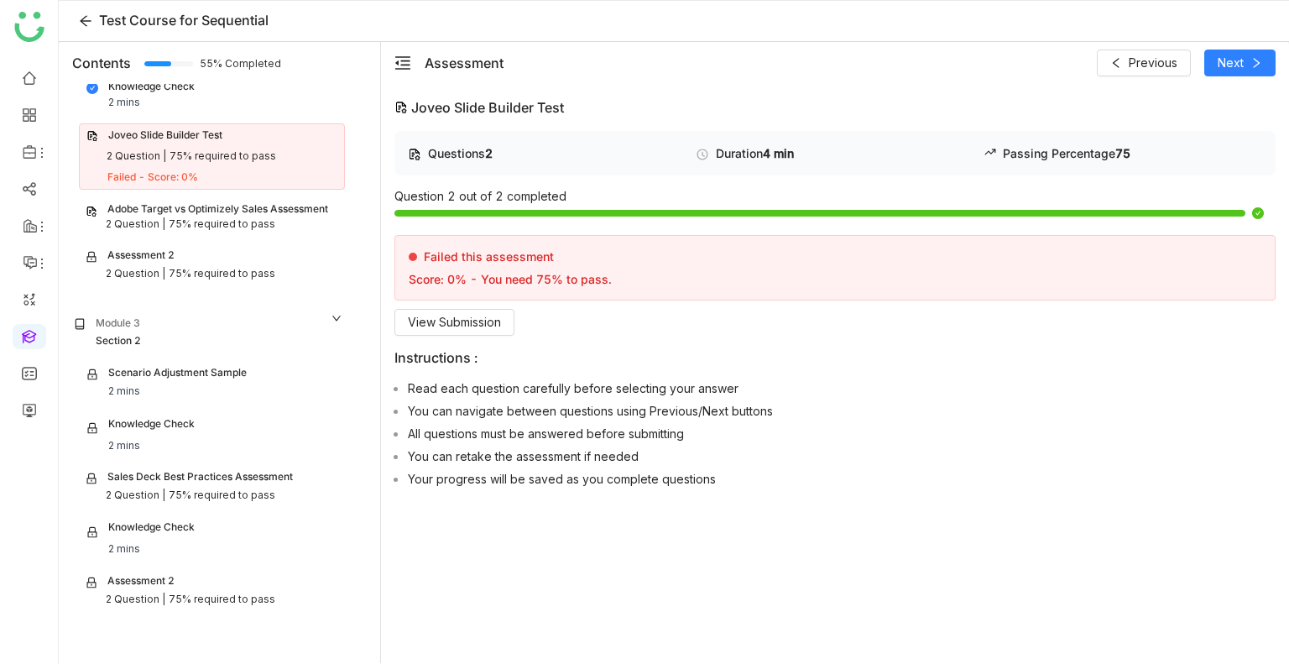
click at [149, 227] on div "2 Question |" at bounding box center [136, 224] width 60 height 16
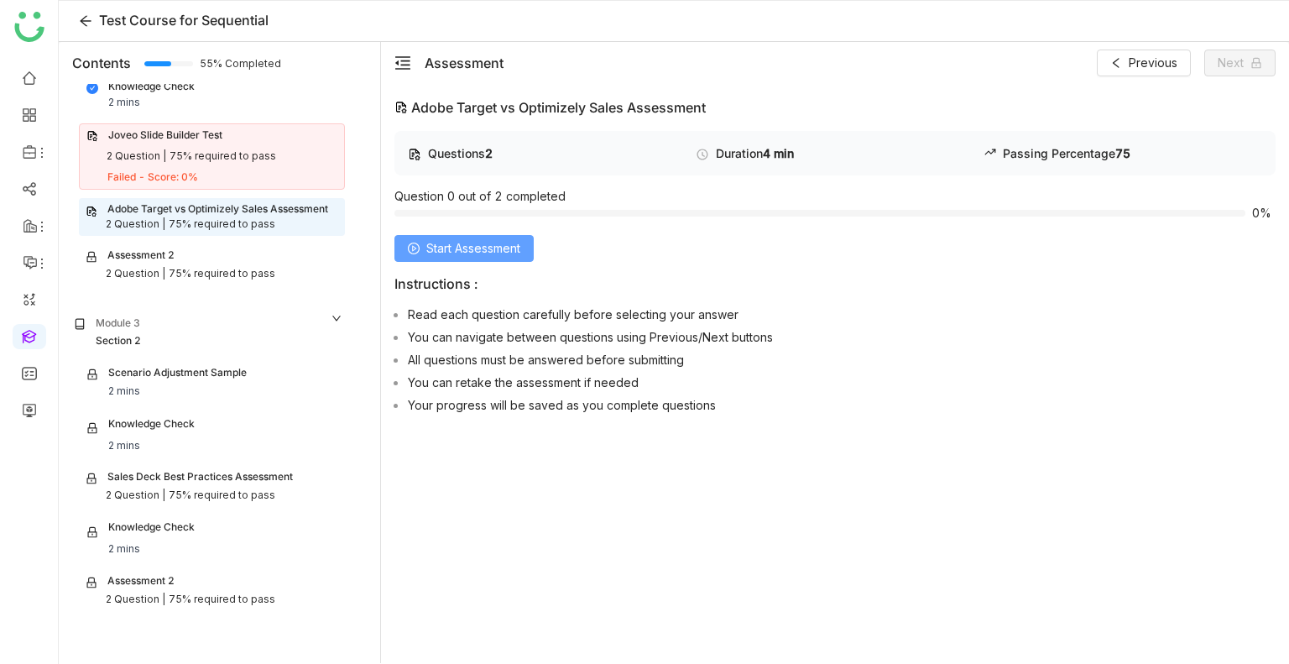
click at [468, 244] on span "Start Assessment" at bounding box center [473, 248] width 94 height 18
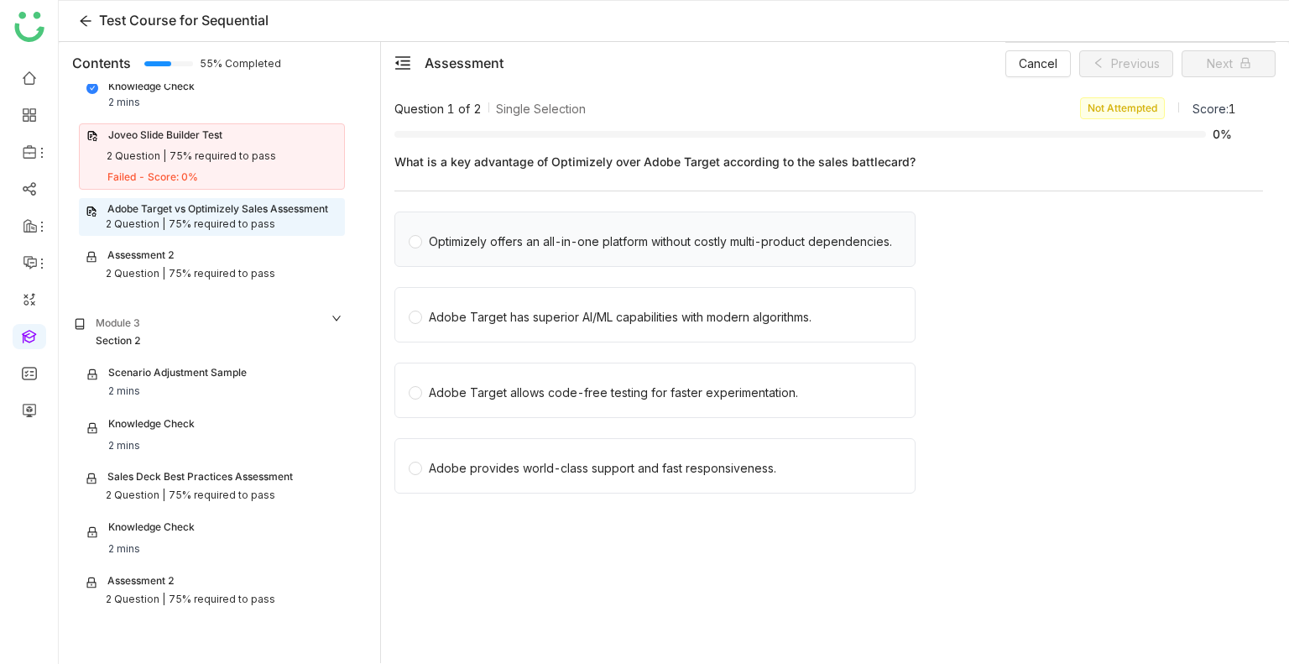
click at [517, 238] on div "Optimizely offers an all-in-one platform without costly multi-product dependenc…" at bounding box center [660, 241] width 463 height 18
click at [521, 321] on div "Adobe Target has superior AI/ML capabilities with modern algorithms." at bounding box center [620, 317] width 383 height 18
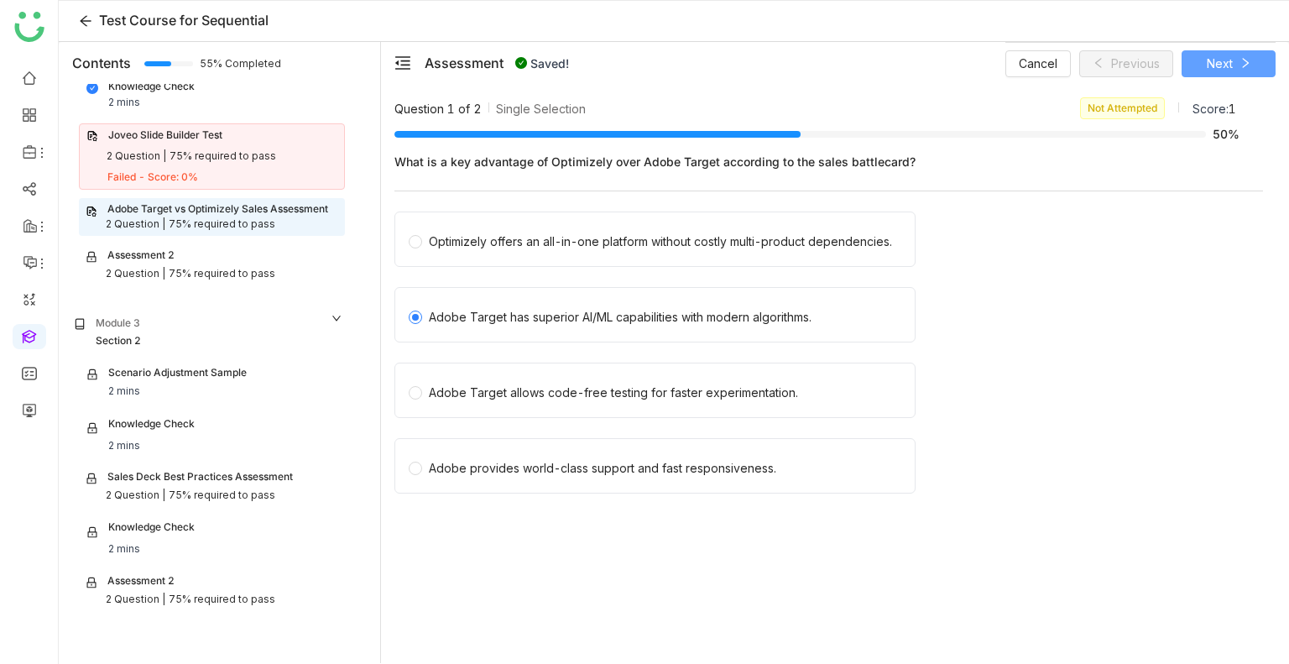
click at [1202, 65] on button "Next" at bounding box center [1228, 63] width 94 height 27
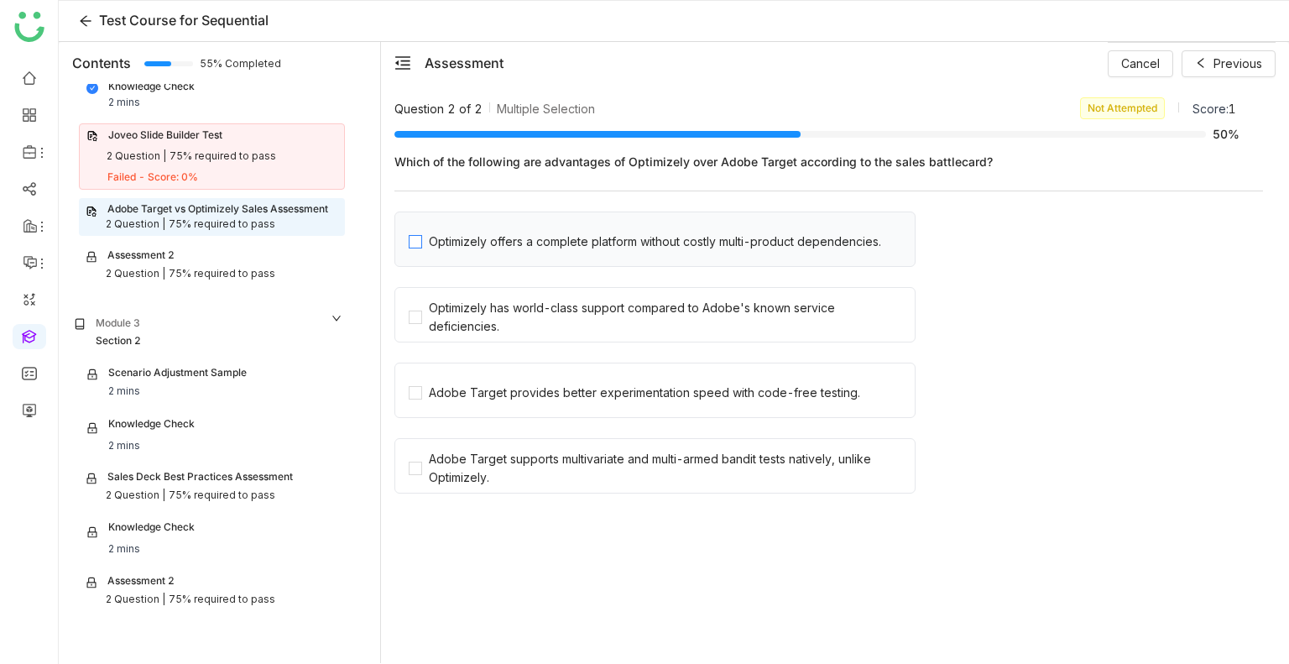
click at [585, 231] on span "Optimizely offers a complete platform without costly multi-product dependencies." at bounding box center [655, 238] width 466 height 23
click at [574, 348] on div "Optimizely has world-class support compared to Adobe's known service deficienci…" at bounding box center [828, 319] width 868 height 65
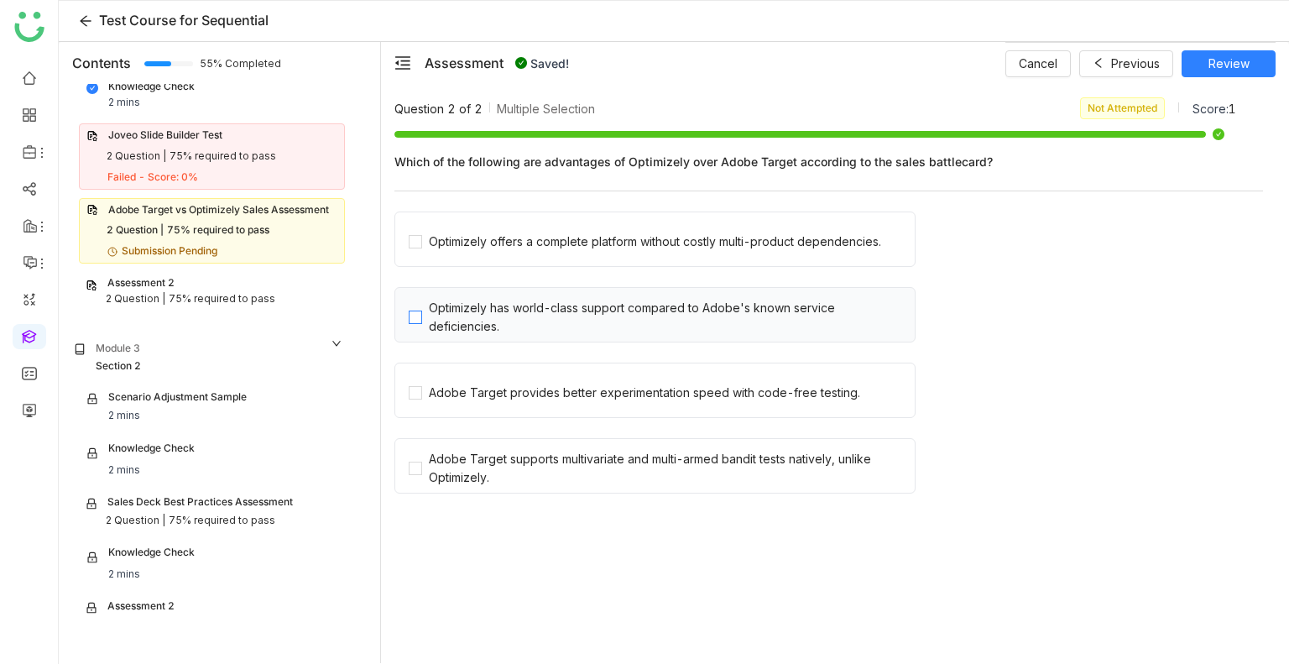
click at [569, 318] on div "Optimizely has world-class support compared to Adobe's known service deficienci…" at bounding box center [668, 317] width 479 height 37
click at [775, 243] on div "Optimizely offers a complete platform without costly multi-product dependencies." at bounding box center [655, 241] width 452 height 18
click at [1212, 65] on span "Review" at bounding box center [1228, 64] width 41 height 18
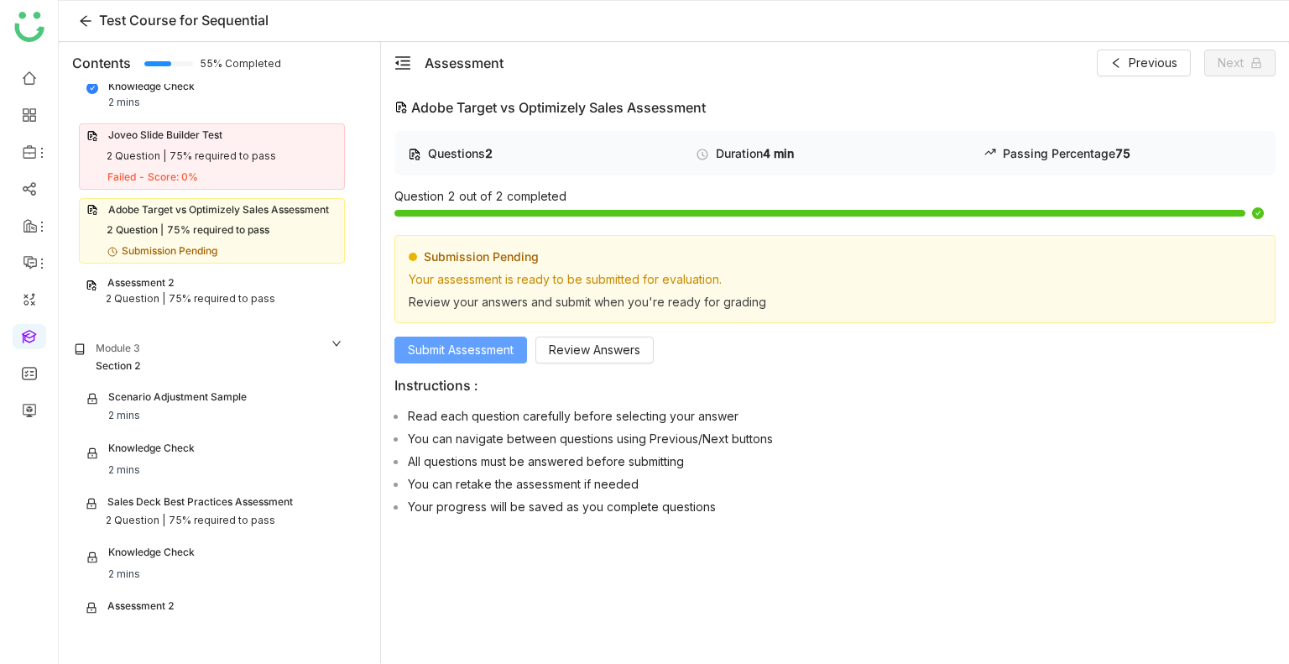
click at [466, 347] on span "Submit Assessment" at bounding box center [461, 350] width 106 height 18
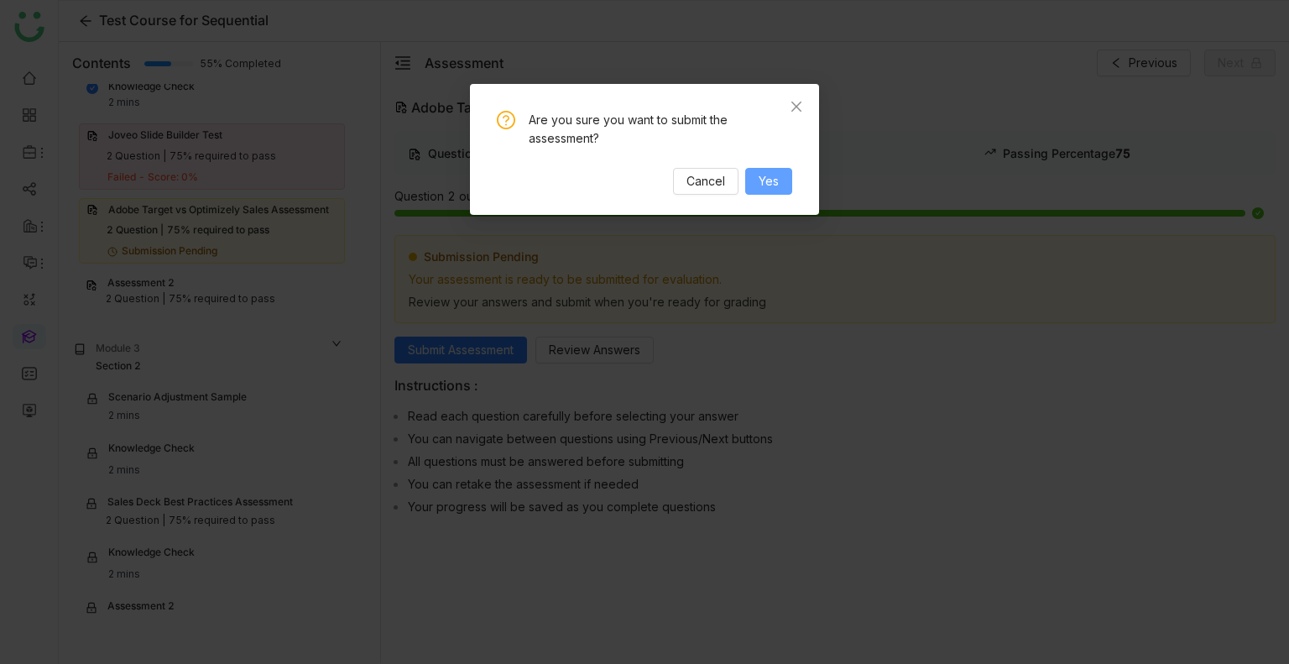
click at [779, 175] on button "Yes" at bounding box center [768, 181] width 47 height 27
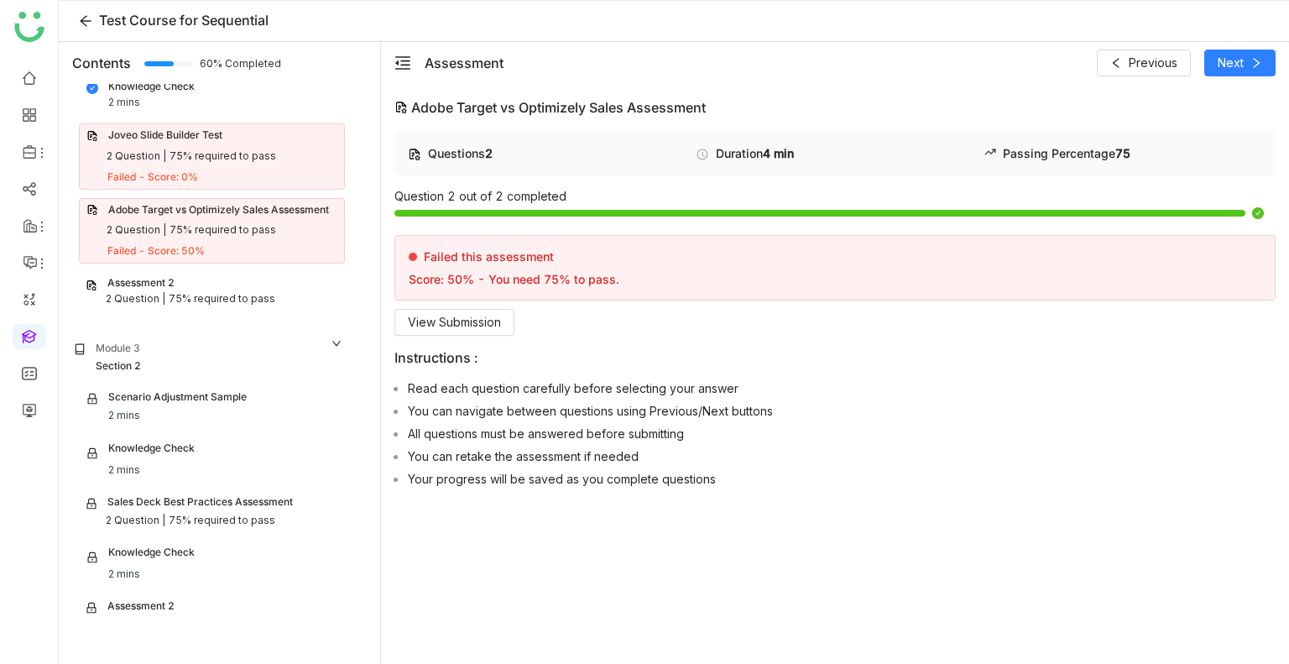
click at [232, 332] on span "Module 3 Section 2" at bounding box center [208, 357] width 293 height 50
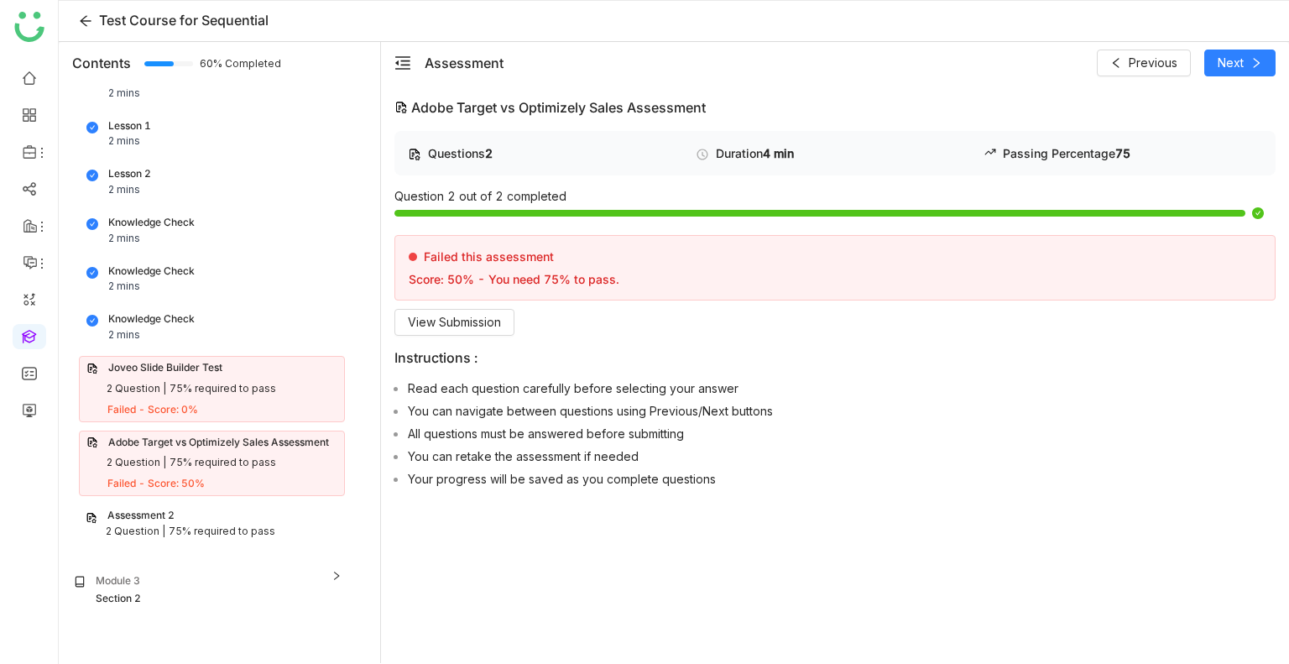
click at [155, 277] on div "Knowledge Check 2 mins" at bounding box center [211, 279] width 251 height 32
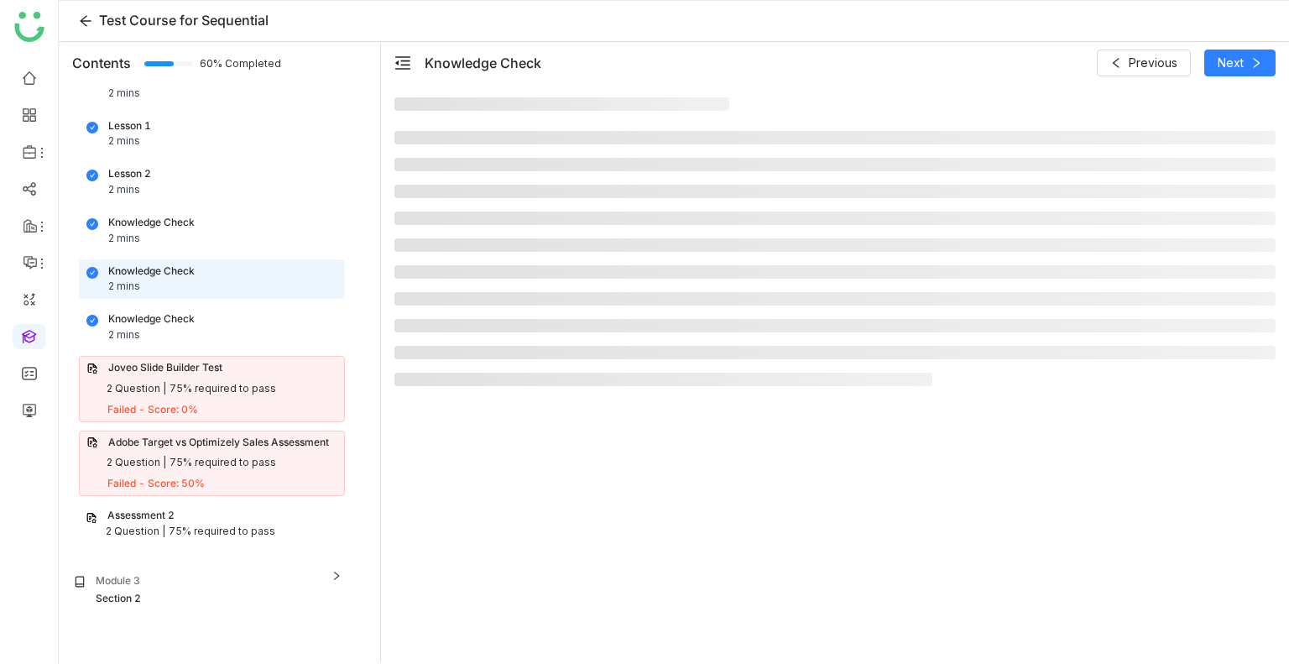
scroll to position [525, 0]
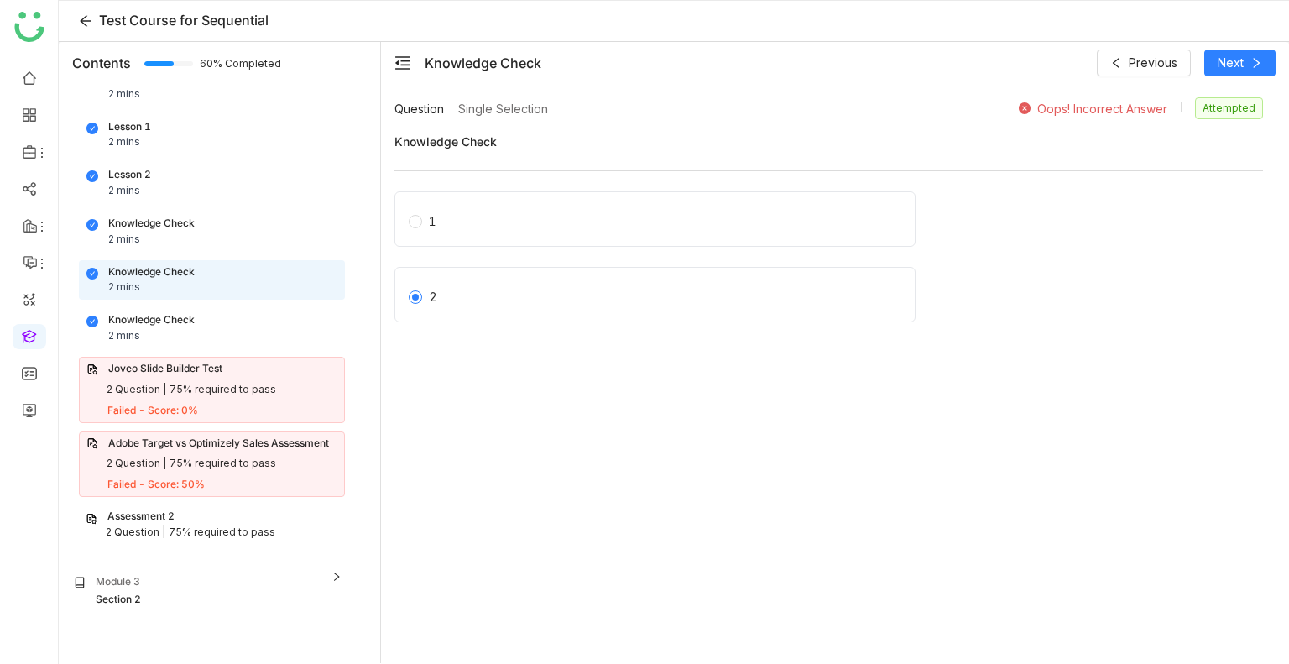
click at [164, 516] on div "Assessment 2" at bounding box center [140, 516] width 67 height 16
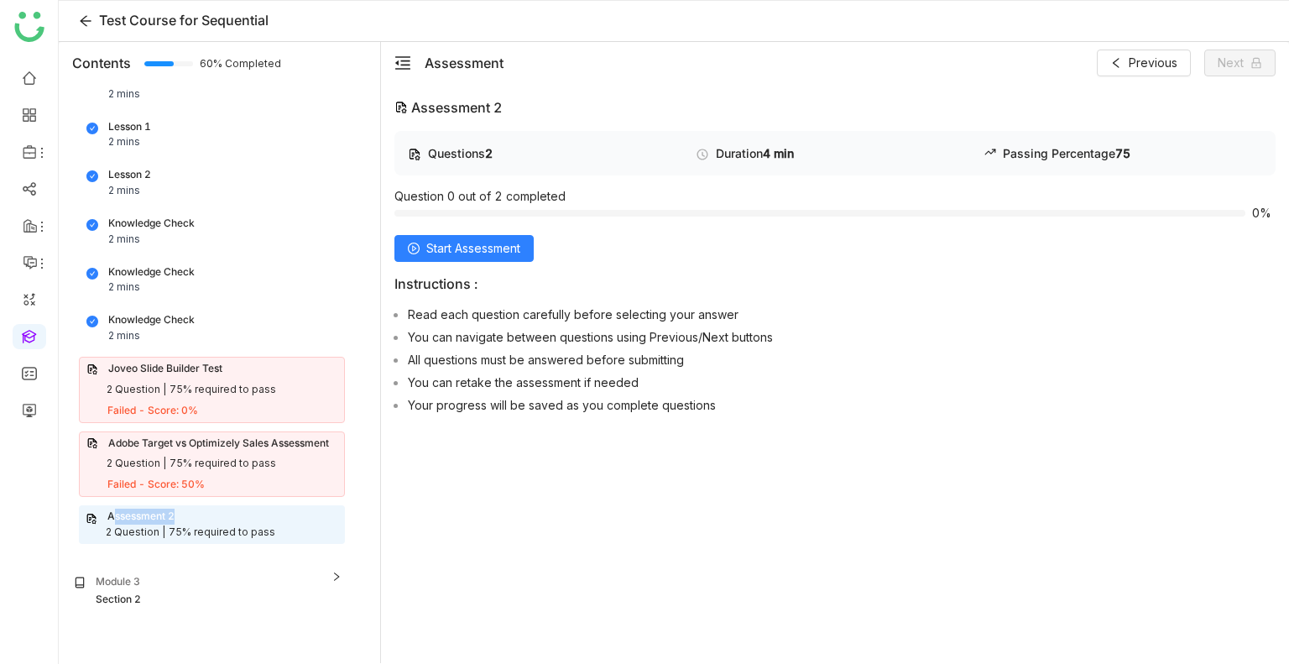
click at [164, 516] on div "Assessment 2" at bounding box center [140, 516] width 67 height 16
click at [332, 569] on div "Module 3 Section 2" at bounding box center [208, 591] width 279 height 44
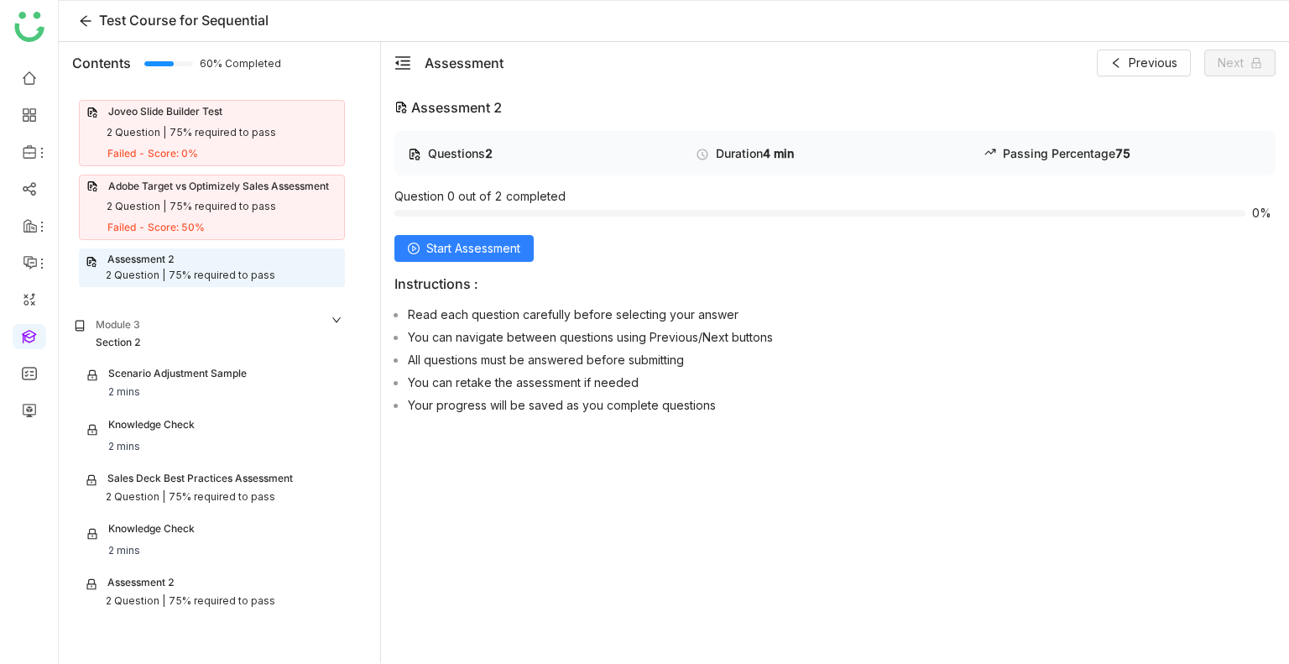
scroll to position [783, 0]
click at [449, 251] on span "Start Assessment" at bounding box center [473, 248] width 94 height 18
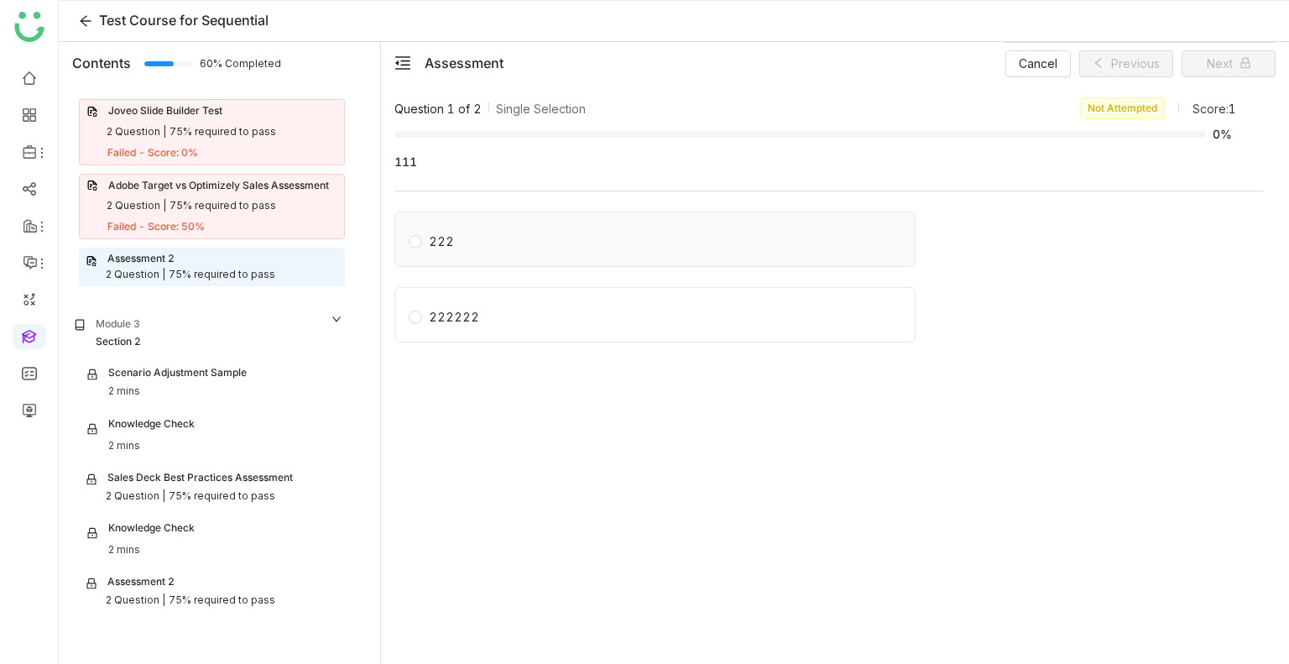
click at [441, 241] on div "222" at bounding box center [441, 241] width 25 height 18
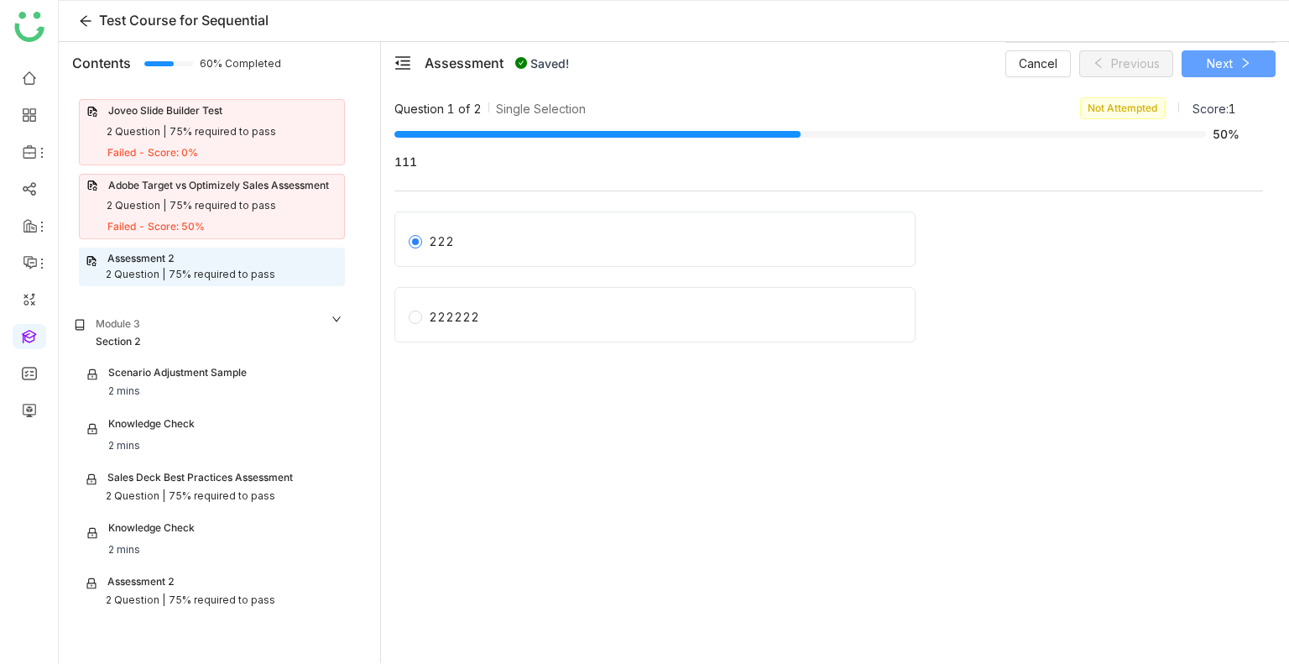
click at [1239, 71] on button "Next" at bounding box center [1228, 63] width 94 height 27
click at [447, 247] on div "jnnfg" at bounding box center [443, 241] width 28 height 18
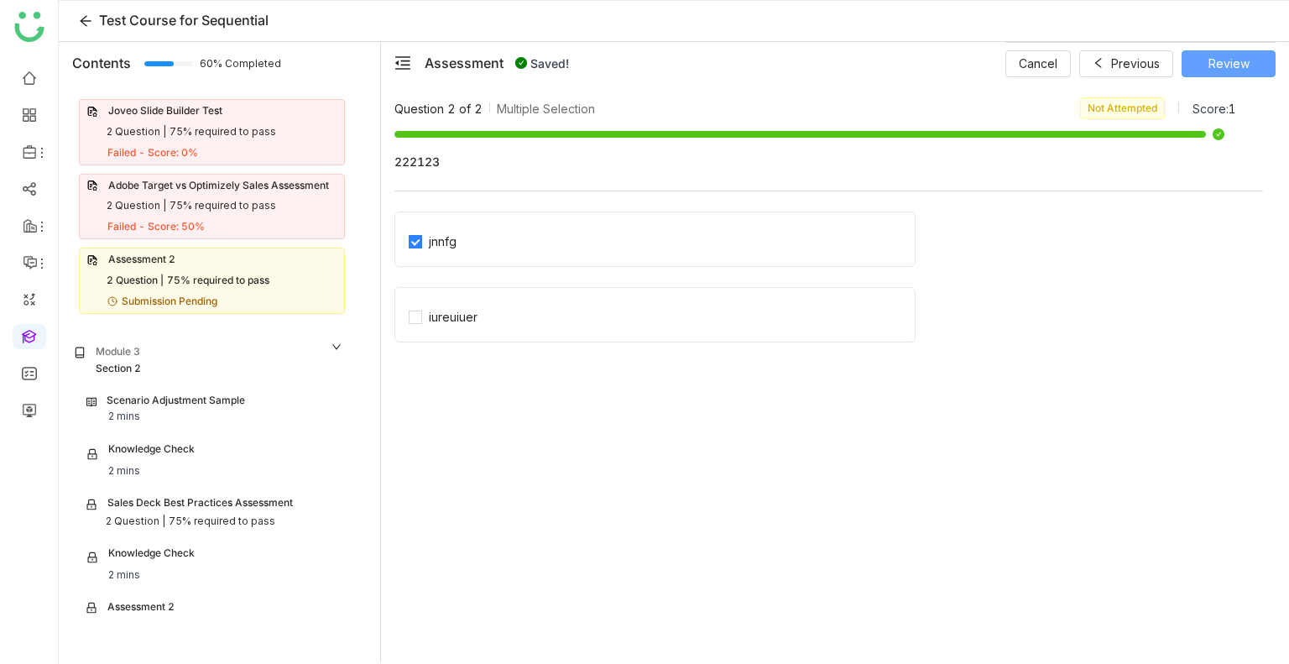
click at [1231, 59] on span "Review" at bounding box center [1228, 64] width 41 height 18
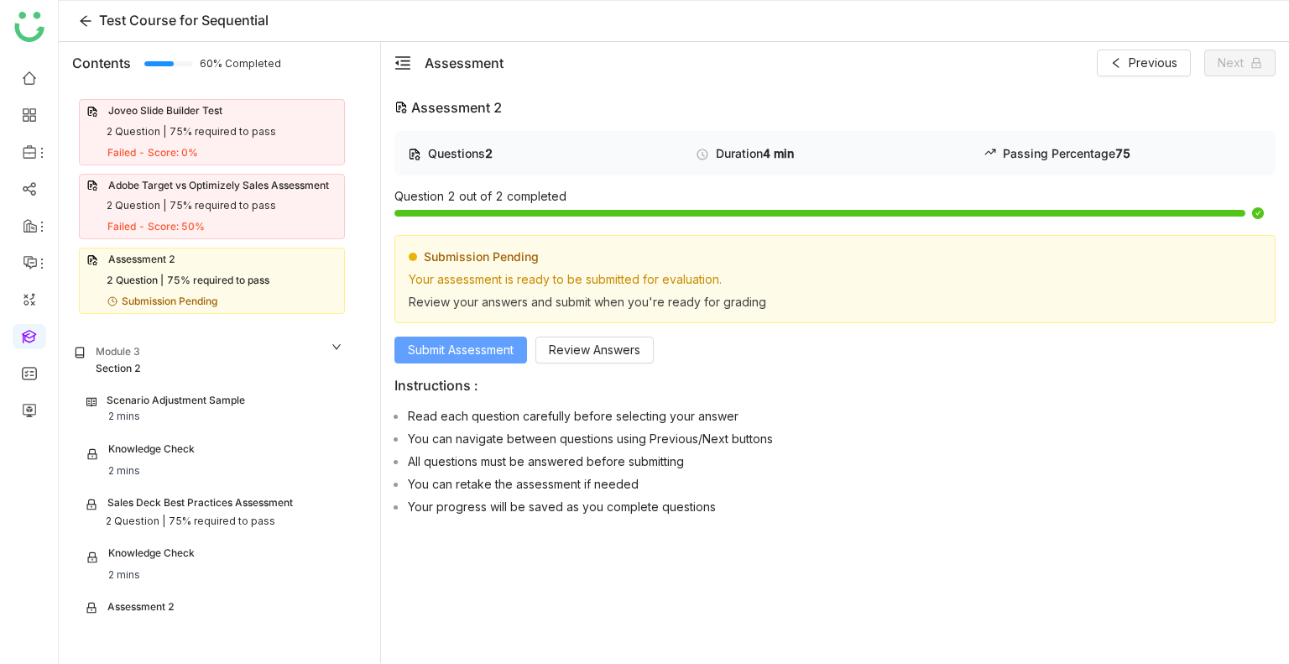
click at [440, 341] on span "Submit Assessment" at bounding box center [461, 350] width 106 height 18
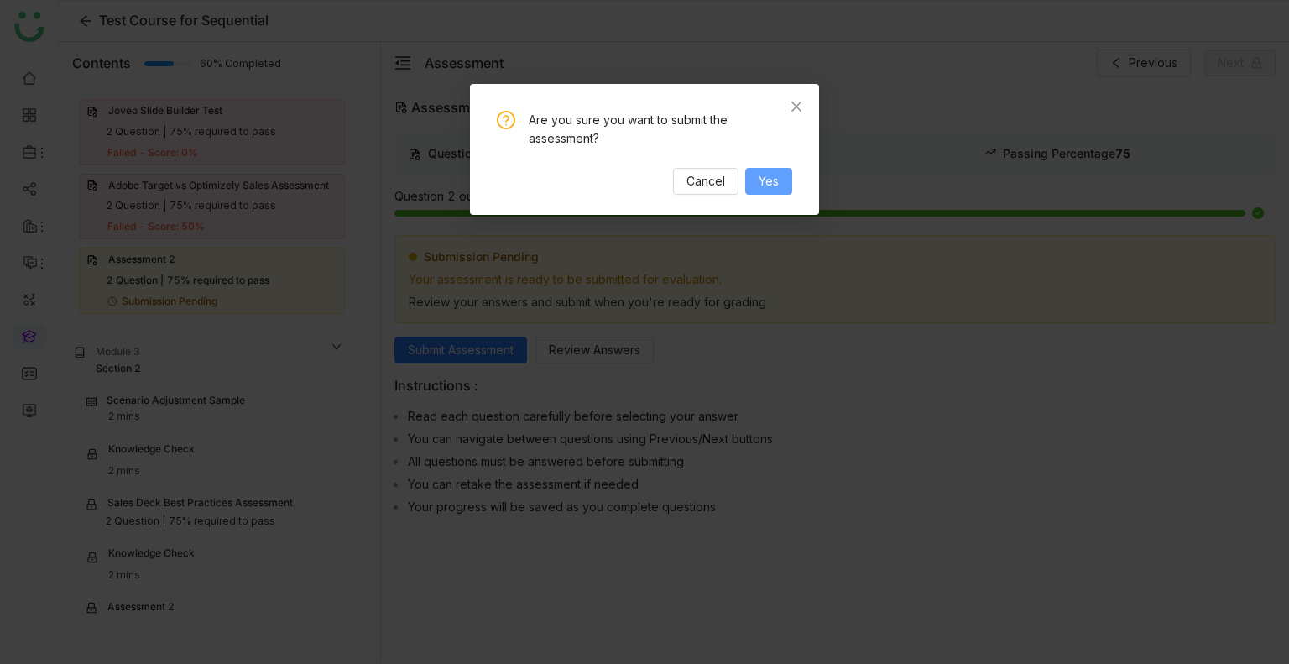
click at [762, 174] on span "Yes" at bounding box center [769, 181] width 20 height 18
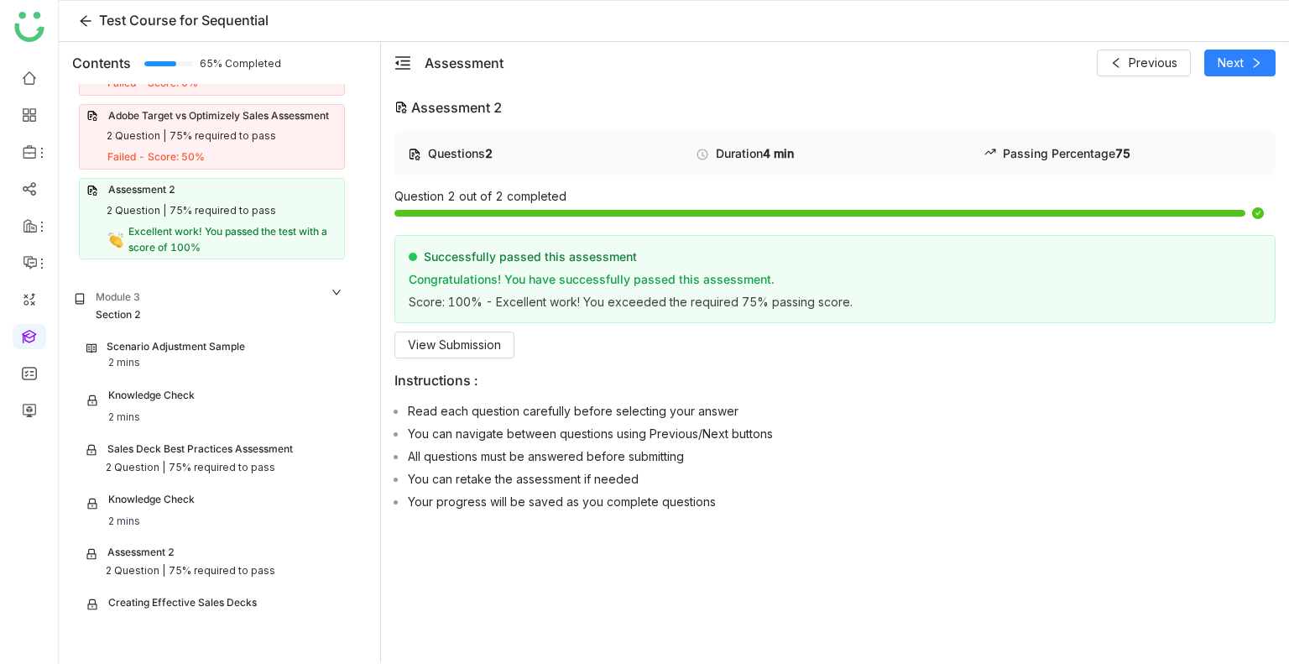
scroll to position [852, 0]
click at [158, 350] on div "Scenario Adjustment Sample 2 mins" at bounding box center [211, 355] width 251 height 32
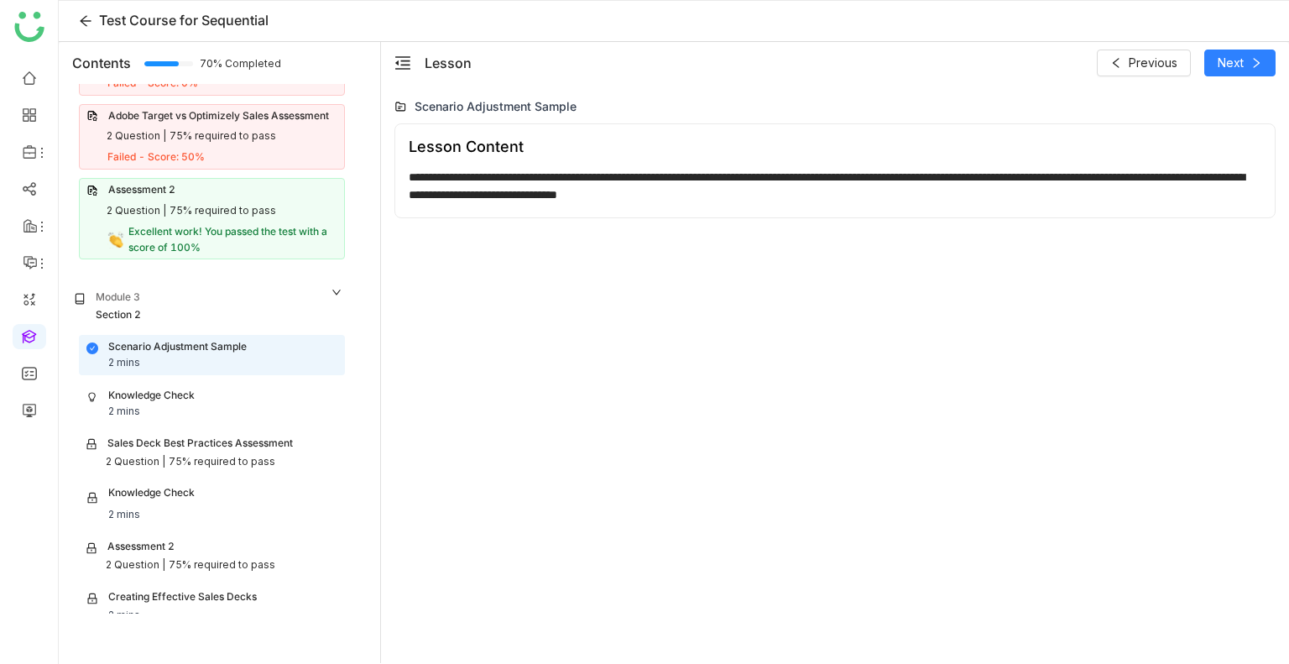
click at [142, 403] on div "Knowledge Check 2 mins" at bounding box center [211, 404] width 251 height 32
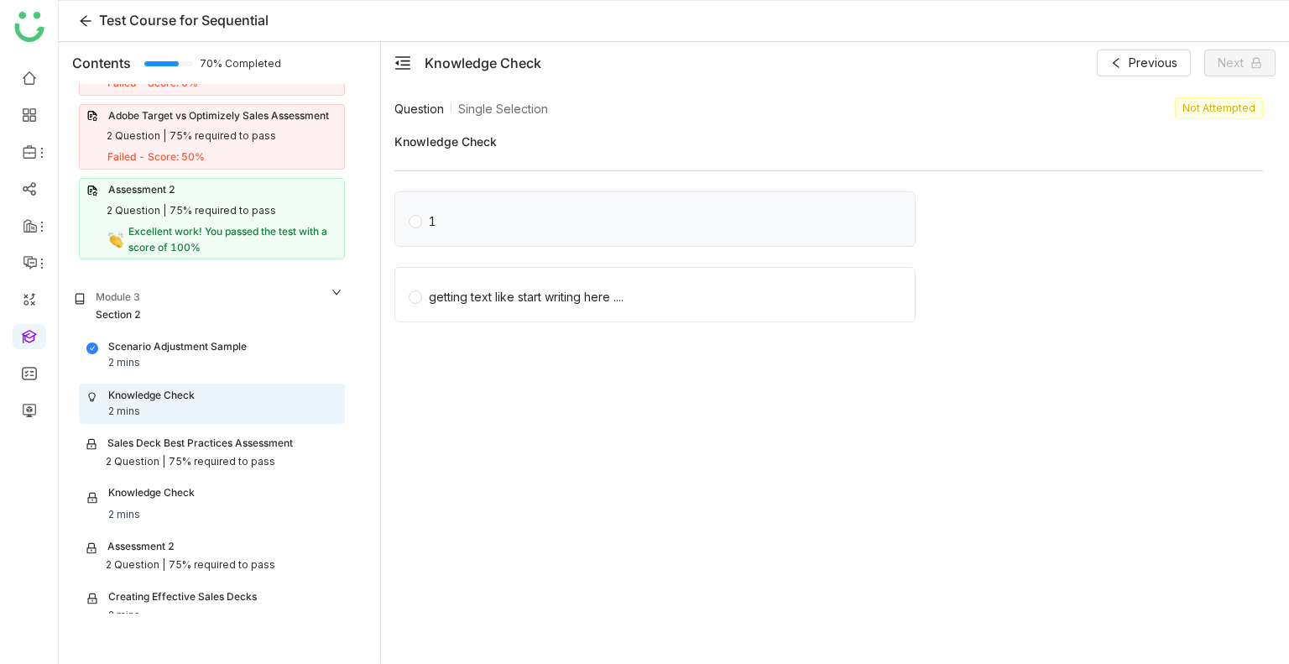
click at [455, 210] on label "1" at bounding box center [658, 218] width 499 height 23
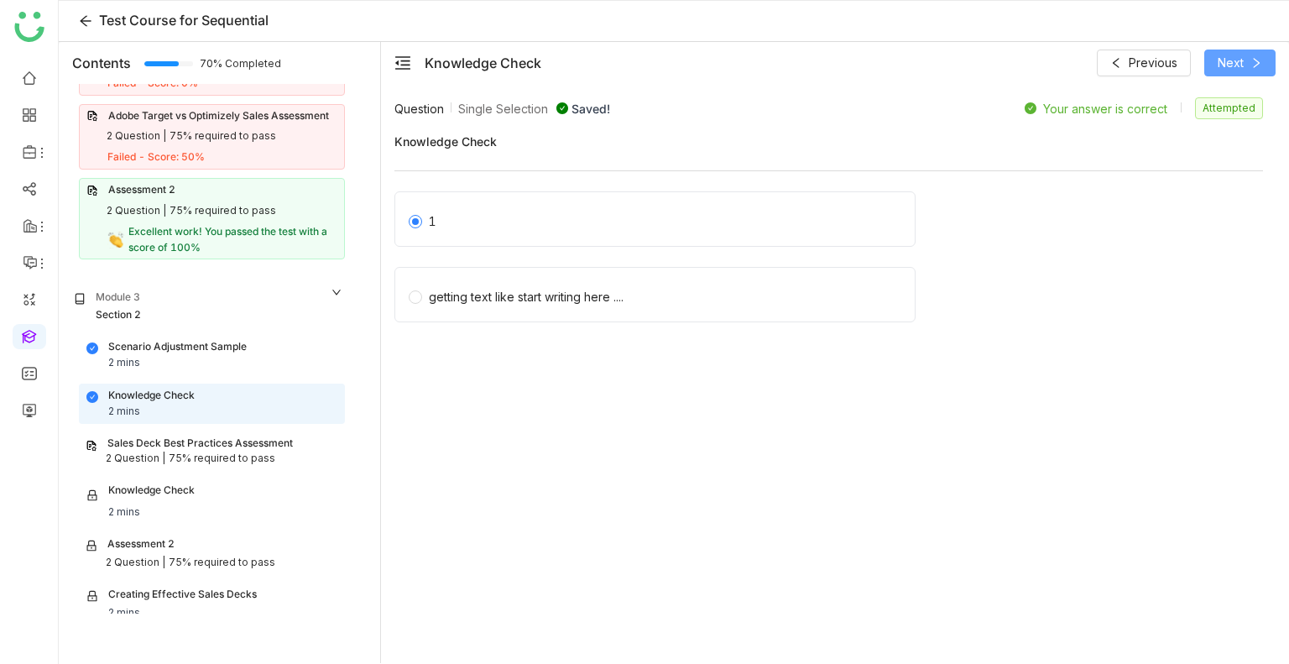
click at [1231, 63] on span "Next" at bounding box center [1230, 63] width 26 height 18
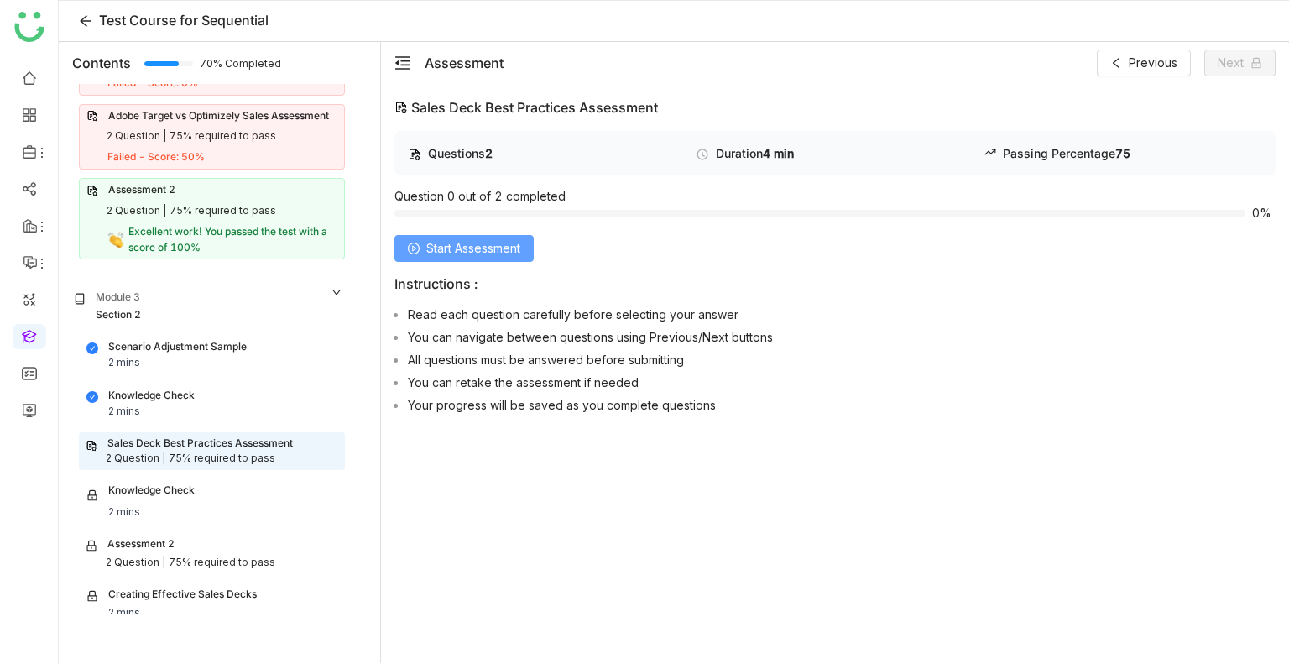
click at [499, 248] on span "Start Assessment" at bounding box center [473, 248] width 94 height 18
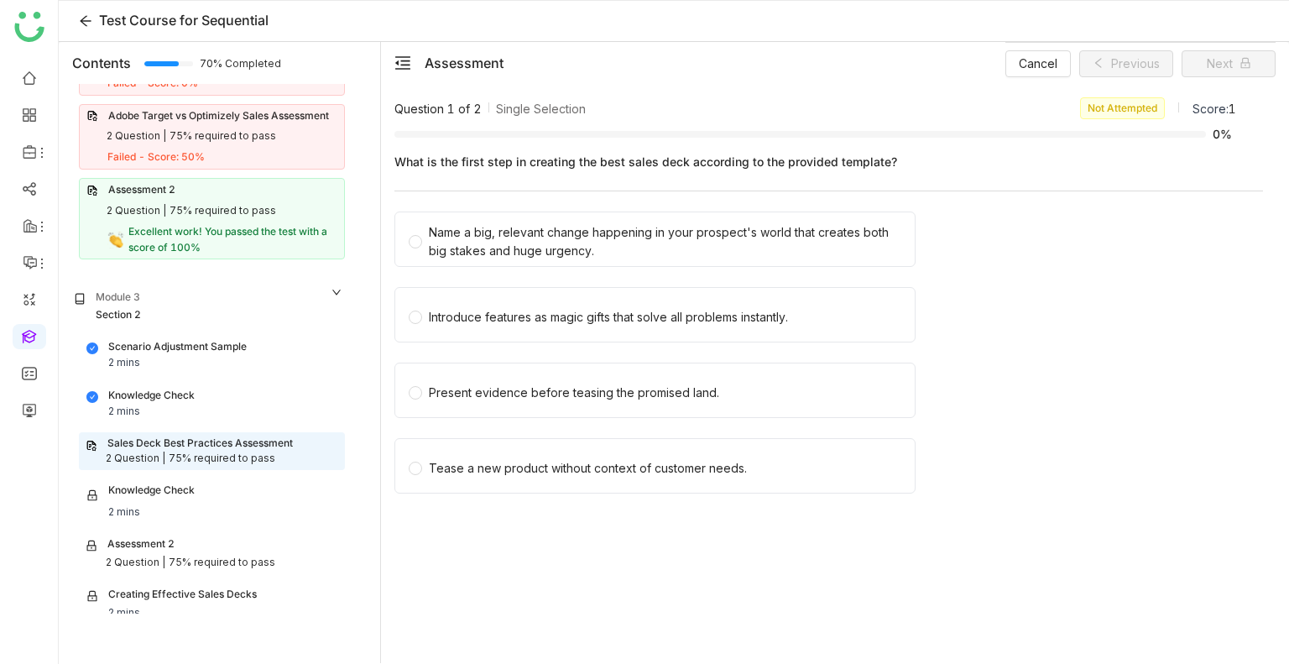
click at [499, 248] on div "Name a big, relevant change happening in your prospect's world that creates bot…" at bounding box center [665, 241] width 472 height 37
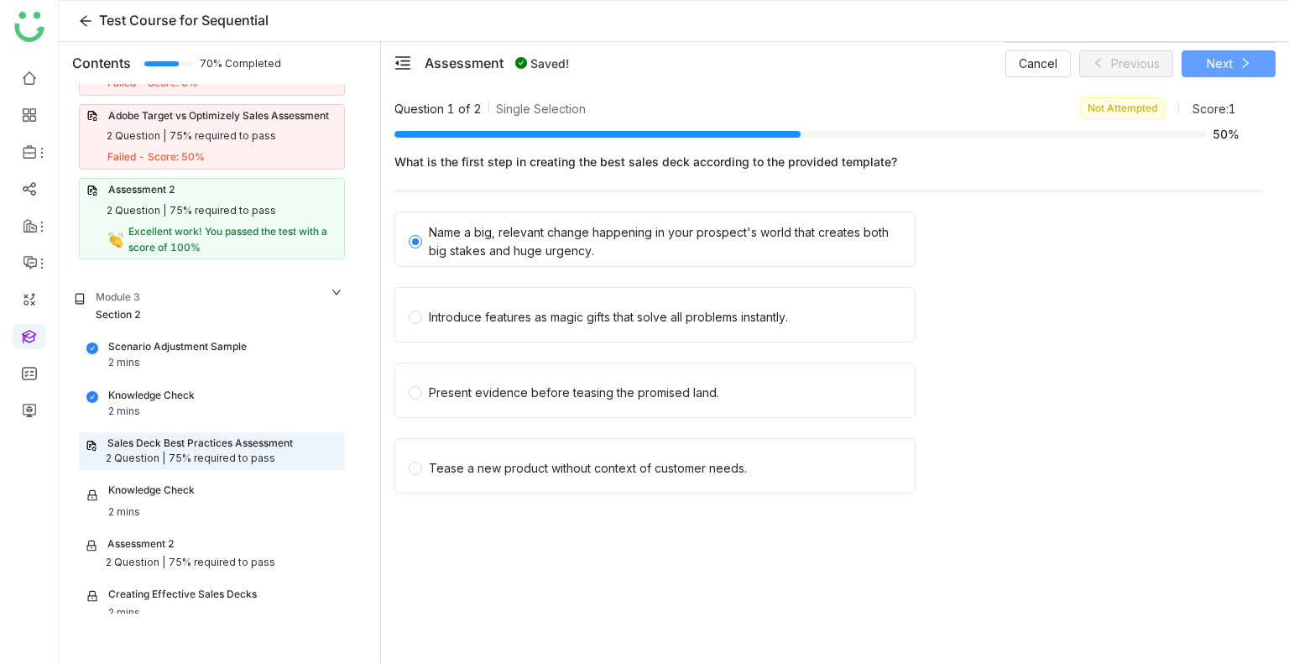
click at [1235, 63] on button "Next" at bounding box center [1228, 63] width 94 height 27
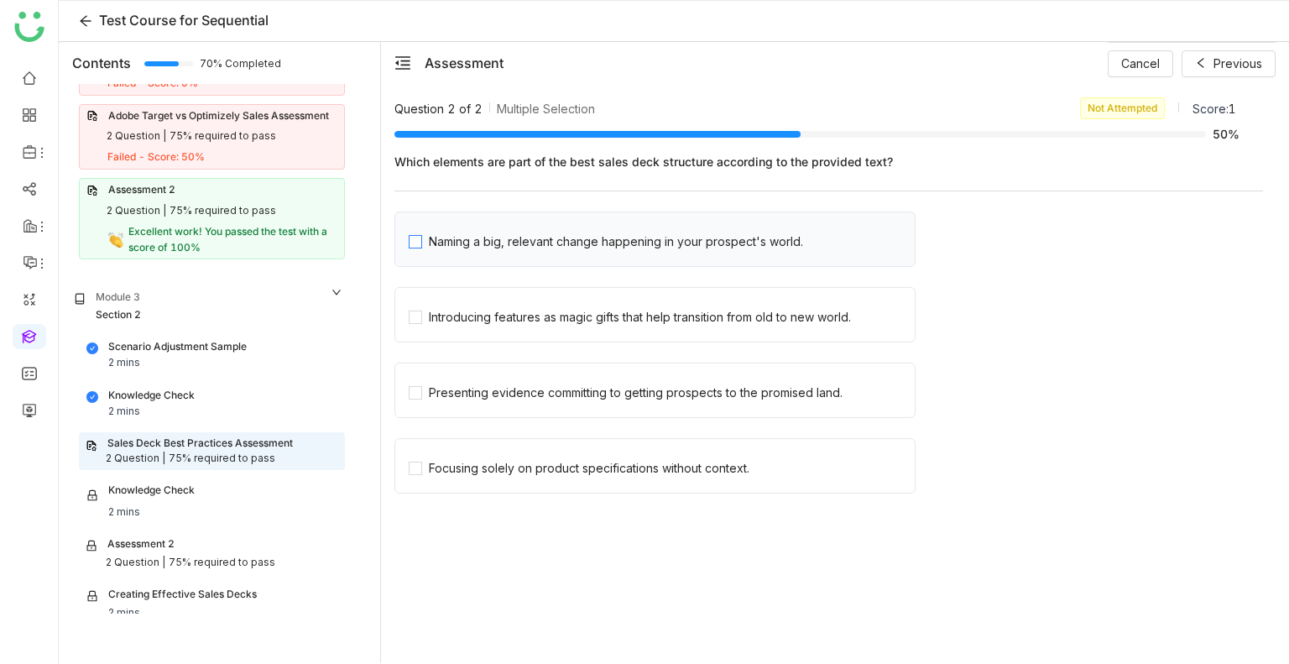
click at [542, 232] on div "Naming a big, relevant change happening in your prospect's world." at bounding box center [616, 241] width 374 height 18
click at [564, 312] on div "Introducing features as magic gifts that help transition from old to new world." at bounding box center [640, 317] width 422 height 18
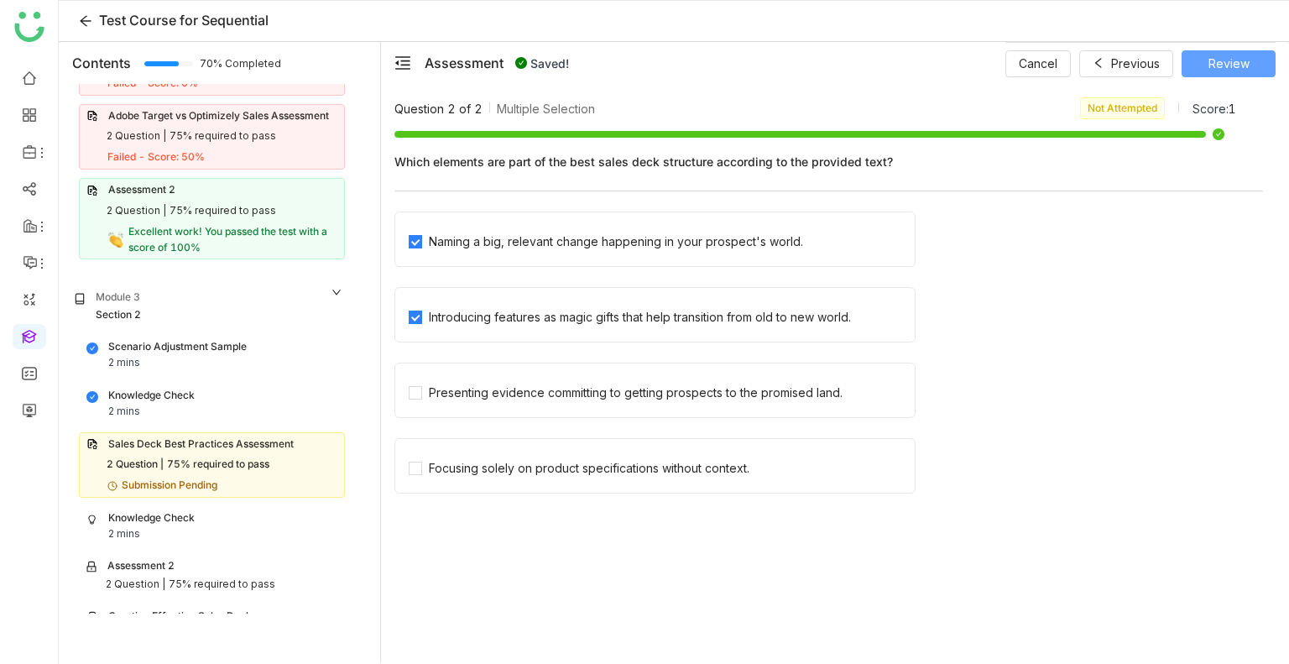
click at [1228, 60] on span "Review" at bounding box center [1228, 64] width 41 height 18
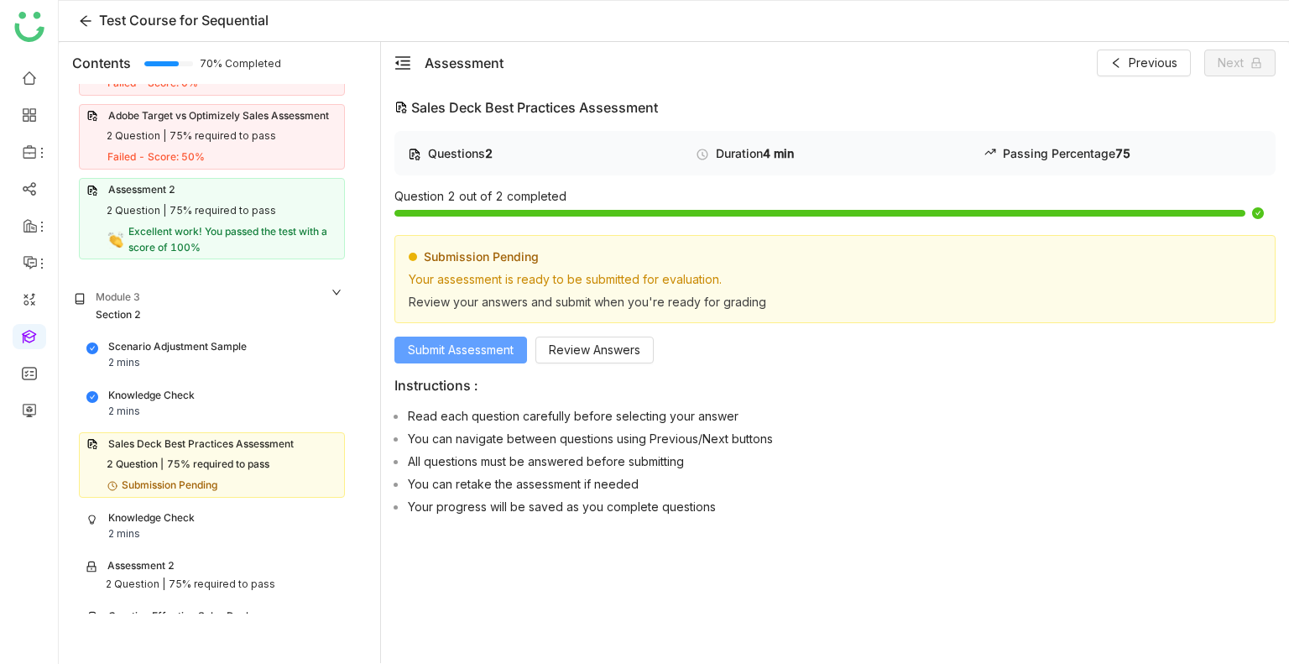
click at [524, 341] on button "Submit Assessment" at bounding box center [460, 349] width 133 height 27
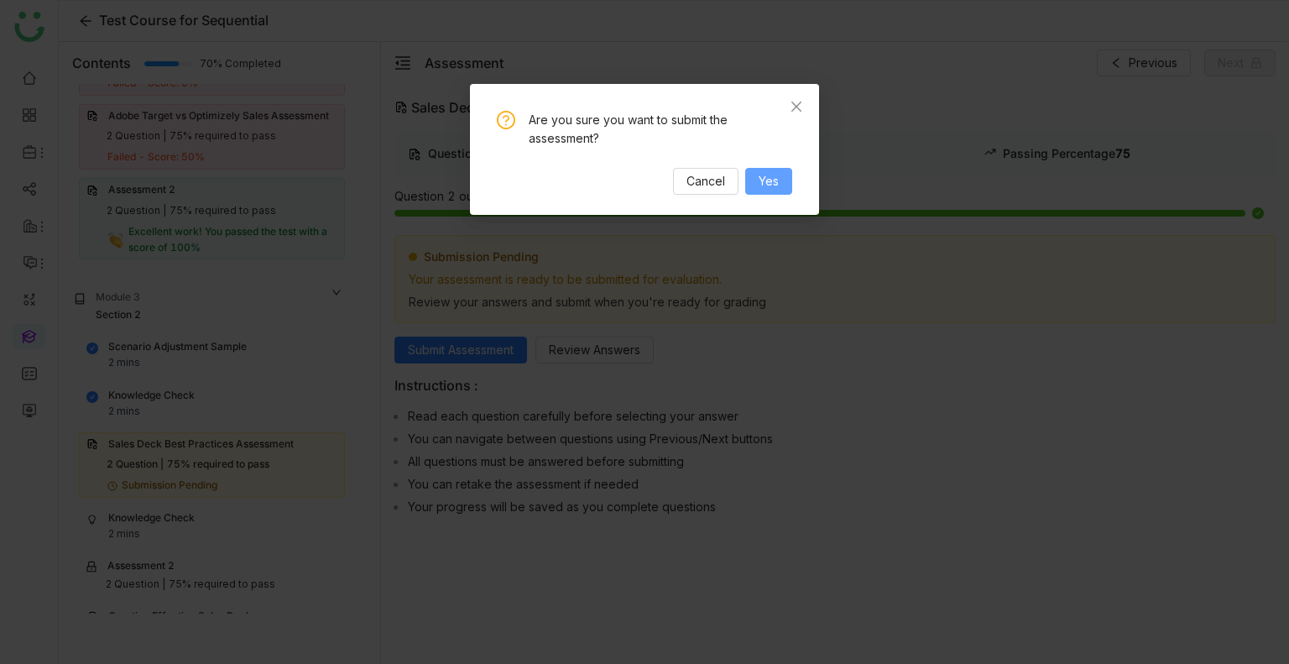
click at [768, 186] on span "Yes" at bounding box center [769, 181] width 20 height 18
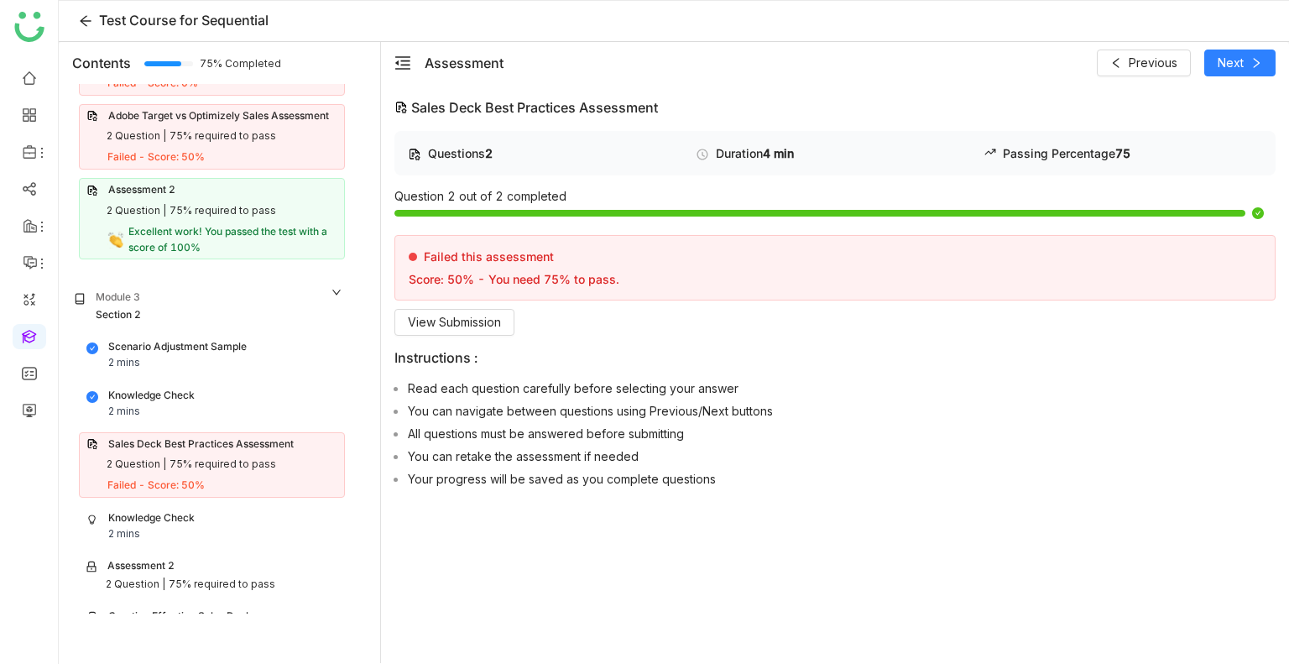
click at [75, 523] on div "Scenario Adjustment Sample 2 mins Knowledge Check 2 mins Sales Deck Best Practi…" at bounding box center [208, 575] width 293 height 480
click at [114, 526] on div "2 mins" at bounding box center [124, 534] width 32 height 16
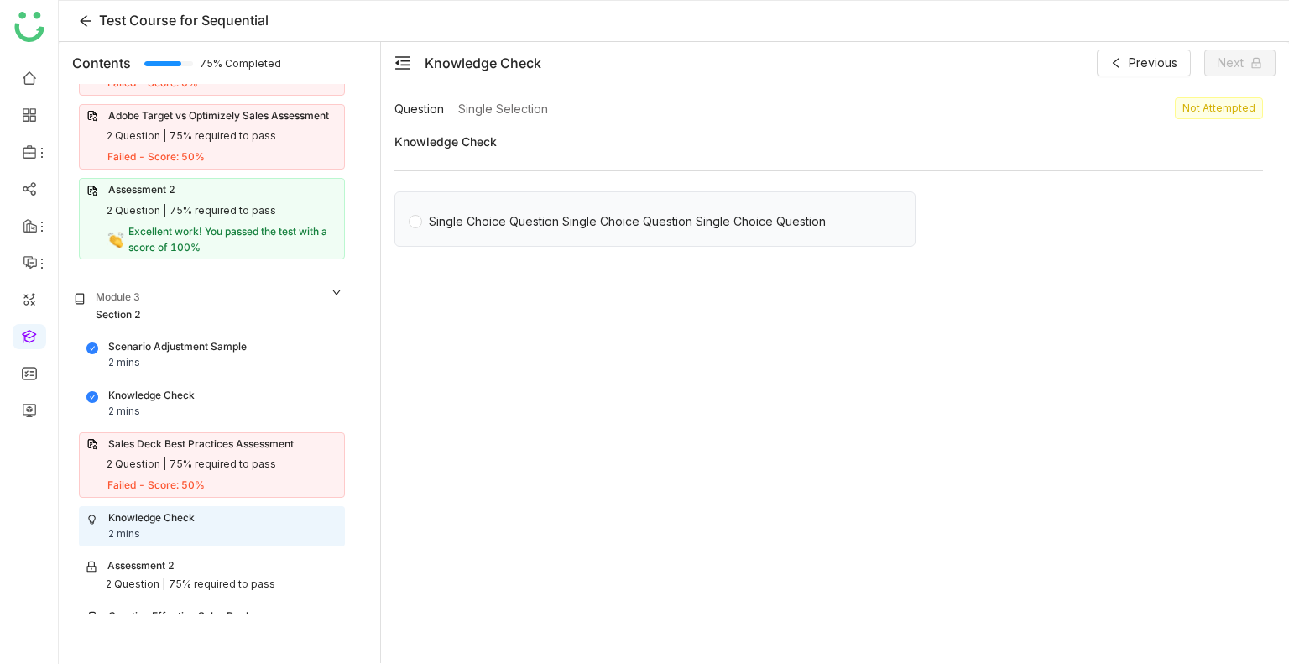
click at [463, 221] on div "Single Choice Question Single Choice Question Single Choice Question" at bounding box center [627, 221] width 397 height 18
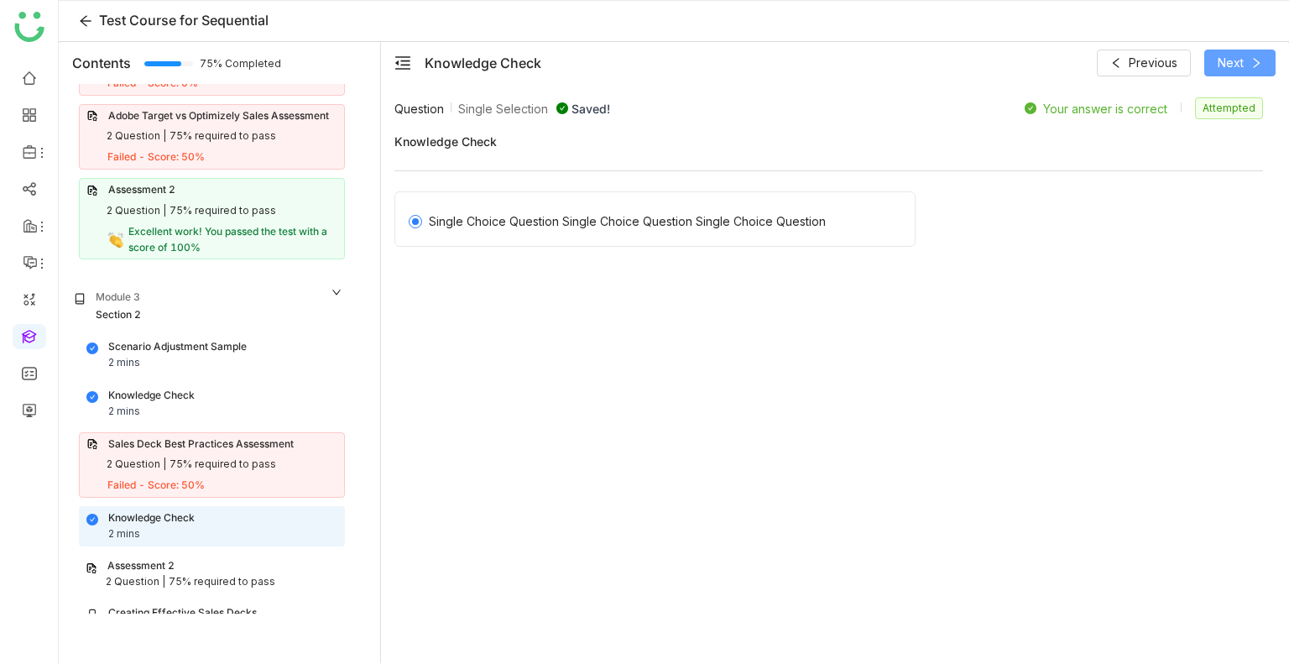
click at [1235, 60] on span "Next" at bounding box center [1230, 63] width 26 height 18
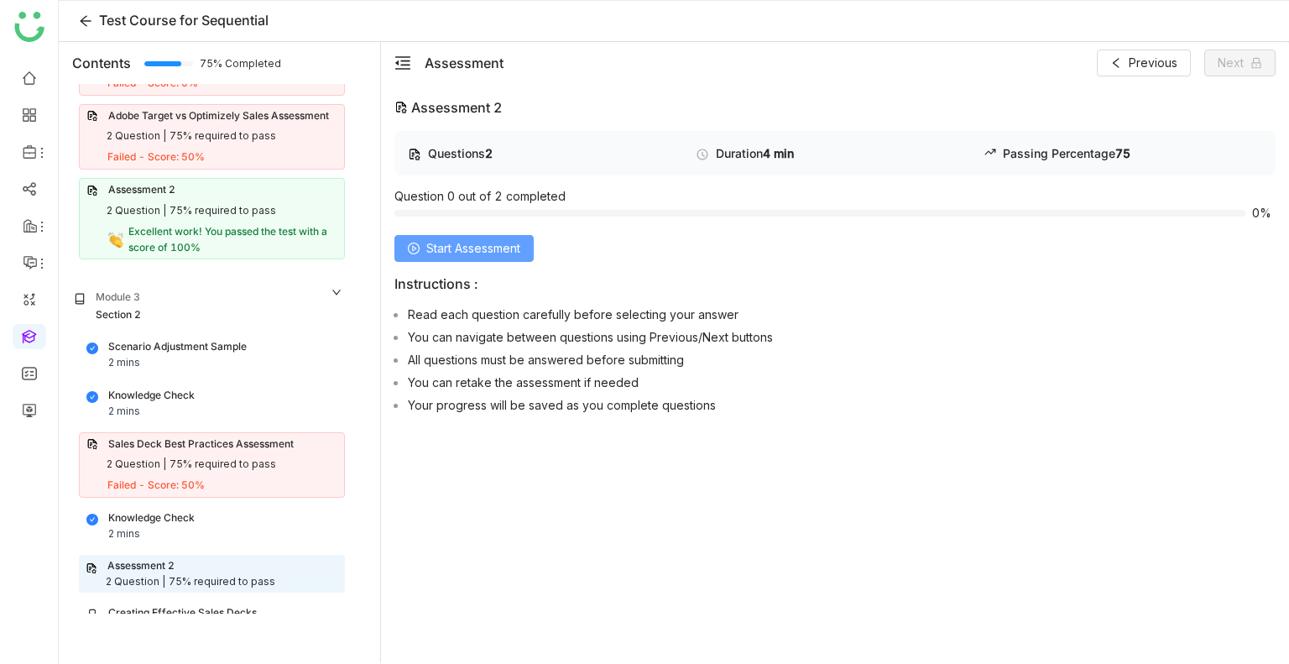
click at [488, 253] on span "Start Assessment" at bounding box center [473, 248] width 94 height 18
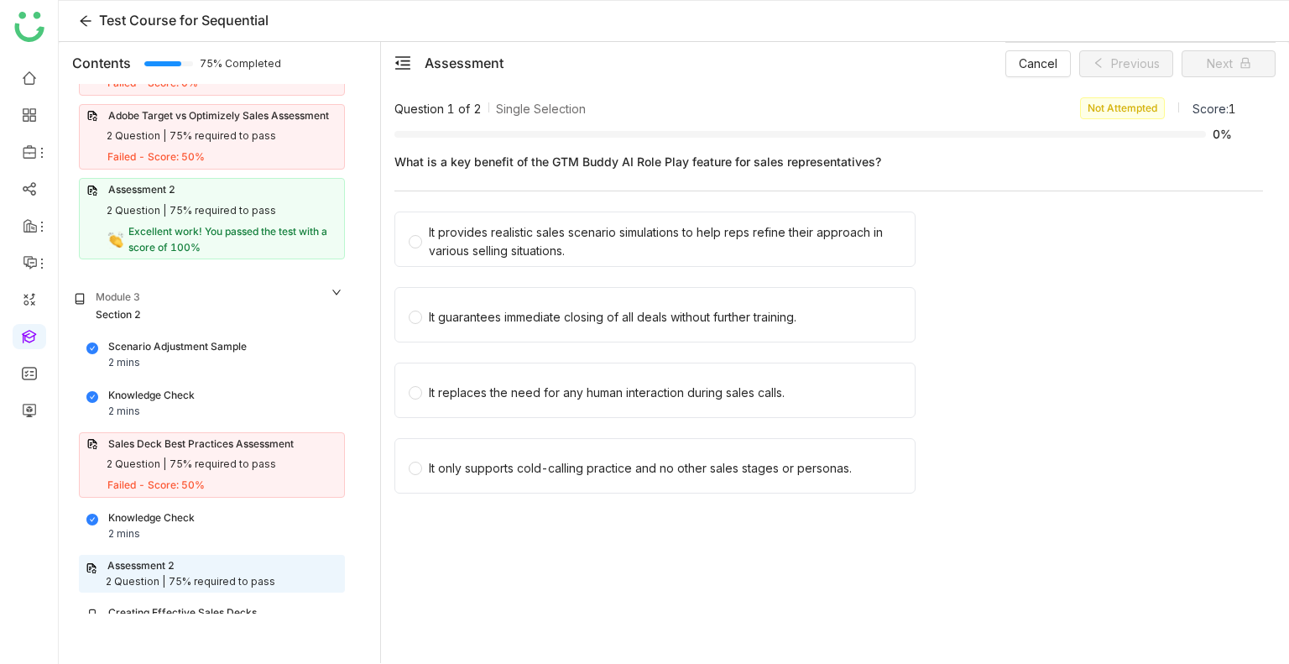
scroll to position [1061, 0]
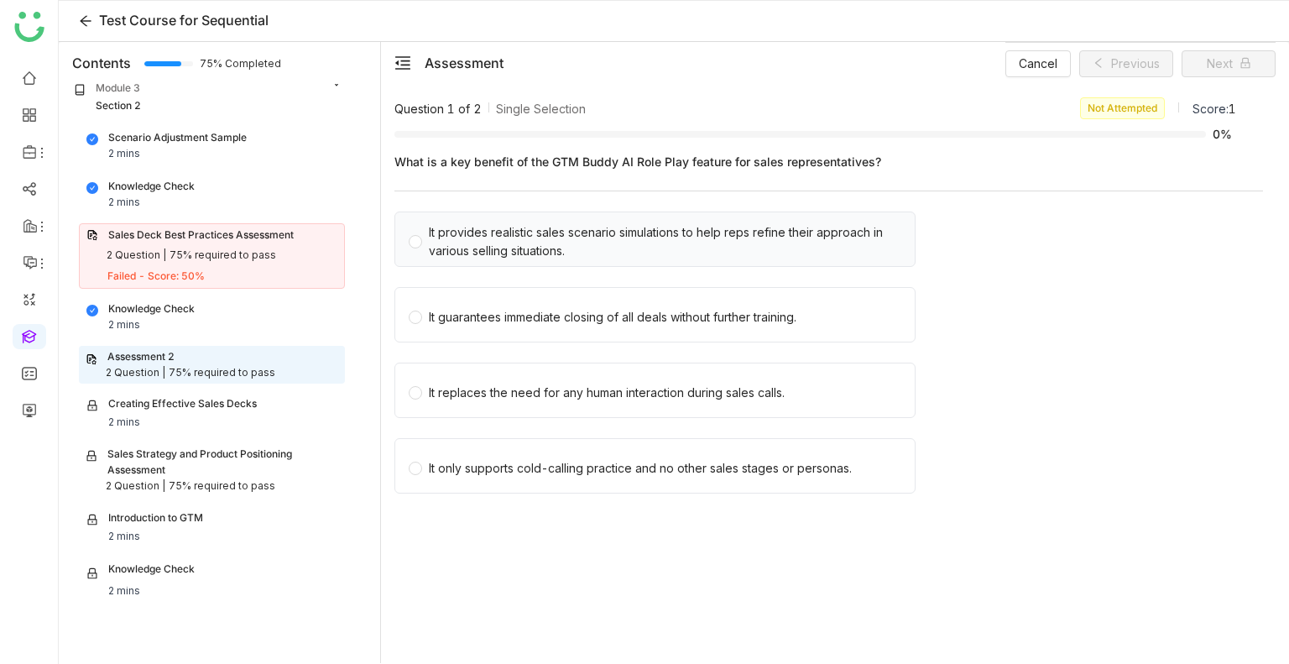
click at [634, 231] on div "It provides realistic sales scenario simulations to help reps refine their appr…" at bounding box center [665, 241] width 472 height 37
click at [617, 314] on div "It guarantees immediate closing of all deals without further training." at bounding box center [613, 317] width 368 height 18
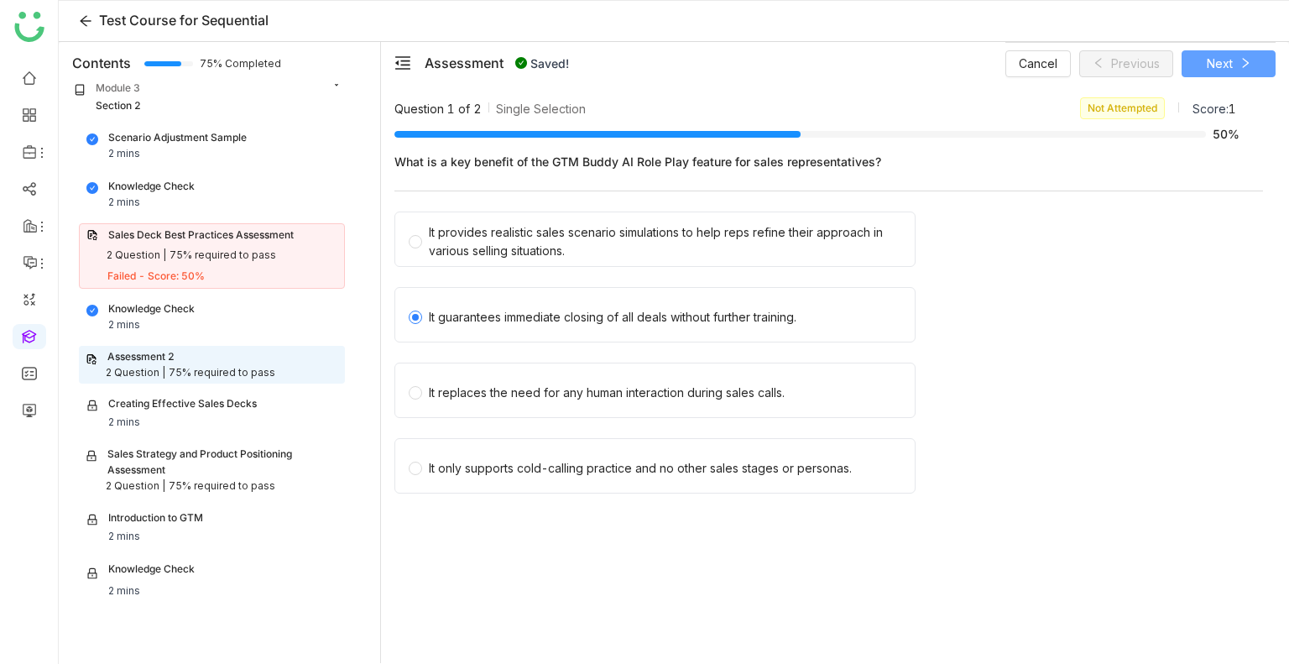
click at [1188, 60] on button "Next" at bounding box center [1228, 63] width 94 height 27
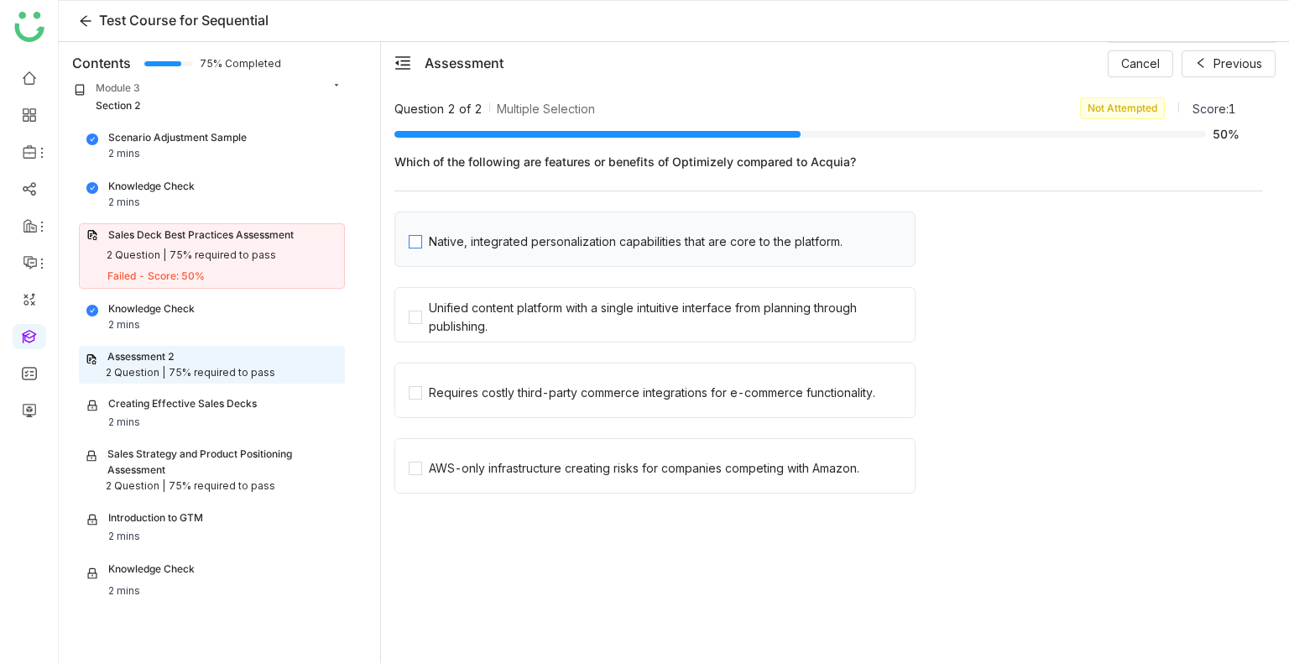
click at [504, 247] on div "Native, integrated personalization capabilities that are core to the platform." at bounding box center [636, 241] width 414 height 18
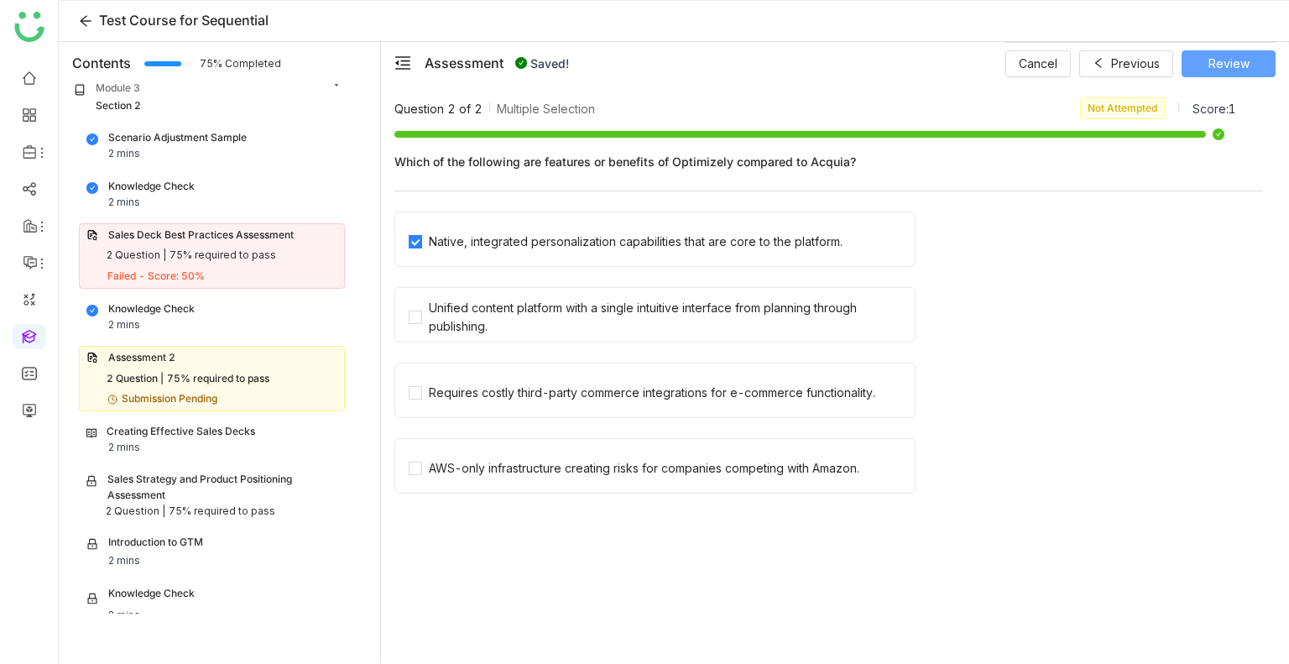
click at [1207, 67] on button "Review" at bounding box center [1228, 63] width 94 height 27
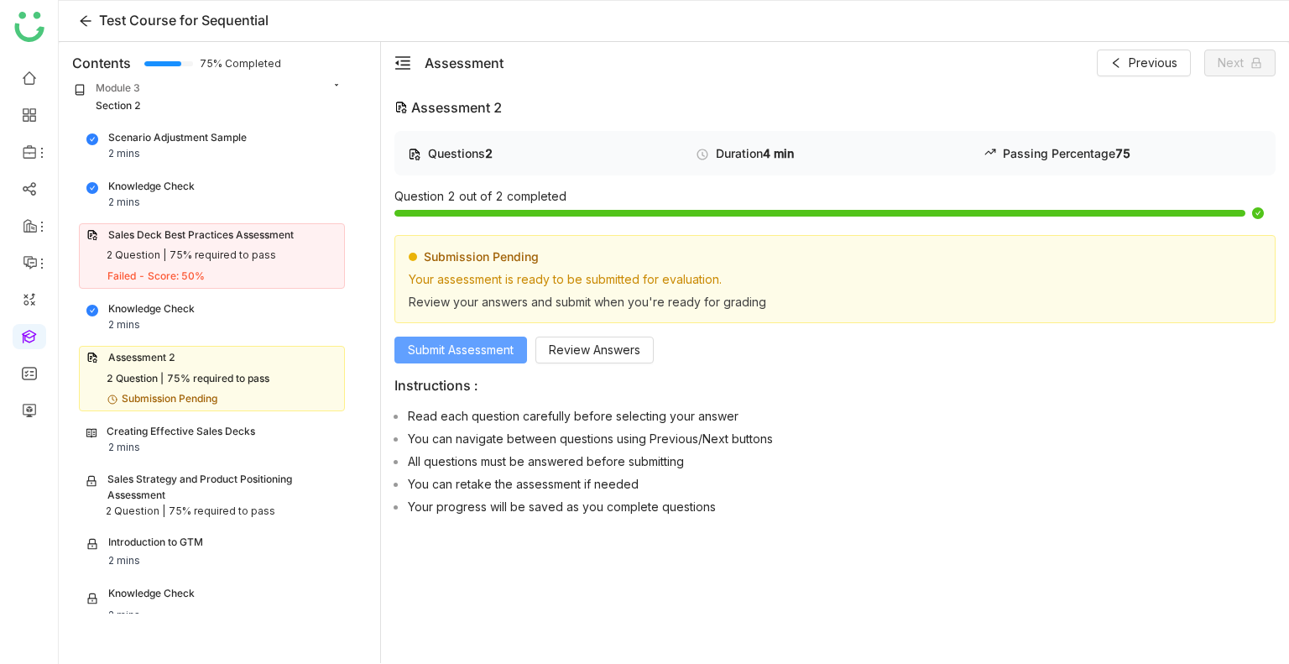
click at [408, 348] on span "Submit Assessment" at bounding box center [461, 350] width 106 height 18
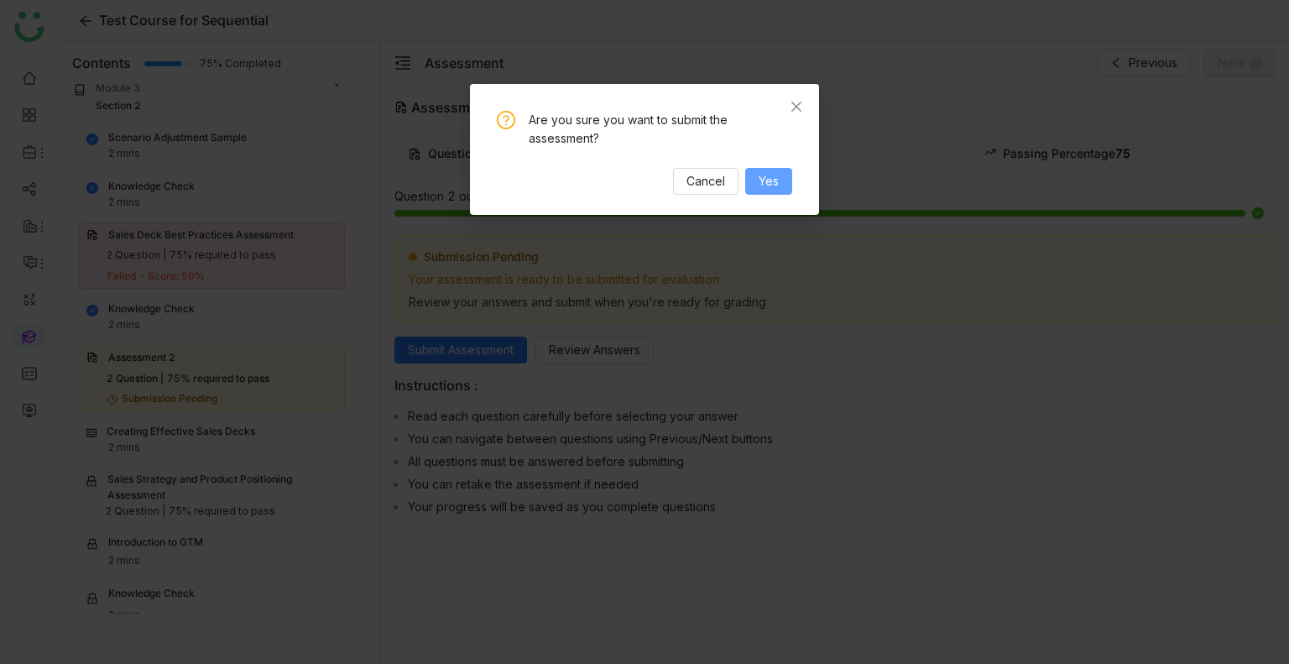
click at [758, 190] on button "Yes" at bounding box center [768, 181] width 47 height 27
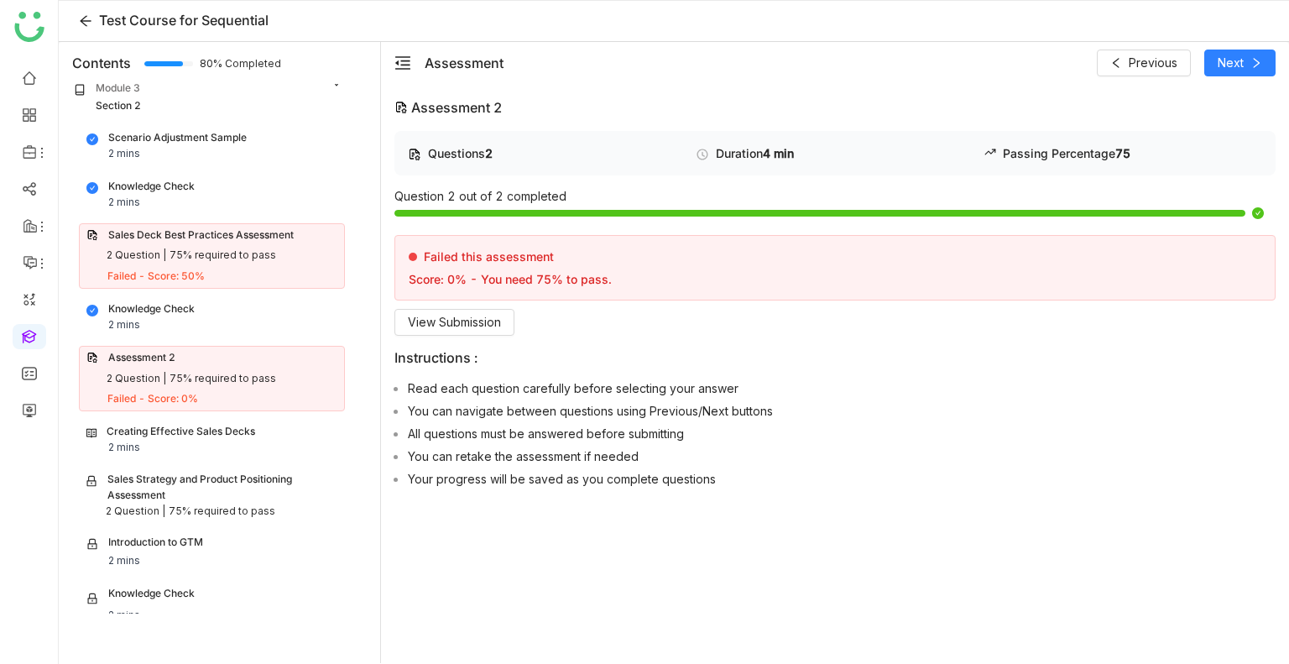
click at [190, 448] on div "Creating Effective Sales Decks 2 mins" at bounding box center [212, 439] width 264 height 39
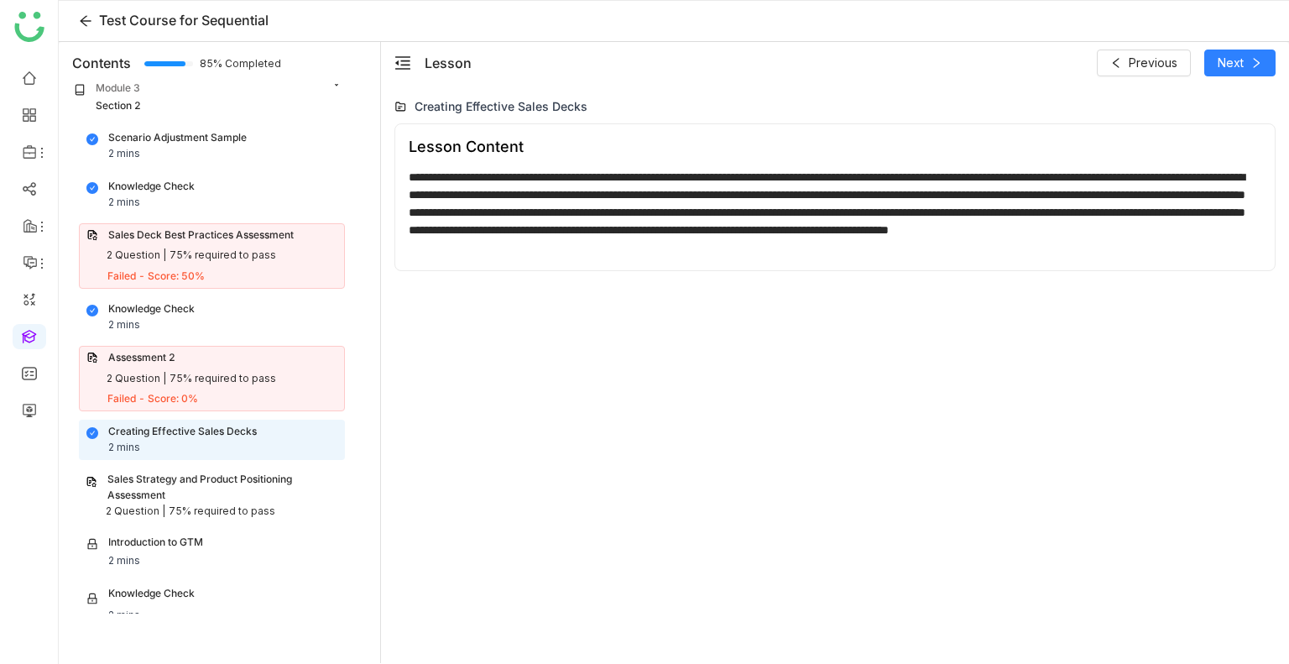
click at [162, 491] on div "Sales Strategy and Product Positioning Assessment" at bounding box center [222, 488] width 231 height 32
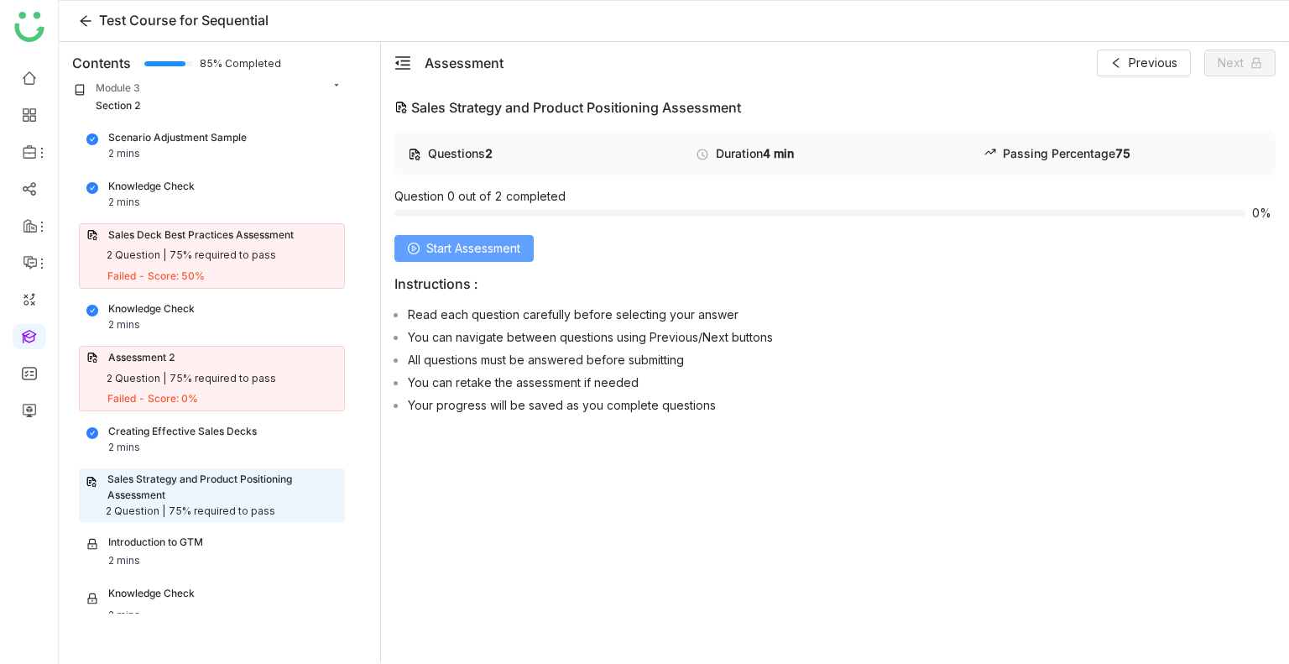
click at [423, 244] on button "Start Assessment" at bounding box center [463, 248] width 139 height 27
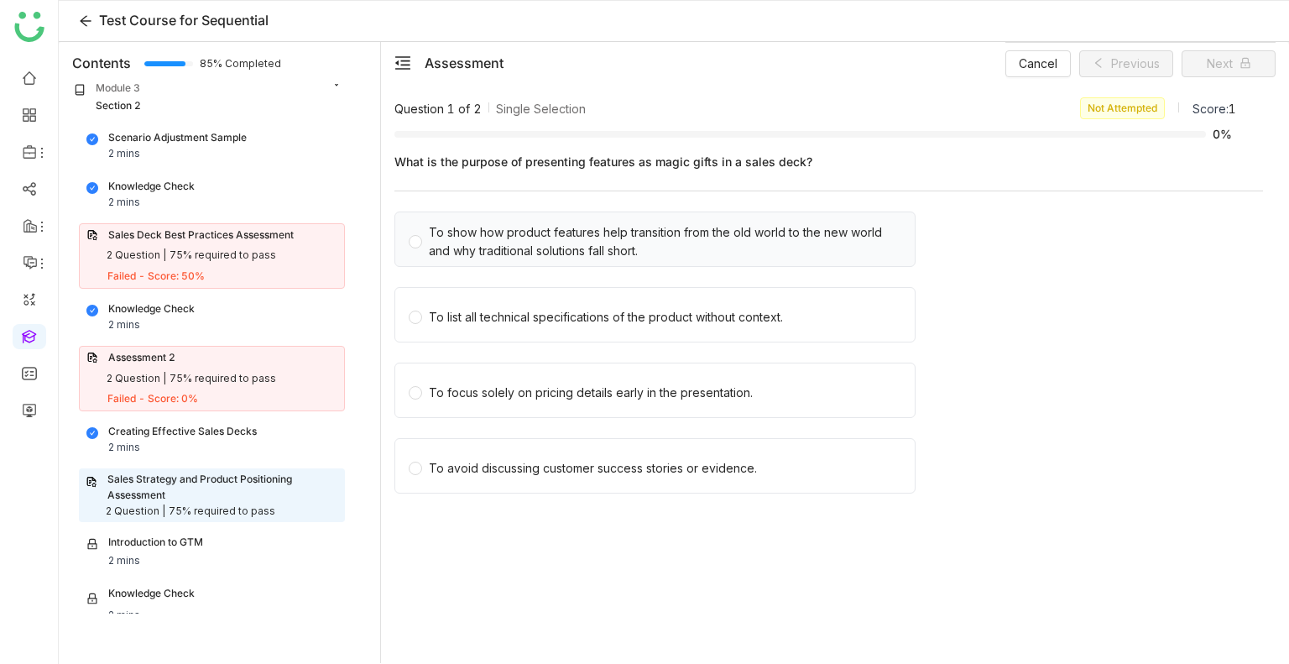
click at [509, 228] on div "To show how product features help transition from the old world to the new worl…" at bounding box center [665, 241] width 472 height 37
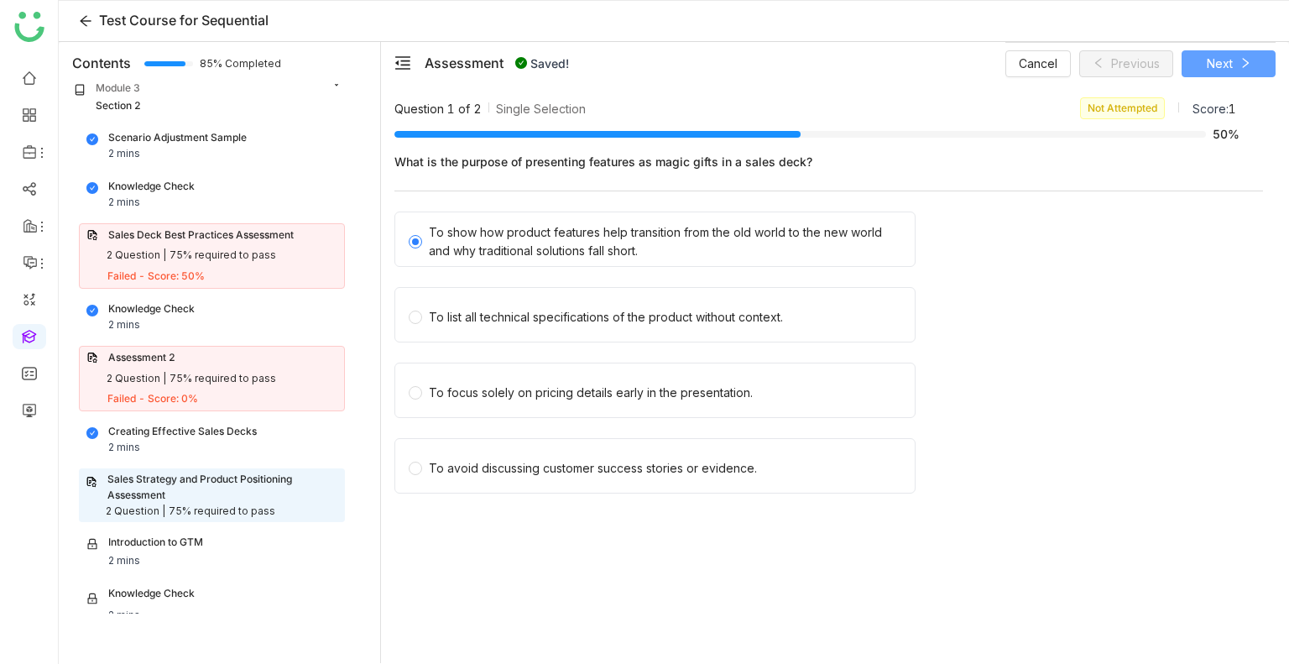
click at [1222, 59] on span "Next" at bounding box center [1220, 64] width 26 height 18
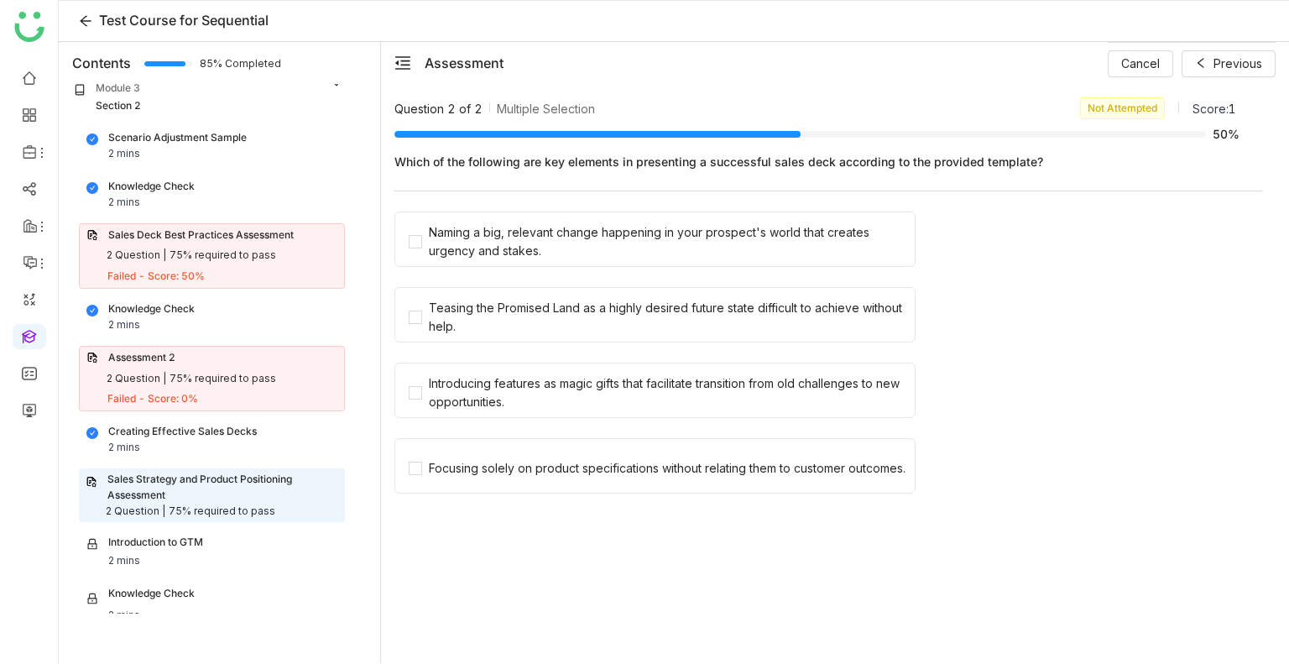
scroll to position [1086, 0]
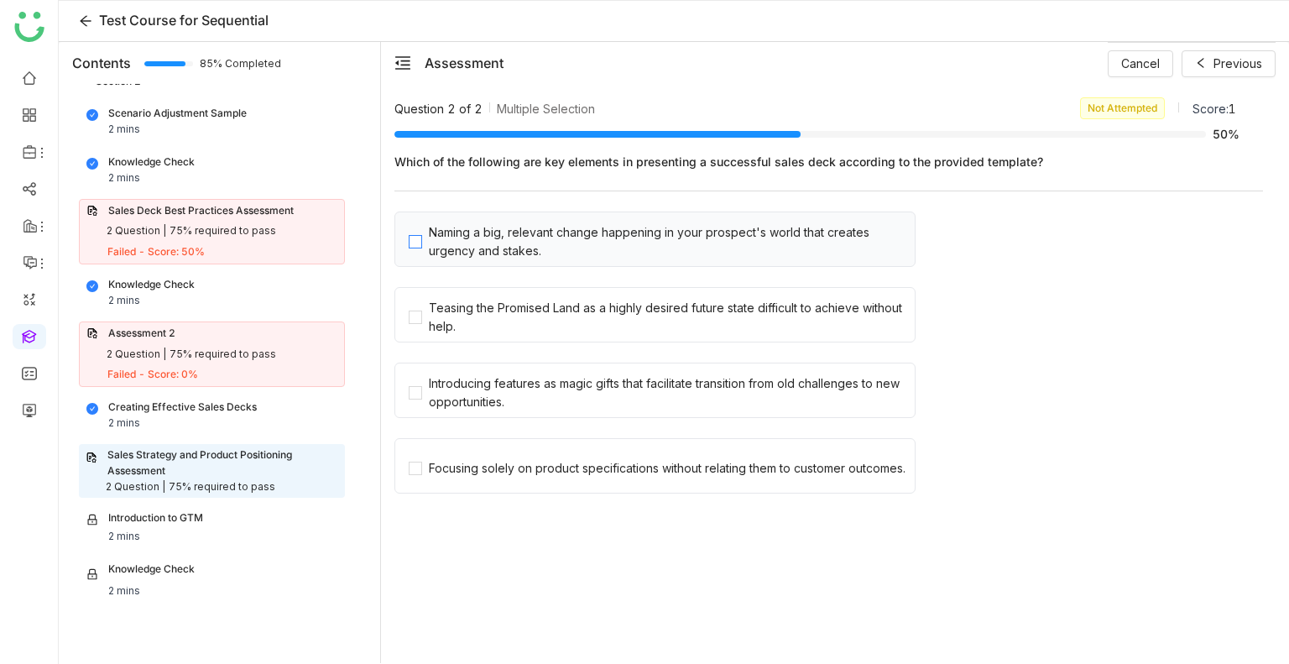
click at [514, 224] on div "Naming a big, relevant change happening in your prospect's world that creates u…" at bounding box center [668, 241] width 479 height 37
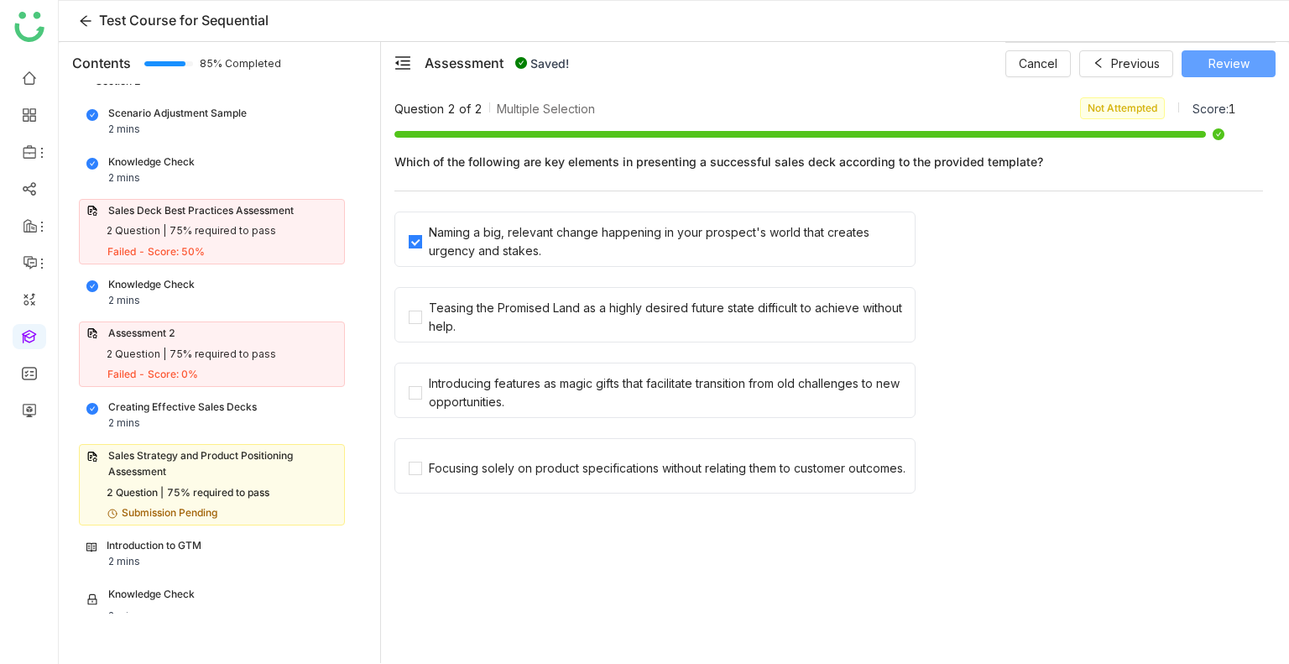
click at [1221, 70] on span "Review" at bounding box center [1228, 64] width 41 height 18
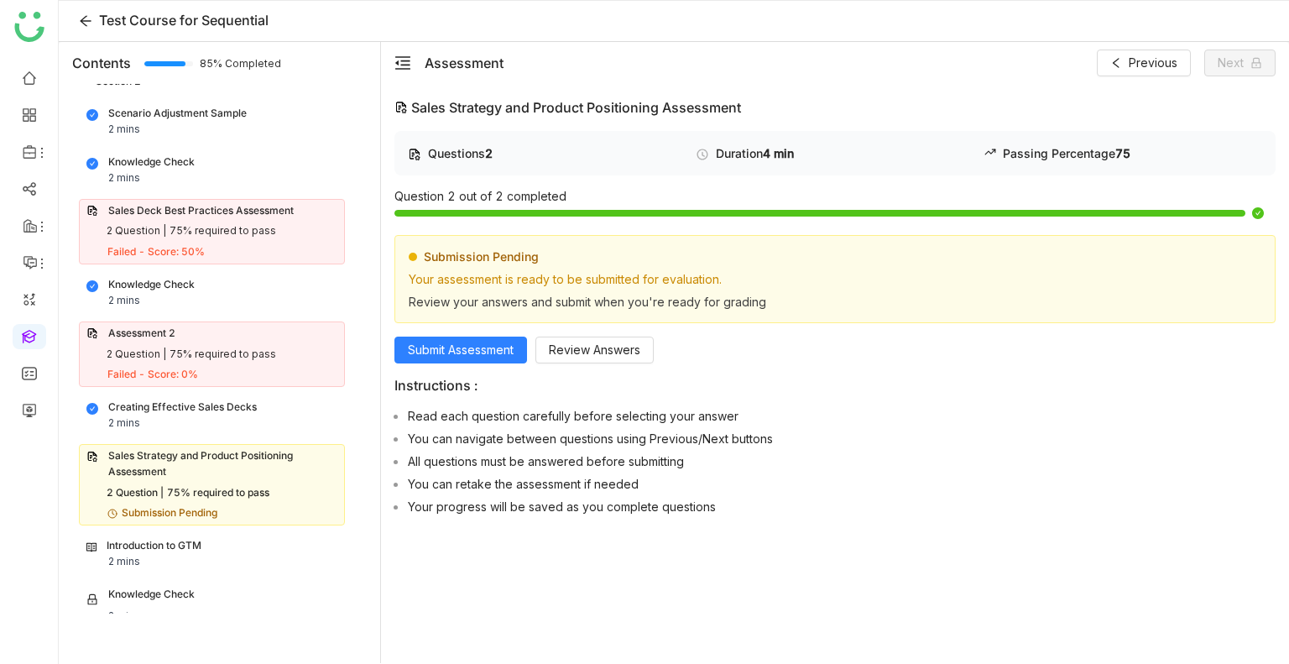
click at [434, 362] on div "Questions 2 Duration 4 min Passing Percentage 75 Question 2 out of 2 completed …" at bounding box center [834, 326] width 881 height 391
click at [430, 352] on span "Submit Assessment" at bounding box center [461, 350] width 106 height 18
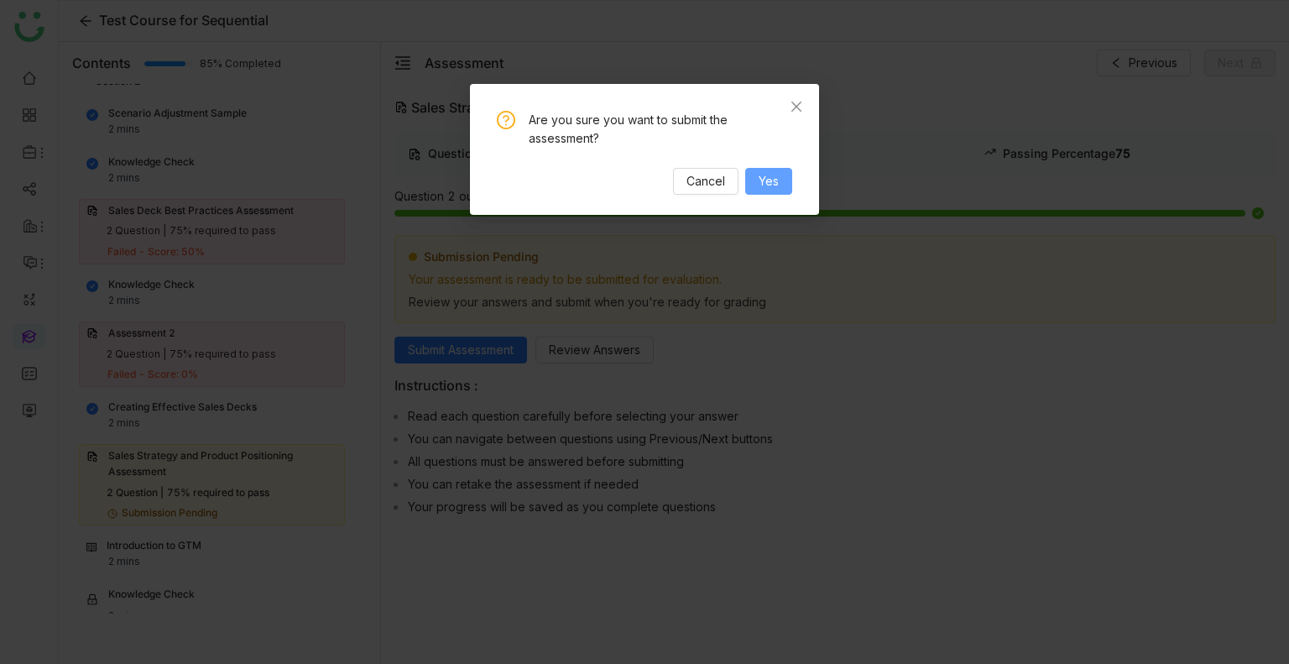
click at [764, 184] on span "Yes" at bounding box center [769, 181] width 20 height 18
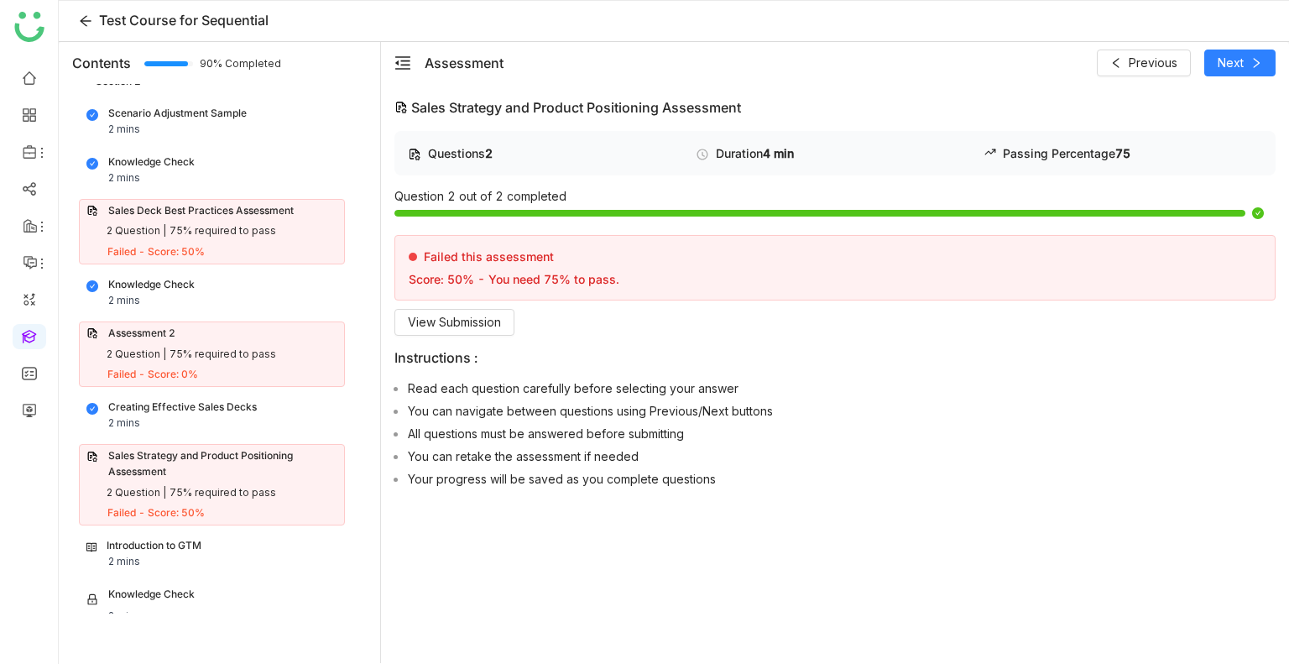
scroll to position [1111, 0]
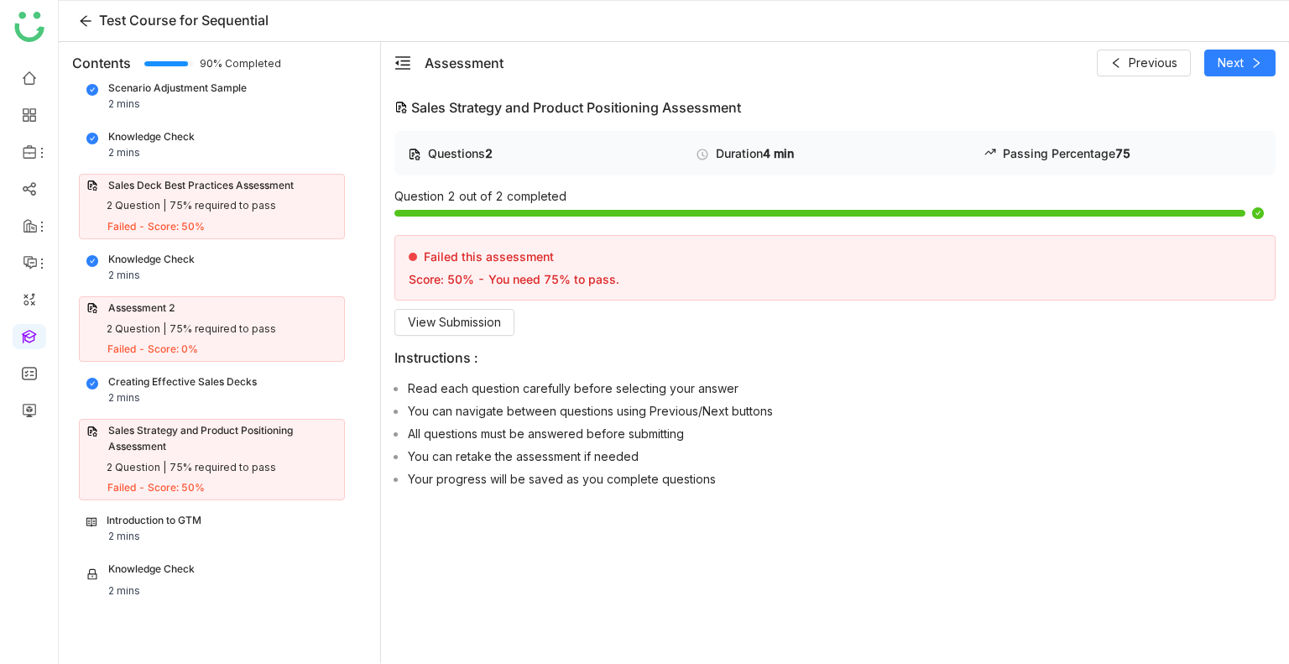
click at [165, 531] on div "Introduction to GTM 2 mins" at bounding box center [211, 529] width 251 height 32
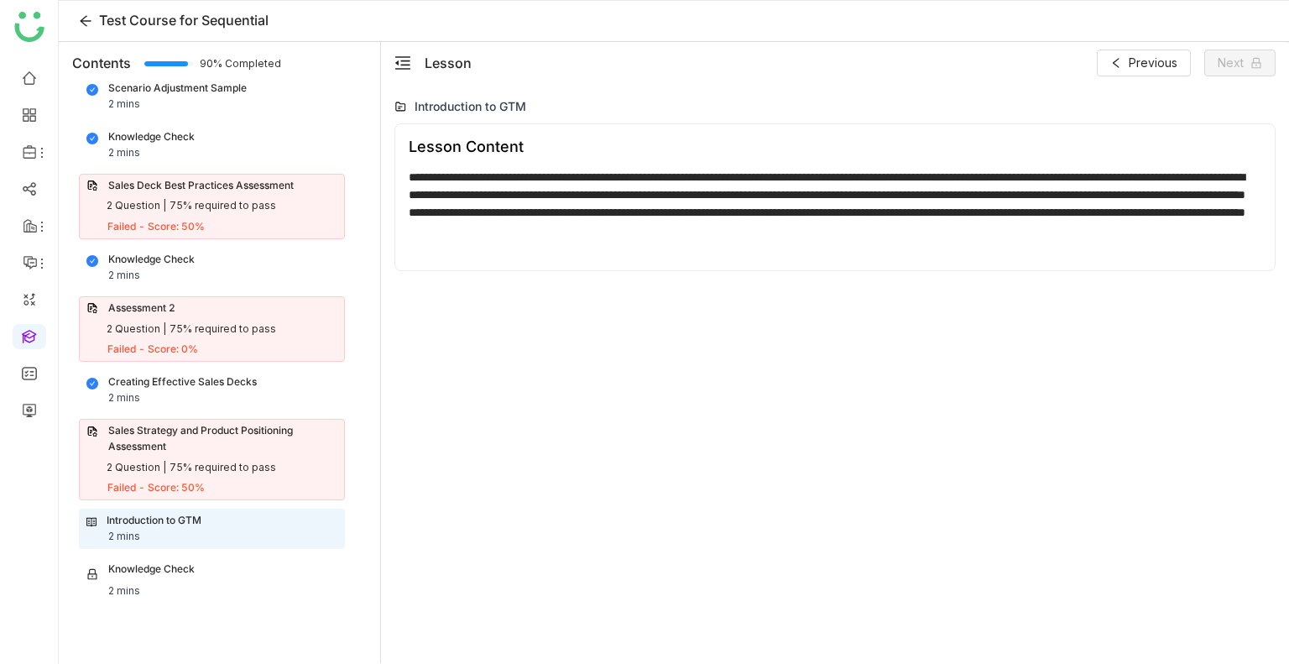
scroll to position [1105, 0]
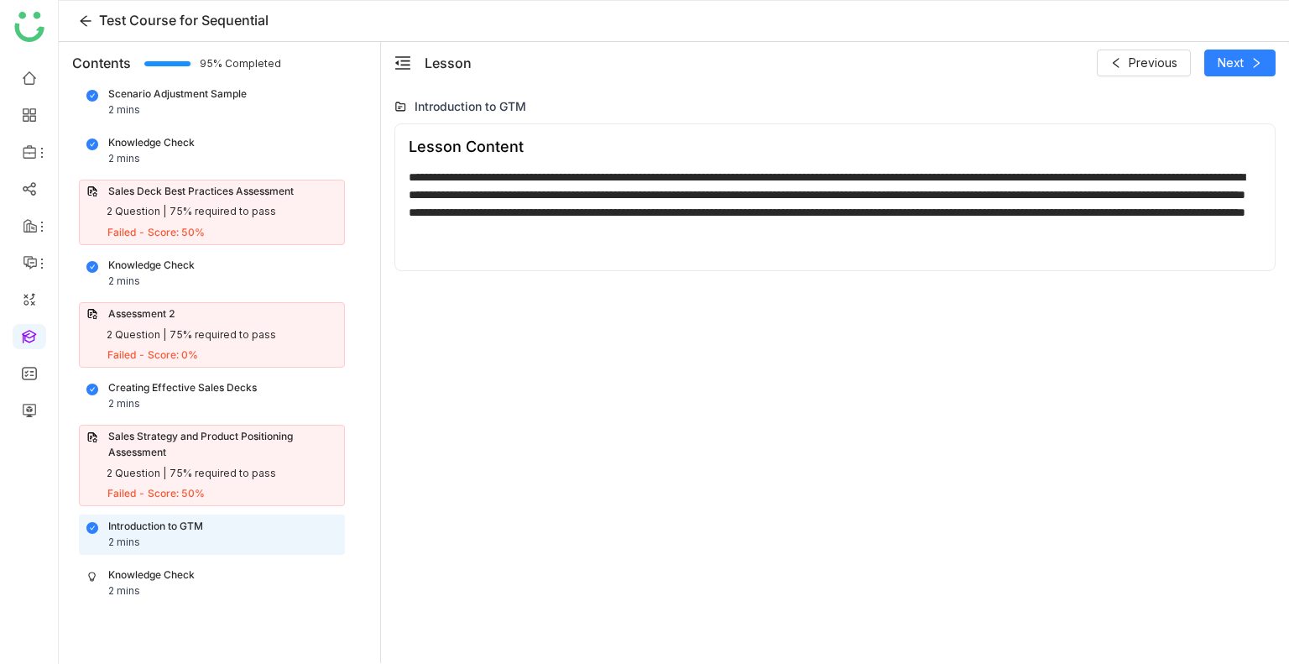
click at [141, 567] on div "Knowledge Check" at bounding box center [151, 575] width 86 height 16
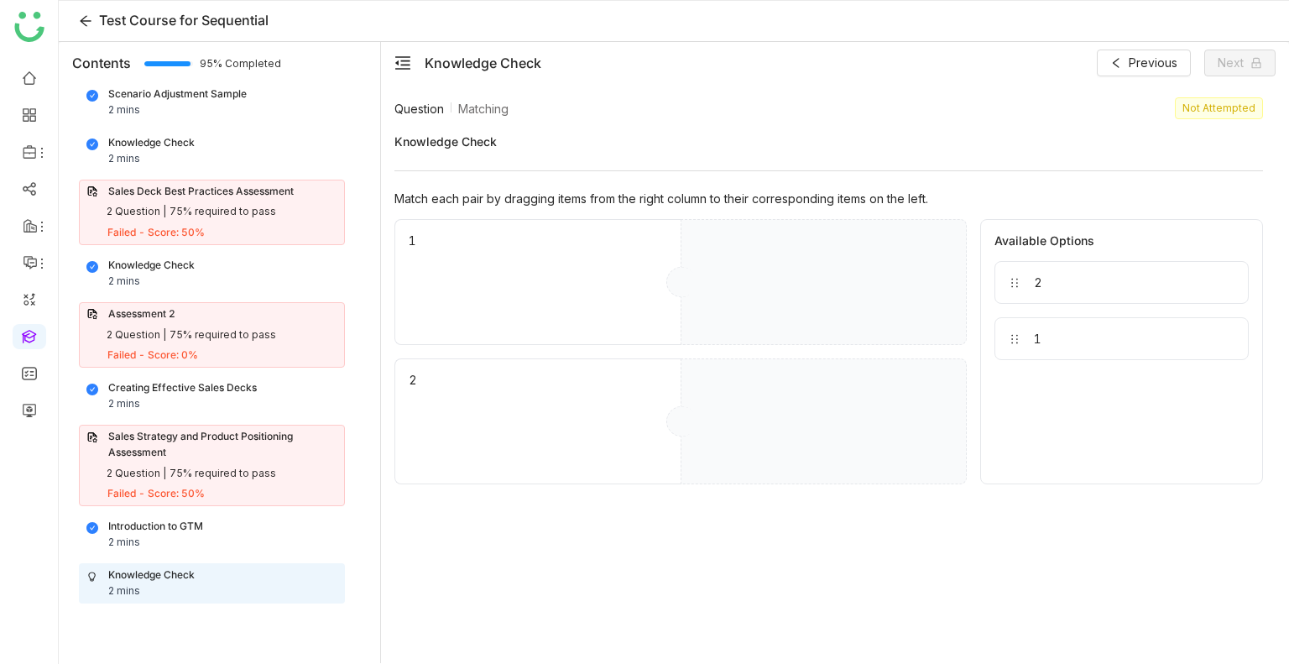
drag, startPoint x: 1033, startPoint y: 327, endPoint x: 883, endPoint y: 287, distance: 155.5
drag, startPoint x: 1155, startPoint y: 283, endPoint x: 842, endPoint y: 470, distance: 363.9
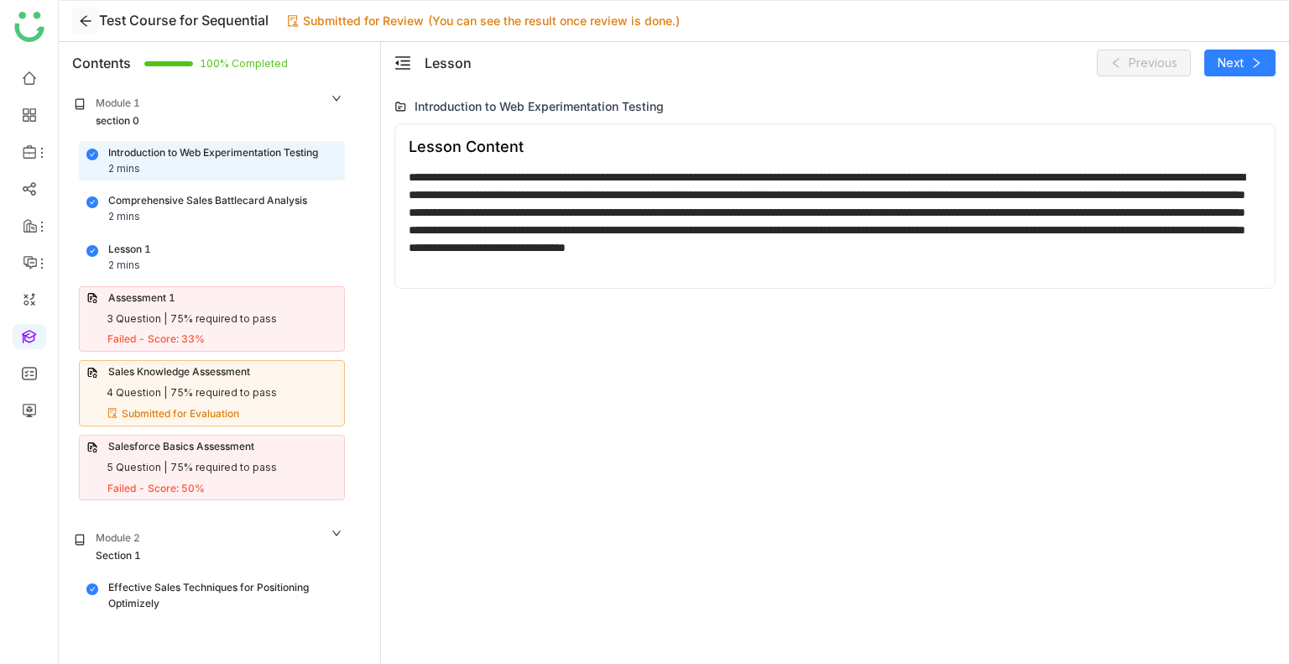
click at [89, 19] on icon at bounding box center [85, 20] width 13 height 13
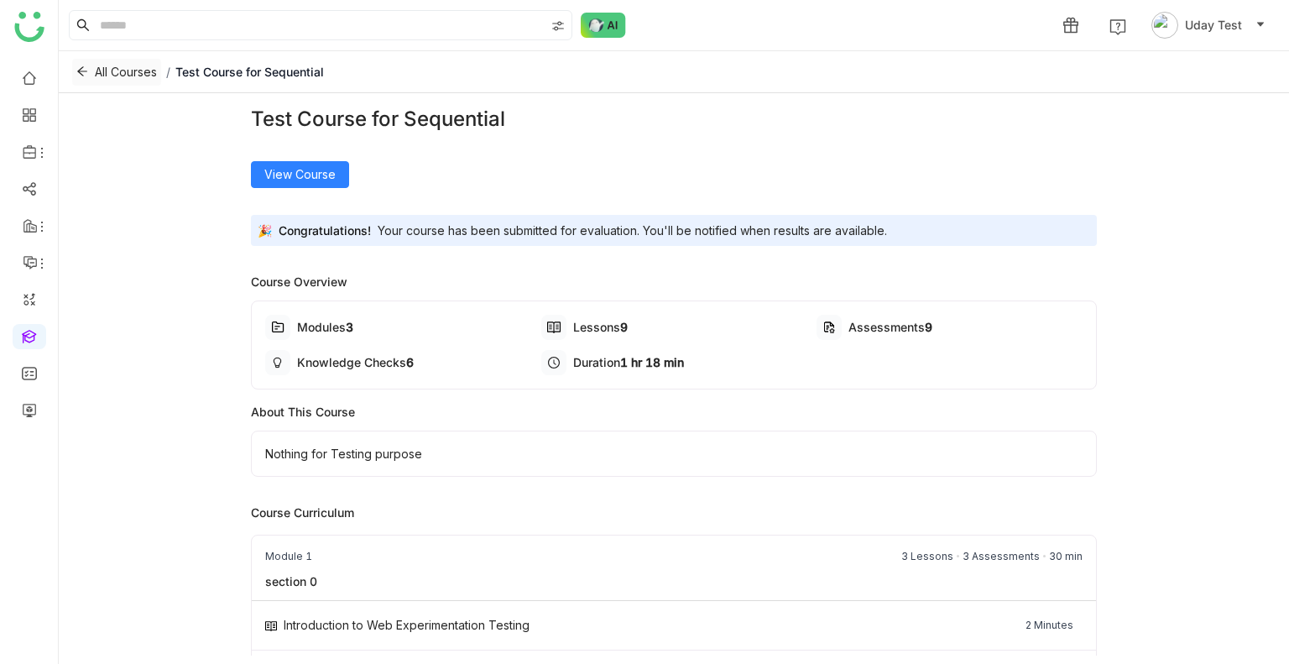
click at [81, 74] on icon at bounding box center [82, 71] width 12 height 12
